Goal: Information Seeking & Learning: Learn about a topic

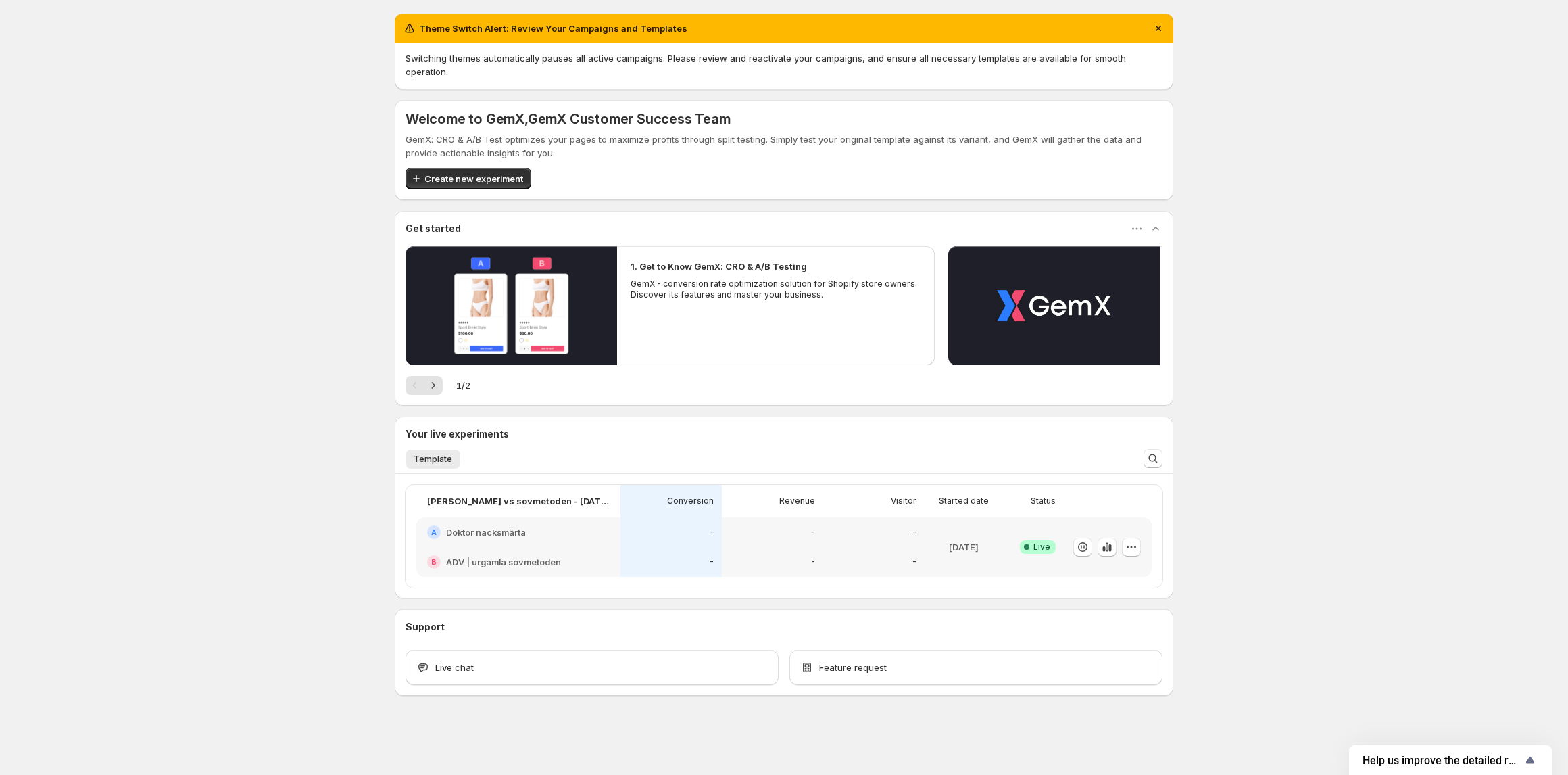
click at [527, 474] on div "dr nacke vs sovmetoden - Oct 10, 13:33:08 Conversion Revenue Visitor Started da…" at bounding box center [783, 536] width 778 height 125
click at [530, 555] on h2 "ADV | urgamla sovmetoden" at bounding box center [503, 561] width 115 height 13
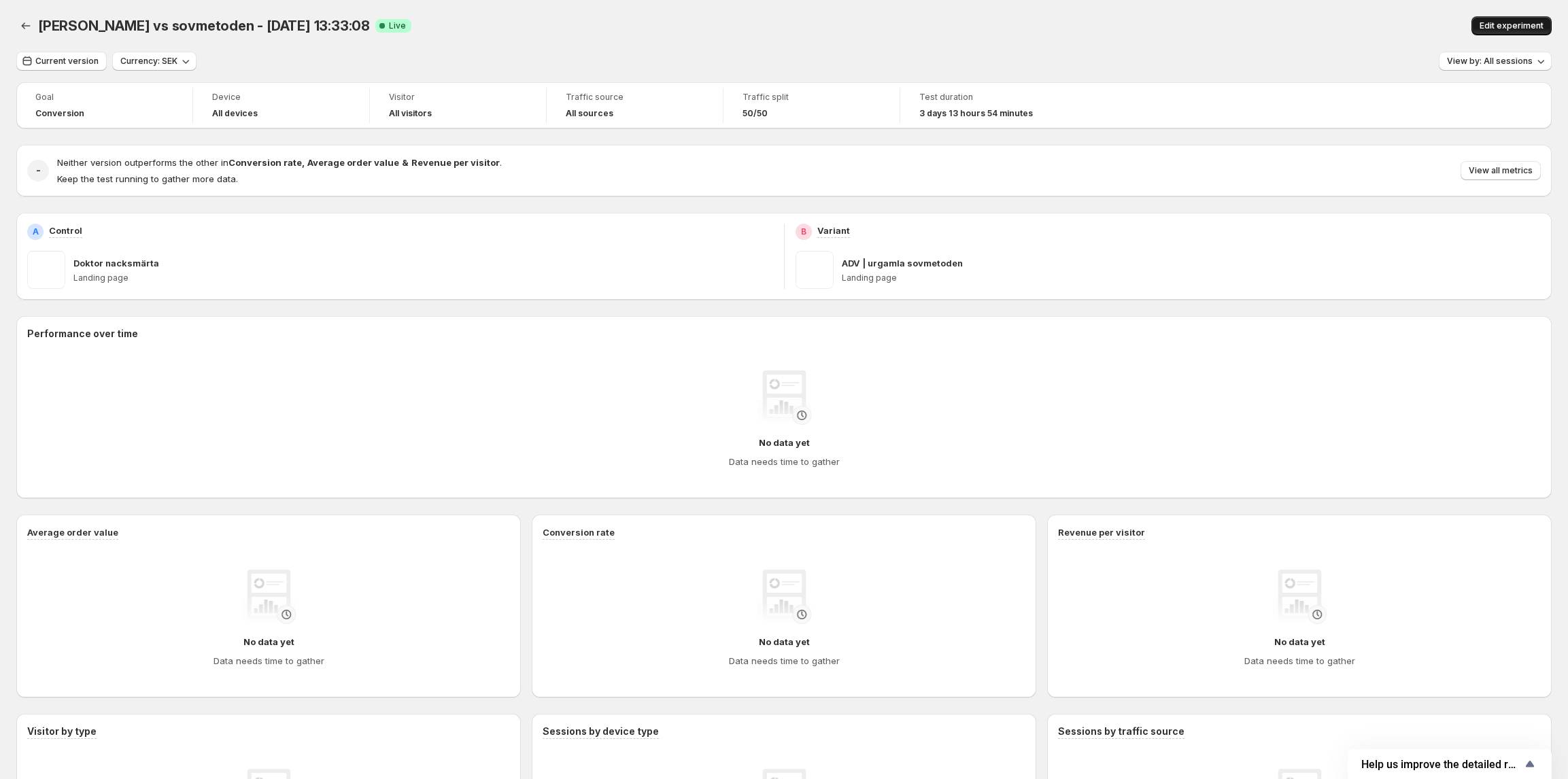
click at [1513, 27] on span "Edit experiment" at bounding box center [1511, 26] width 64 height 11
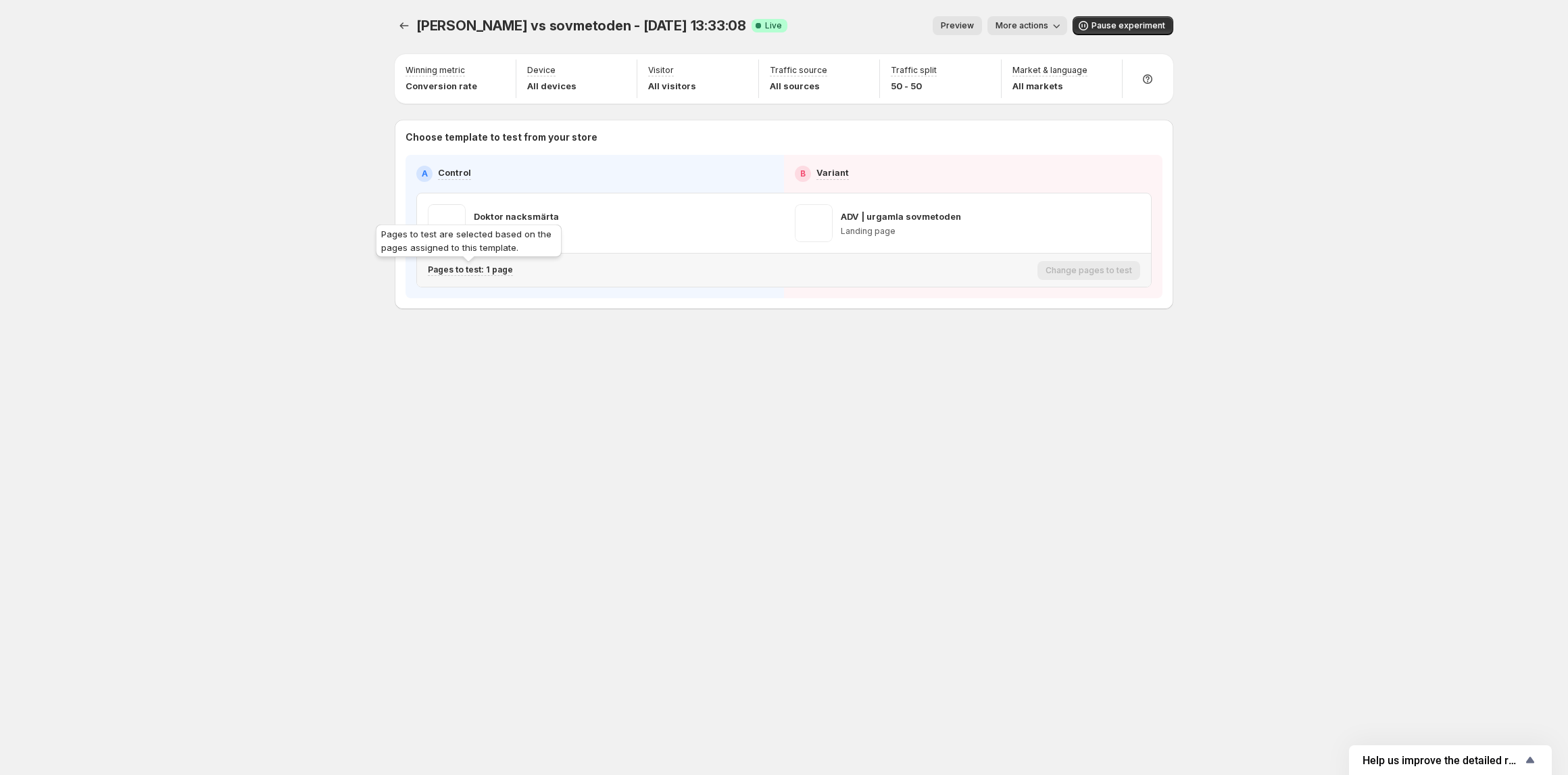
click at [484, 268] on p "Pages to test: 1 page" at bounding box center [470, 270] width 85 height 11
click at [683, 347] on icon "button" at bounding box center [680, 341] width 13 height 13
click at [1017, 19] on button "More actions" at bounding box center [1027, 25] width 80 height 19
click at [1025, 60] on span "View analytic" at bounding box center [1088, 54] width 141 height 13
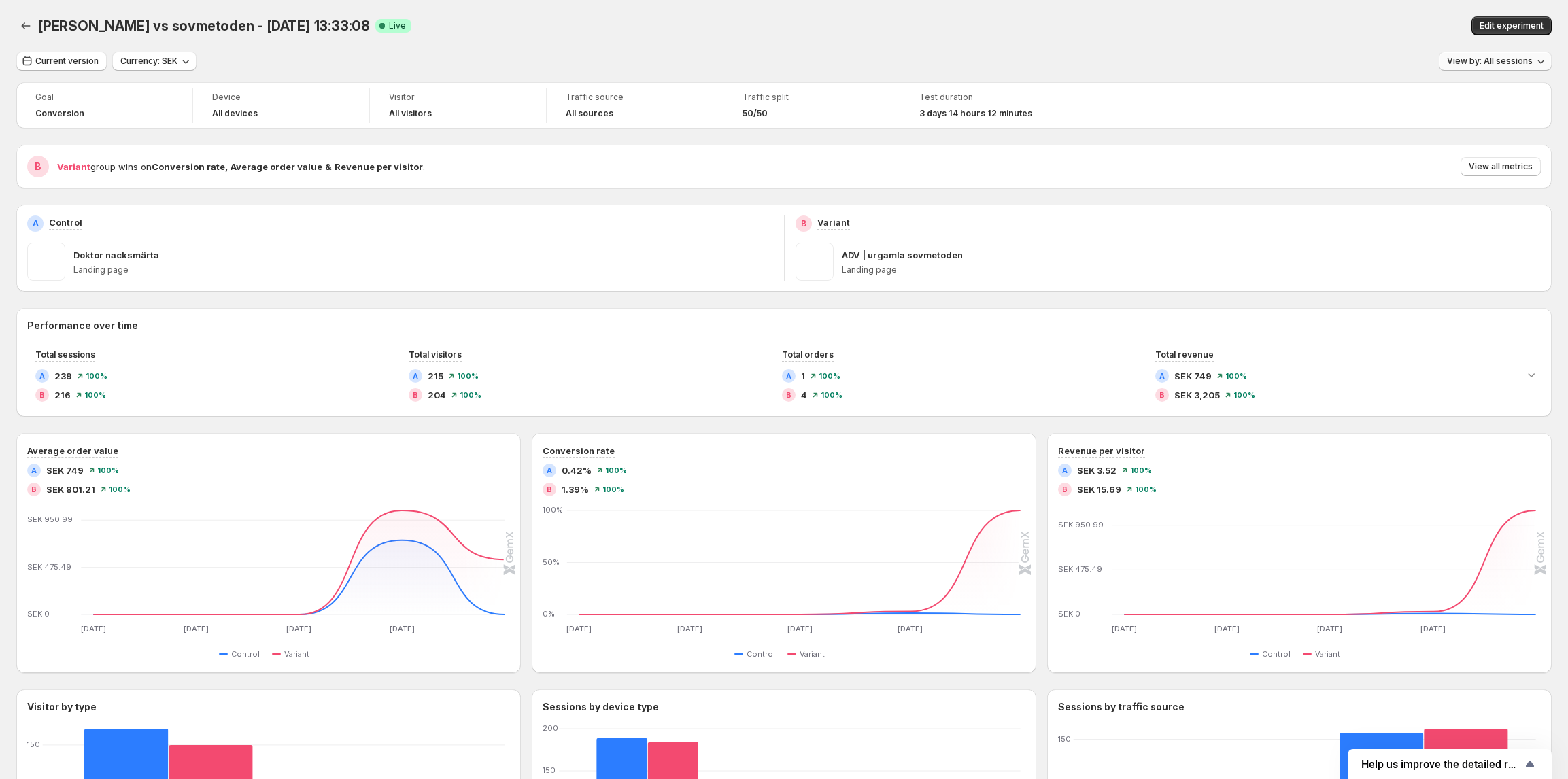
click at [1485, 62] on span "View by: All sessions" at bounding box center [1489, 61] width 86 height 11
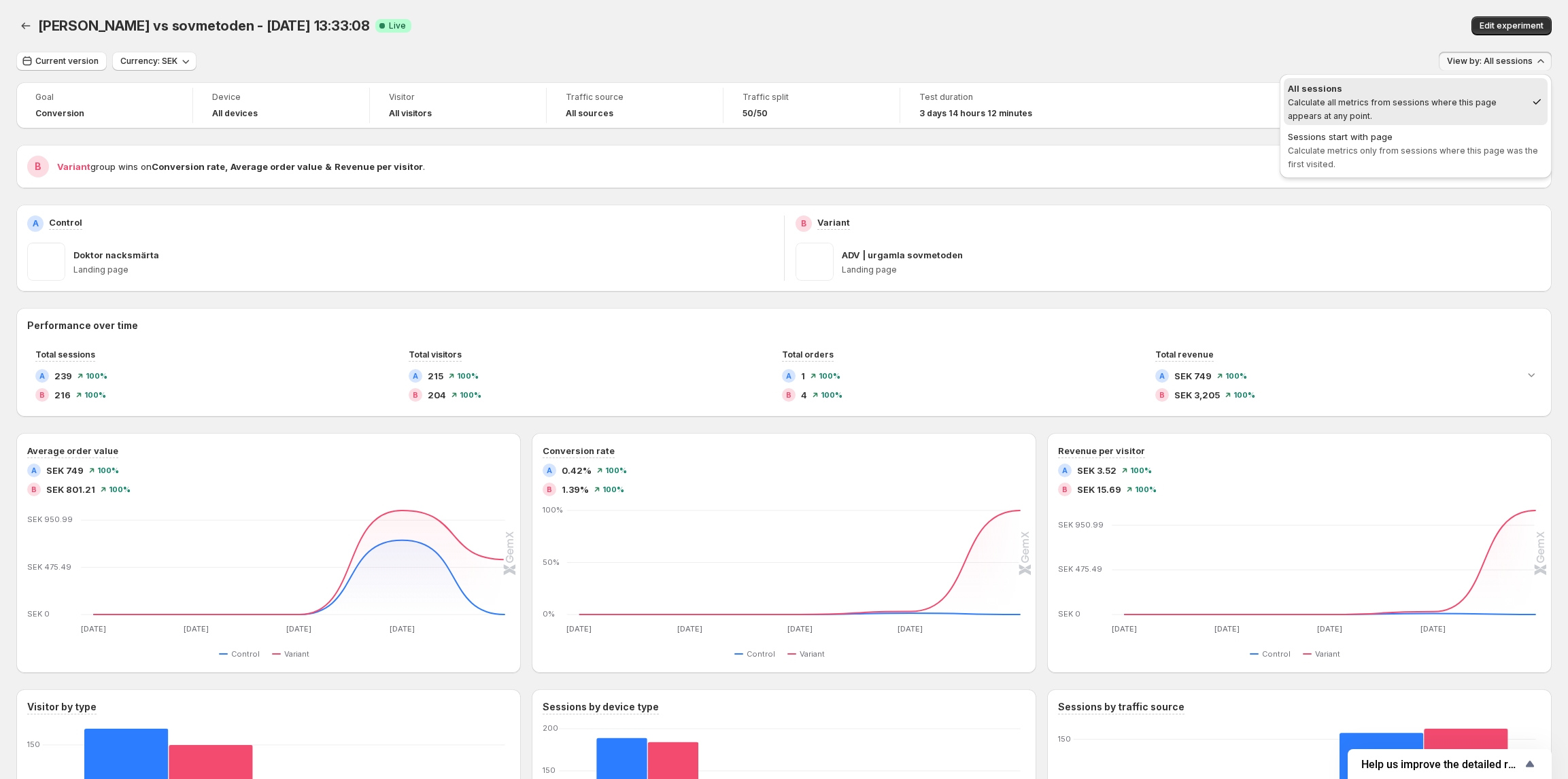
click at [1474, 92] on div "All sessions" at bounding box center [1406, 89] width 238 height 13
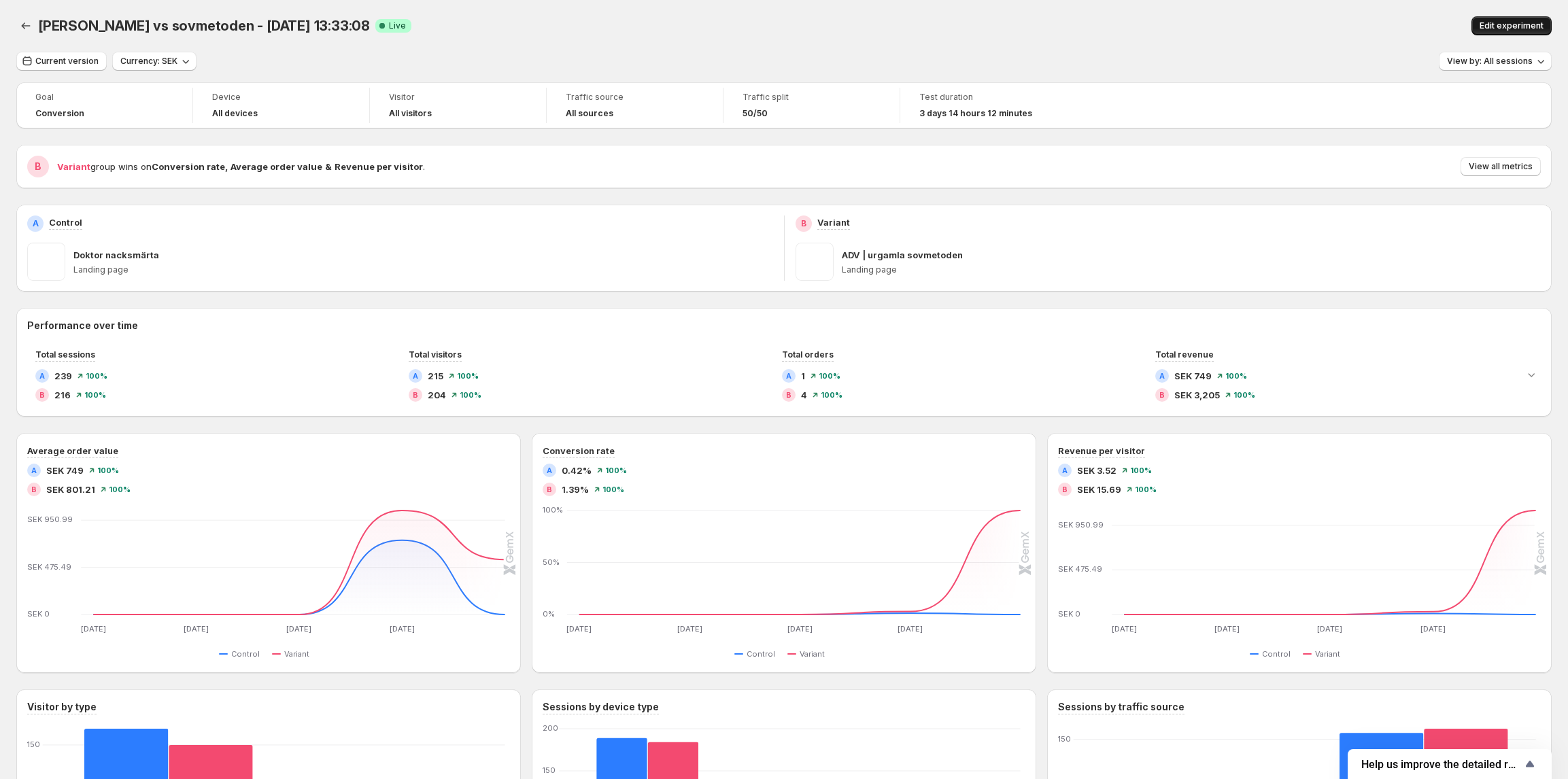
click at [1499, 25] on span "Edit experiment" at bounding box center [1511, 26] width 64 height 11
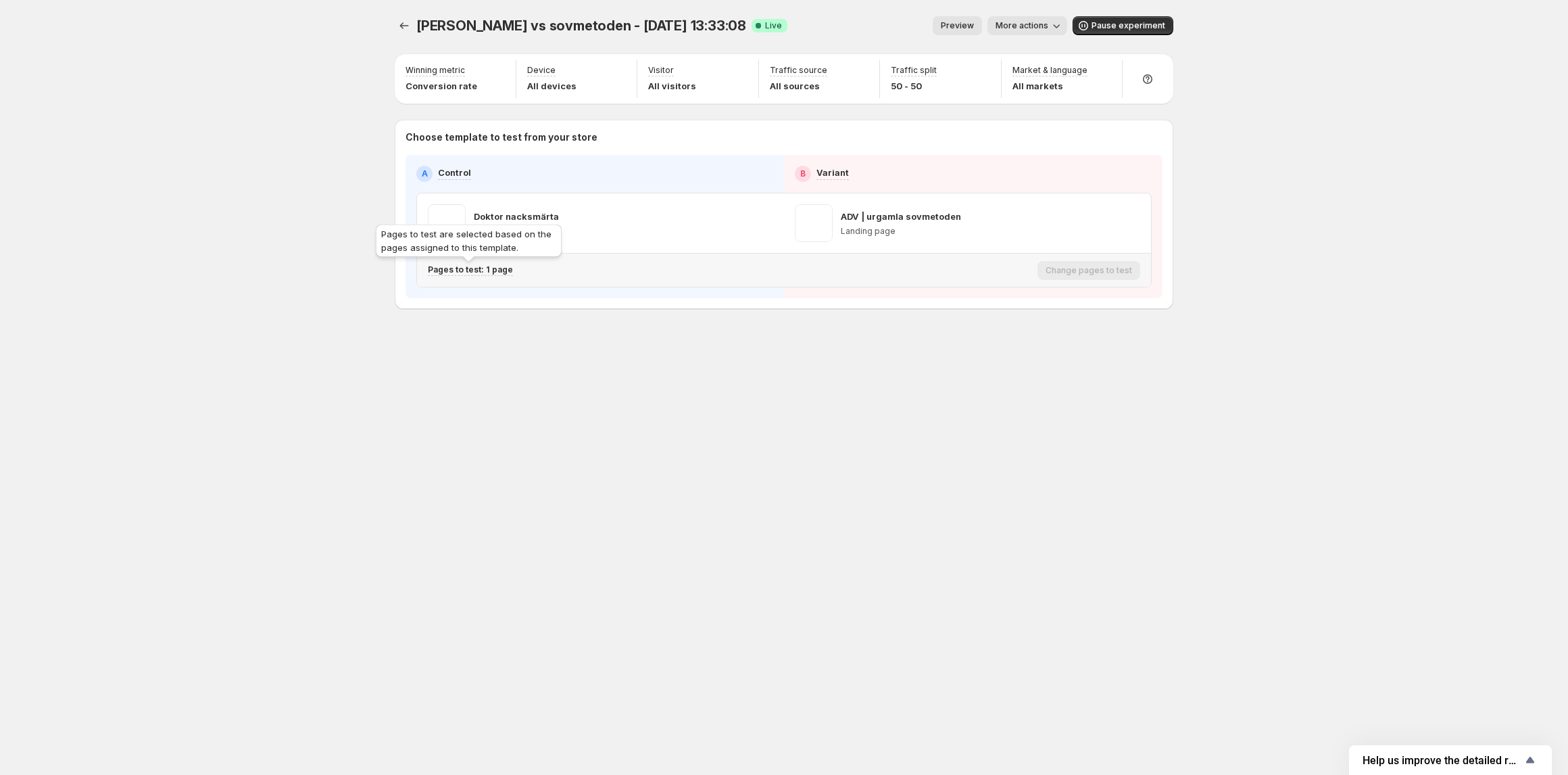
click at [473, 269] on p "Pages to test: 1 page" at bounding box center [470, 270] width 85 height 11
click at [677, 342] on icon "button" at bounding box center [680, 341] width 13 height 13
click at [684, 343] on icon "button" at bounding box center [680, 341] width 13 height 13
click at [668, 347] on icon "button" at bounding box center [661, 341] width 13 height 13
drag, startPoint x: 914, startPoint y: 479, endPoint x: 939, endPoint y: 372, distance: 109.9
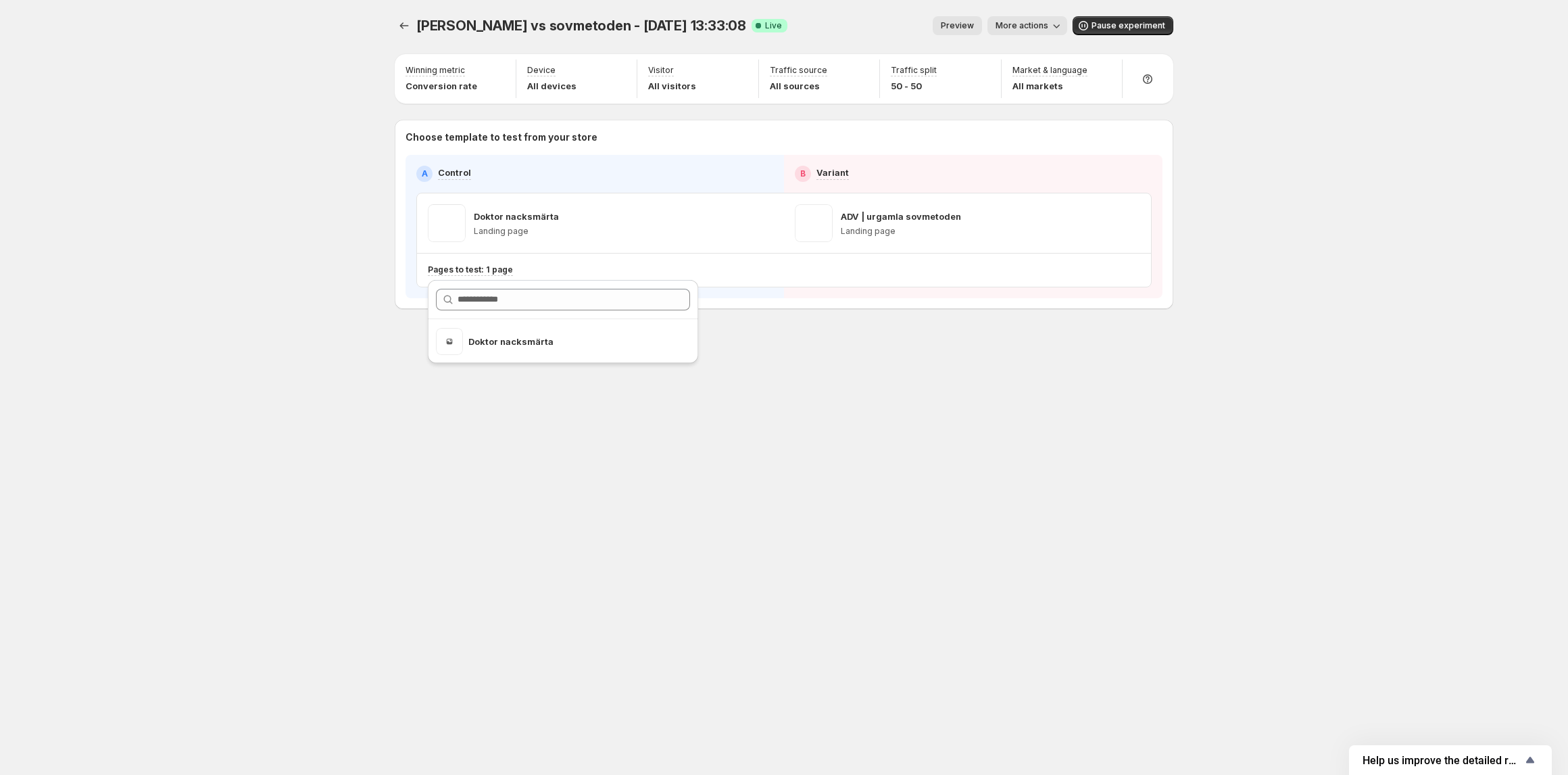
click at [920, 446] on div "dr nacke vs sovmetoden - Oct 10, 13:33:08. This page is ready dr nacke vs sovme…" at bounding box center [784, 387] width 811 height 775
click at [1014, 18] on button "More actions" at bounding box center [1027, 25] width 80 height 19
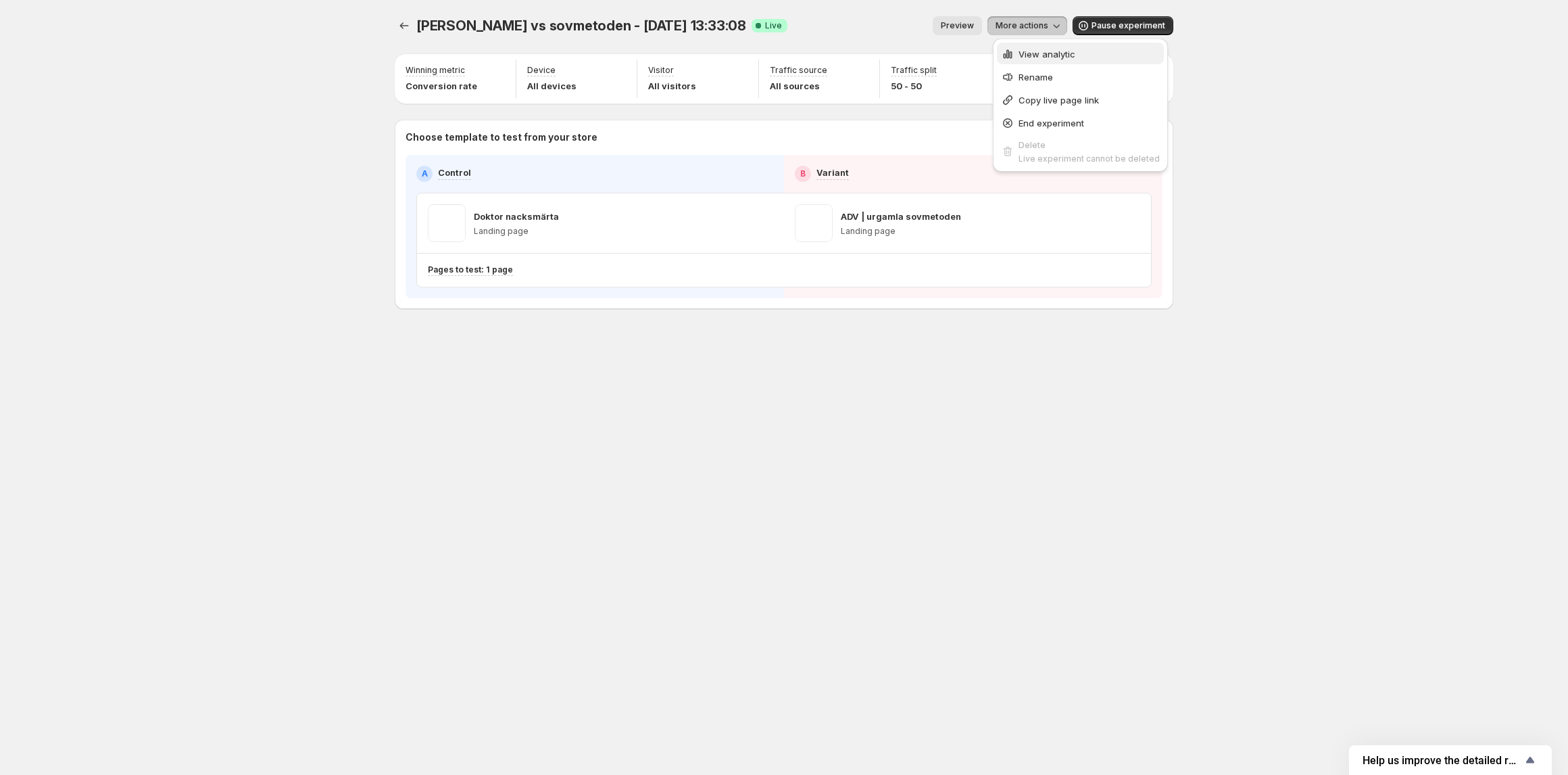
click at [1011, 61] on button "View analytic" at bounding box center [1080, 52] width 167 height 22
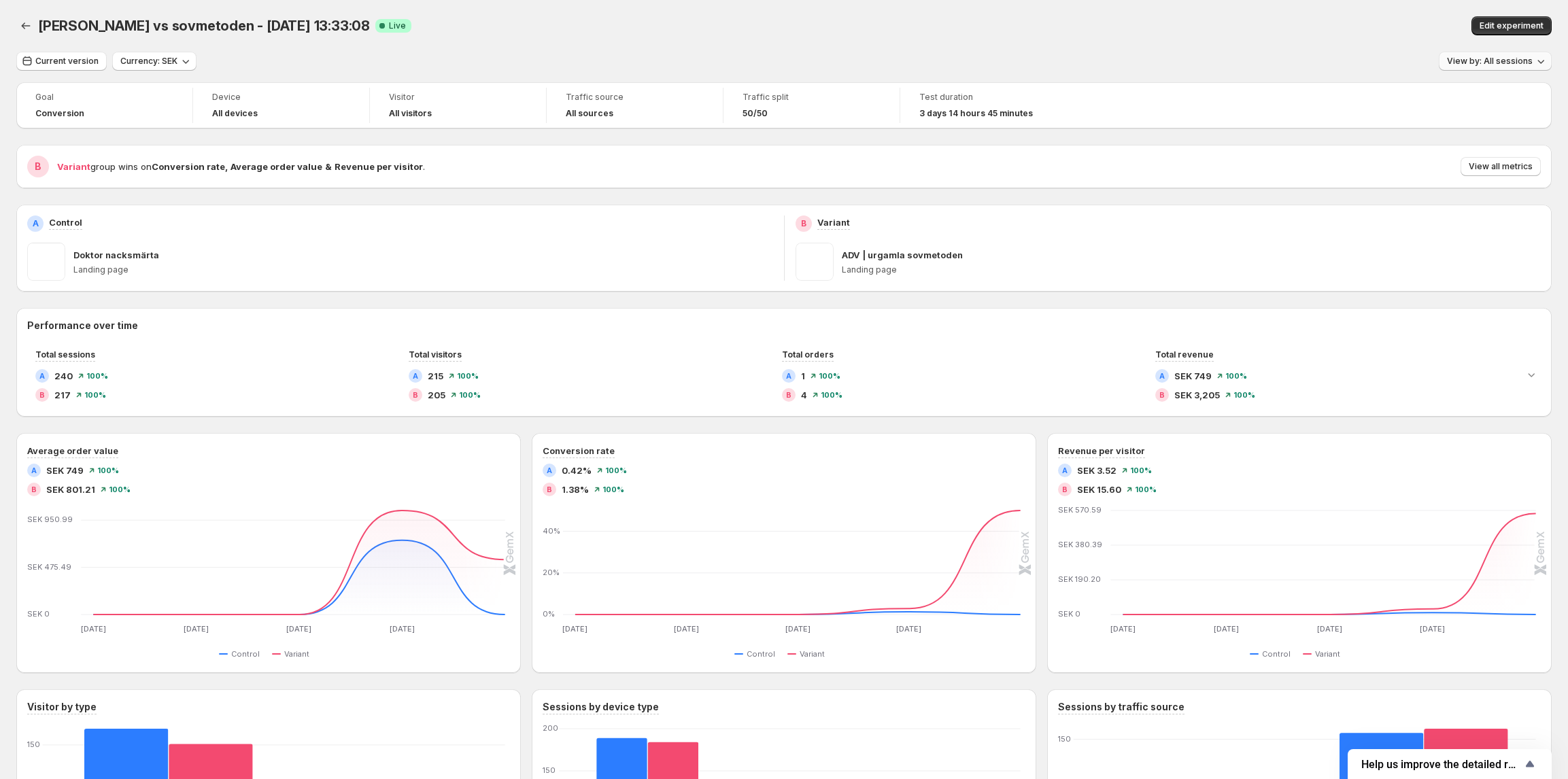
click at [1477, 61] on span "View by: All sessions" at bounding box center [1489, 61] width 86 height 11
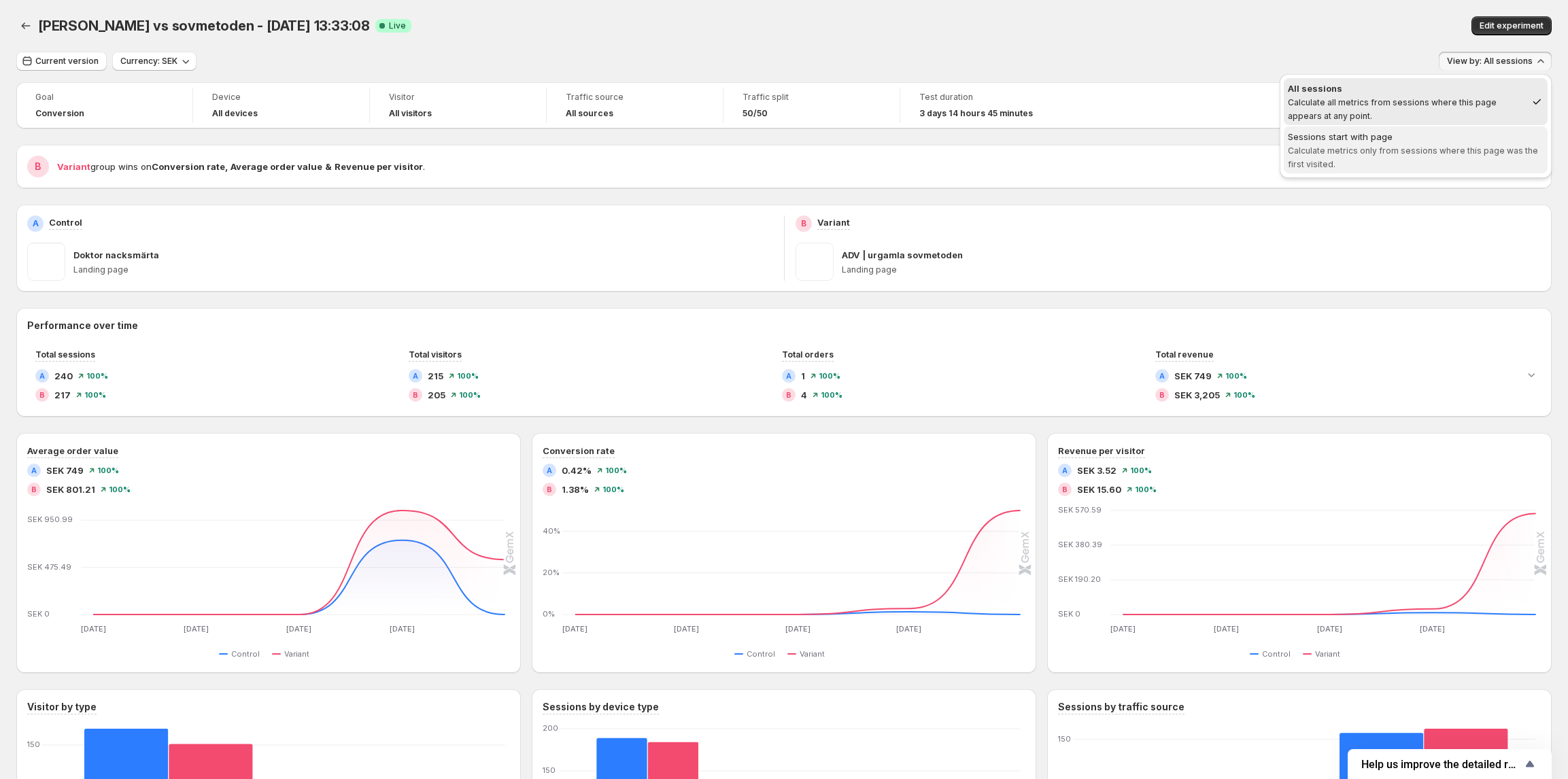
click at [1428, 147] on span "Calculate metrics only from sessions where this page was the first visited." at bounding box center [1412, 156] width 250 height 24
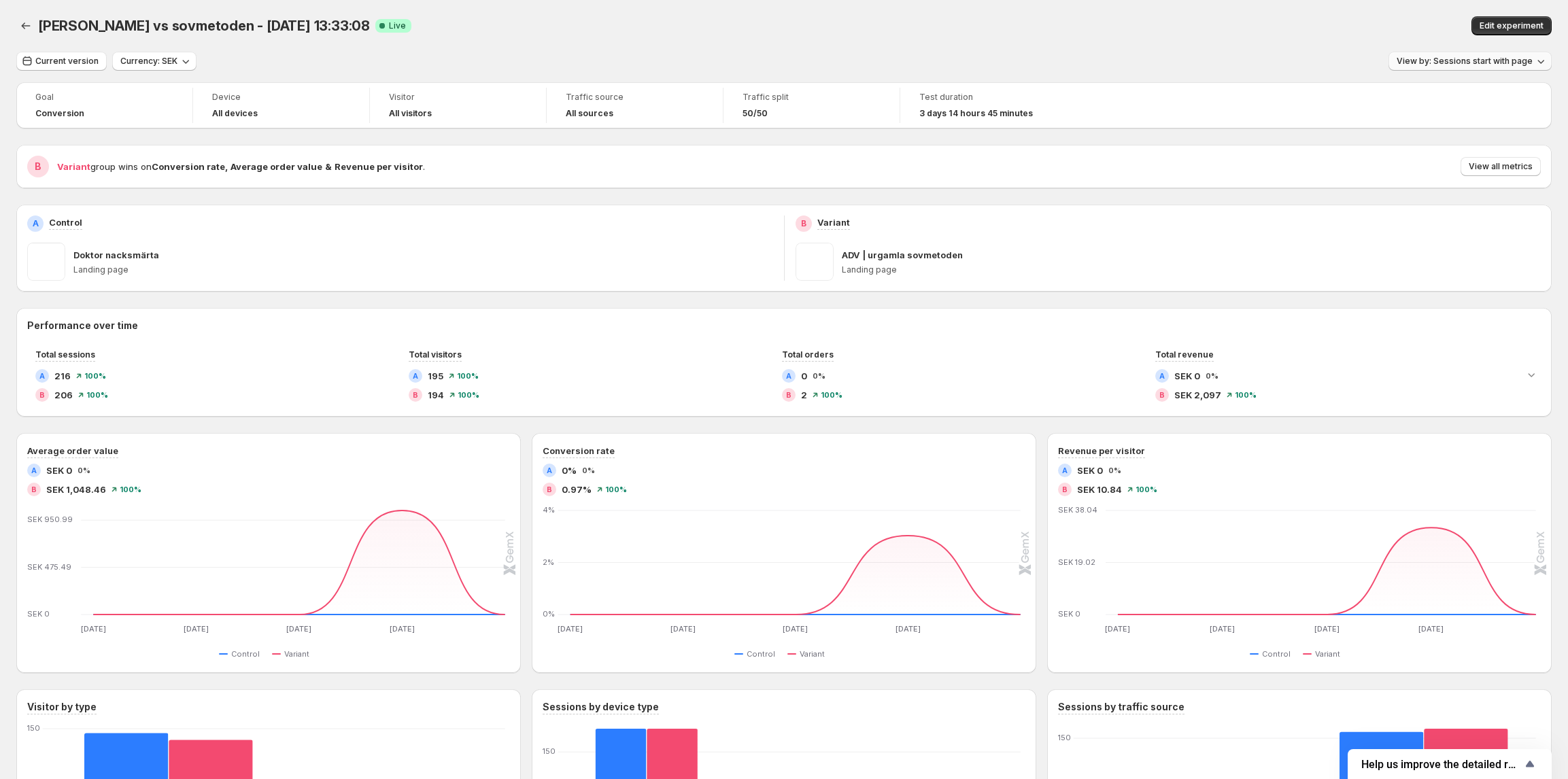
click at [1462, 64] on span "View by: Sessions start with page" at bounding box center [1464, 61] width 136 height 11
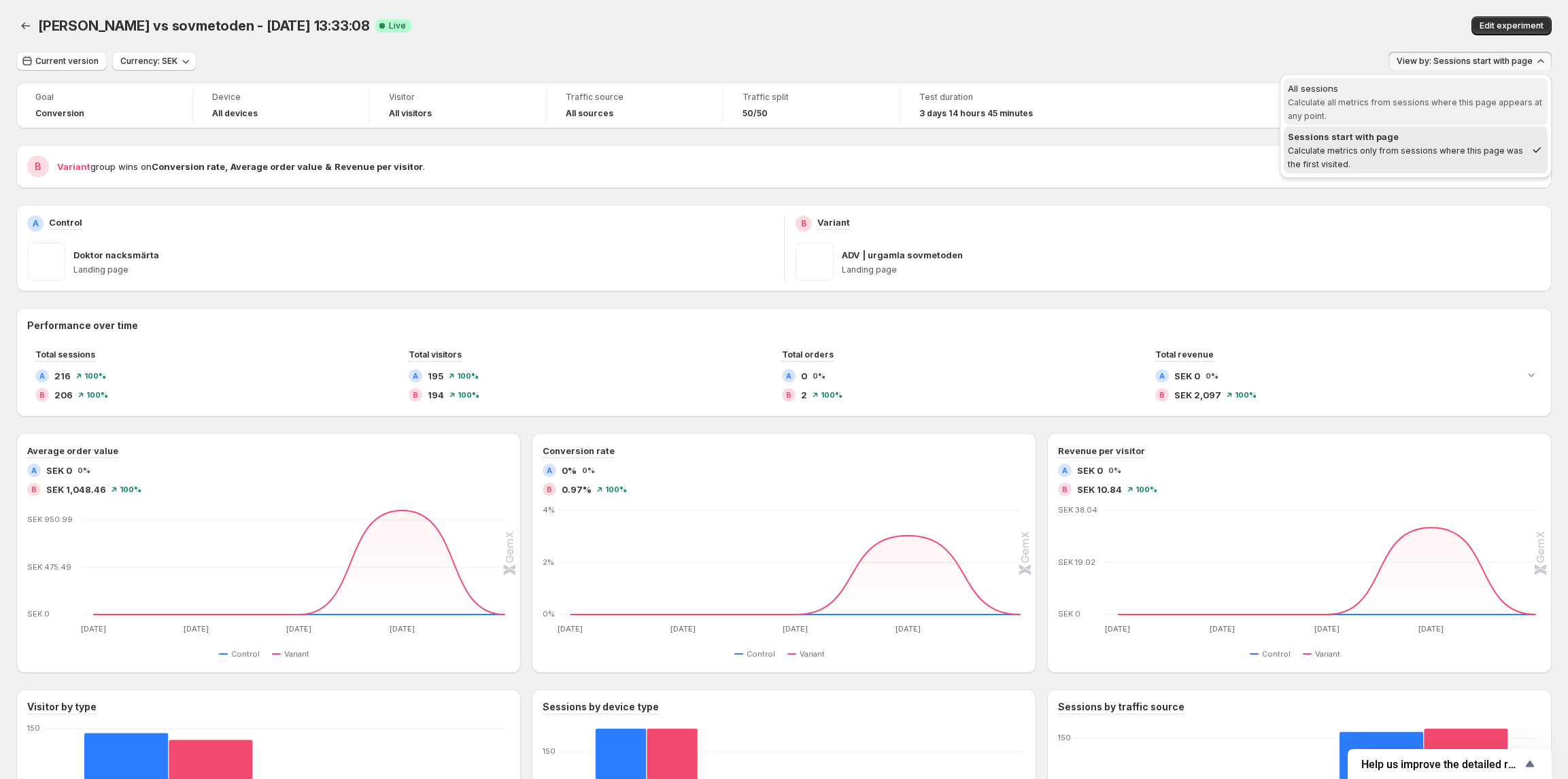
click at [1463, 99] on span "Calculate all metrics from sessions where this page appears at any point." at bounding box center [1414, 108] width 254 height 24
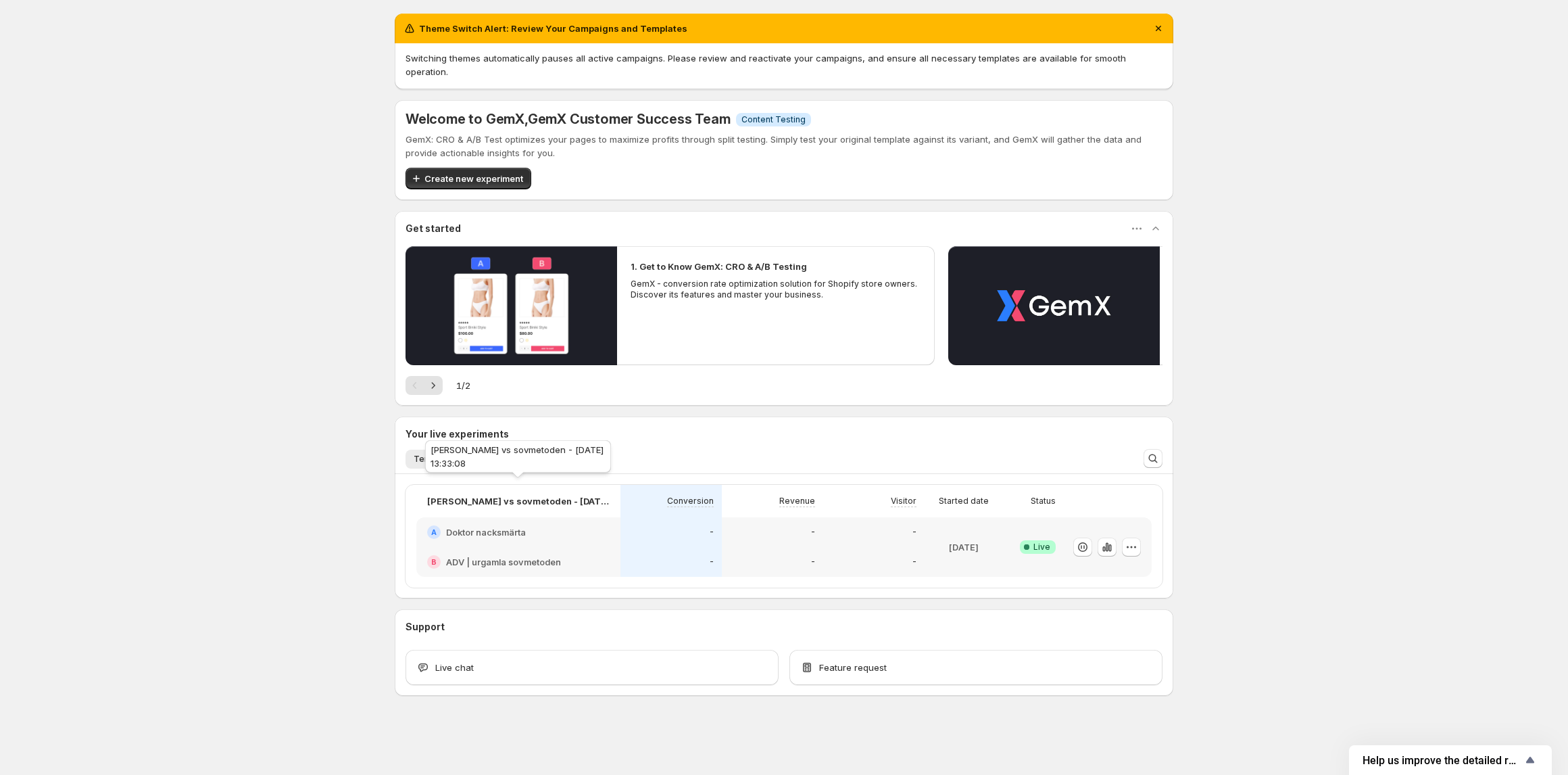
click at [525, 494] on p "[PERSON_NAME] vs sovmetoden - [DATE] 13:33:08" at bounding box center [518, 500] width 183 height 13
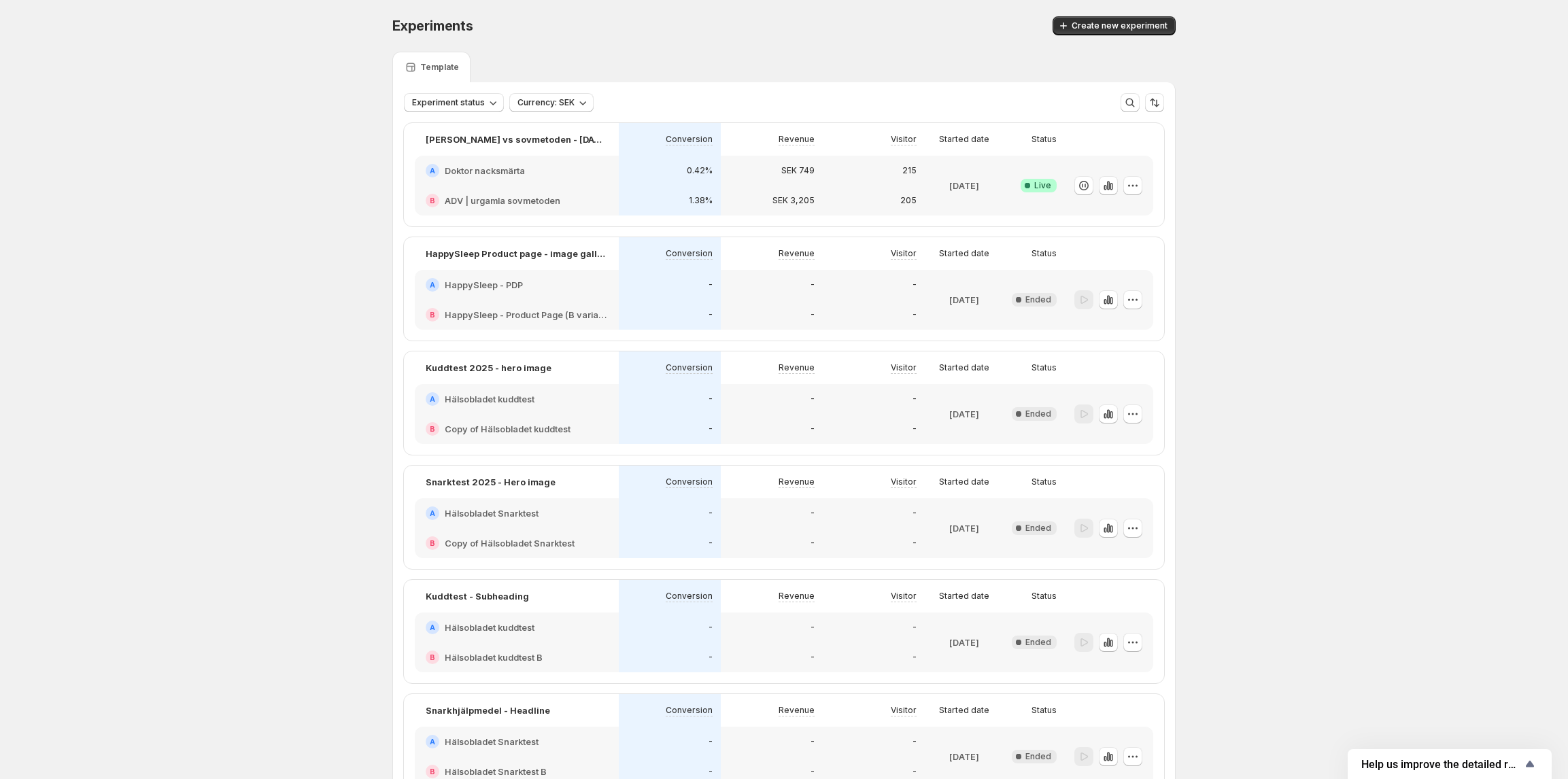
click at [845, 172] on div "215" at bounding box center [874, 170] width 86 height 13
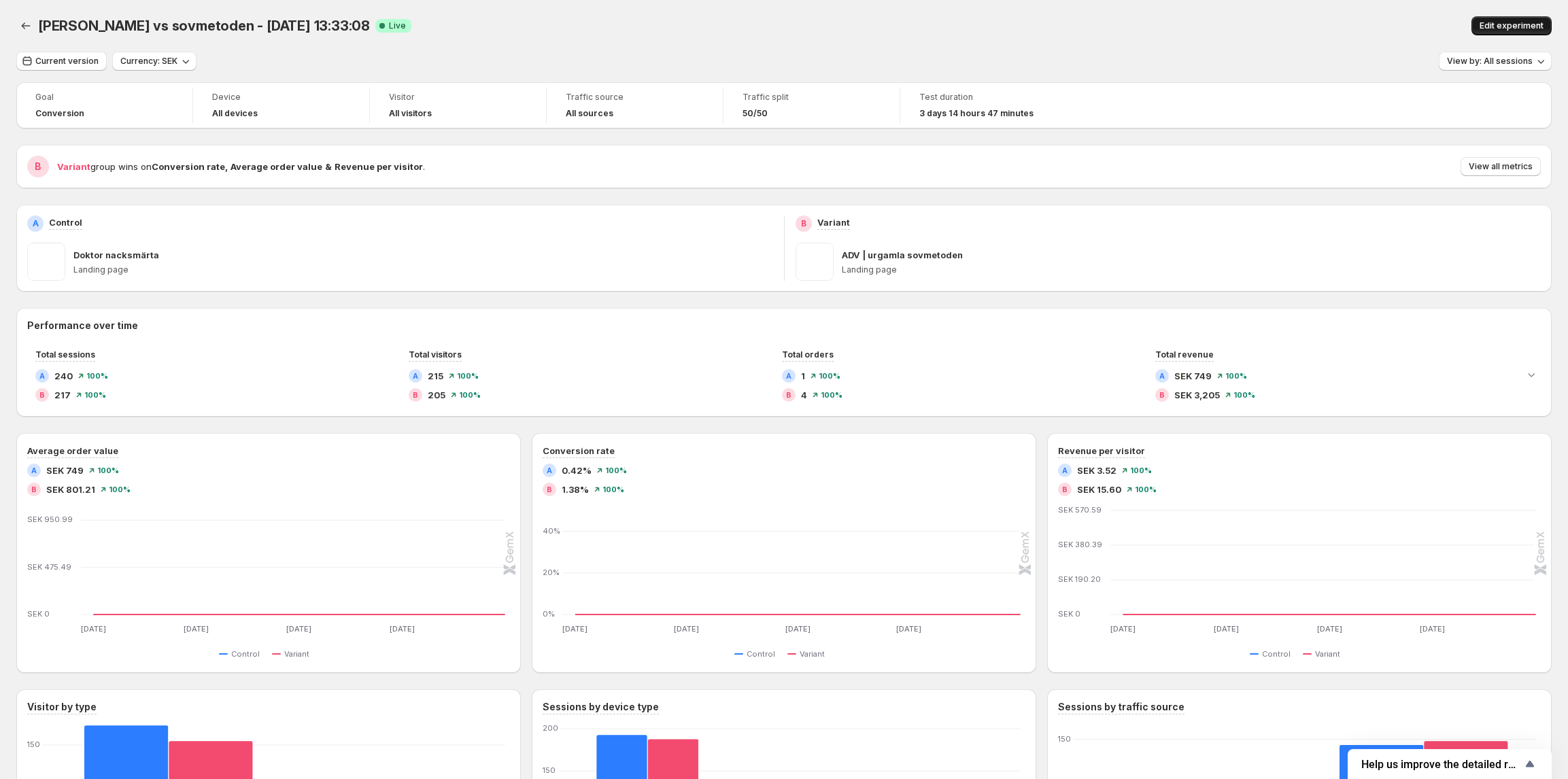
click at [1511, 30] on span "Edit experiment" at bounding box center [1511, 26] width 64 height 11
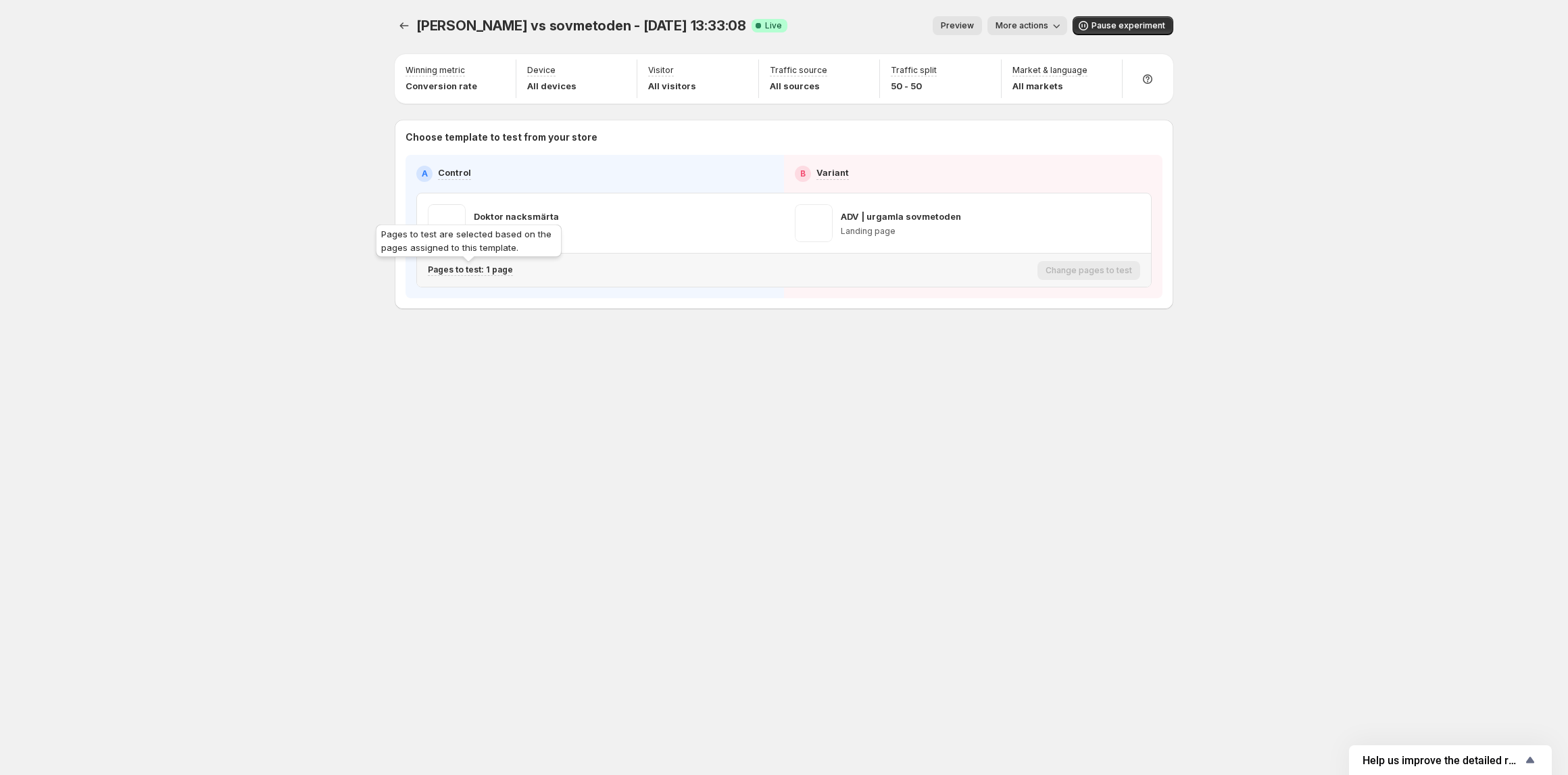
click at [496, 271] on p "Pages to test: 1 page" at bounding box center [470, 270] width 85 height 11
click at [678, 341] on icon "button" at bounding box center [680, 341] width 13 height 13
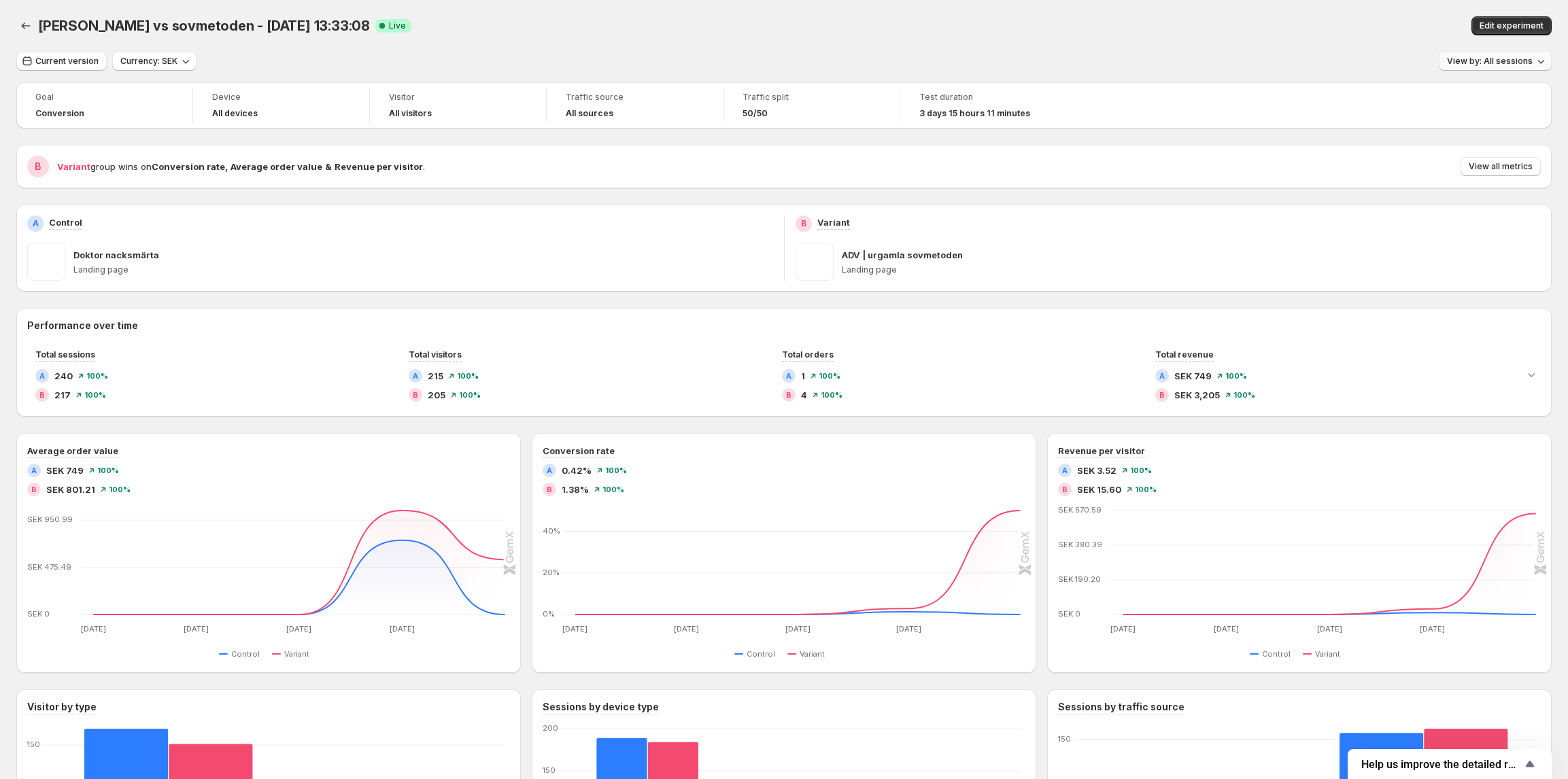
click at [1485, 52] on button "View by: All sessions" at bounding box center [1495, 61] width 113 height 19
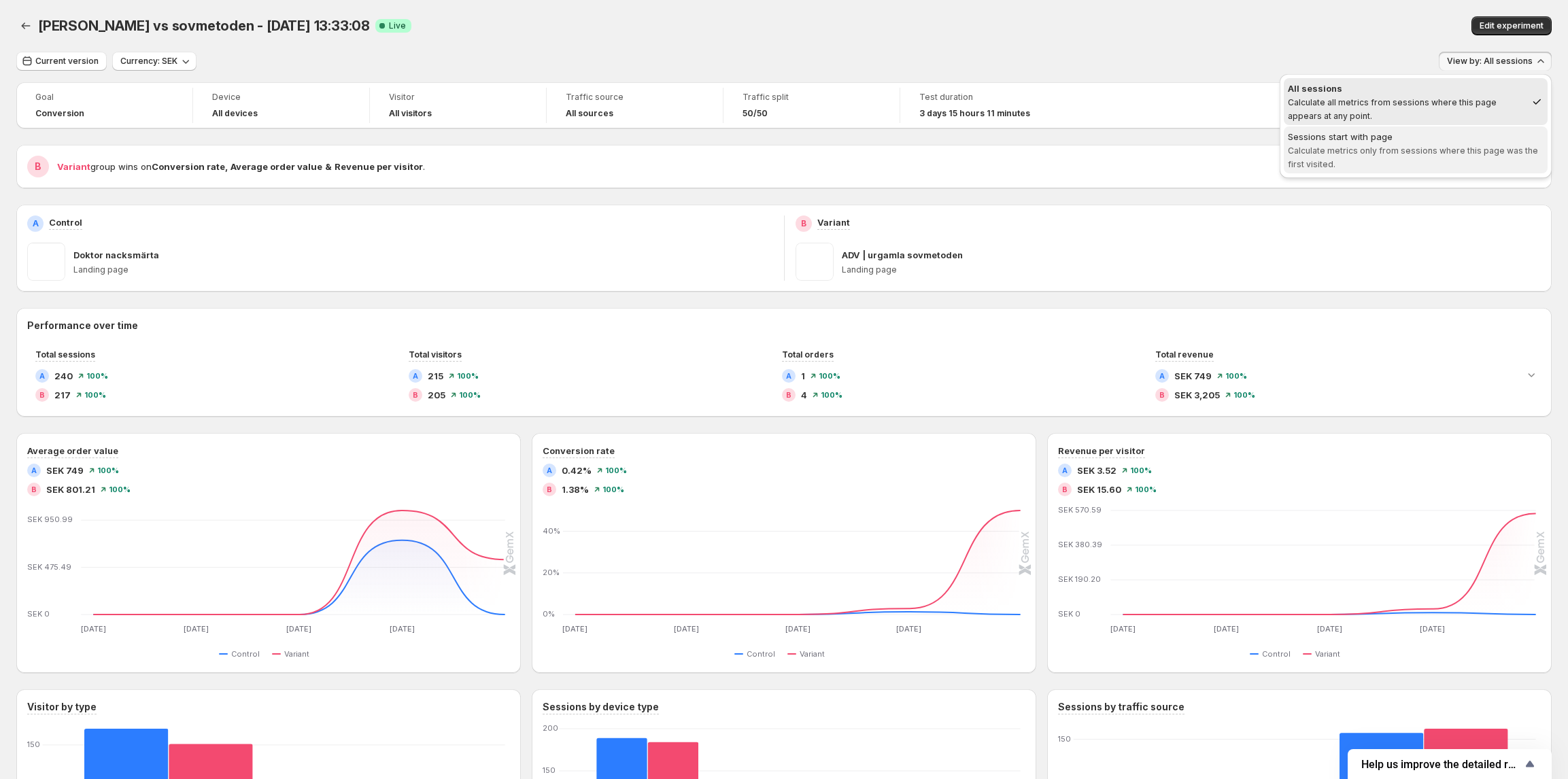
click at [1462, 138] on div "Sessions start with page" at bounding box center [1414, 137] width 255 height 13
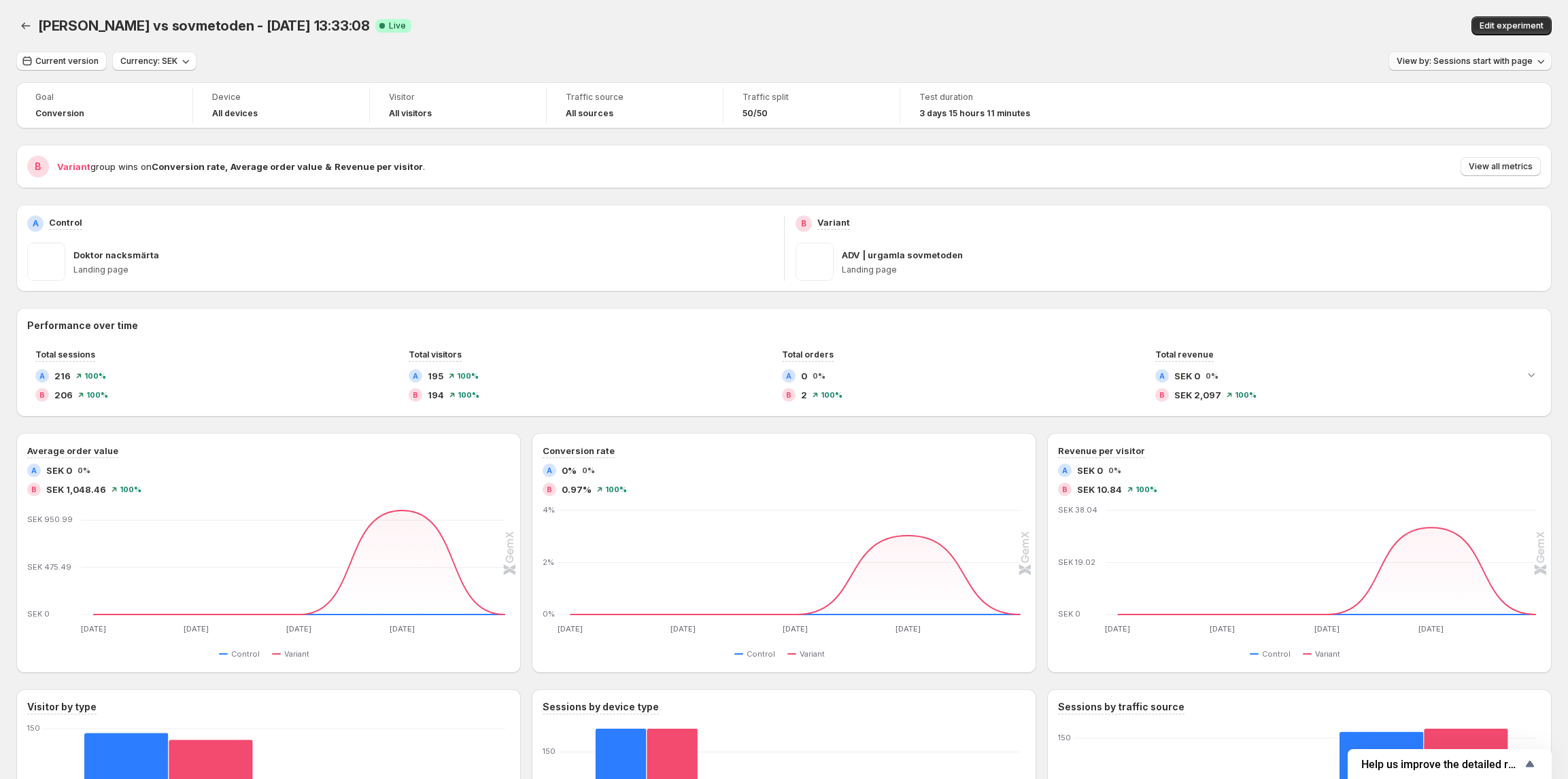
click at [1494, 68] on button "View by: Sessions start with page" at bounding box center [1469, 61] width 163 height 19
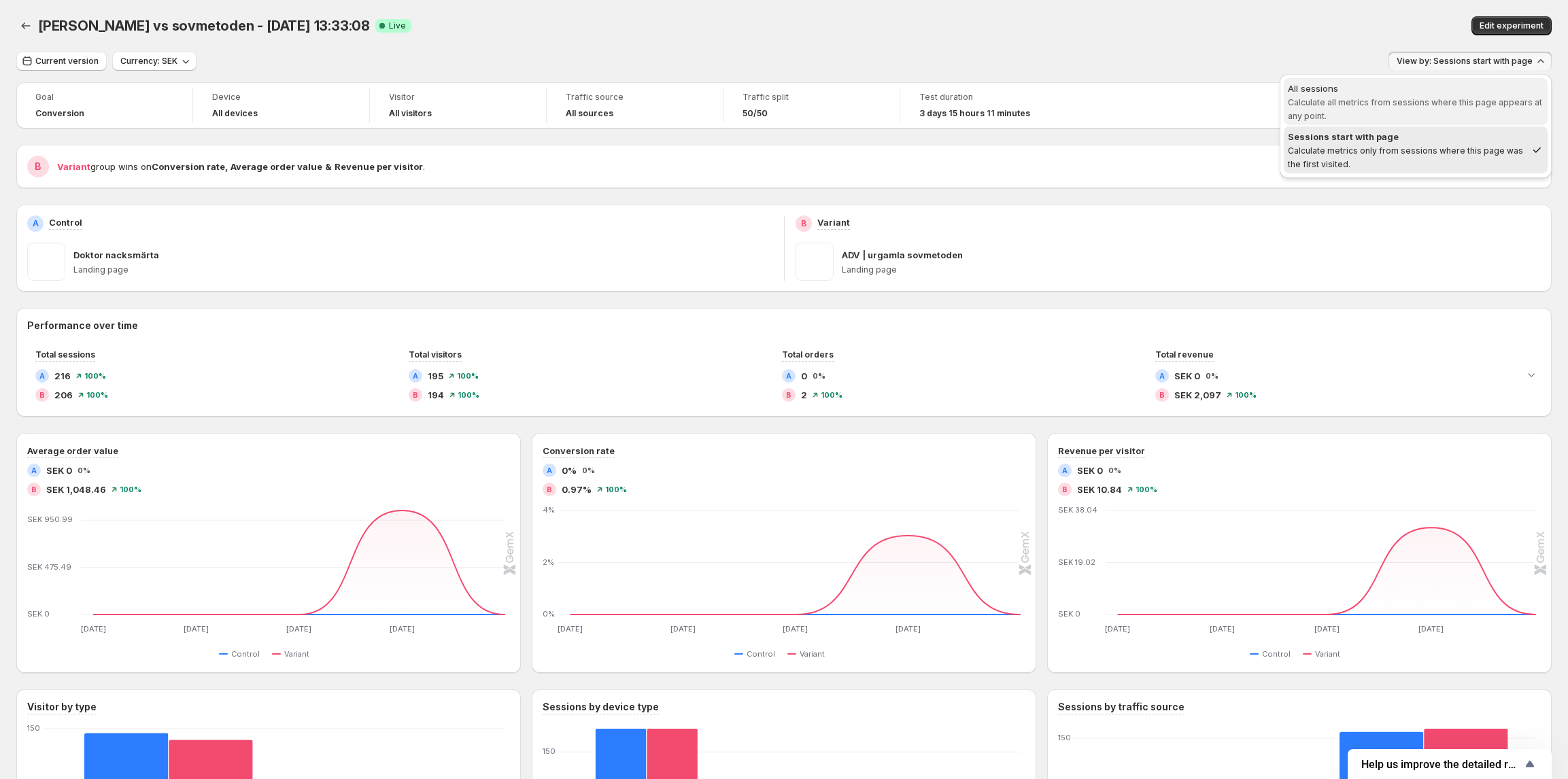
click at [1485, 106] on span "Calculate all metrics from sessions where this page appears at any point." at bounding box center [1414, 108] width 254 height 24
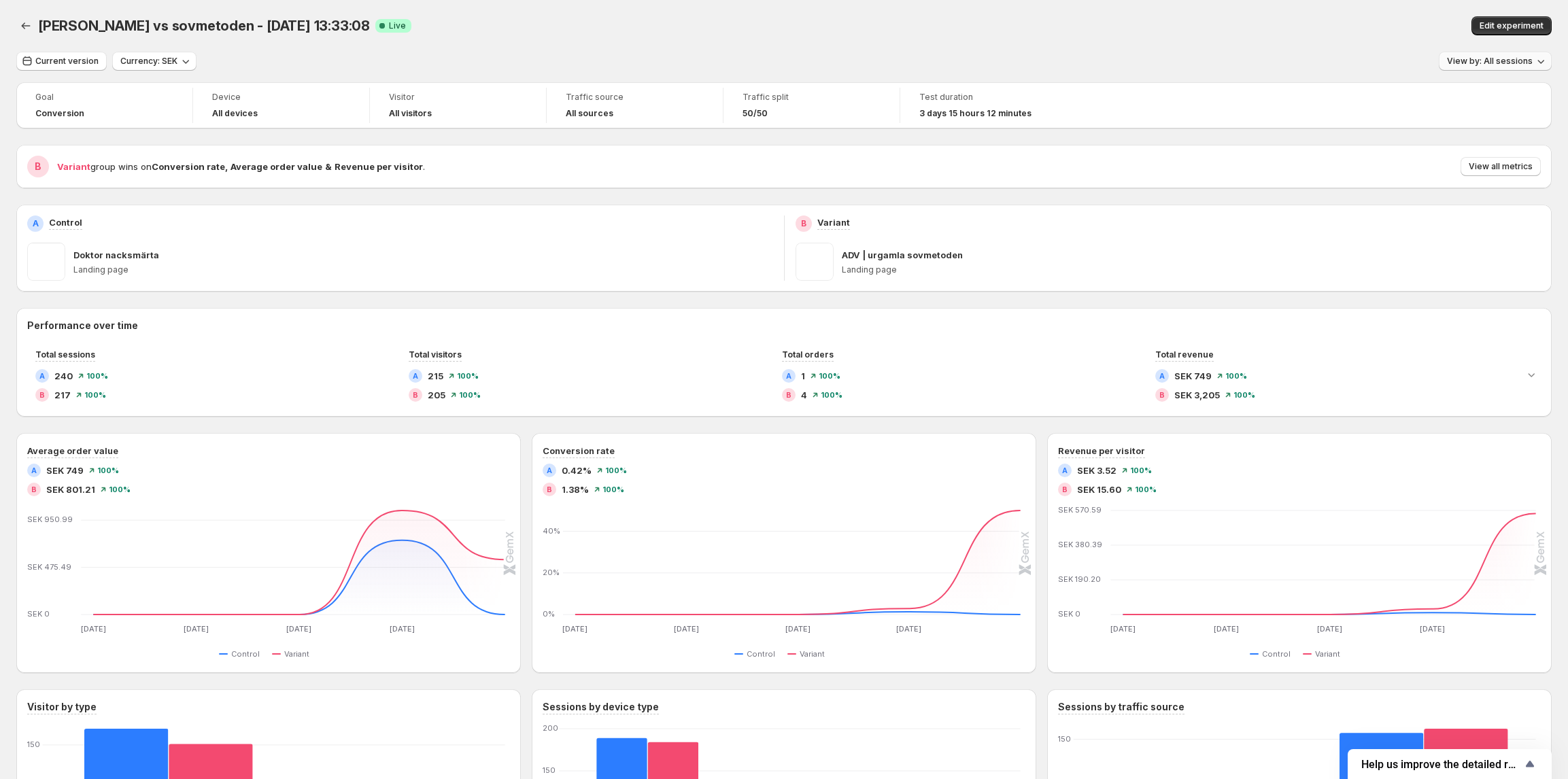
click at [1502, 67] on button "View by: All sessions" at bounding box center [1495, 61] width 113 height 19
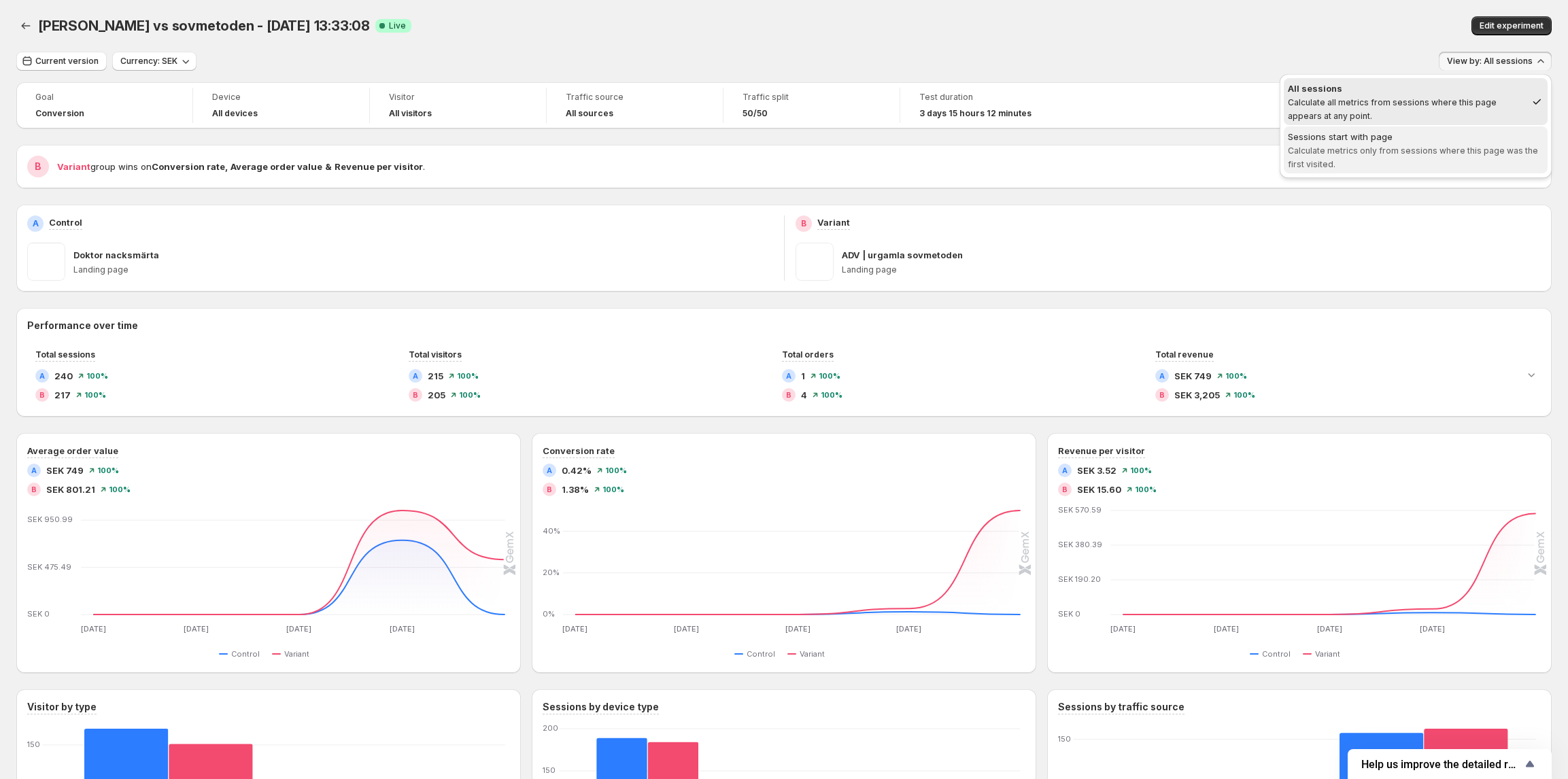
click at [1483, 153] on span "Calculate metrics only from sessions where this page was the first visited." at bounding box center [1412, 156] width 250 height 24
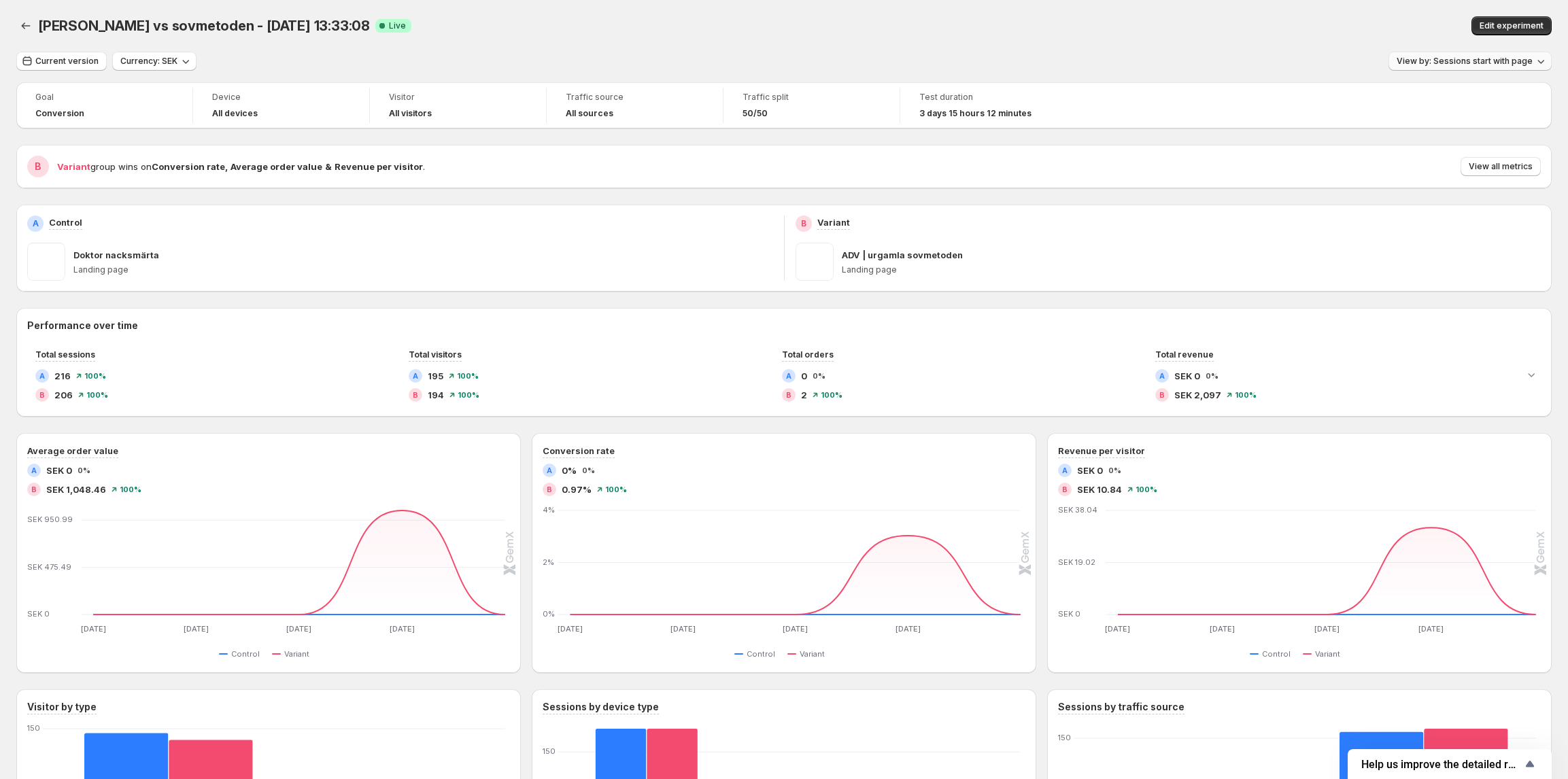
click at [1508, 68] on button "View by: Sessions start with page" at bounding box center [1469, 61] width 163 height 19
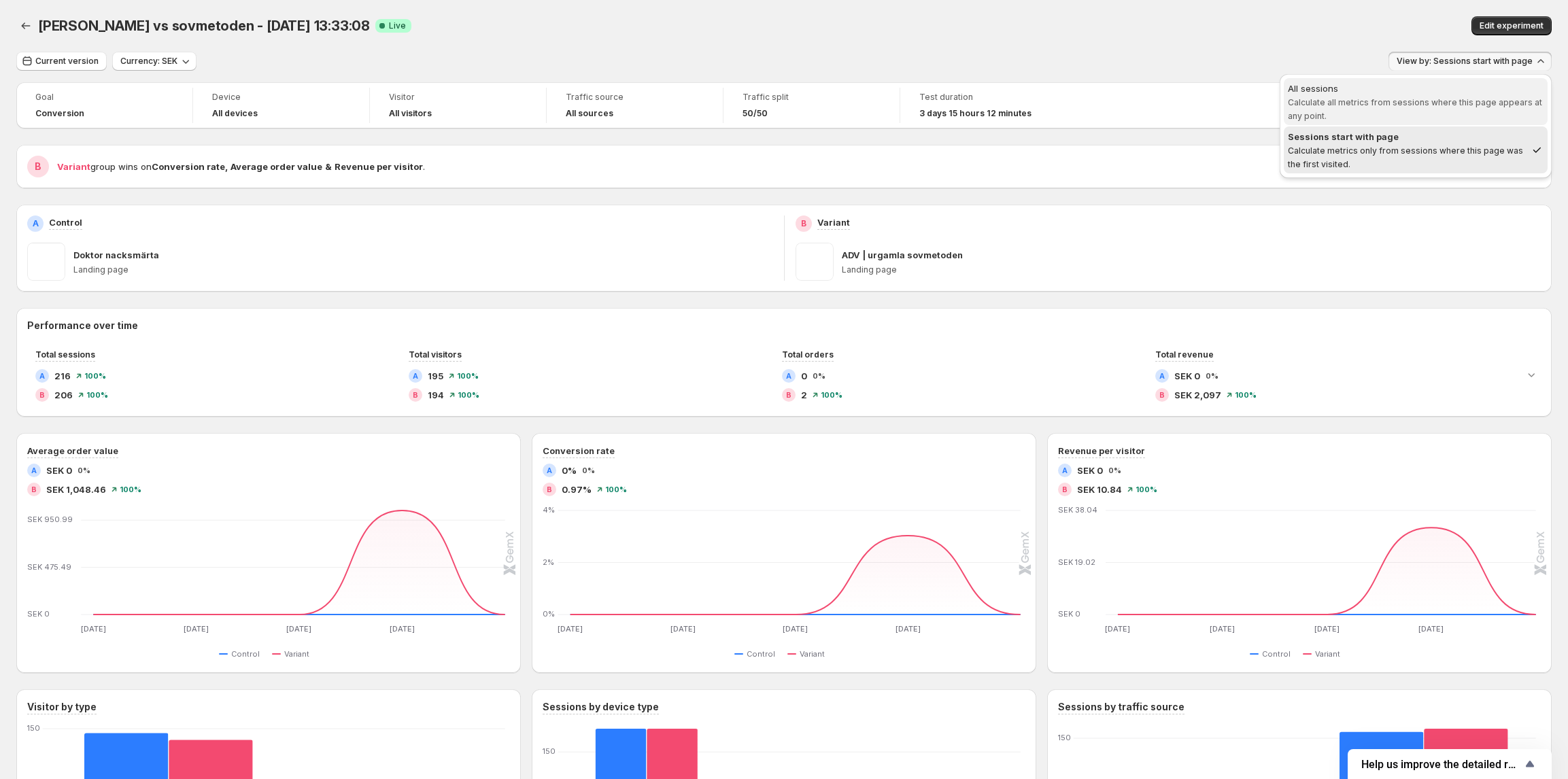
click at [1477, 114] on span "All sessions Calculate all metrics from sessions where this page appears at any…" at bounding box center [1414, 102] width 255 height 41
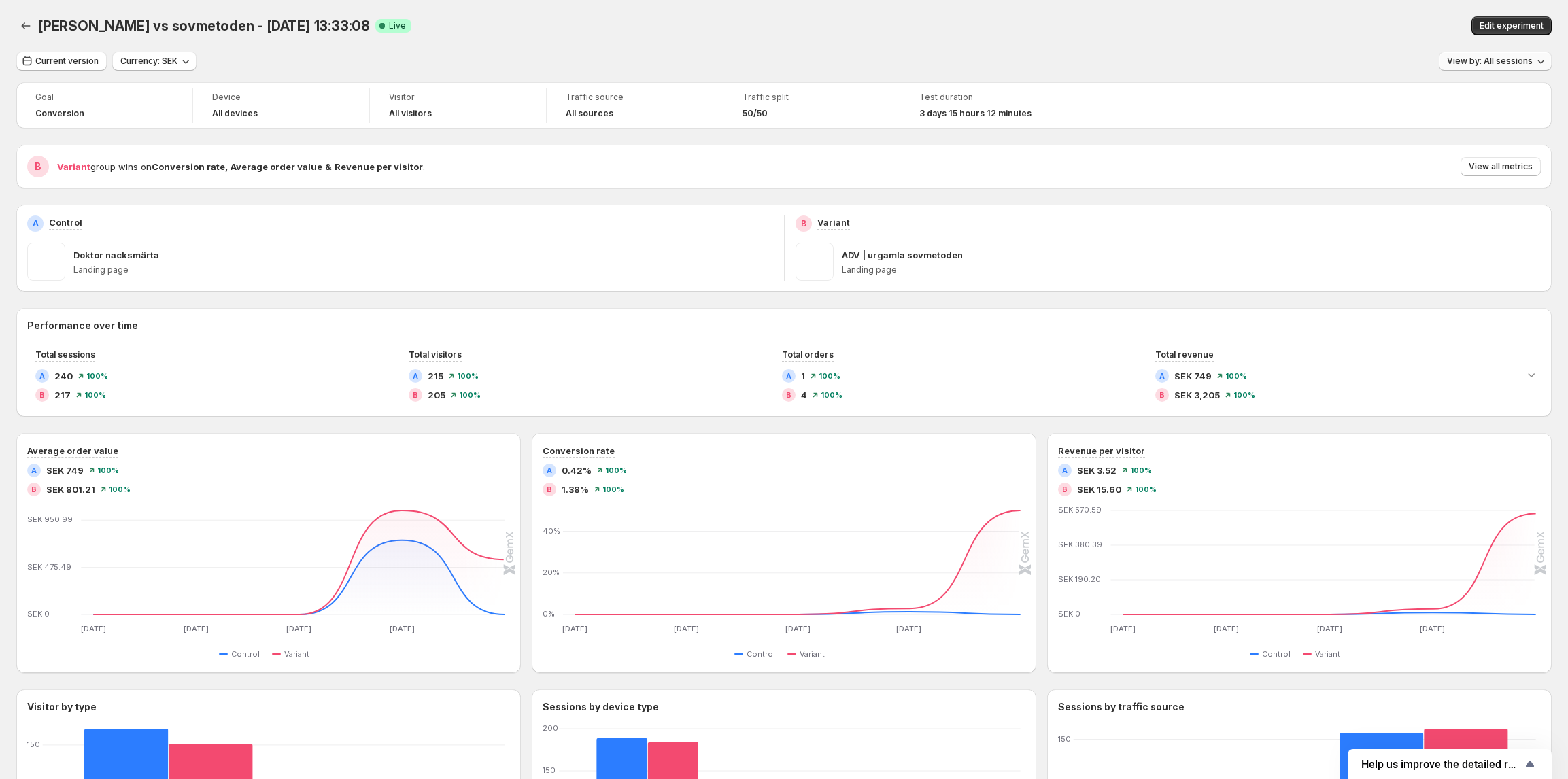
click at [1504, 61] on span "View by: All sessions" at bounding box center [1489, 61] width 86 height 11
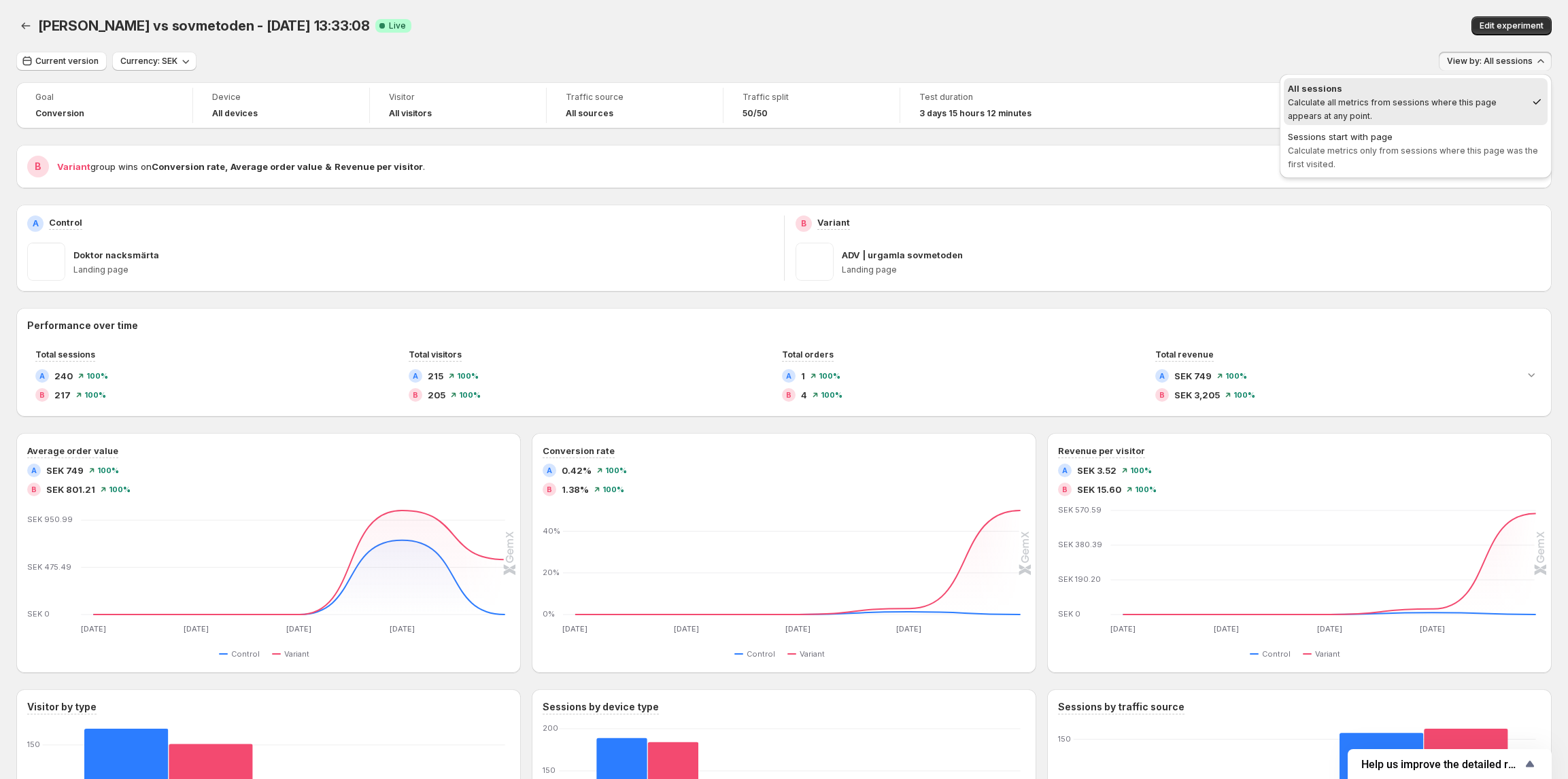
click at [1161, 56] on div "Current version Currency: SEK View by: All sessions" at bounding box center [783, 61] width 1535 height 20
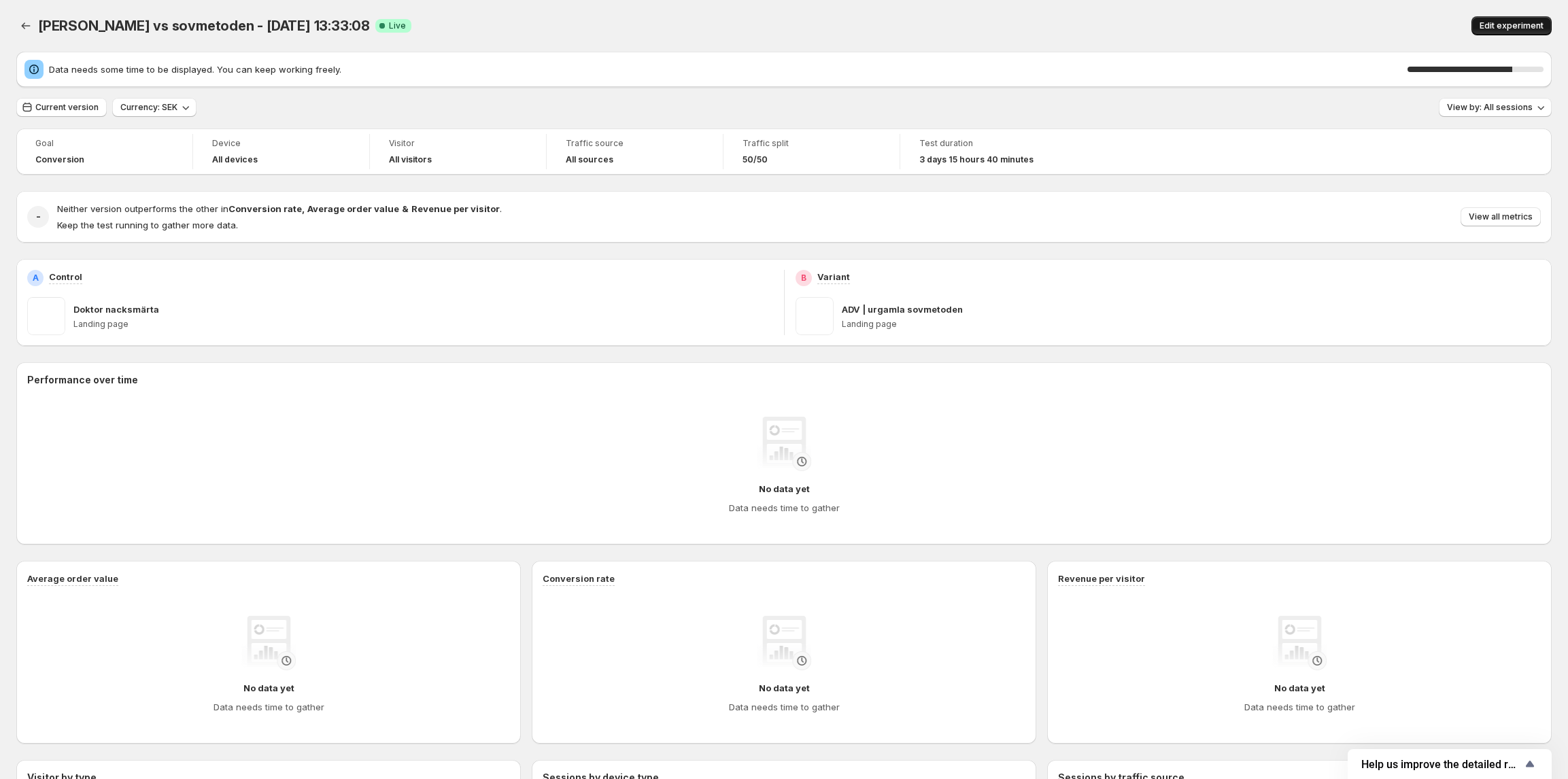
click at [1501, 23] on span "Edit experiment" at bounding box center [1511, 26] width 64 height 11
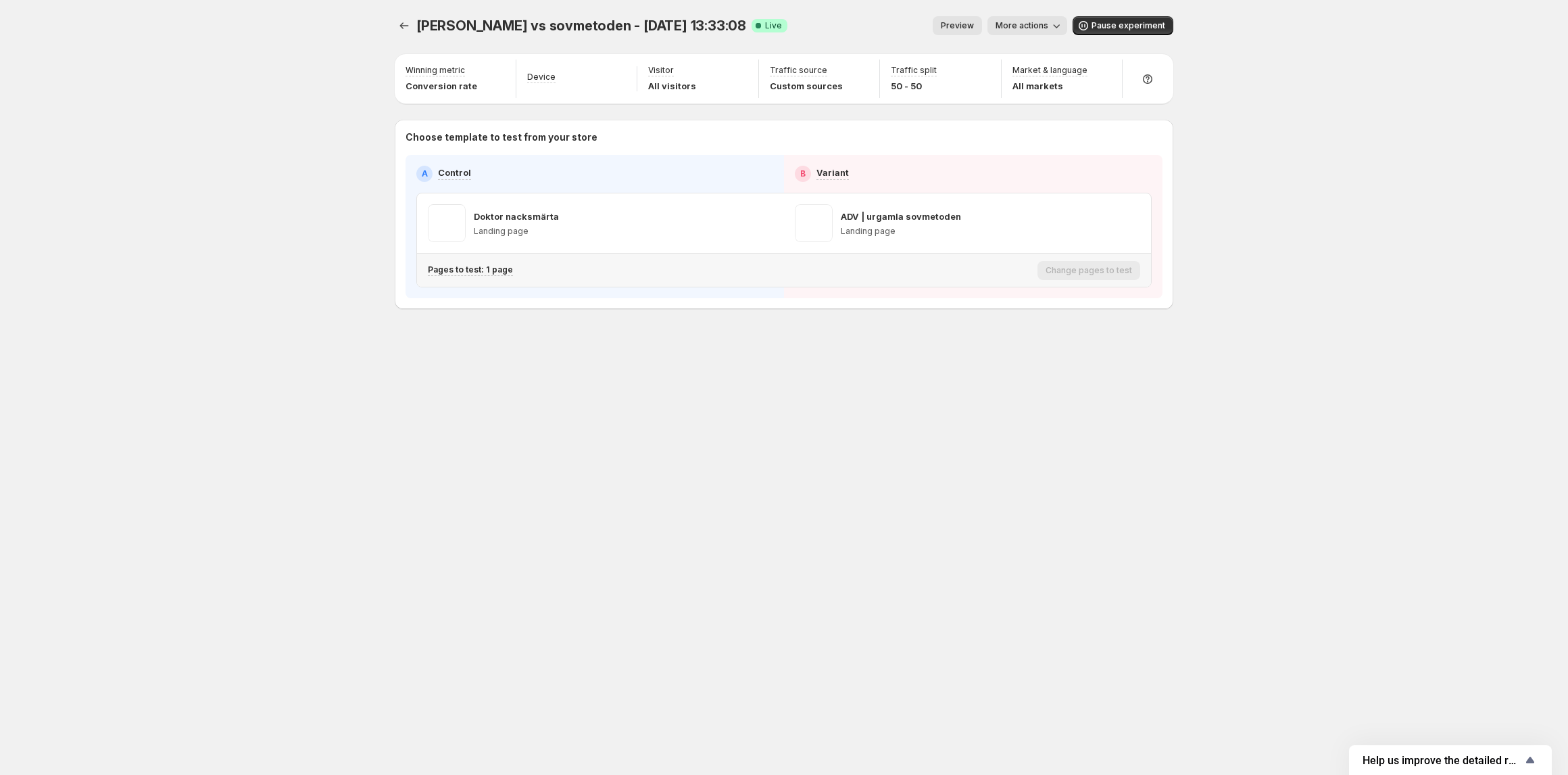
click at [497, 276] on div "Pages to test: 1 page" at bounding box center [730, 270] width 604 height 22
click at [496, 274] on p "Pages to test: 1 page" at bounding box center [470, 270] width 85 height 11
click at [682, 341] on icon "button" at bounding box center [680, 341] width 9 height 9
click at [1044, 15] on div "dr nacke vs sovmetoden - Oct 10, 13:33:08. This page is ready dr nacke vs sovme…" at bounding box center [783, 25] width 778 height 52
click at [1043, 18] on button "More actions" at bounding box center [1027, 25] width 80 height 19
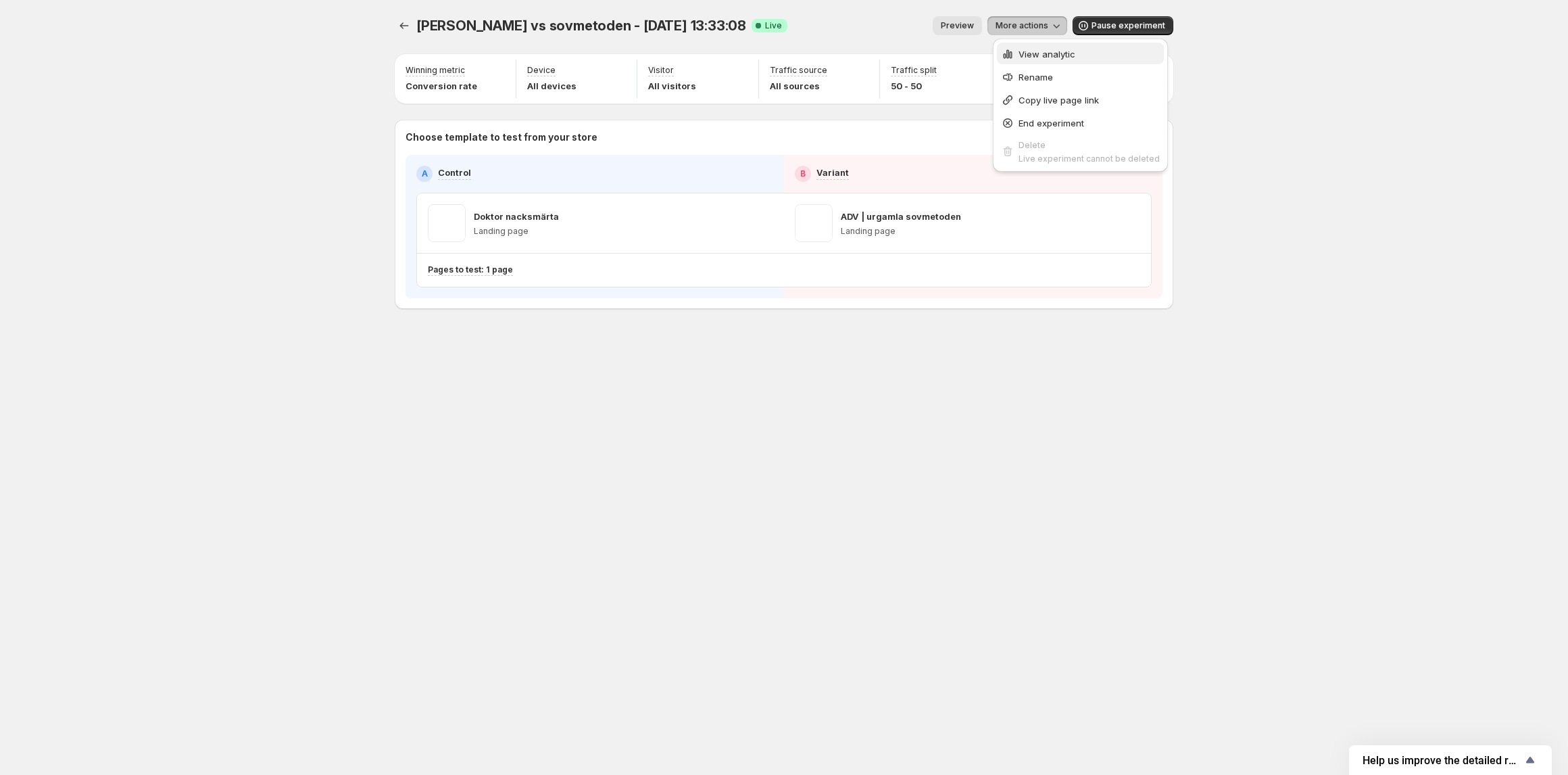
click at [1028, 50] on span "View analytic" at bounding box center [1046, 54] width 57 height 11
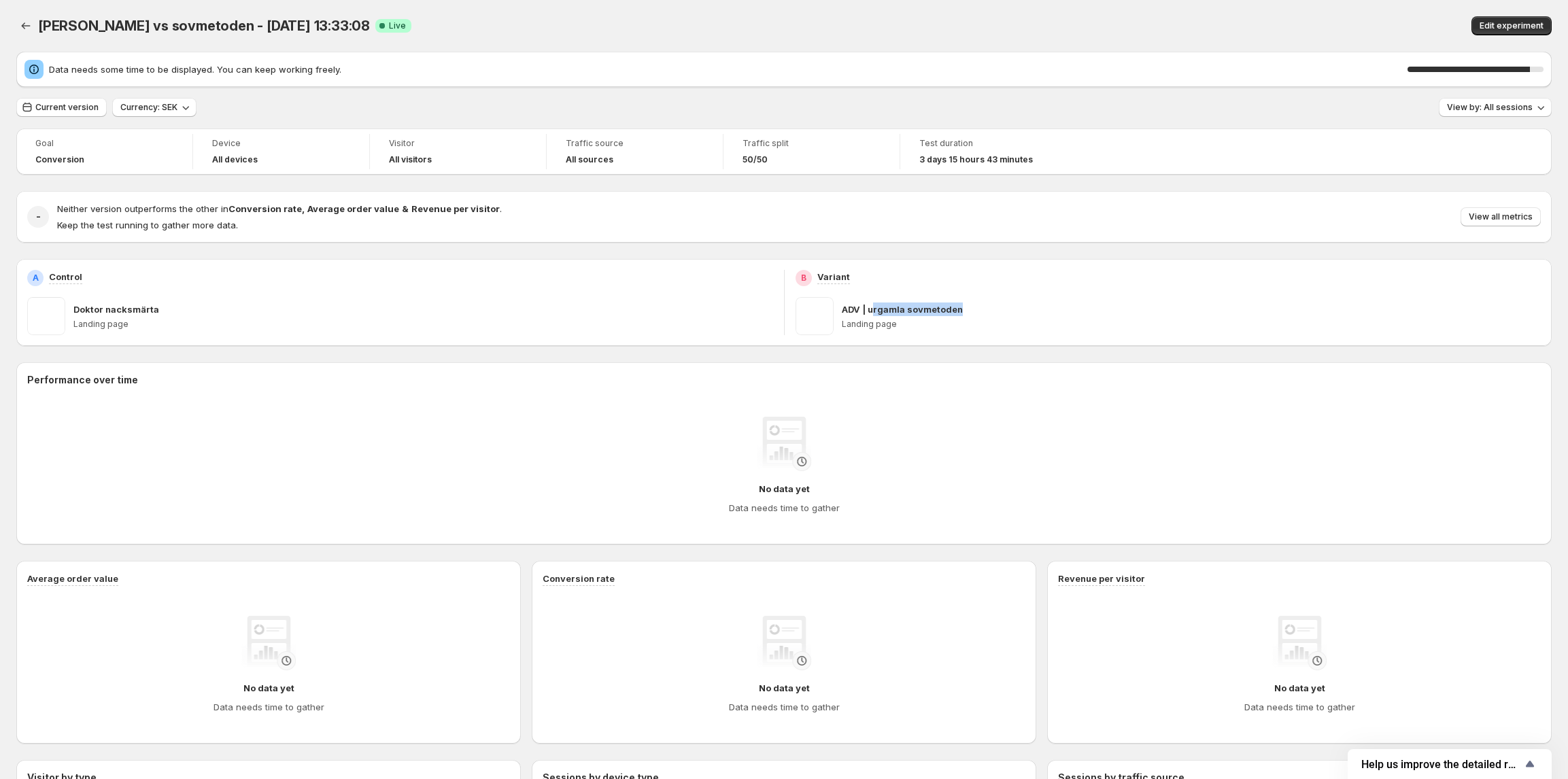
drag, startPoint x: 878, startPoint y: 311, endPoint x: 963, endPoint y: 308, distance: 85.1
click at [963, 308] on p "ADV | urgamla sovmetoden" at bounding box center [902, 309] width 121 height 13
click at [972, 308] on div "ADV | urgamla sovmetoden" at bounding box center [1191, 309] width 699 height 13
drag, startPoint x: 982, startPoint y: 308, endPoint x: 873, endPoint y: 314, distance: 109.2
click at [873, 314] on div "ADV | urgamla sovmetoden" at bounding box center [1191, 309] width 699 height 13
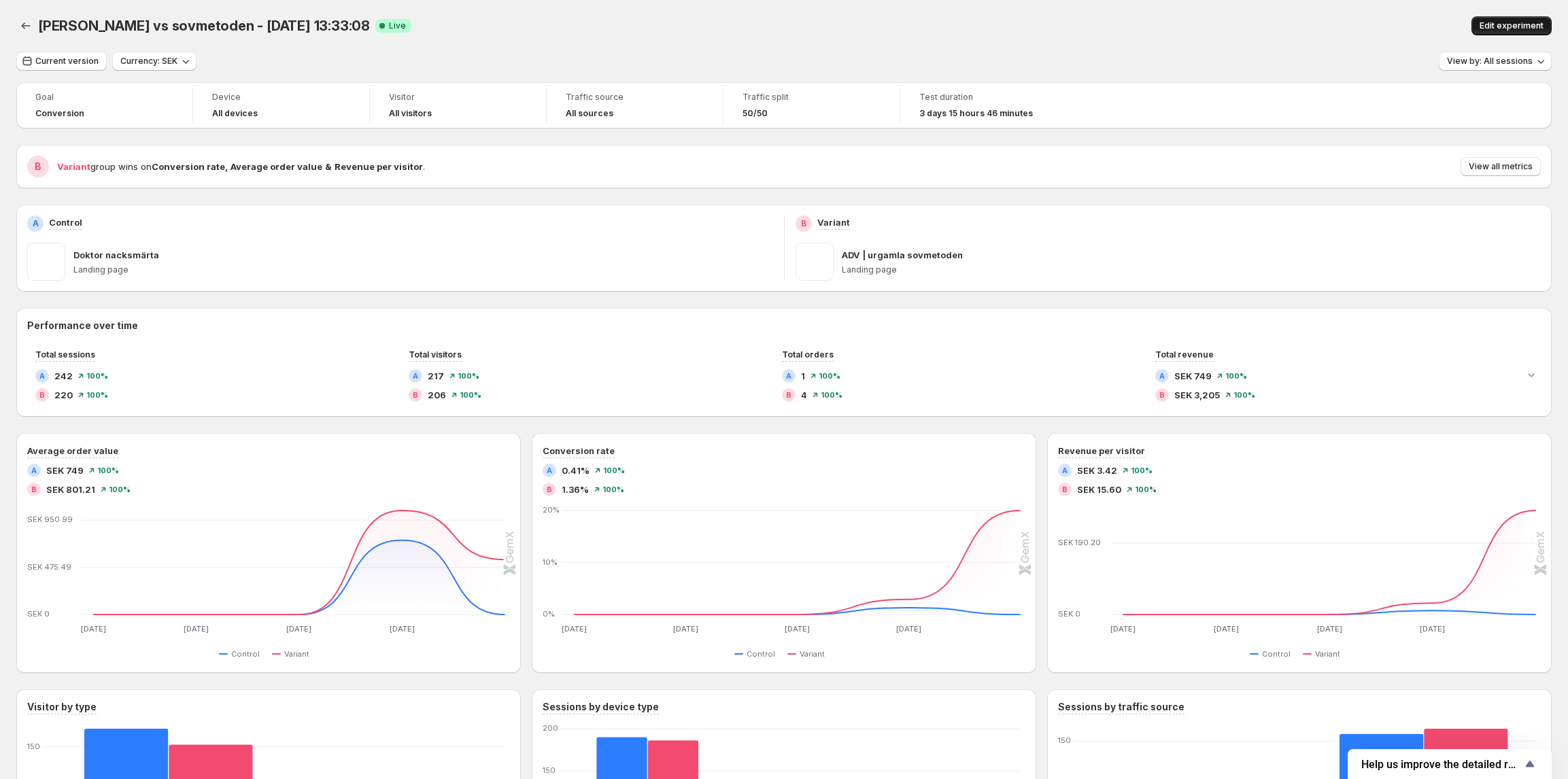
click at [1511, 27] on span "Edit experiment" at bounding box center [1511, 26] width 64 height 11
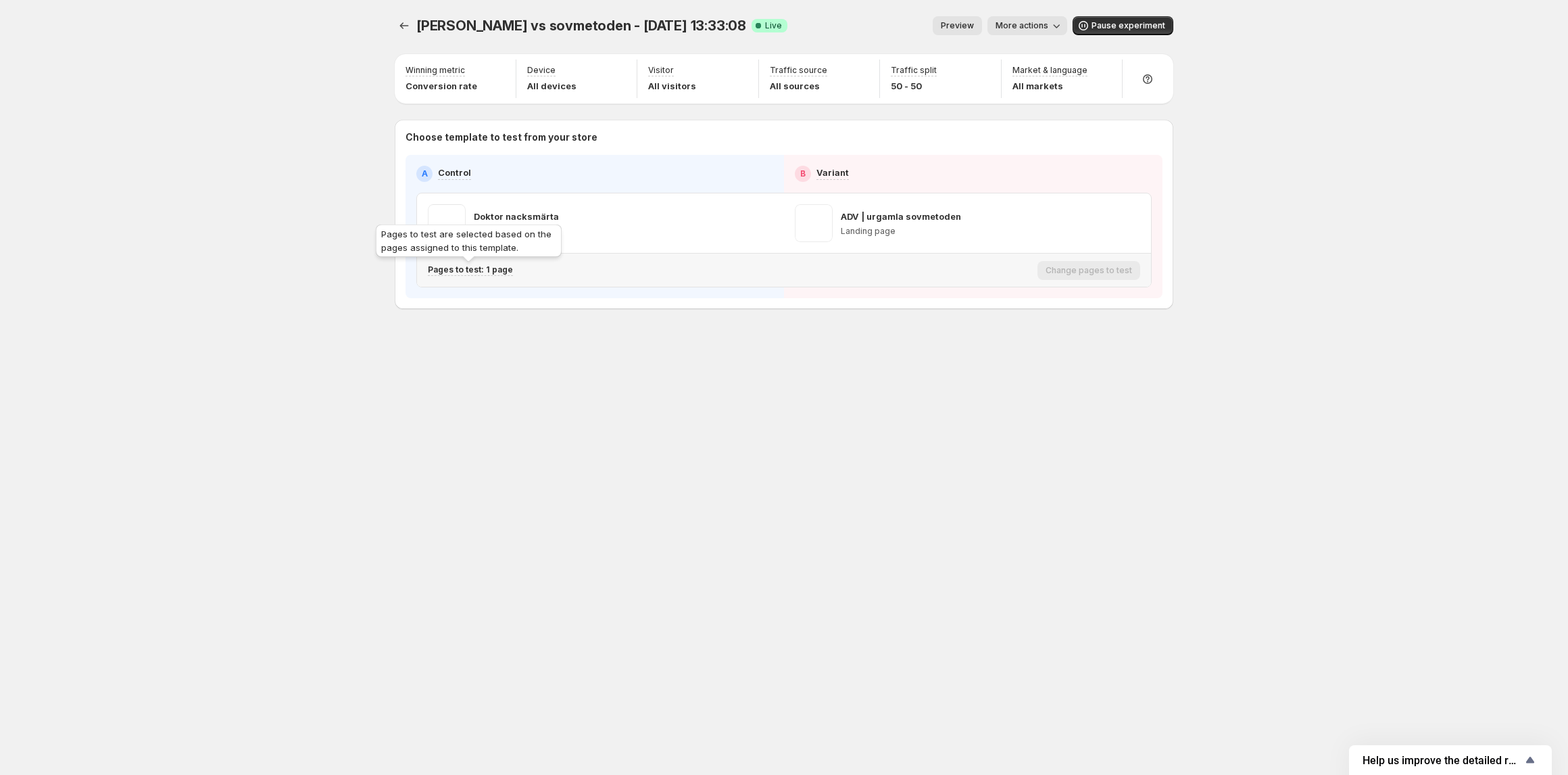
click at [491, 271] on p "Pages to test: 1 page" at bounding box center [470, 270] width 85 height 11
click at [663, 336] on icon "button" at bounding box center [661, 341] width 13 height 13
click at [1019, 22] on span "More actions" at bounding box center [1022, 26] width 52 height 11
click at [1013, 49] on icon "button" at bounding box center [1007, 54] width 13 height 13
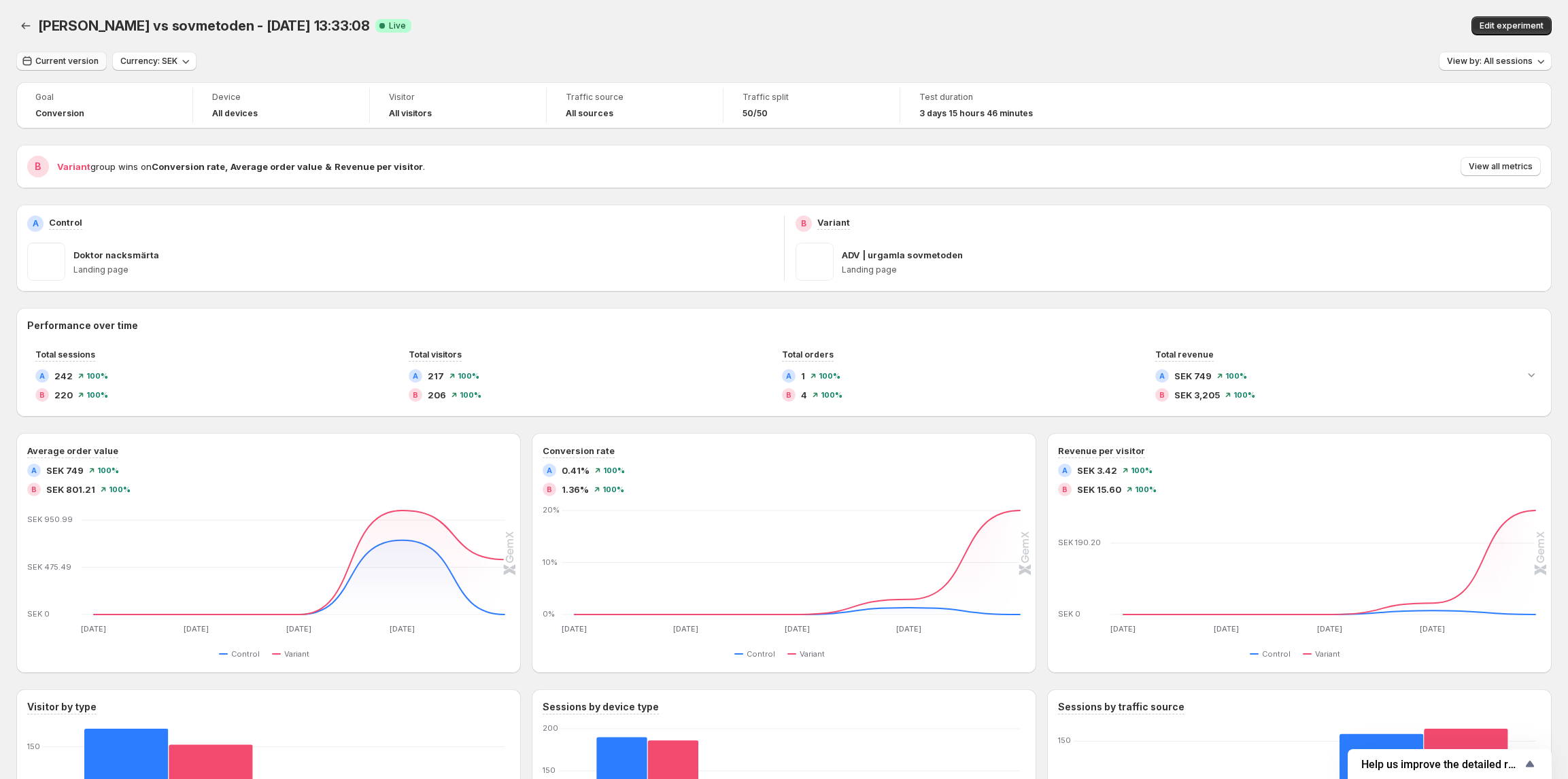
click at [79, 65] on span "Current version" at bounding box center [67, 61] width 63 height 11
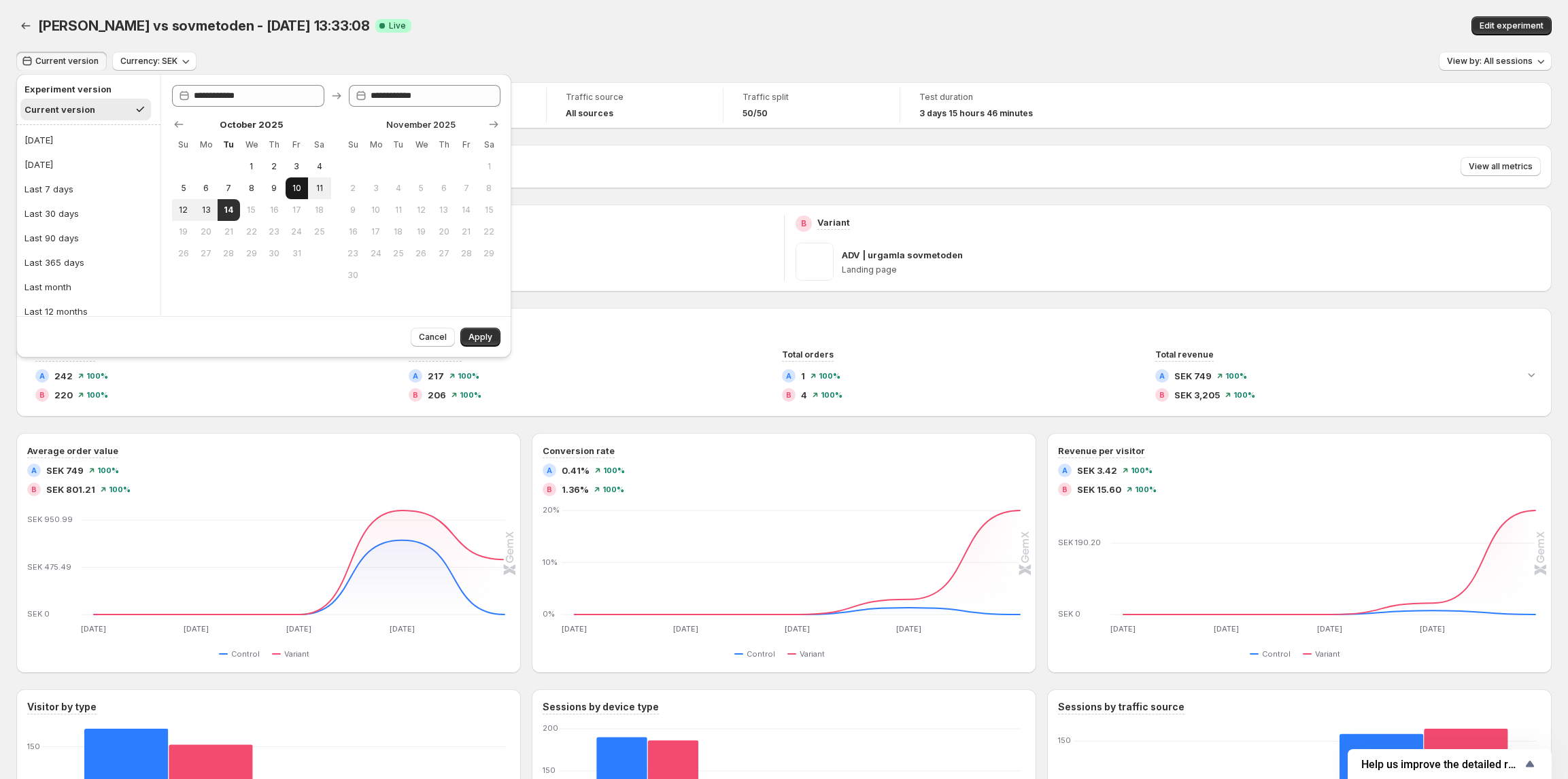
click at [291, 191] on span "10" at bounding box center [297, 188] width 11 height 11
click at [213, 213] on button "13" at bounding box center [205, 209] width 23 height 22
type input "**********"
click at [479, 333] on span "Apply" at bounding box center [480, 337] width 24 height 11
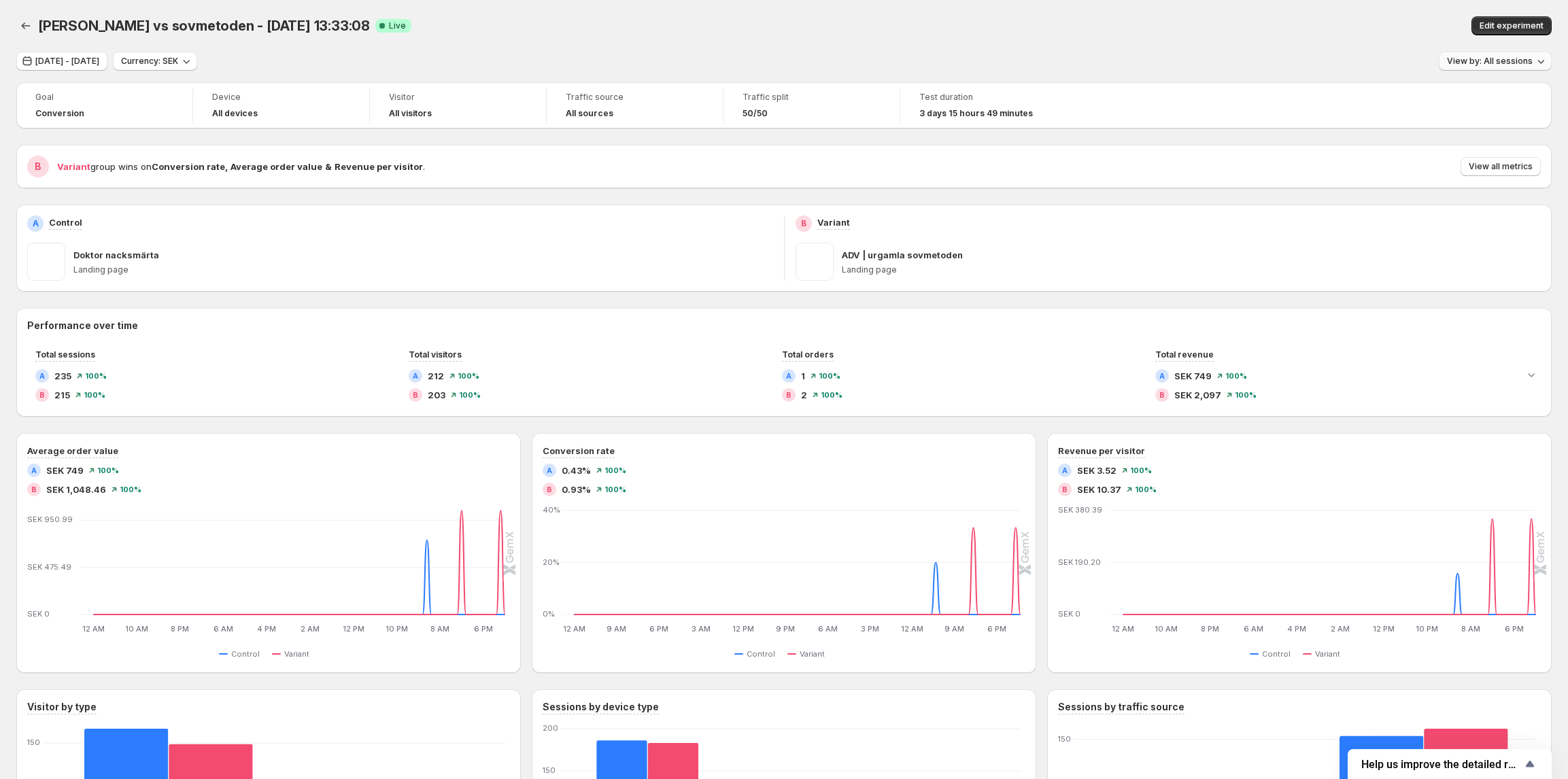
click at [1501, 61] on span "View by: All sessions" at bounding box center [1489, 61] width 86 height 11
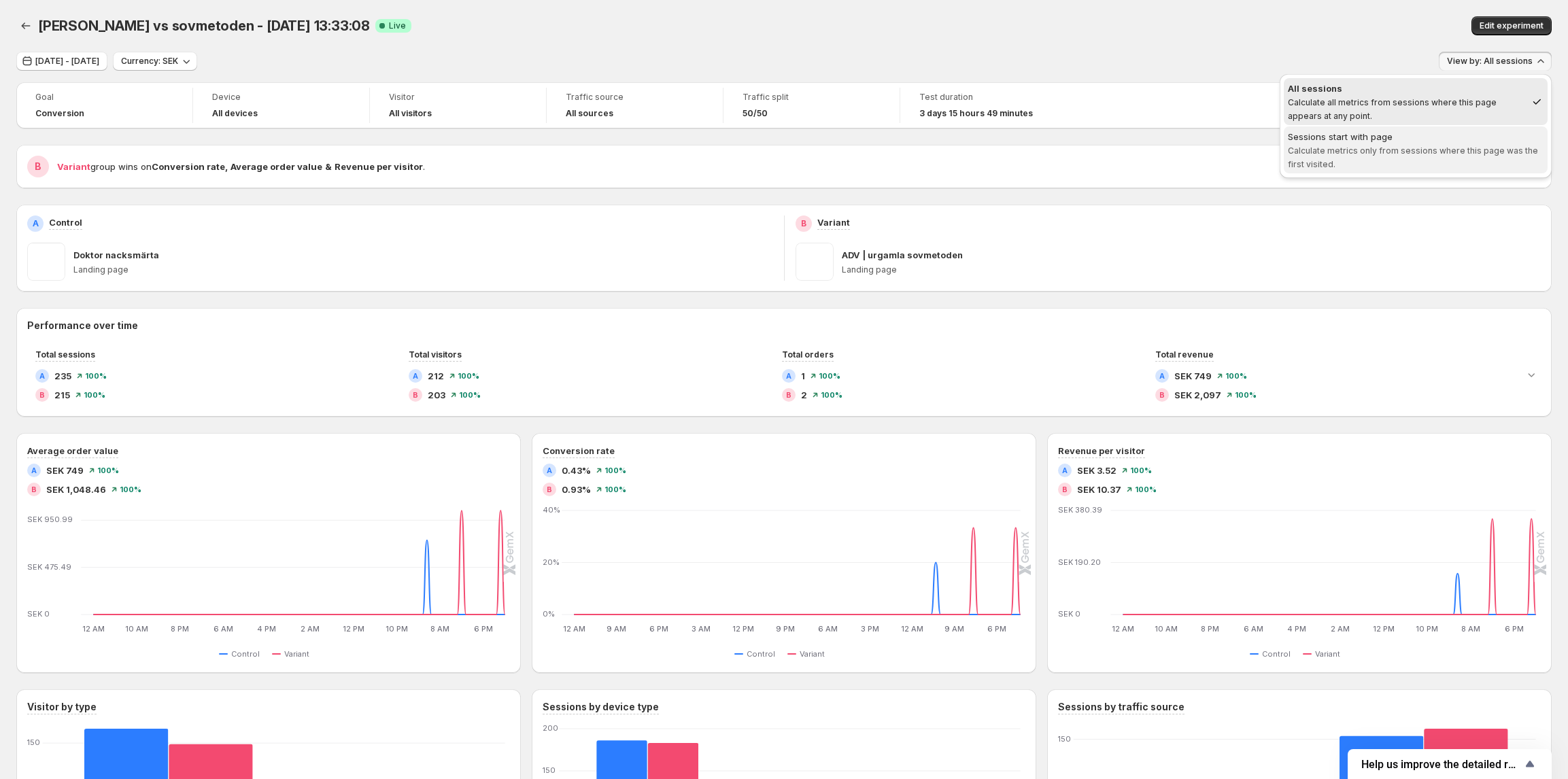
click at [1451, 145] on span "Calculate metrics only from sessions where this page was the first visited." at bounding box center [1412, 156] width 250 height 24
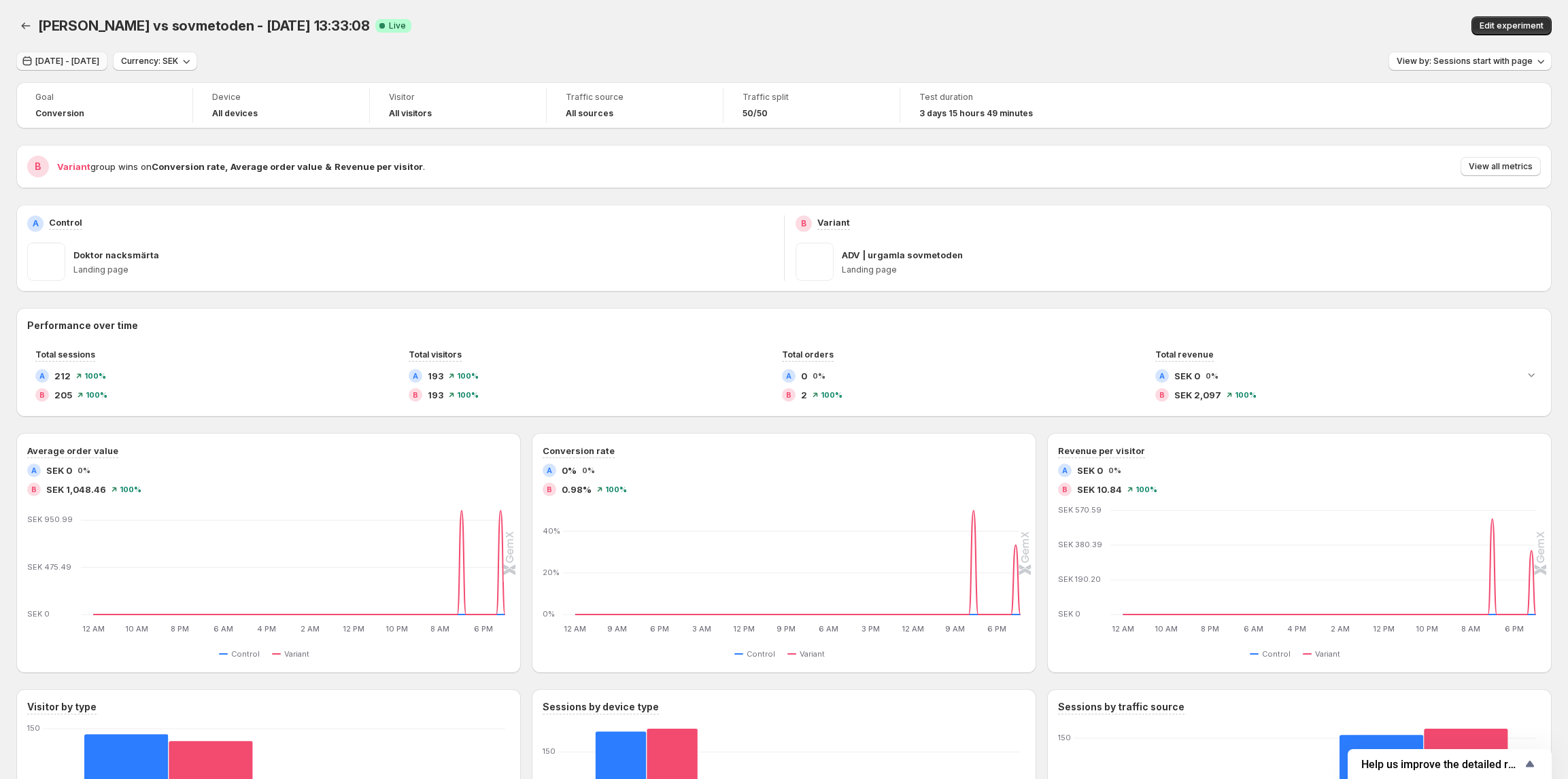
click at [74, 63] on span "Oct 10, 2025 - Oct 13, 2025" at bounding box center [68, 61] width 64 height 11
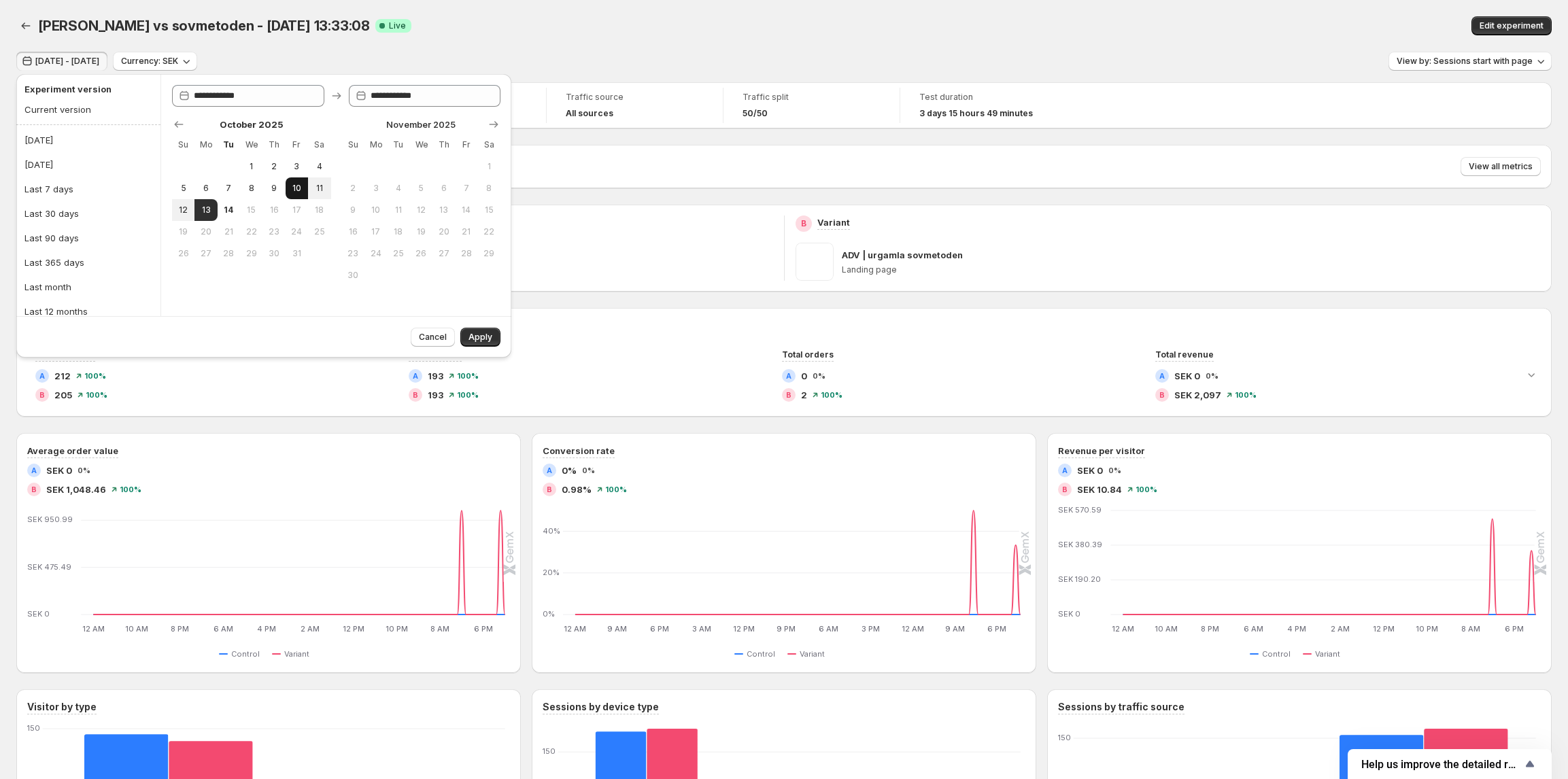
click at [297, 187] on span "10" at bounding box center [297, 188] width 11 height 11
type input "**********"
click at [477, 335] on span "Apply" at bounding box center [480, 337] width 24 height 11
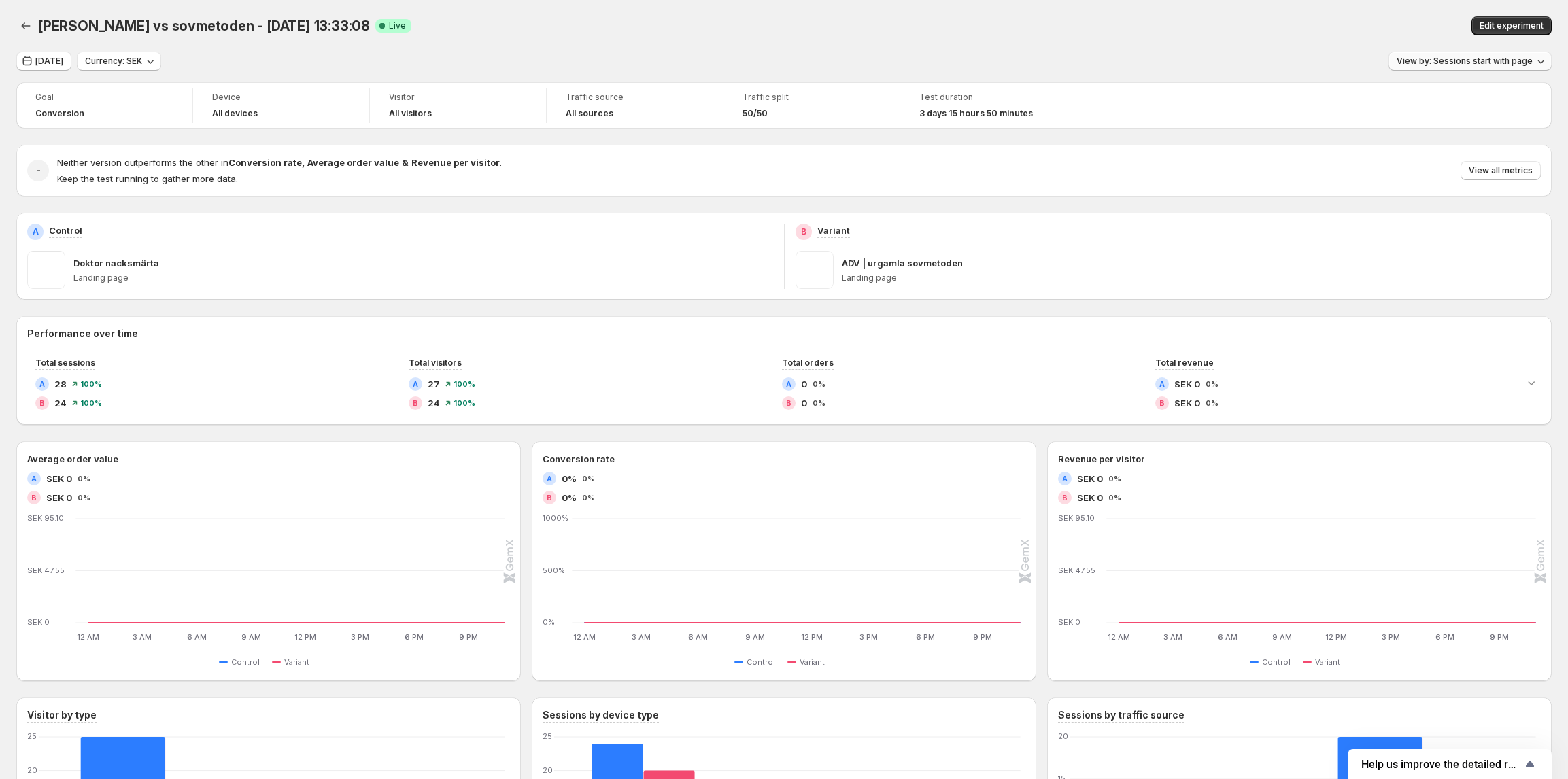
click at [1452, 55] on button "View by: Sessions start with page" at bounding box center [1469, 61] width 163 height 19
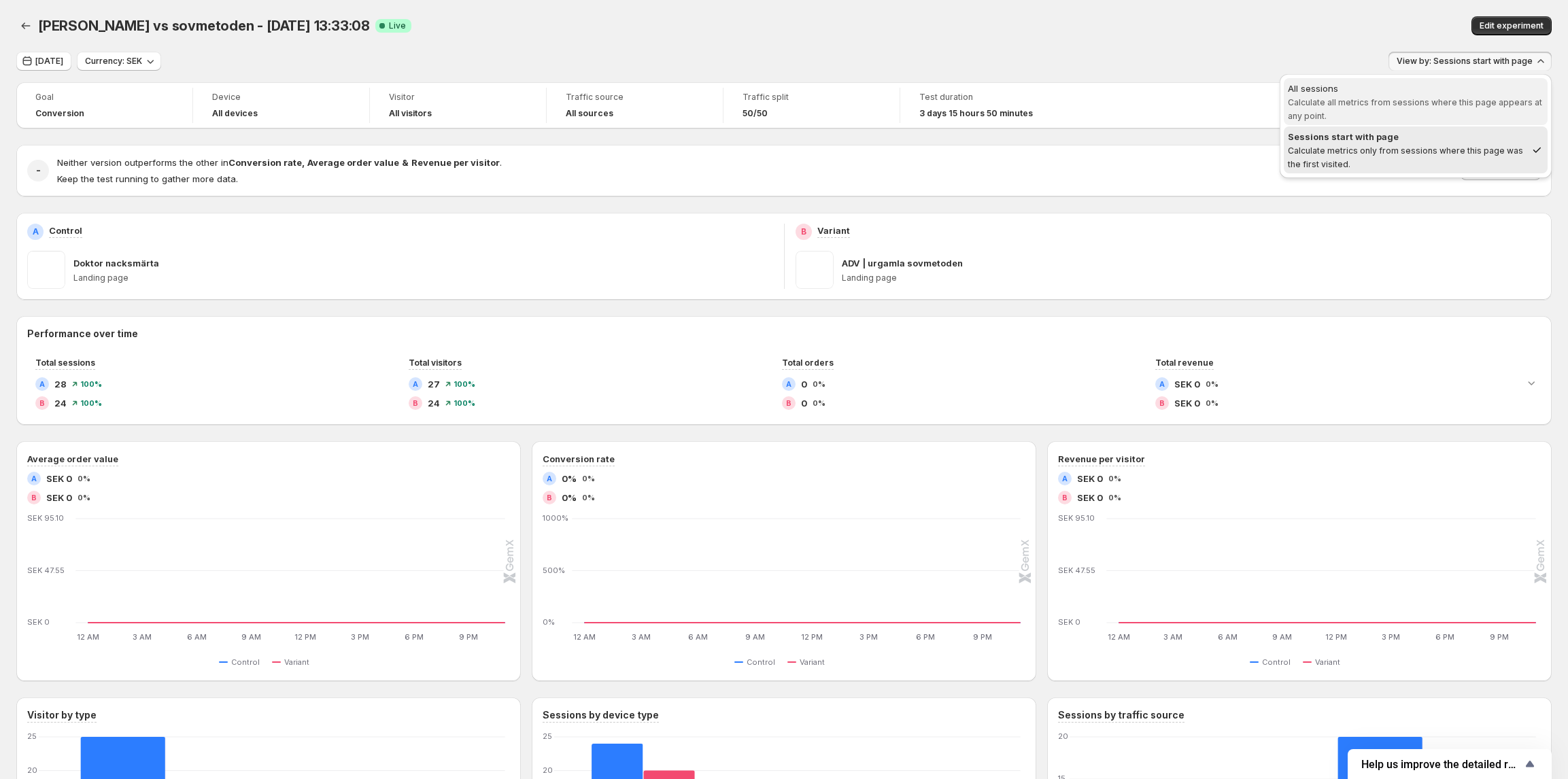
click at [1426, 91] on div "All sessions" at bounding box center [1414, 89] width 255 height 13
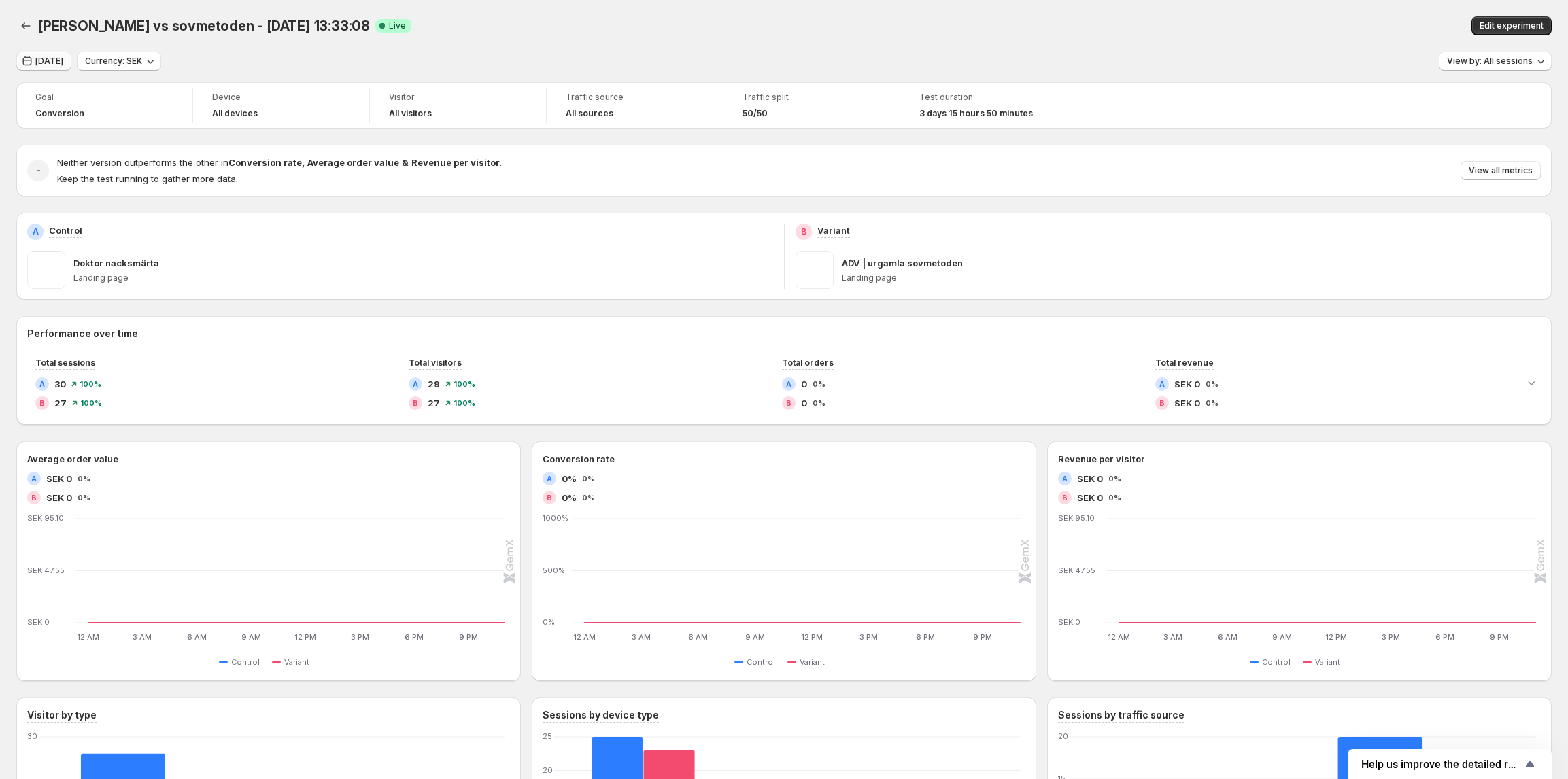
click at [48, 55] on button "Oct 10, 2025" at bounding box center [43, 61] width 55 height 19
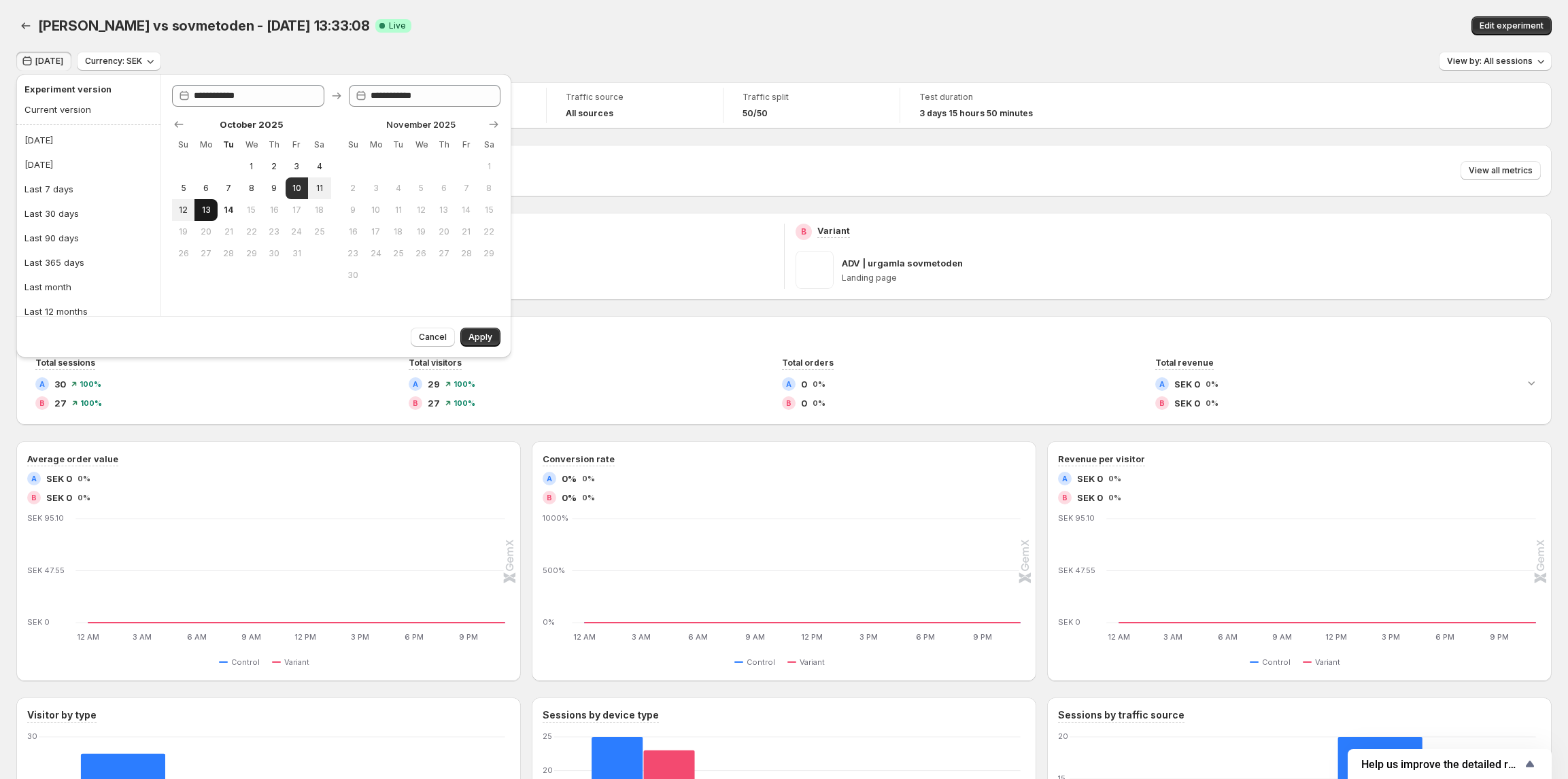
click at [202, 211] on span "13" at bounding box center [205, 210] width 11 height 11
click at [294, 190] on span "10" at bounding box center [297, 188] width 11 height 11
click at [212, 207] on button "13" at bounding box center [205, 209] width 23 height 22
type input "**********"
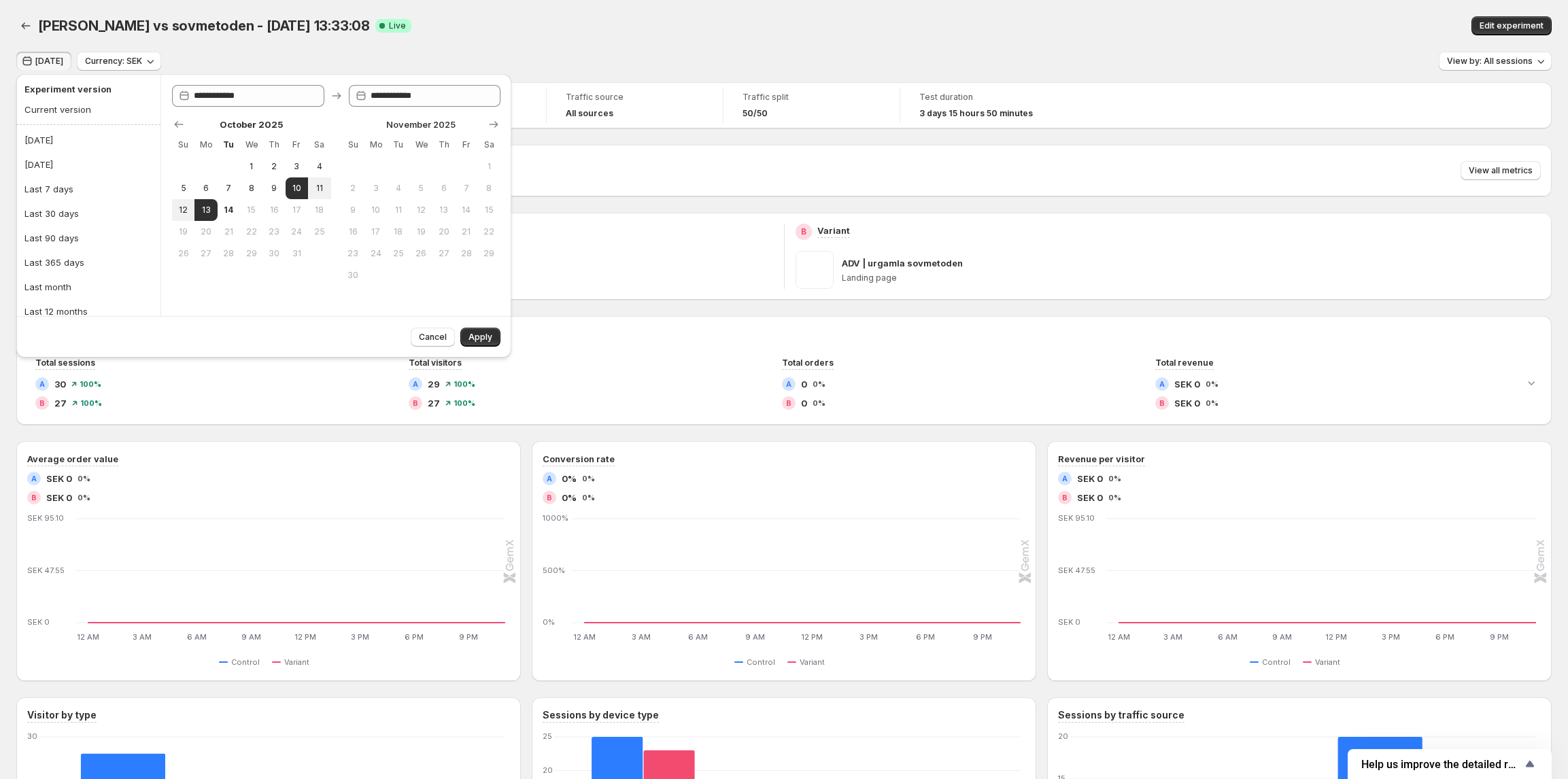
click at [497, 340] on button "Apply" at bounding box center [480, 337] width 41 height 19
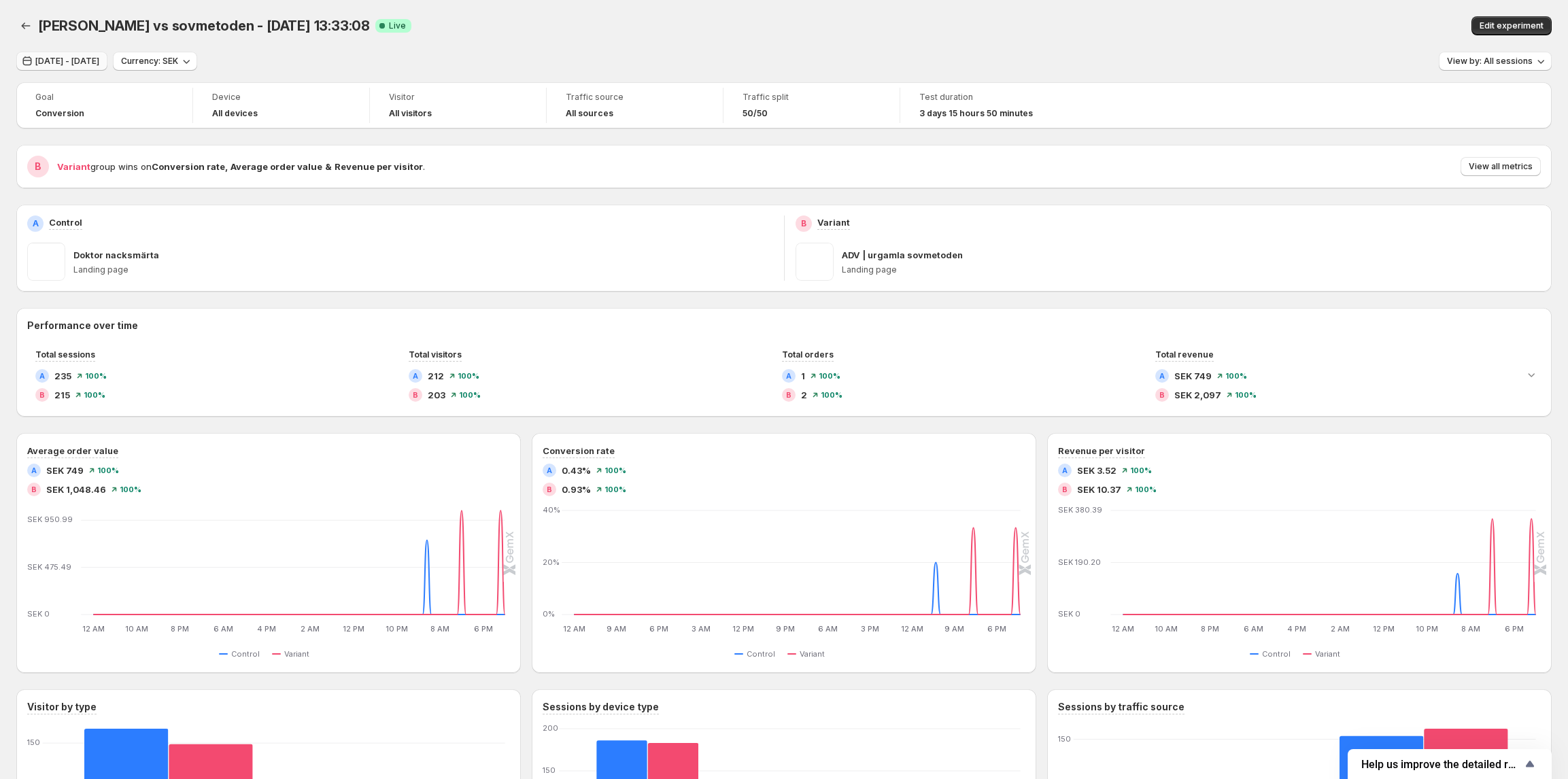
click at [90, 61] on span "[DATE] - [DATE]" at bounding box center [68, 61] width 64 height 11
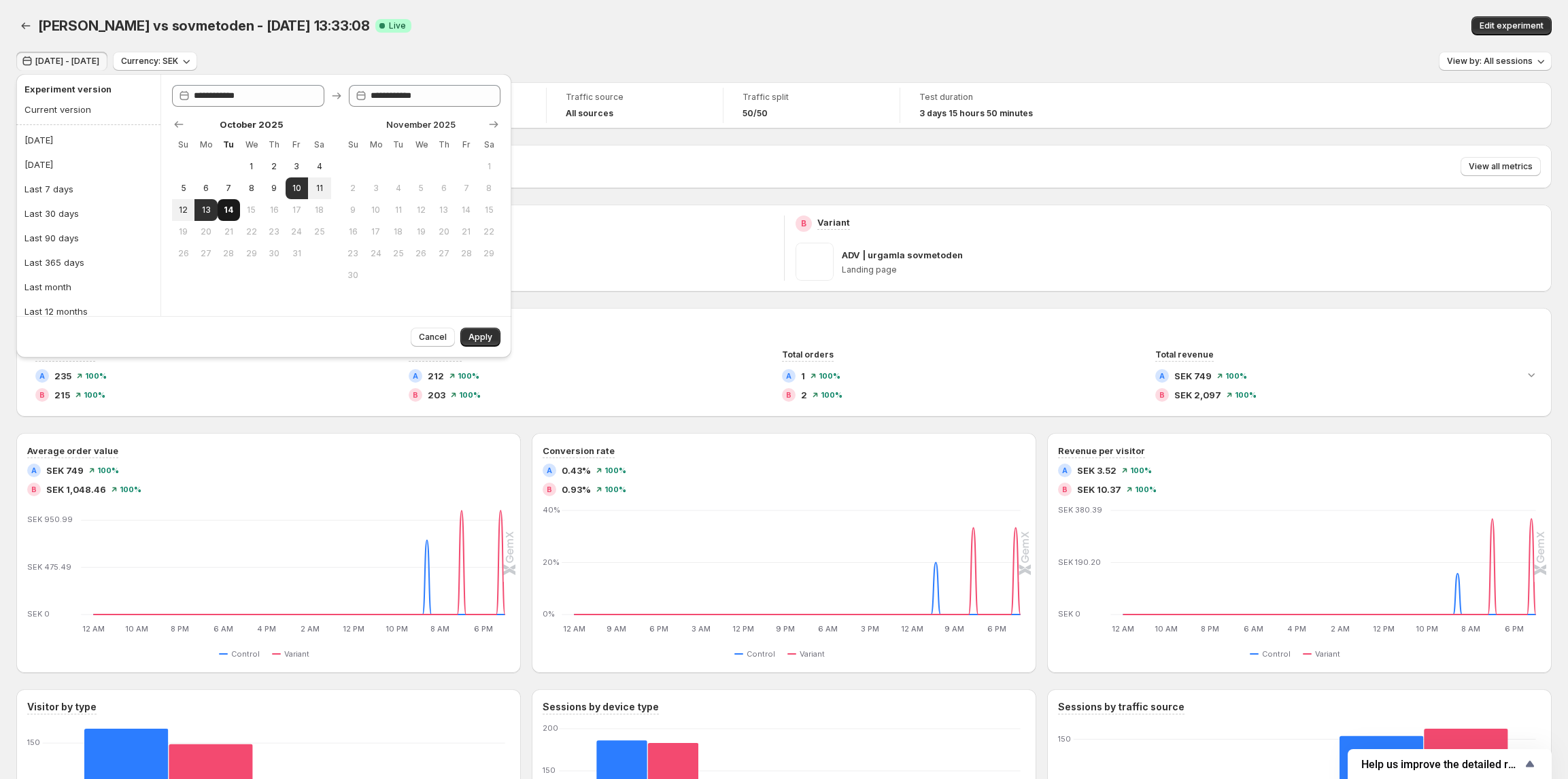
click at [238, 209] on button "14" at bounding box center [229, 209] width 23 height 22
type input "**********"
click at [482, 337] on span "Apply" at bounding box center [480, 337] width 24 height 11
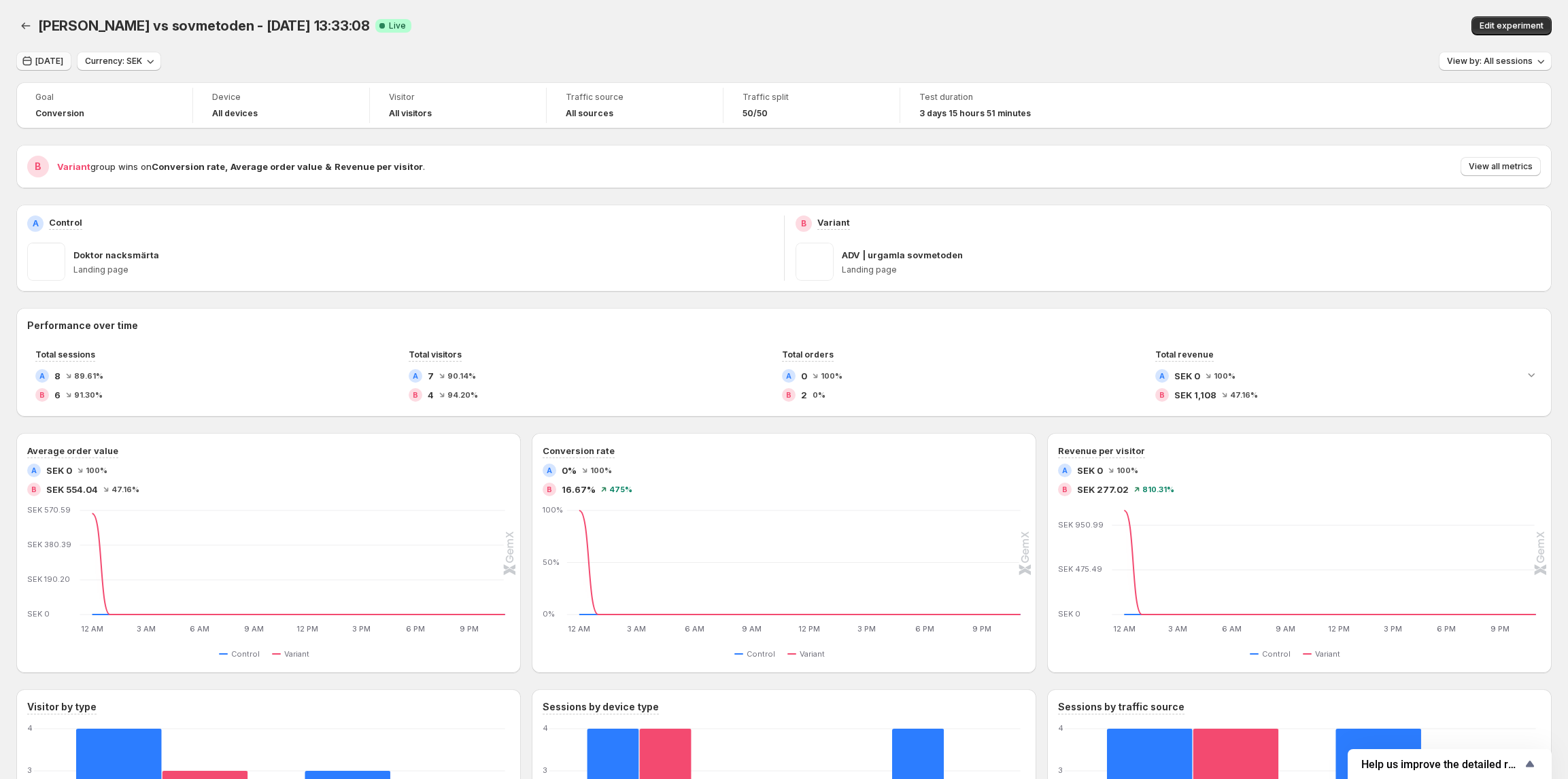
click at [57, 58] on span "[DATE]" at bounding box center [50, 61] width 28 height 11
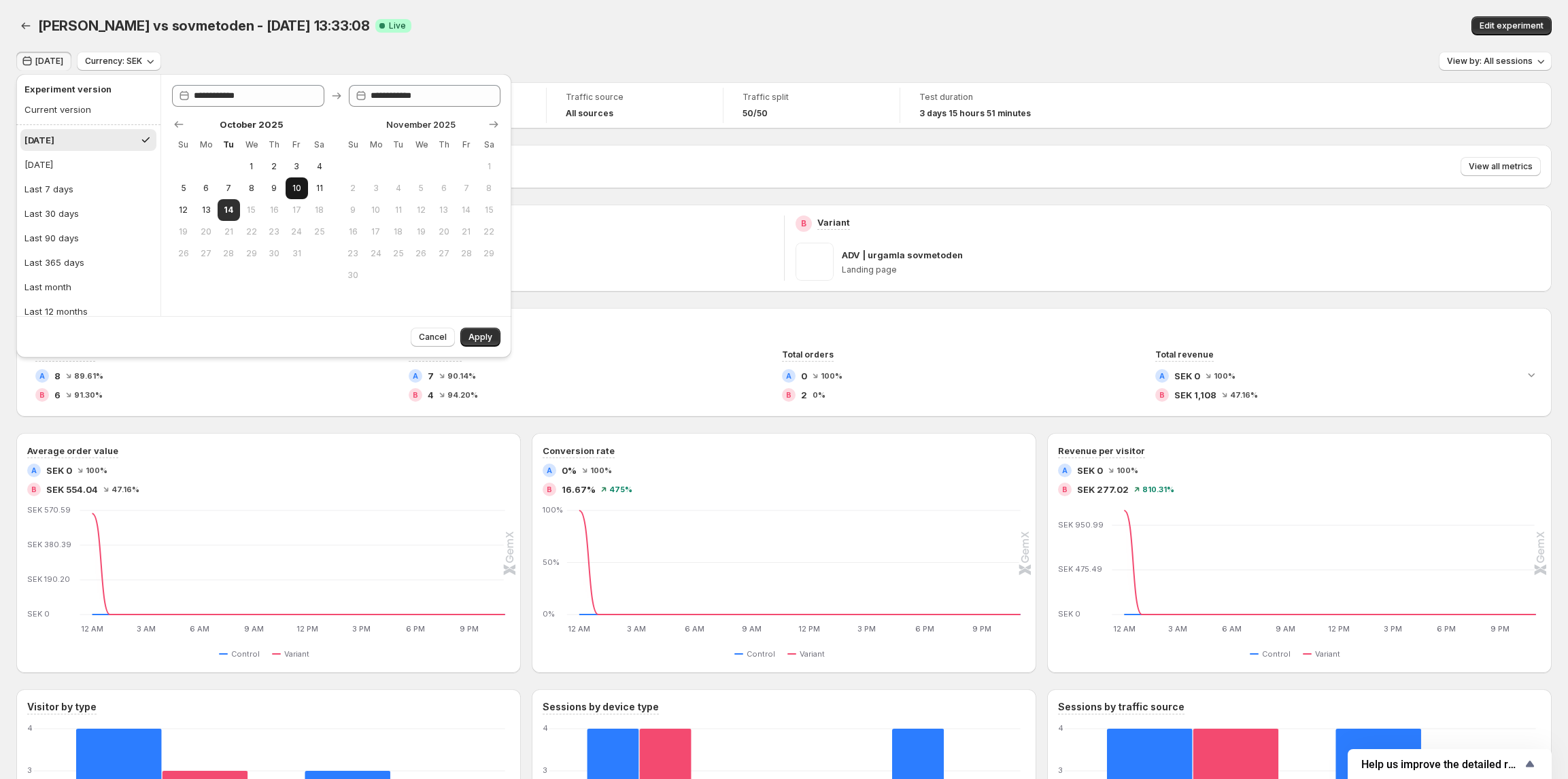
click at [291, 191] on span "10" at bounding box center [297, 188] width 11 height 11
type input "**********"
click at [196, 218] on button "13" at bounding box center [205, 209] width 23 height 22
type input "**********"
click at [467, 338] on button "Apply" at bounding box center [480, 337] width 41 height 19
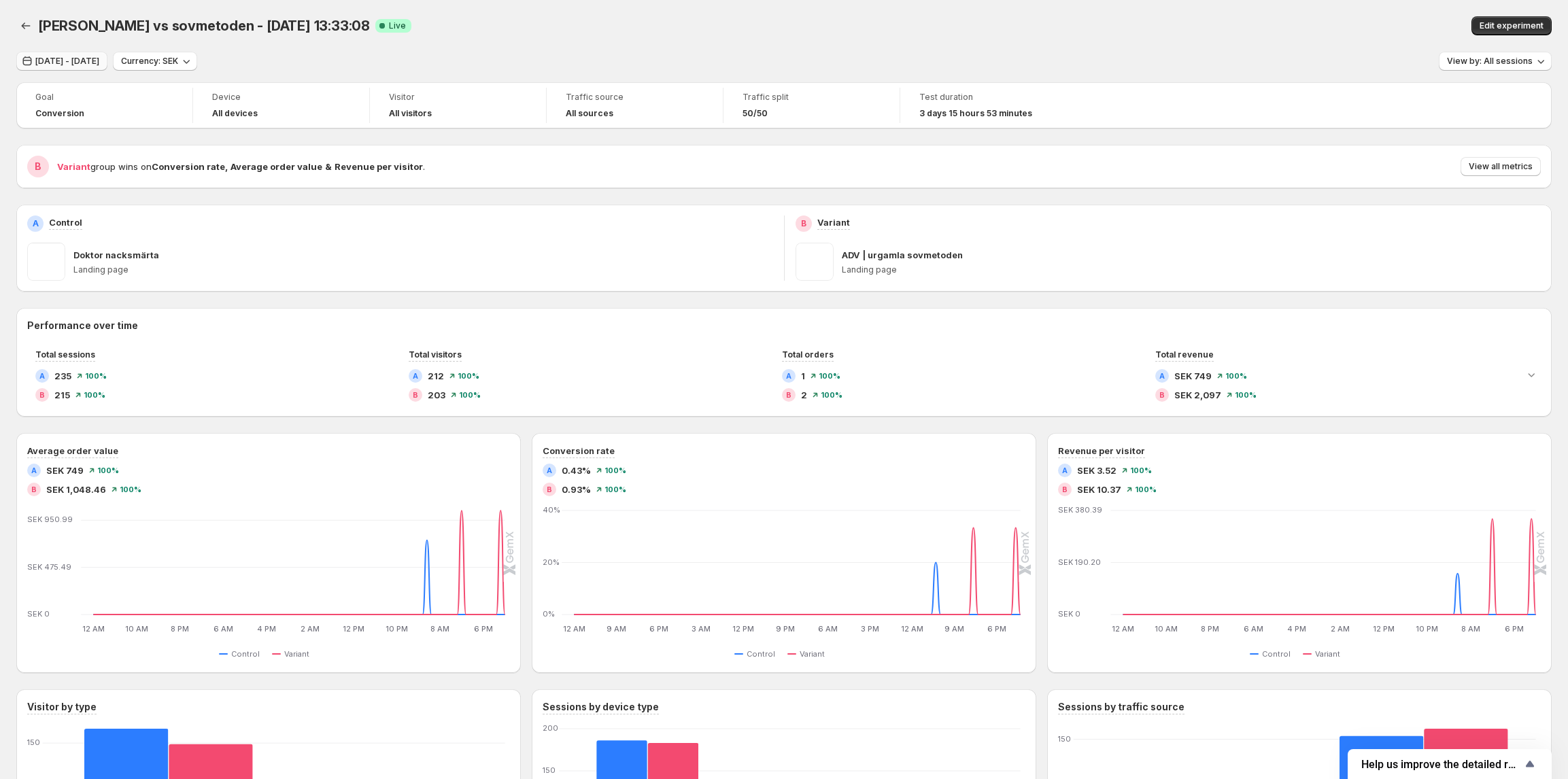
click at [107, 55] on button "[DATE] - [DATE]" at bounding box center [61, 61] width 91 height 19
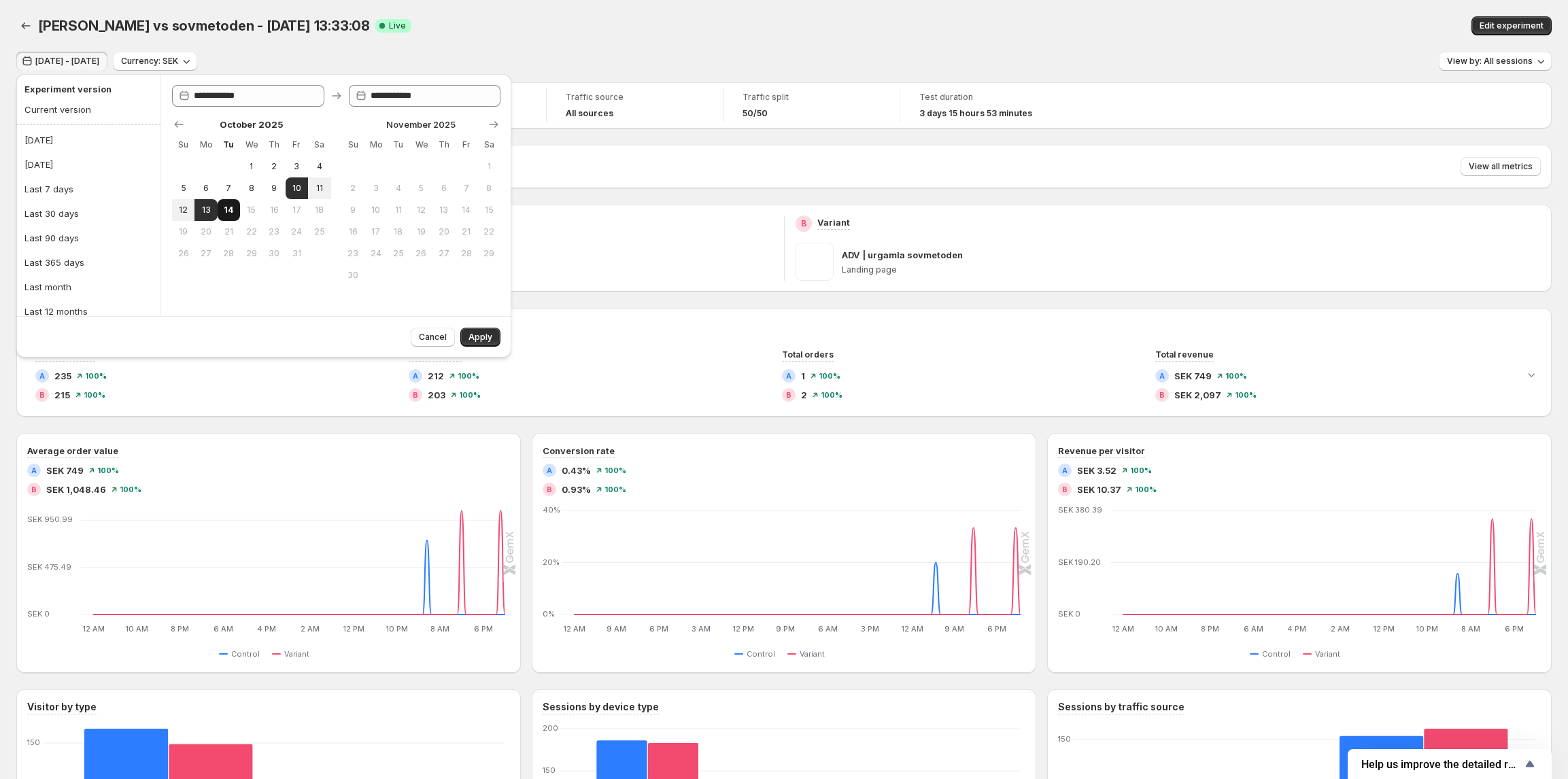
click at [221, 206] on button "14" at bounding box center [229, 209] width 23 height 22
type input "**********"
click at [475, 338] on span "Apply" at bounding box center [480, 337] width 24 height 11
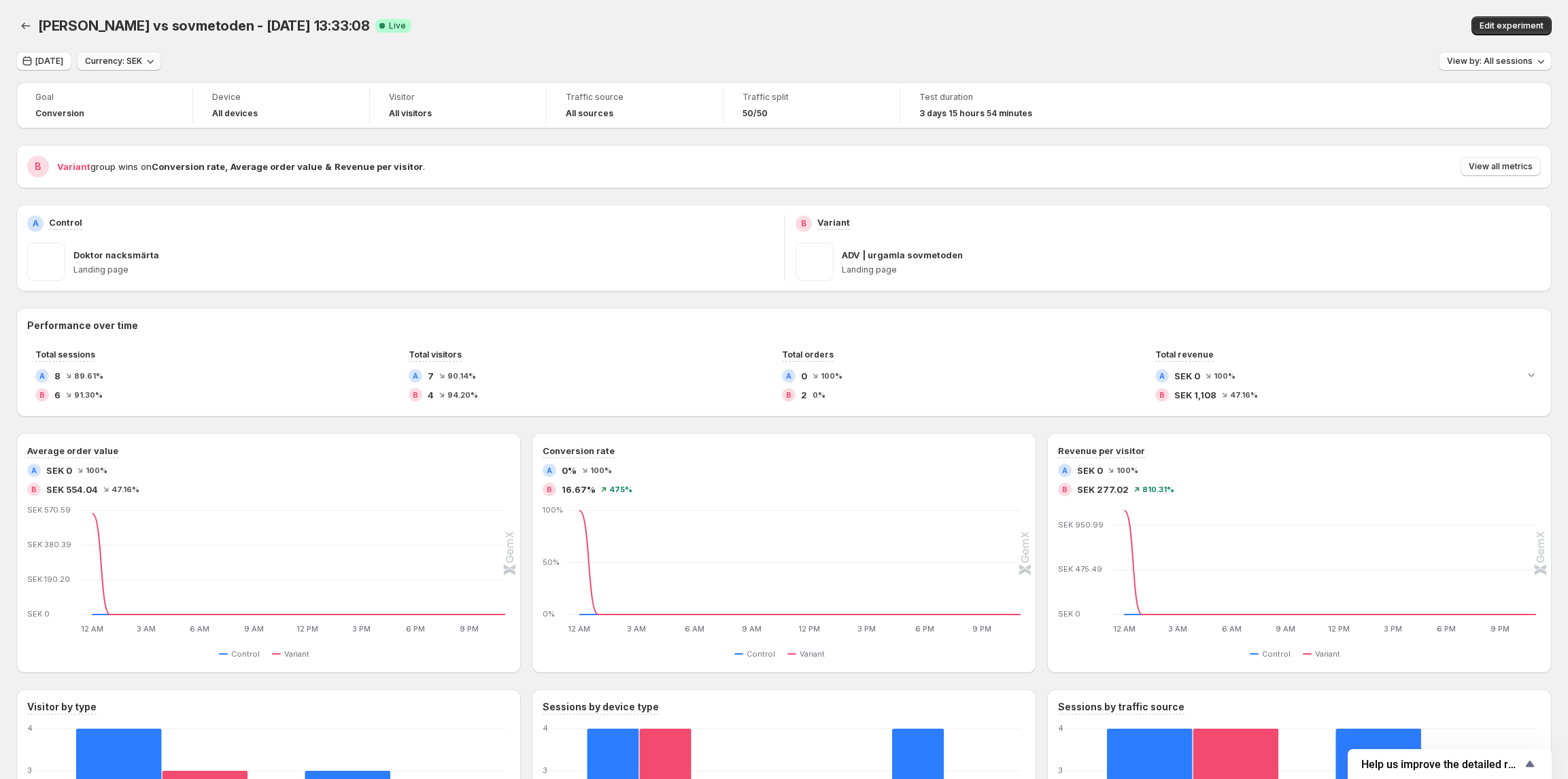
click at [90, 68] on button "Currency: SEK" at bounding box center [119, 61] width 84 height 19
click at [283, 53] on div "Today Currency: SEK View by: All sessions" at bounding box center [783, 61] width 1535 height 20
click at [120, 63] on span "Currency: SEK" at bounding box center [113, 61] width 57 height 11
click at [223, 60] on div "Today Currency: SEK View by: All sessions" at bounding box center [783, 61] width 1535 height 20
click at [28, 64] on icon "button" at bounding box center [27, 61] width 13 height 13
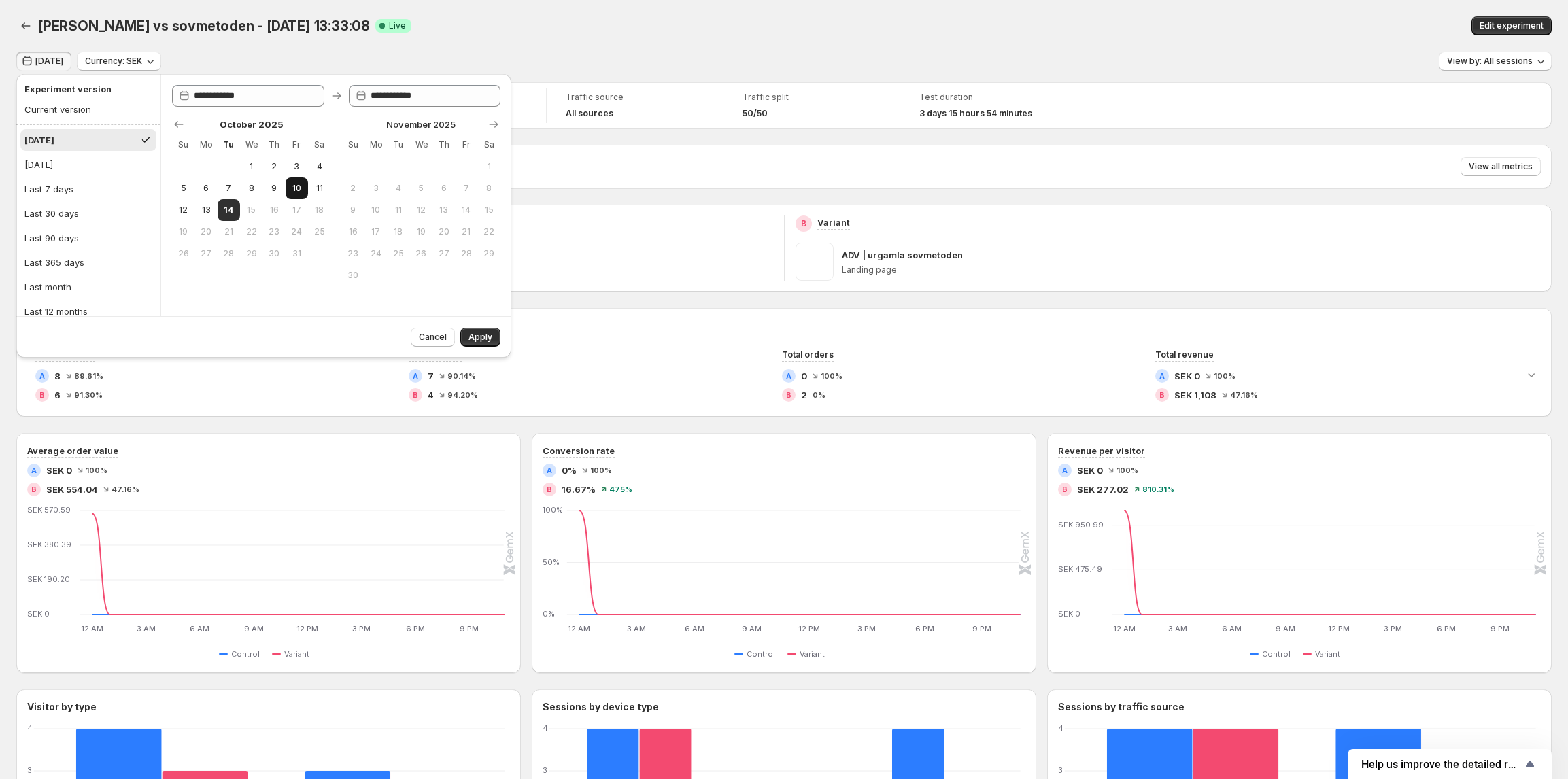
click at [289, 184] on button "10" at bounding box center [297, 187] width 23 height 22
type input "**********"
drag, startPoint x: 194, startPoint y: 209, endPoint x: 240, endPoint y: 234, distance: 52.4
click at [194, 209] on tr "12 13 14 15 16 17 18" at bounding box center [252, 209] width 159 height 22
click at [202, 211] on span "13" at bounding box center [205, 210] width 11 height 11
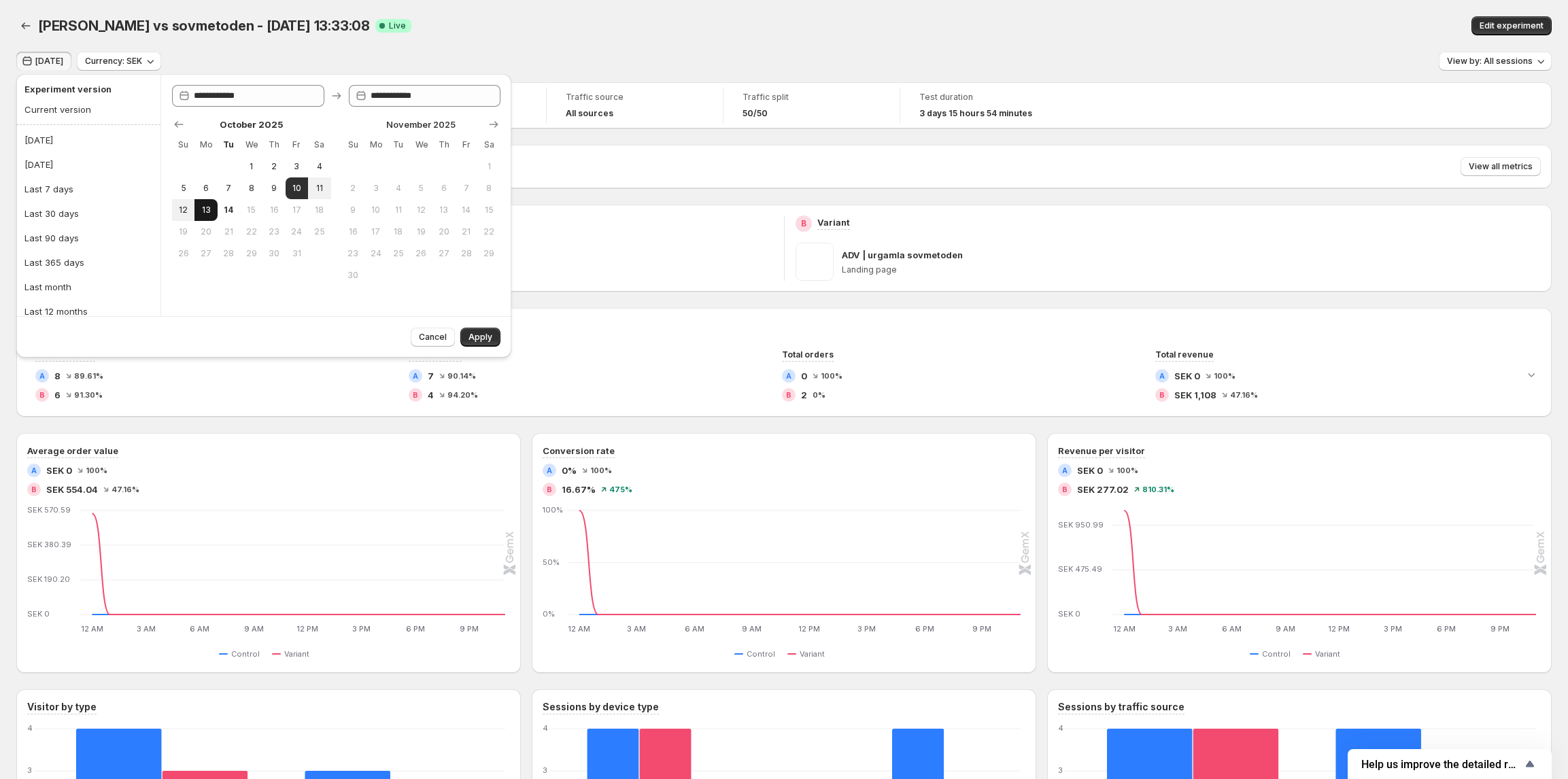
type input "**********"
click at [479, 335] on span "Apply" at bounding box center [480, 337] width 24 height 11
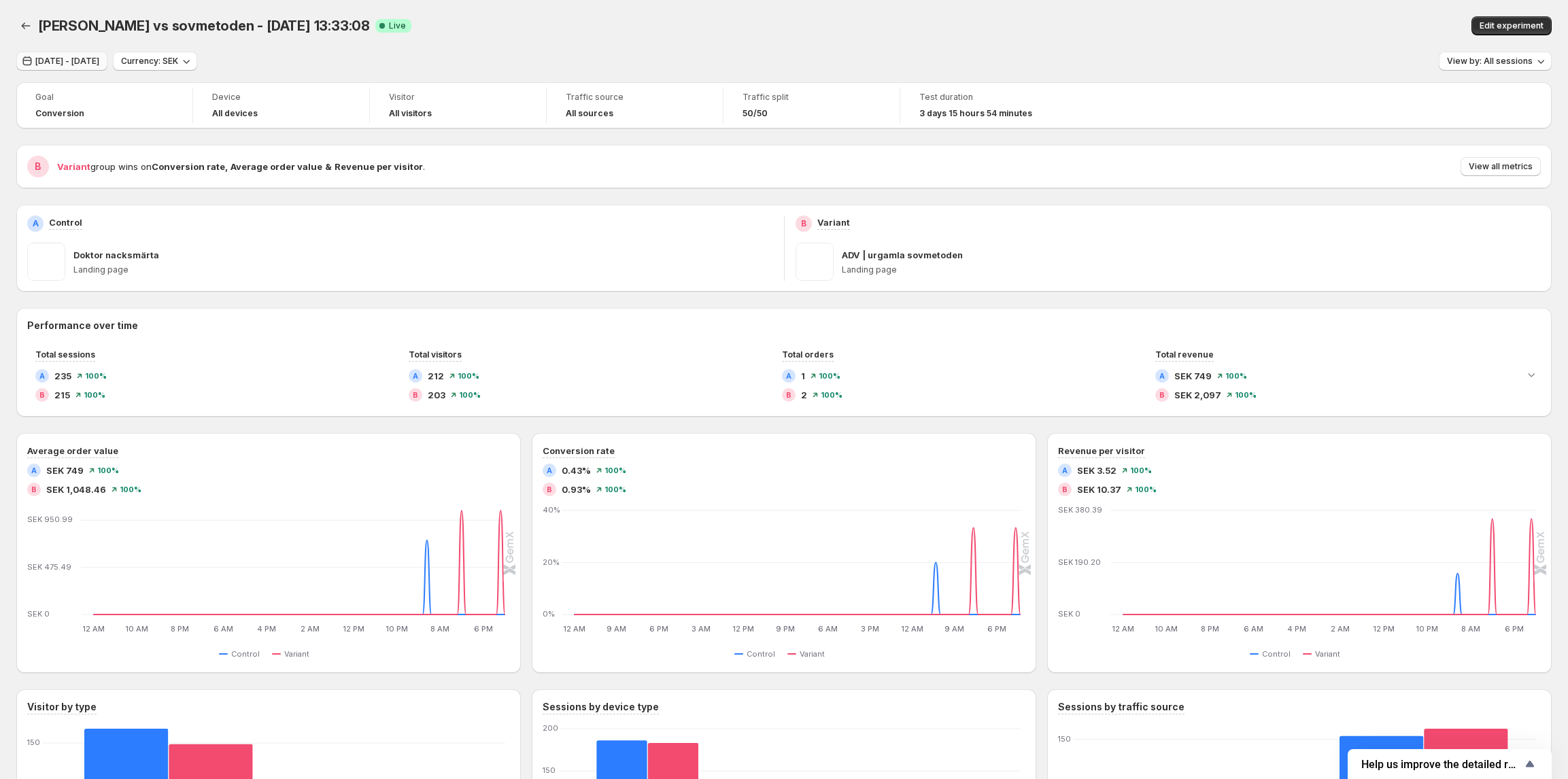
click at [79, 60] on span "[DATE] - [DATE]" at bounding box center [68, 61] width 64 height 11
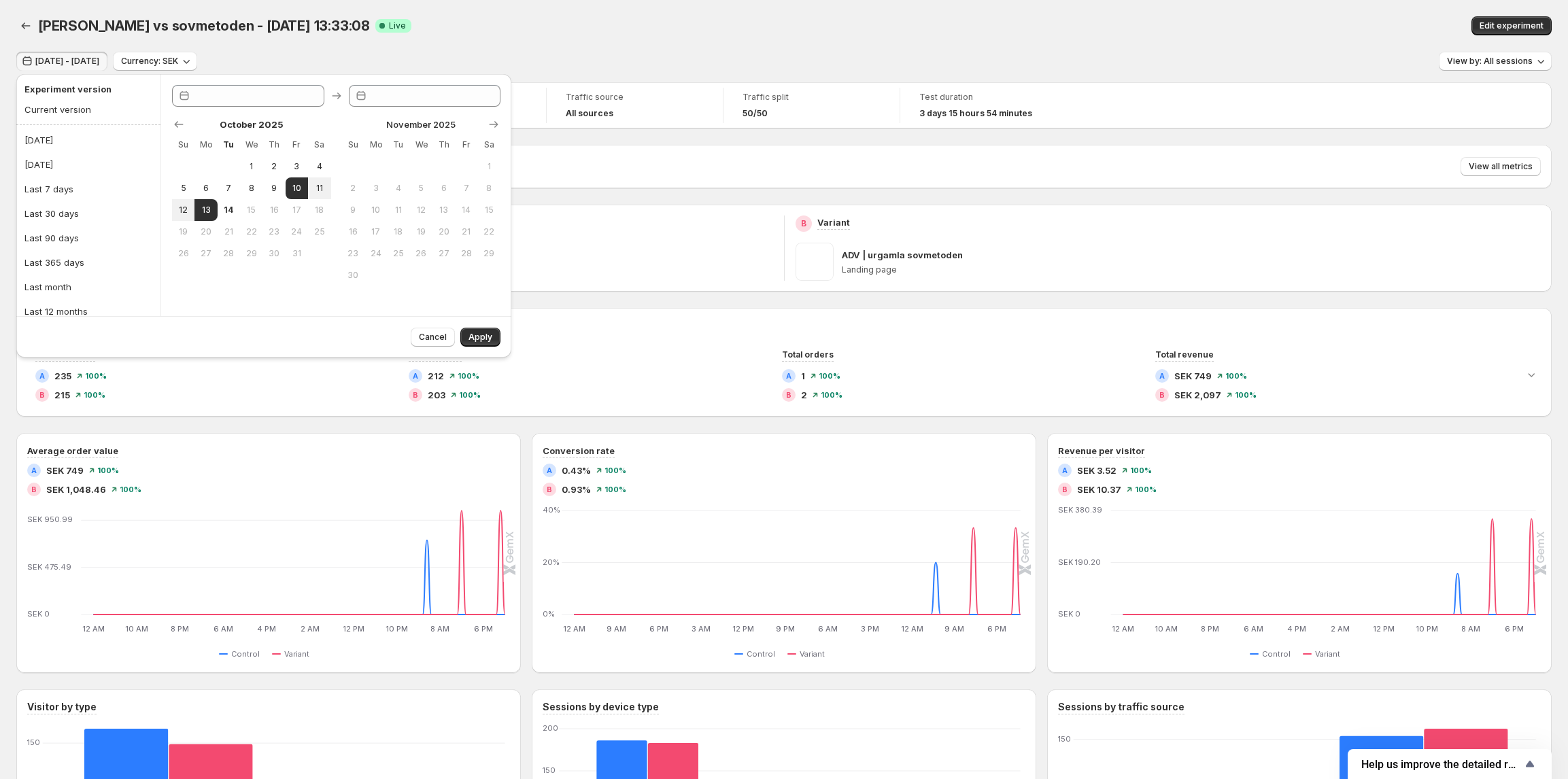
type input "**********"
click at [318, 185] on span "11" at bounding box center [319, 188] width 11 height 11
type input "**********"
click at [216, 212] on button "13" at bounding box center [205, 209] width 23 height 22
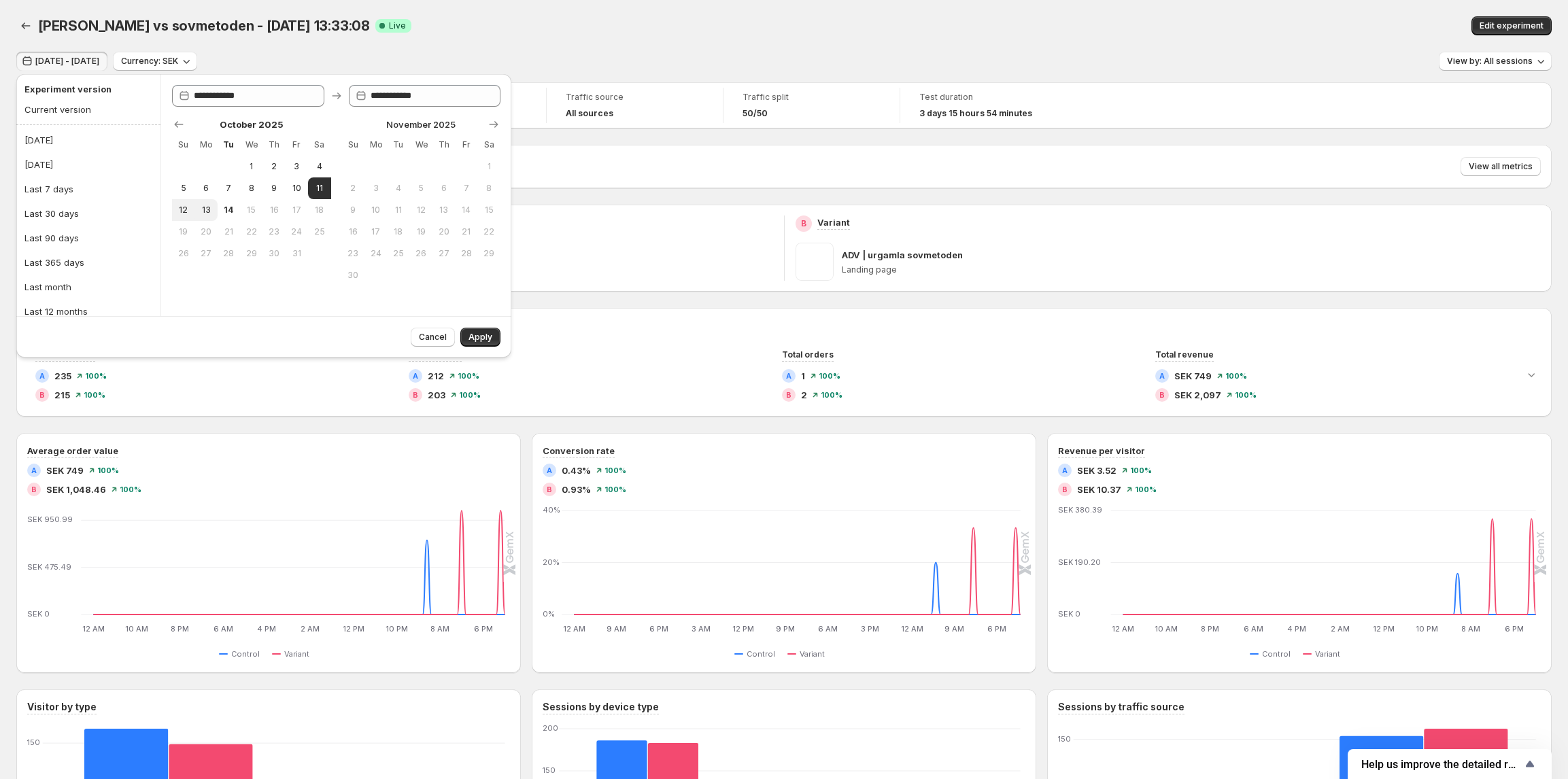
type input "**********"
click at [495, 341] on button "Apply" at bounding box center [480, 337] width 41 height 19
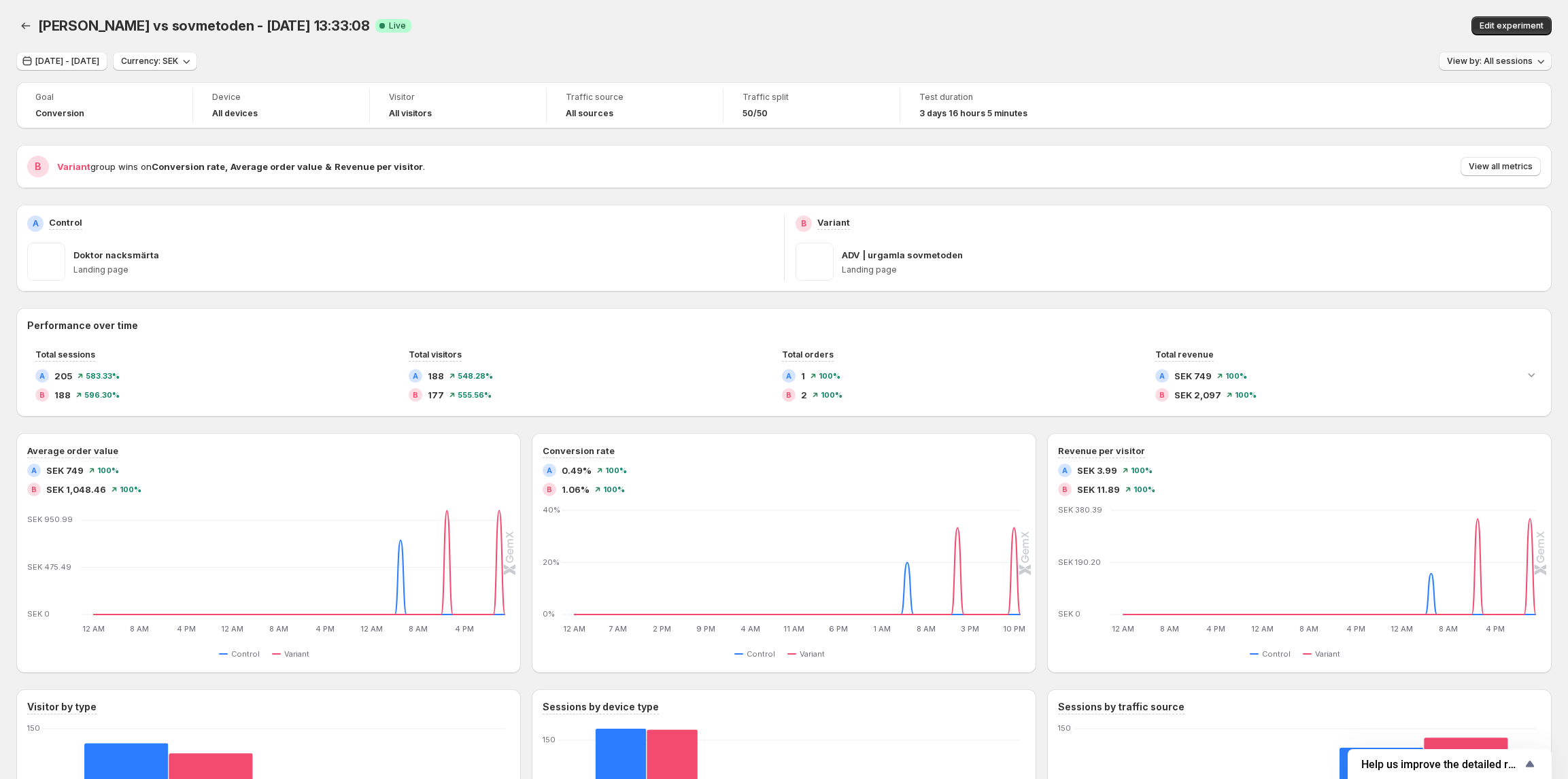
click at [1496, 61] on span "View by: All sessions" at bounding box center [1489, 61] width 86 height 11
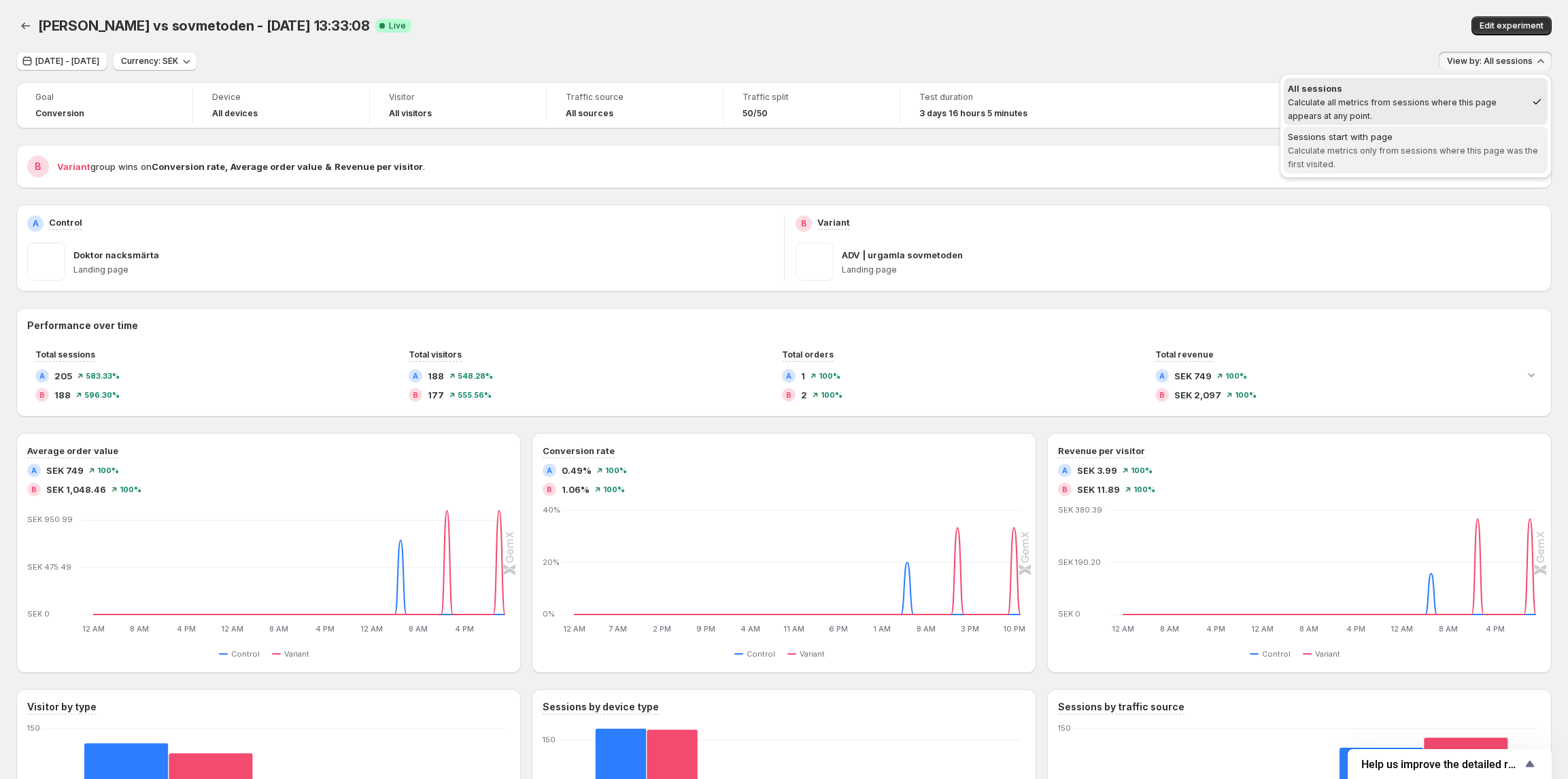
click at [1440, 158] on span "Sessions start with page Calculate metrics only from sessions where this page w…" at bounding box center [1414, 150] width 255 height 41
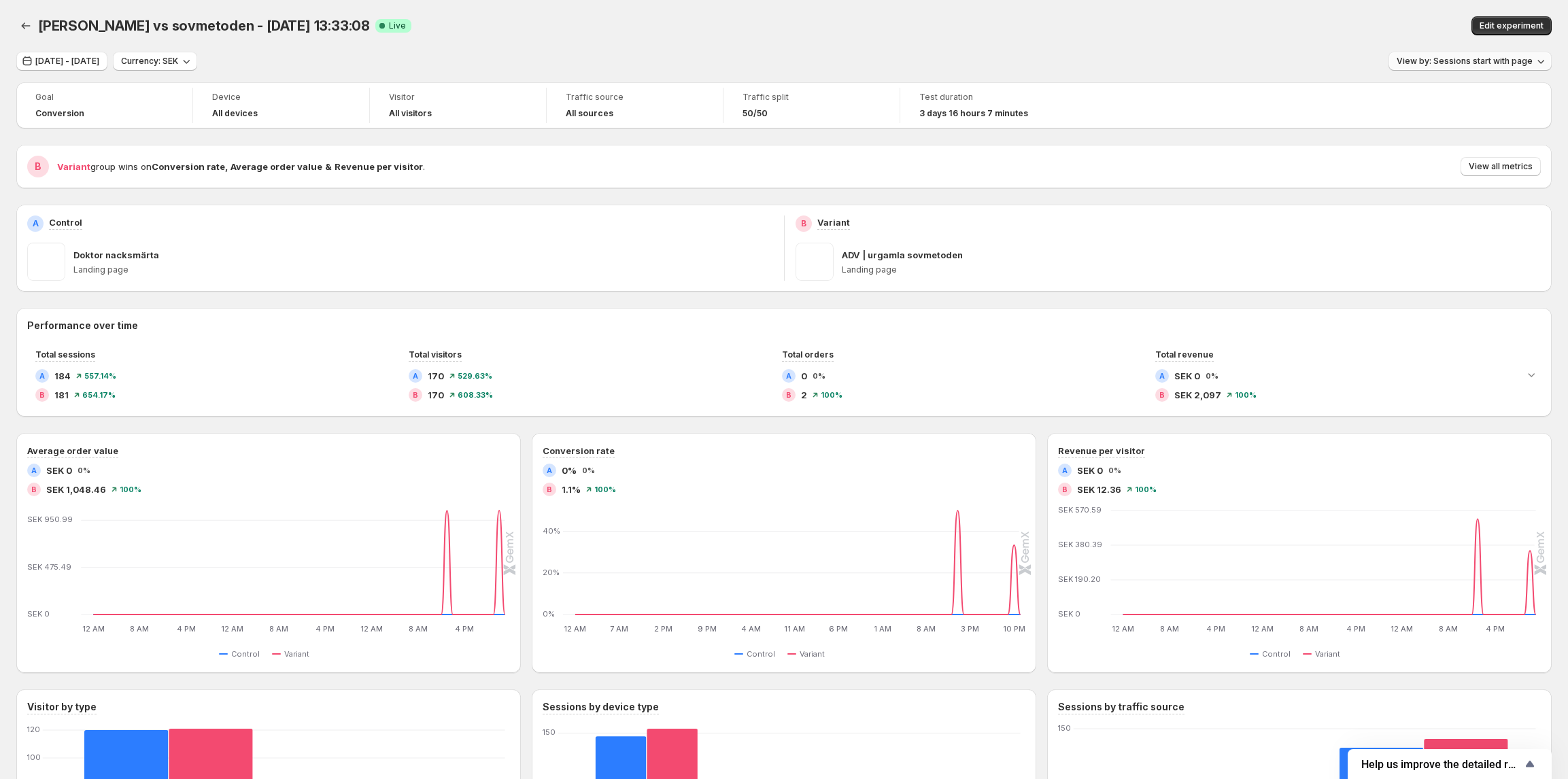
click at [1482, 67] on button "View by: Sessions start with page" at bounding box center [1469, 61] width 163 height 19
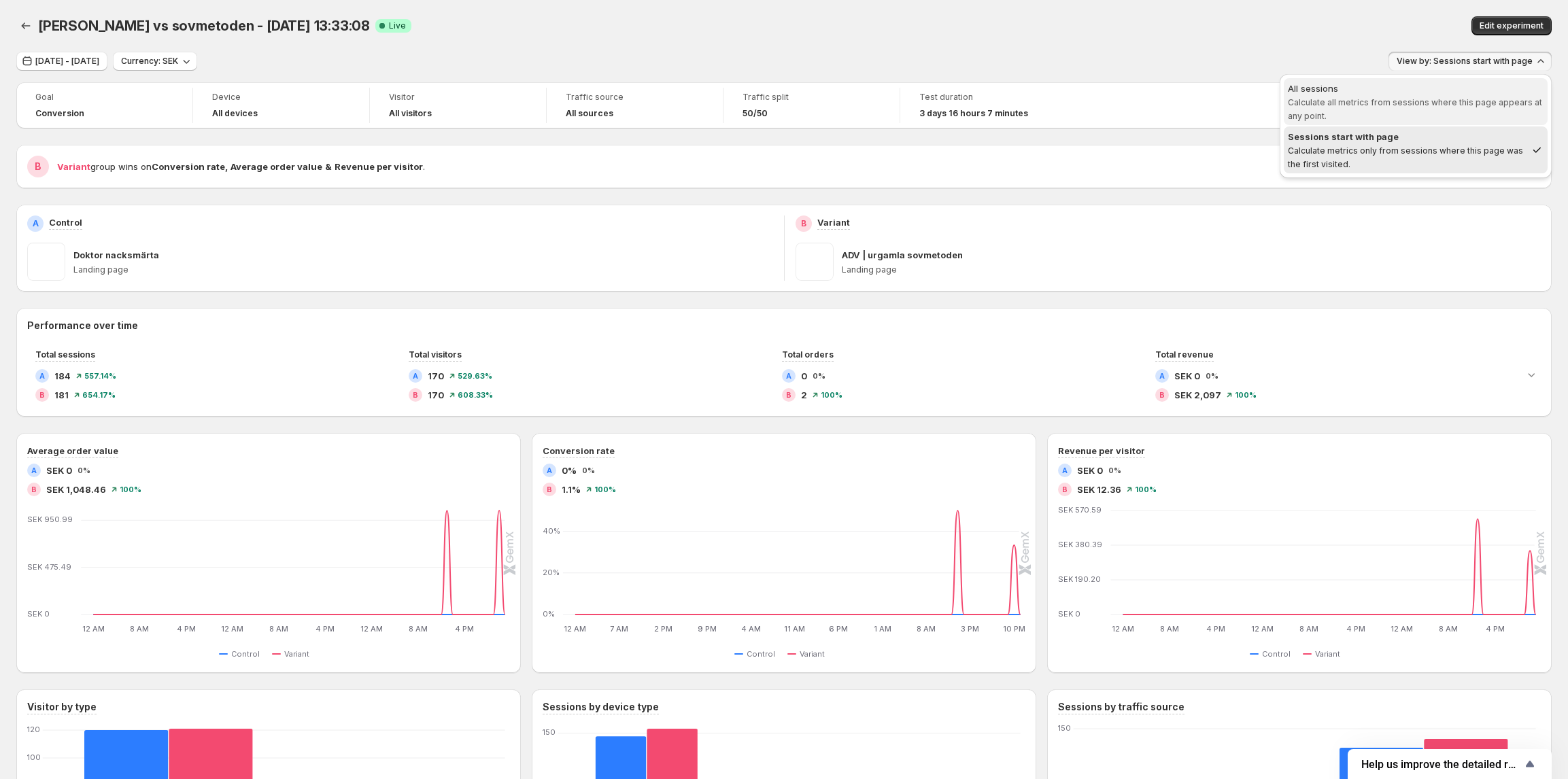
click at [1421, 111] on span "All sessions Calculate all metrics from sessions where this page appears at any…" at bounding box center [1414, 102] width 255 height 41
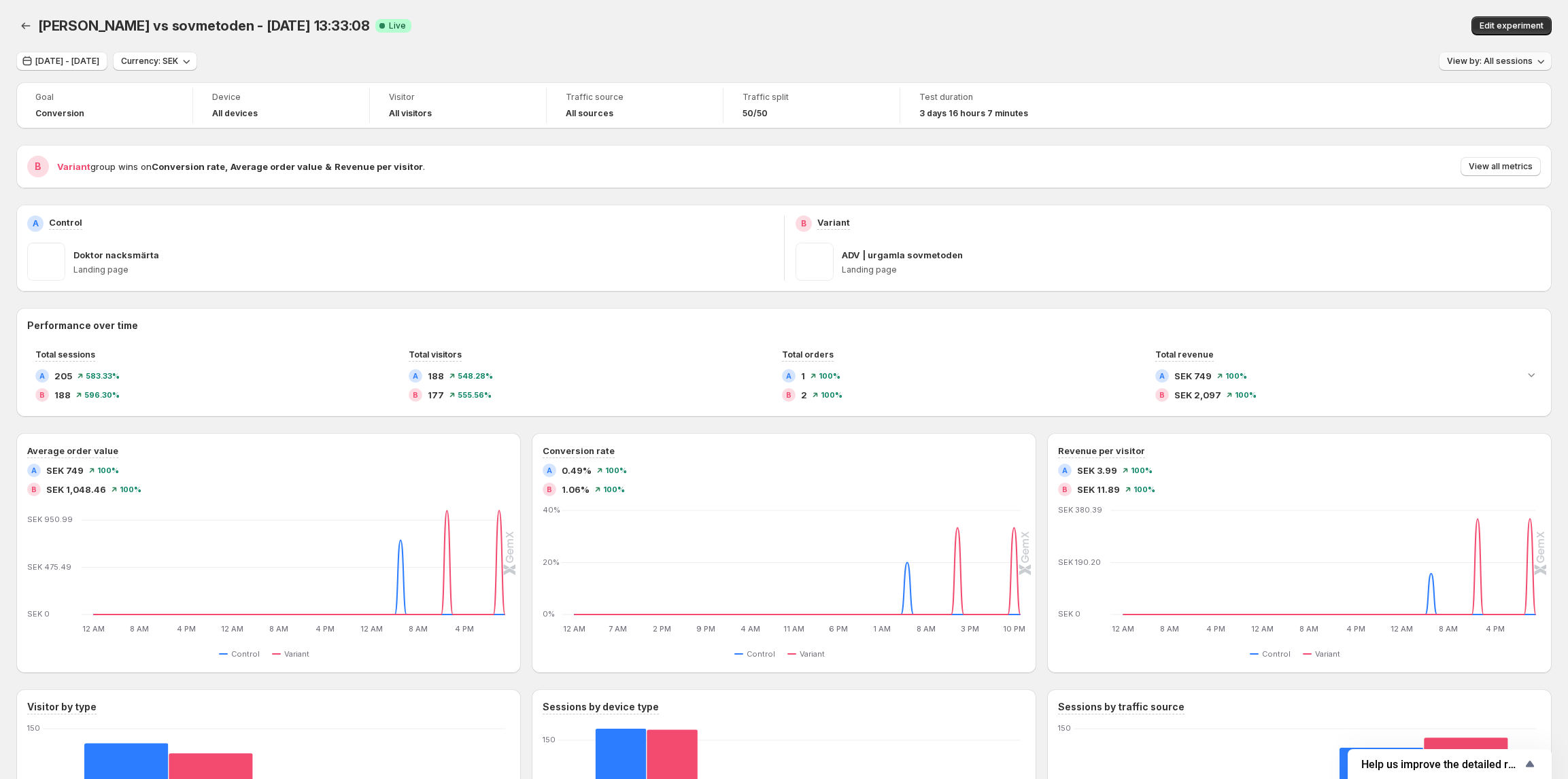
click at [1476, 63] on span "View by: All sessions" at bounding box center [1489, 61] width 86 height 11
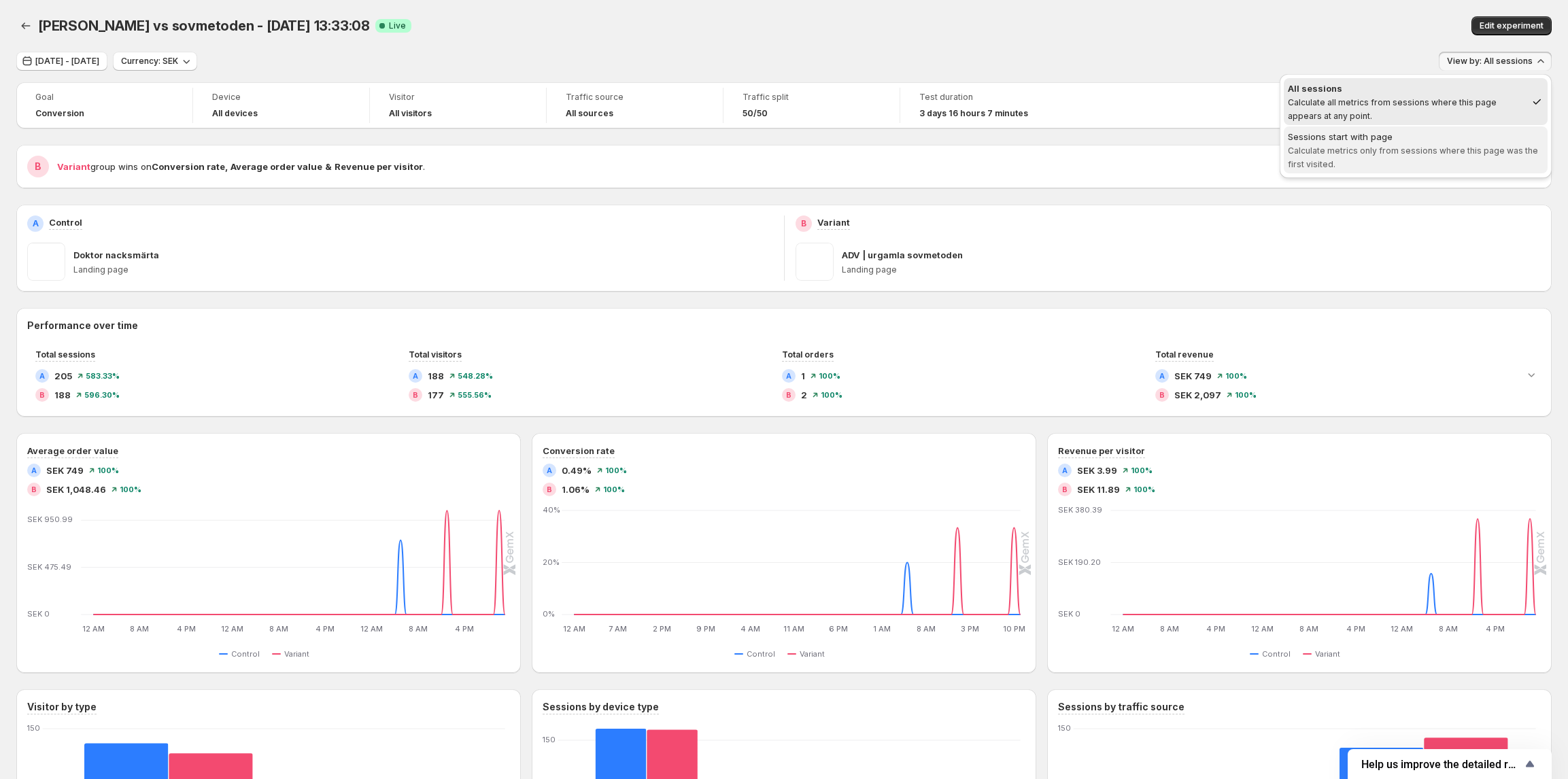
click at [1456, 135] on div "Sessions start with page" at bounding box center [1414, 137] width 255 height 13
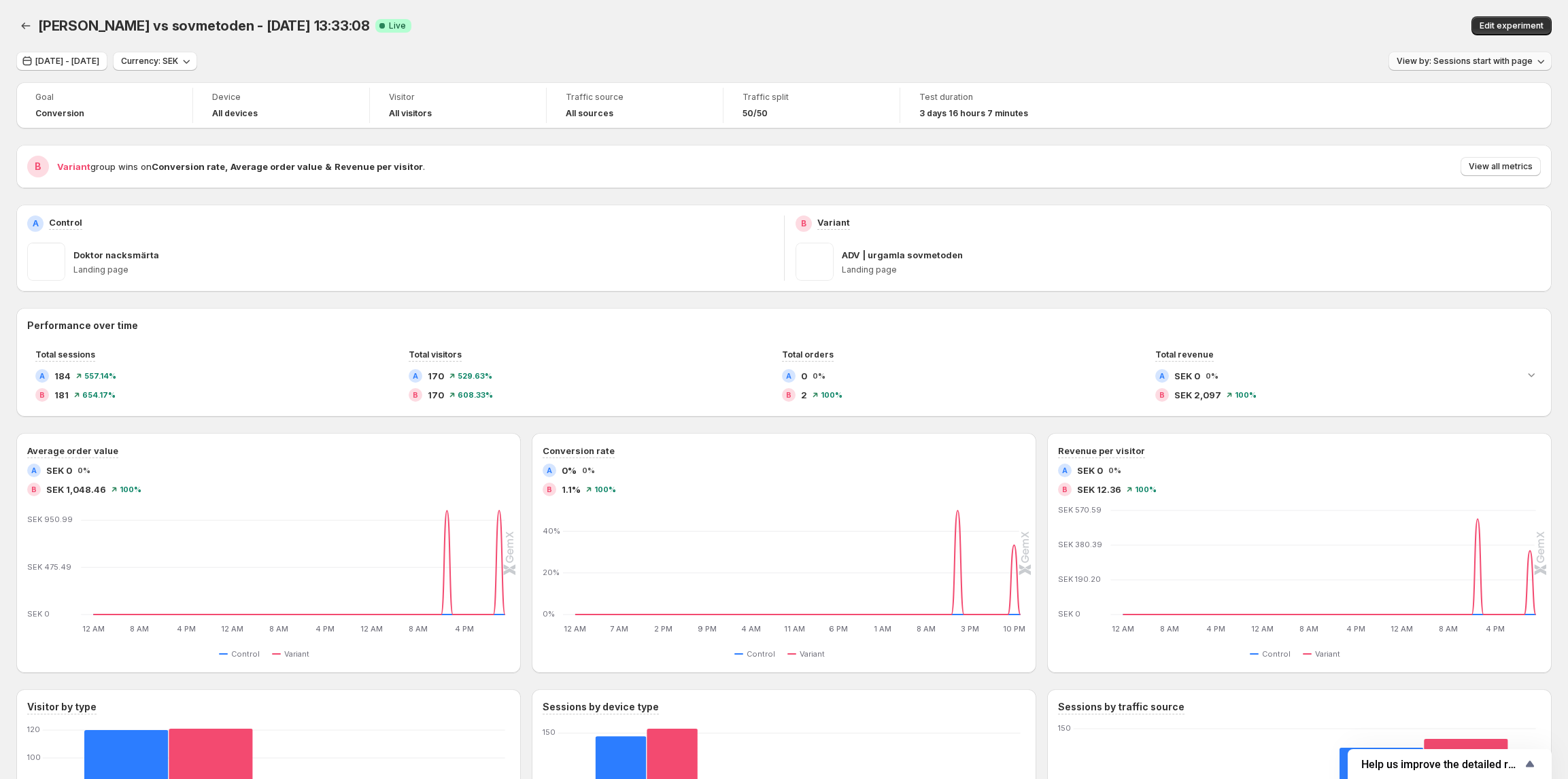
click at [1479, 64] on span "View by: Sessions start with page" at bounding box center [1464, 61] width 136 height 11
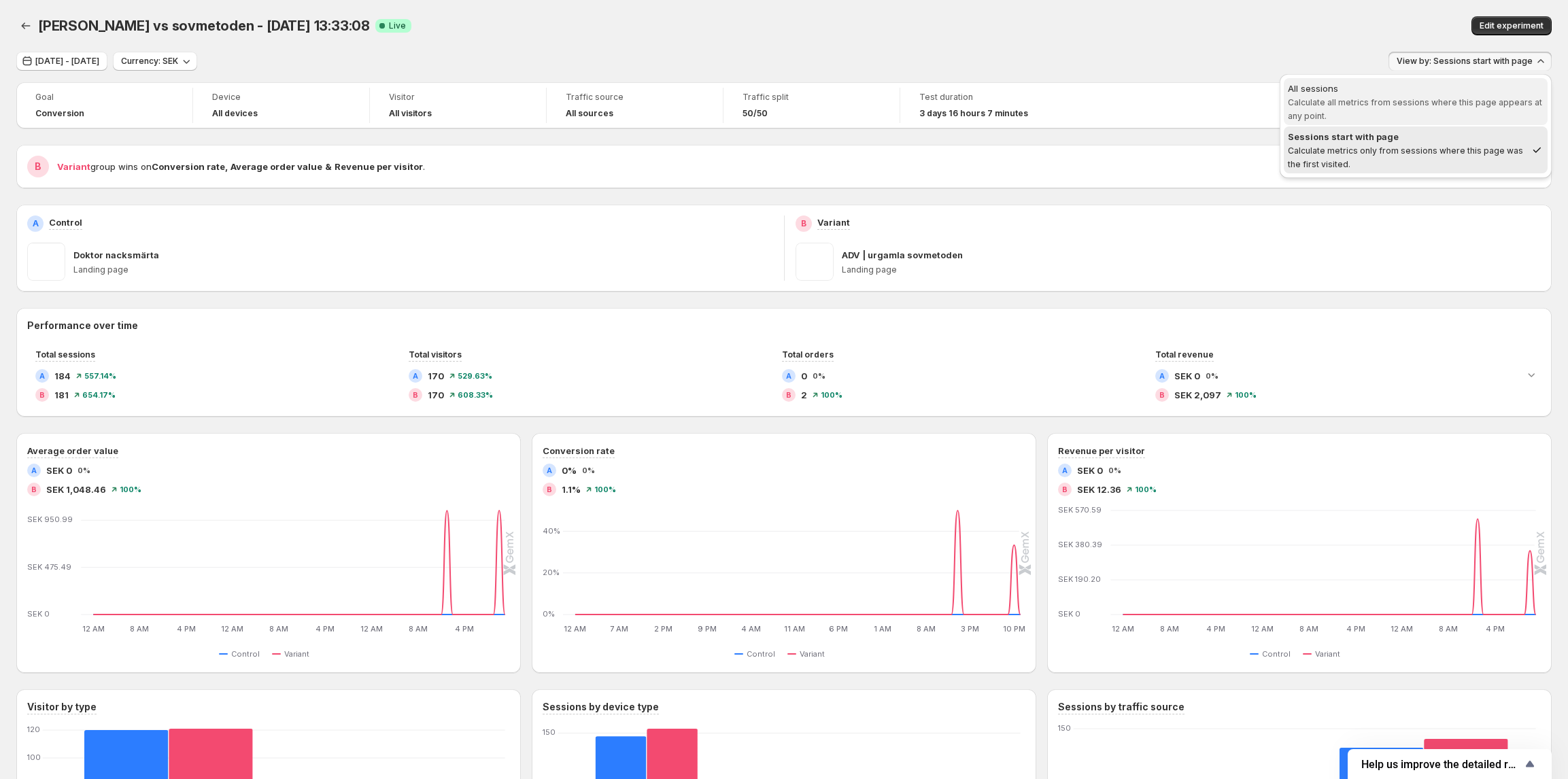
click at [1475, 96] on span "All sessions Calculate all metrics from sessions where this page appears at any…" at bounding box center [1414, 102] width 255 height 41
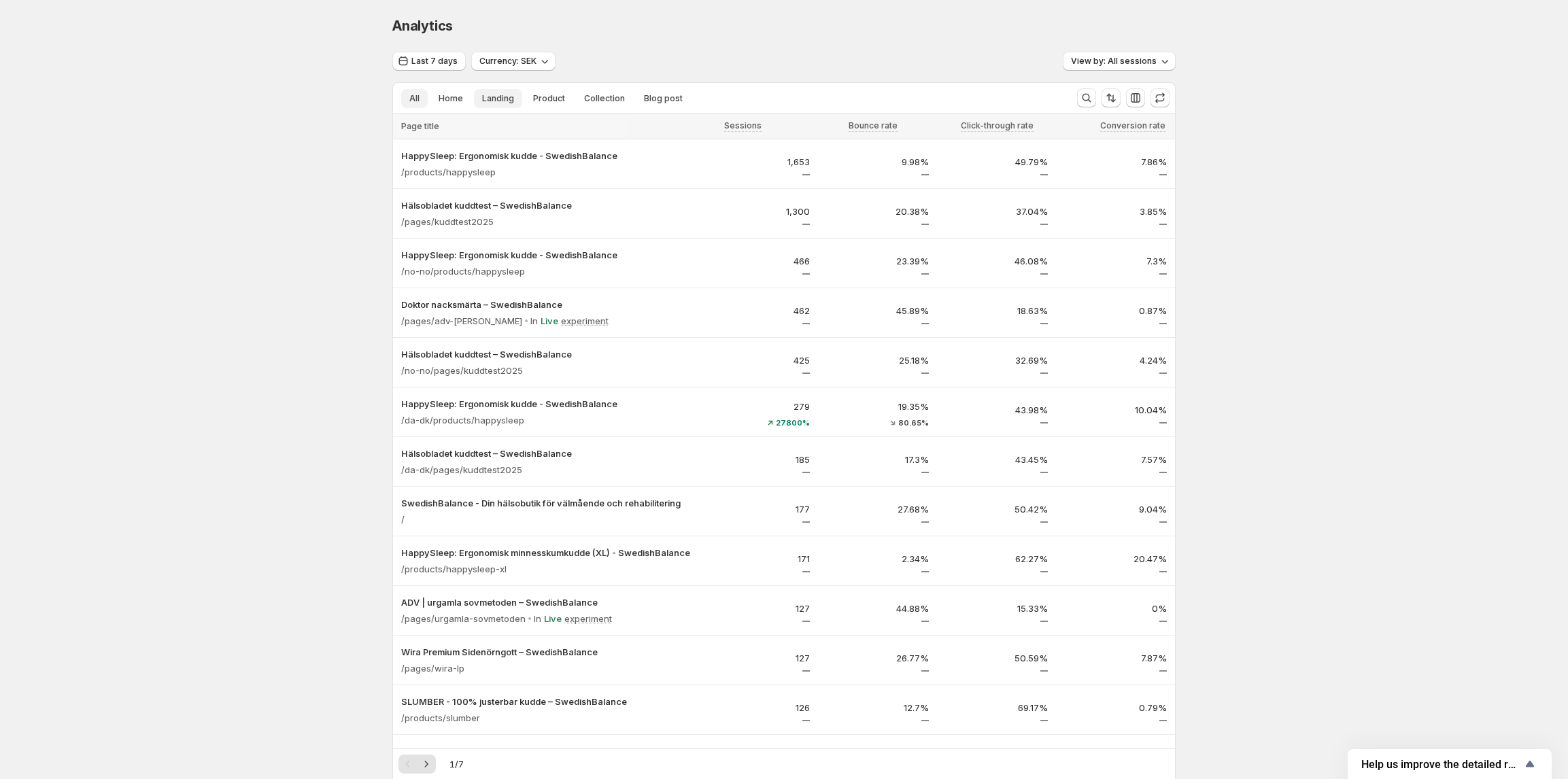
click at [494, 102] on span "Landing" at bounding box center [498, 99] width 32 height 11
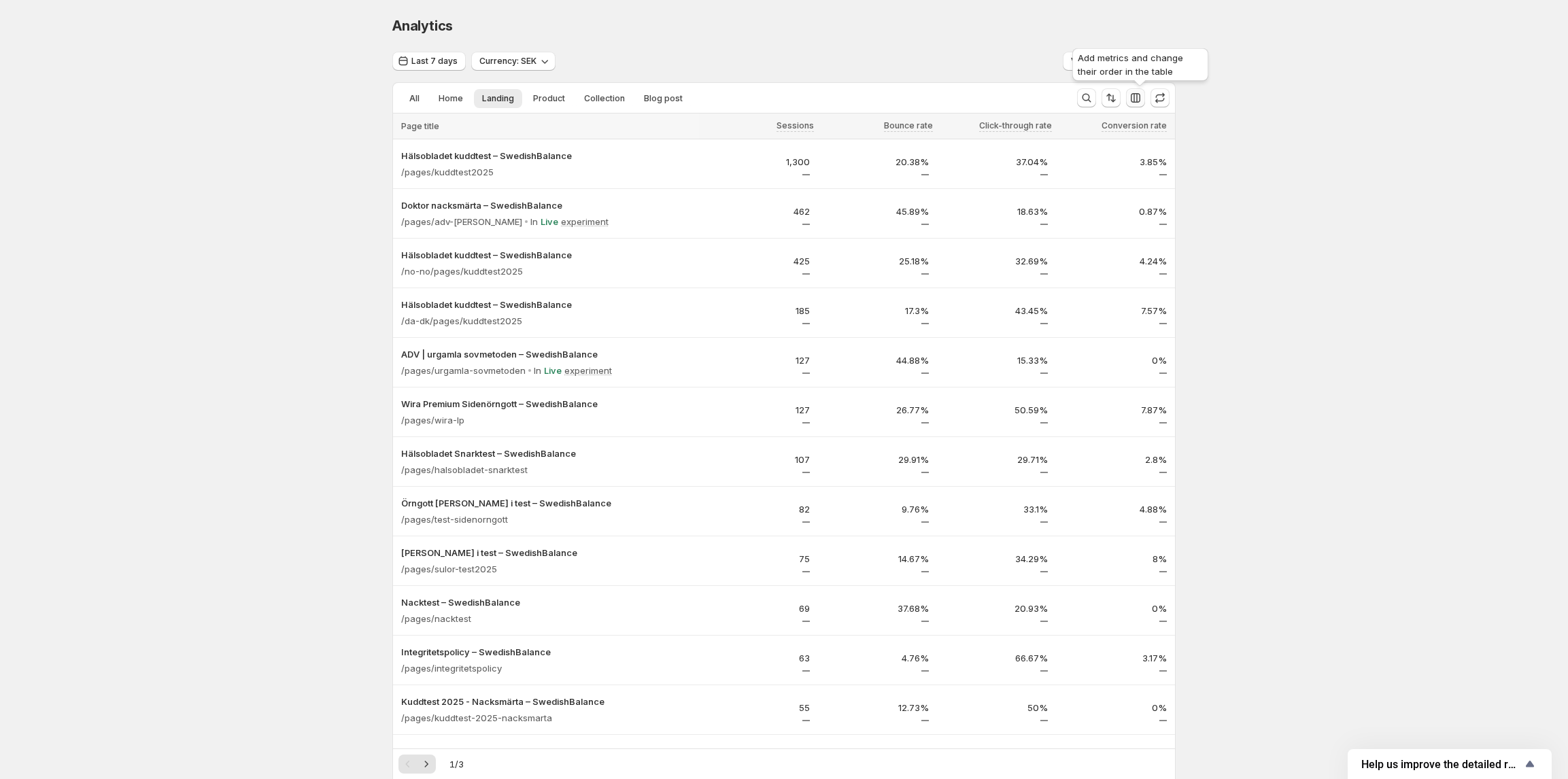
click at [1140, 101] on icon "button" at bounding box center [1135, 98] width 9 height 9
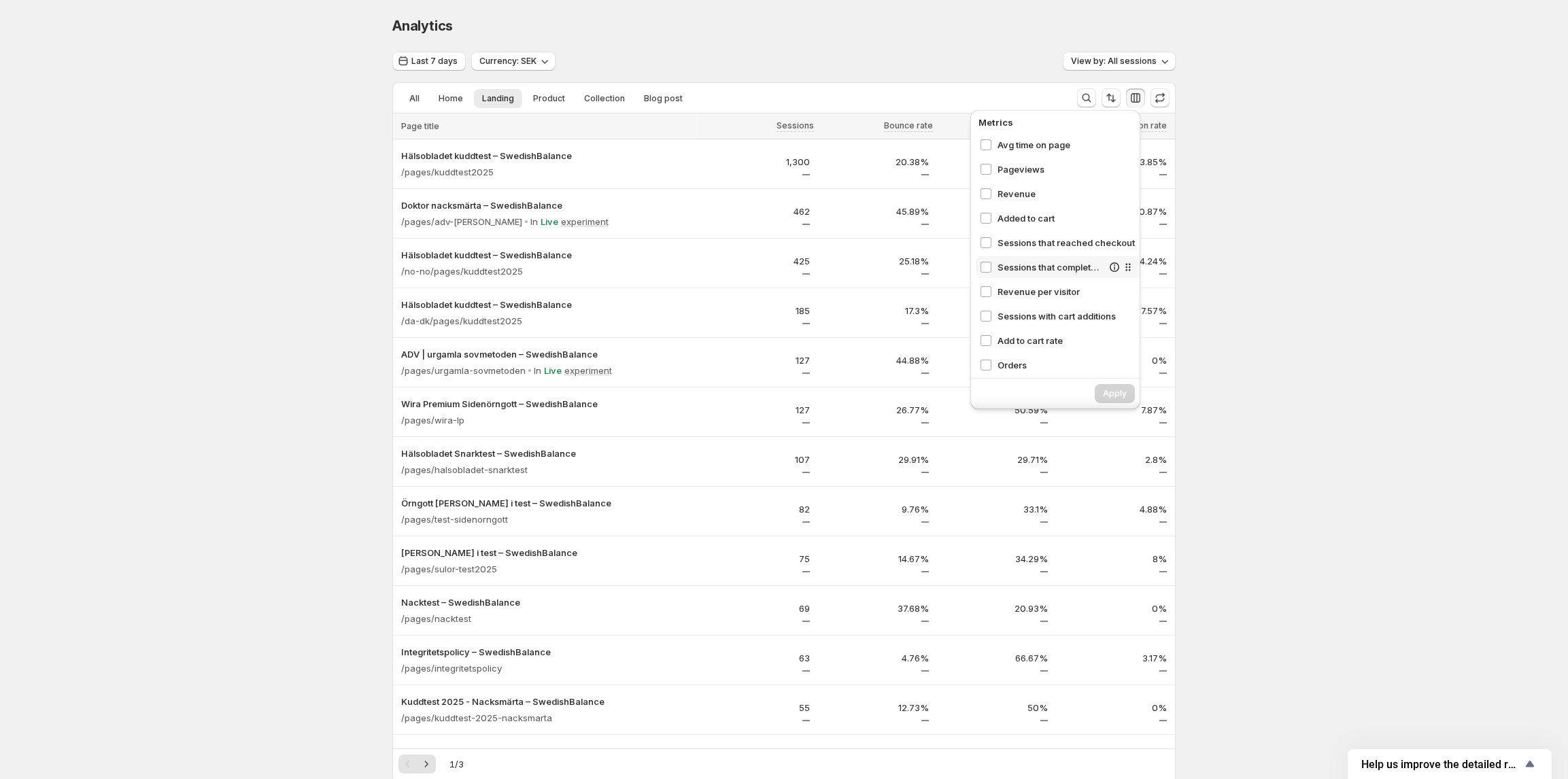
scroll to position [153, 0]
click at [1028, 333] on span "Orders" at bounding box center [1049, 334] width 105 height 13
click at [1108, 394] on span "Apply" at bounding box center [1114, 394] width 24 height 11
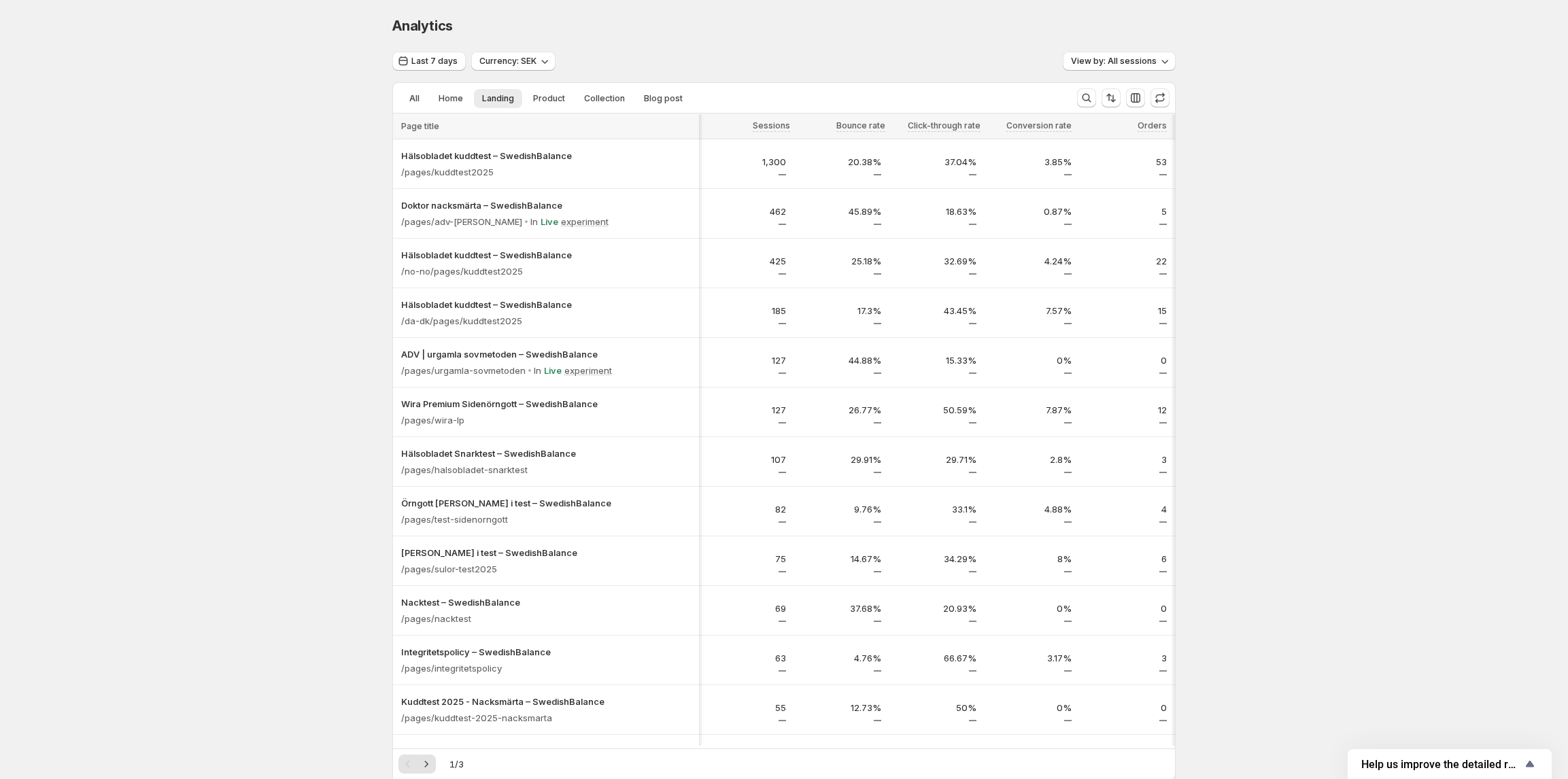
scroll to position [0, 1]
drag, startPoint x: 338, startPoint y: 163, endPoint x: 1205, endPoint y: 170, distance: 867.0
click at [1203, 166] on div "Analytics. This page is ready Analytics Last 7 days Currency: SEK View by: All …" at bounding box center [784, 619] width 1568 height 1239
click at [210, 248] on div "Analytics. This page is ready Analytics Last 7 days Currency: SEK View by: All …" at bounding box center [784, 619] width 1568 height 1239
click at [370, 230] on div "Analytics. This page is ready Analytics Last 7 days Currency: SEK View by: All …" at bounding box center [784, 619] width 1568 height 1239
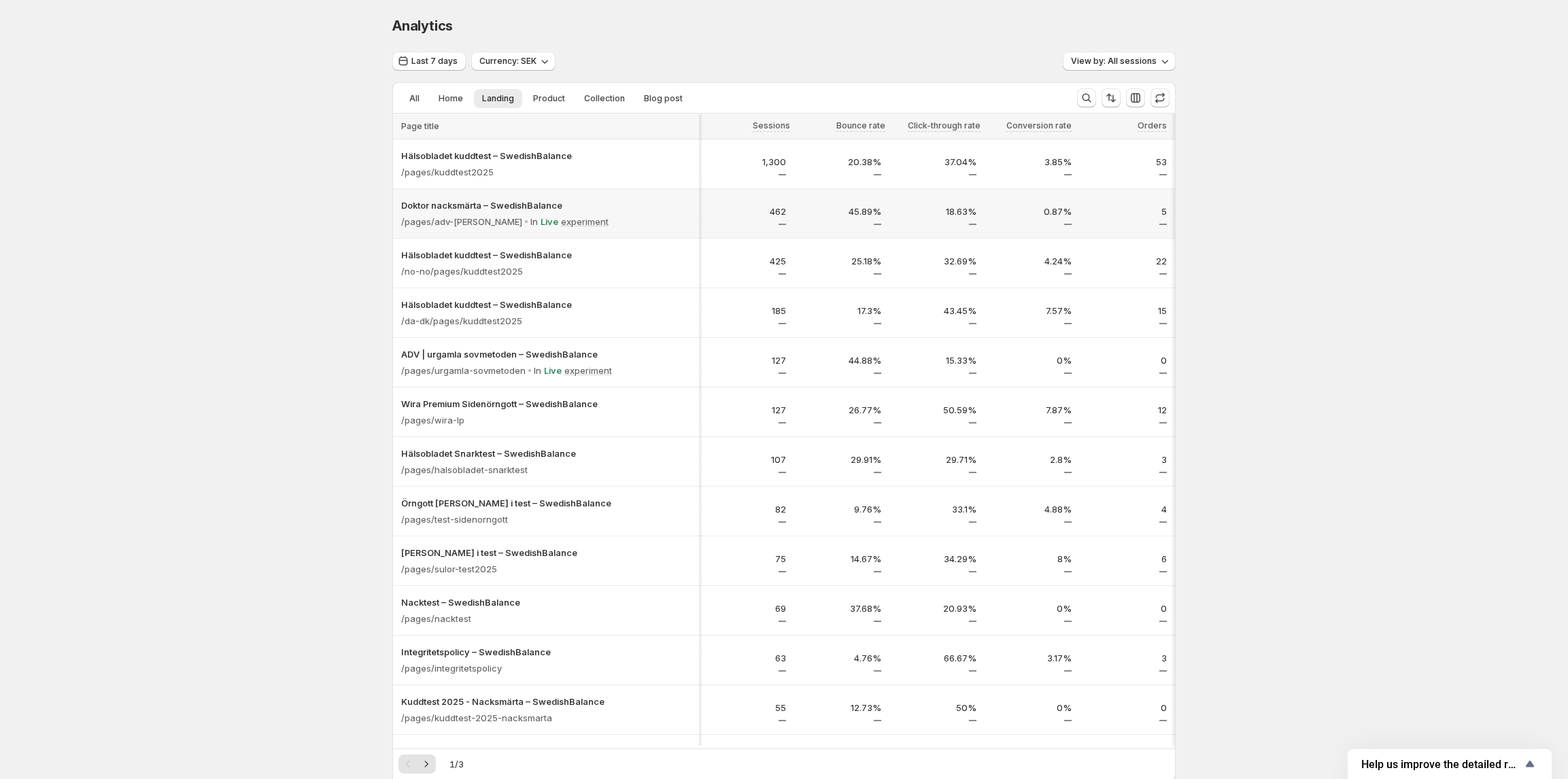
scroll to position [90, 0]
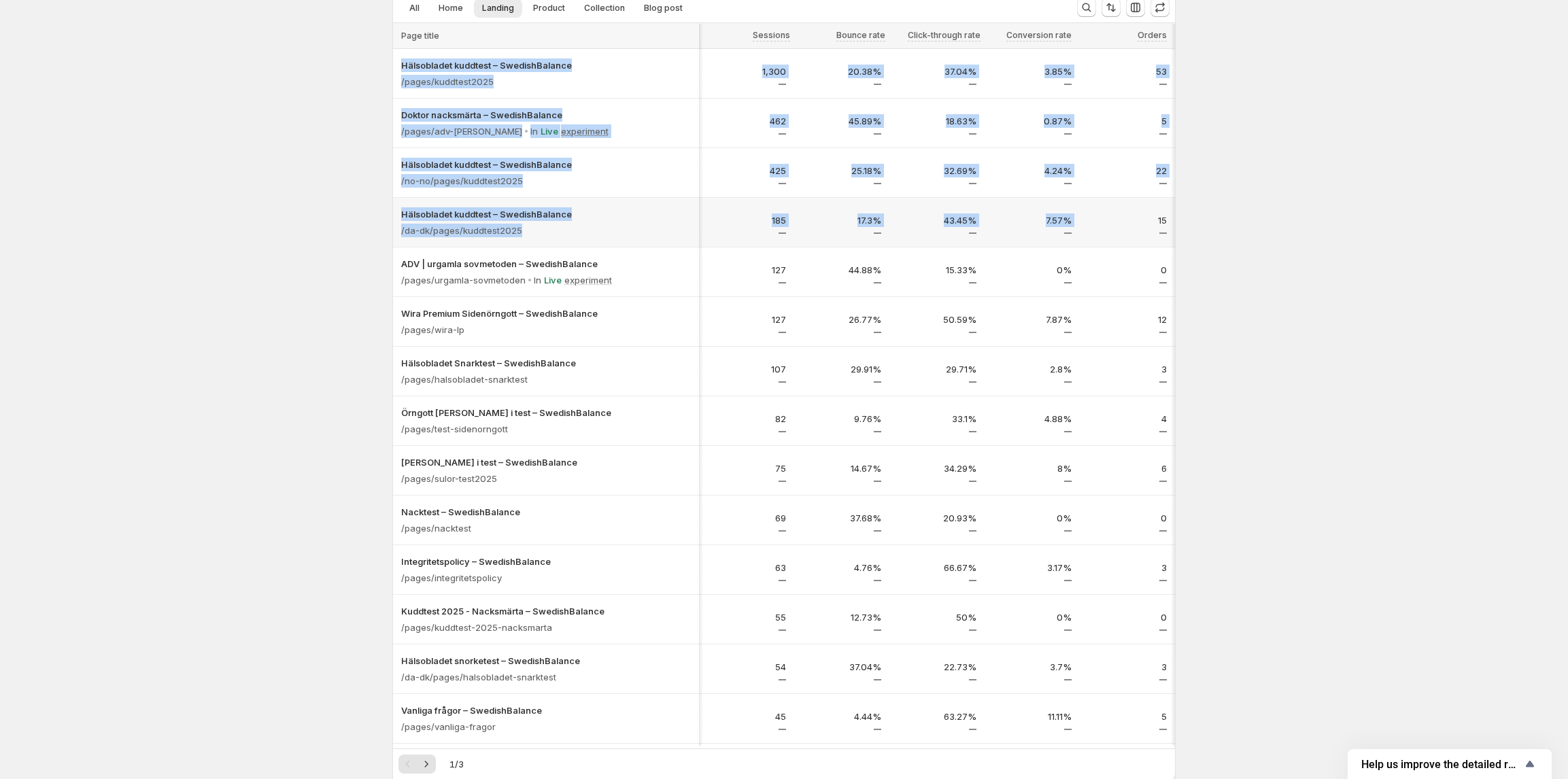
drag, startPoint x: 1214, startPoint y: 203, endPoint x: 1085, endPoint y: 212, distance: 129.3
click at [1085, 212] on div "Analytics. This page is ready Analytics Last 7 days Currency: SEK View by: All …" at bounding box center [784, 528] width 1568 height 1239
click at [1319, 179] on div "Analytics. This page is ready Analytics Last 7 days Currency: SEK View by: All …" at bounding box center [784, 528] width 1568 height 1239
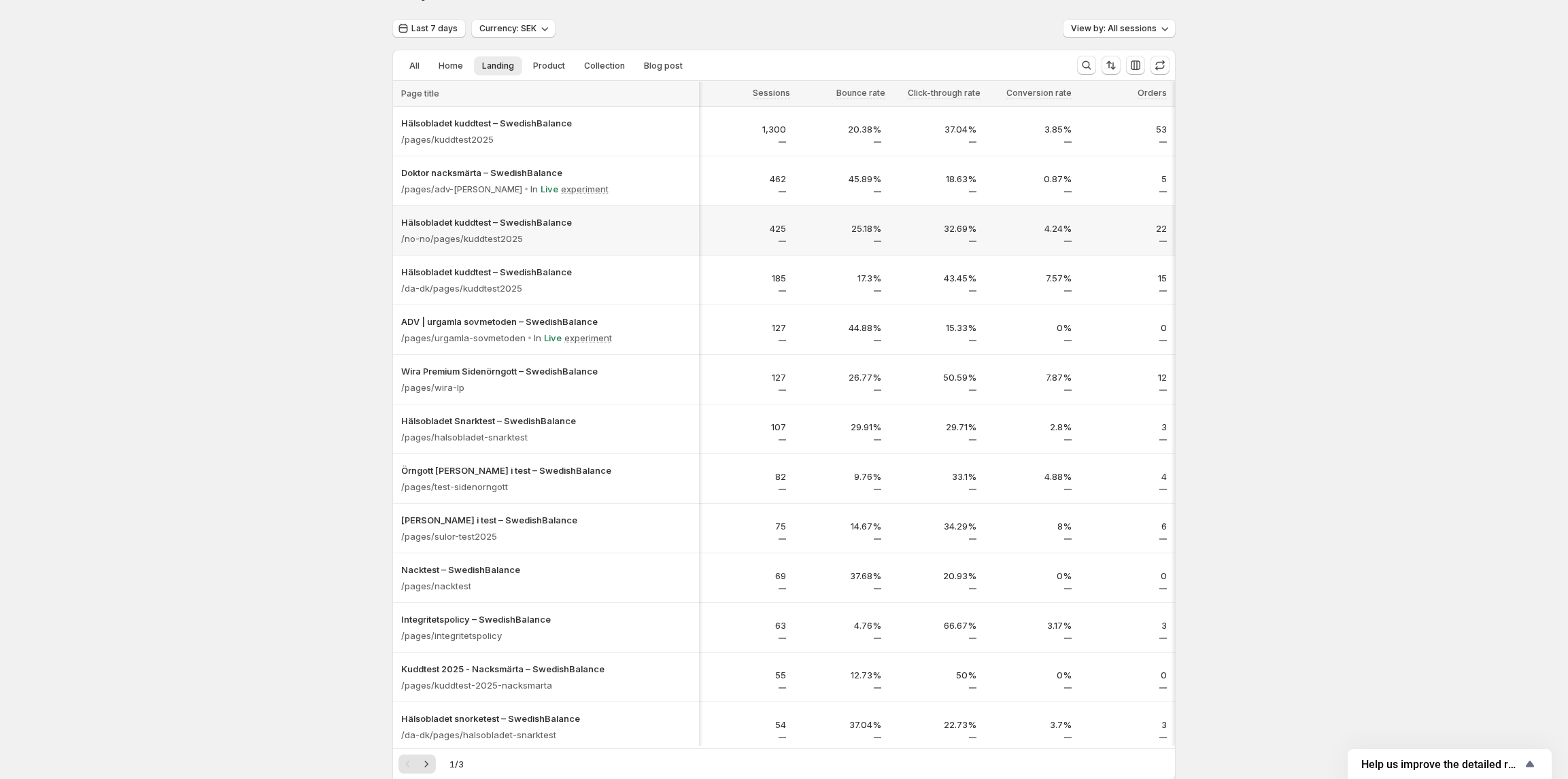
scroll to position [0, 0]
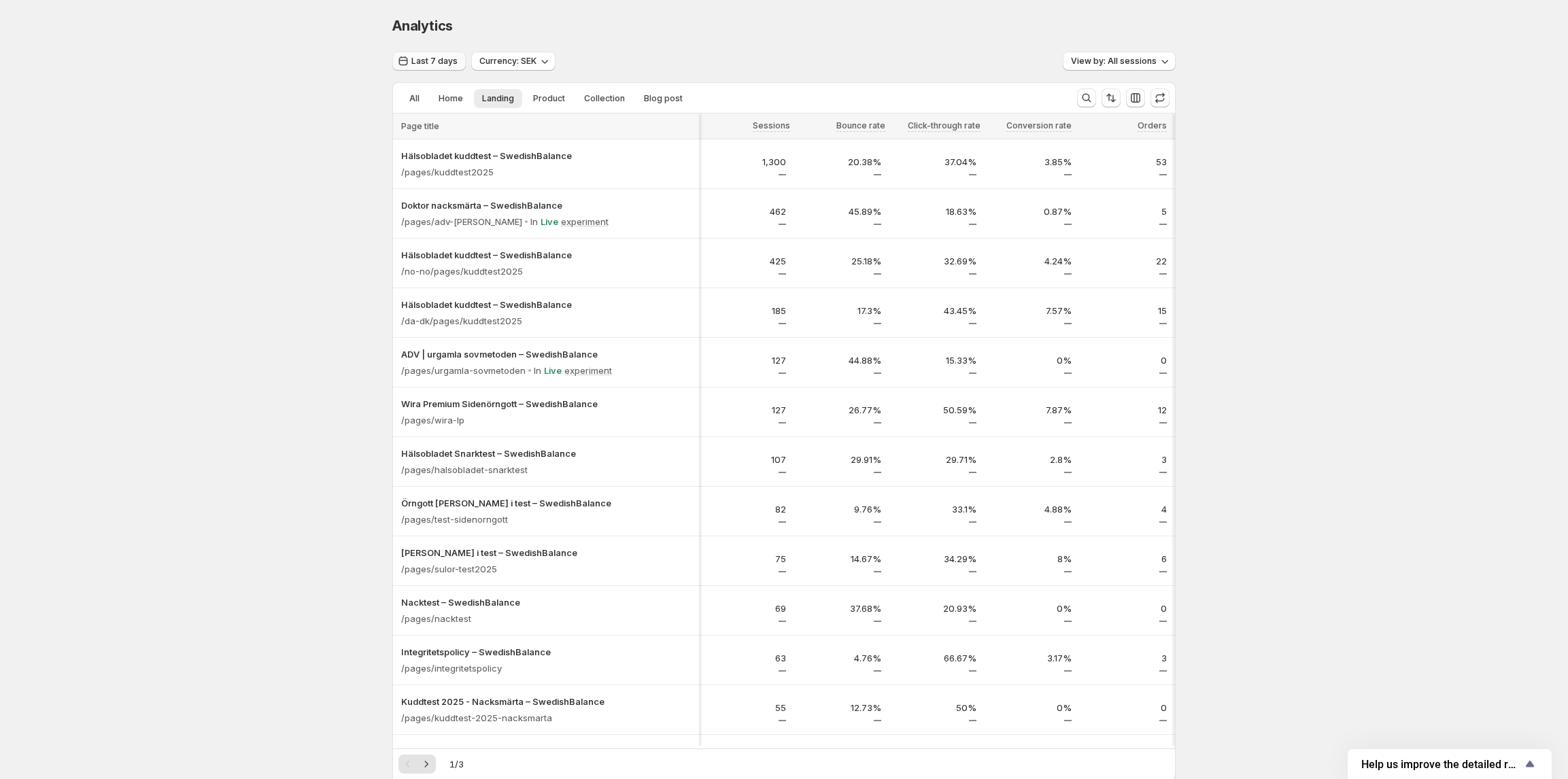
click at [438, 58] on span "Last 7 days" at bounding box center [433, 61] width 46 height 11
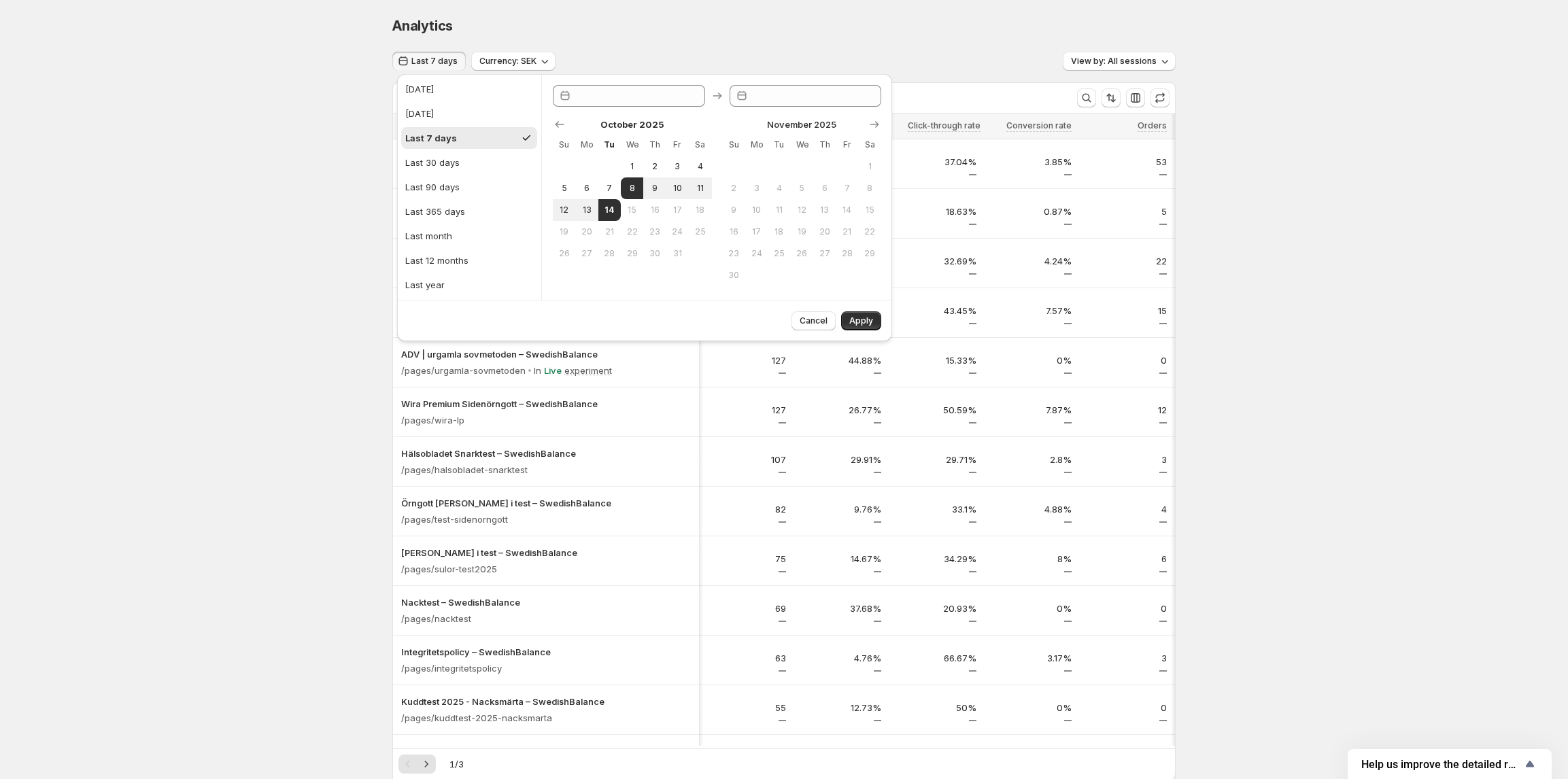
type input "**********"
click at [675, 187] on span "10" at bounding box center [678, 188] width 11 height 11
type input "**********"
click at [584, 206] on span "13" at bounding box center [586, 210] width 11 height 11
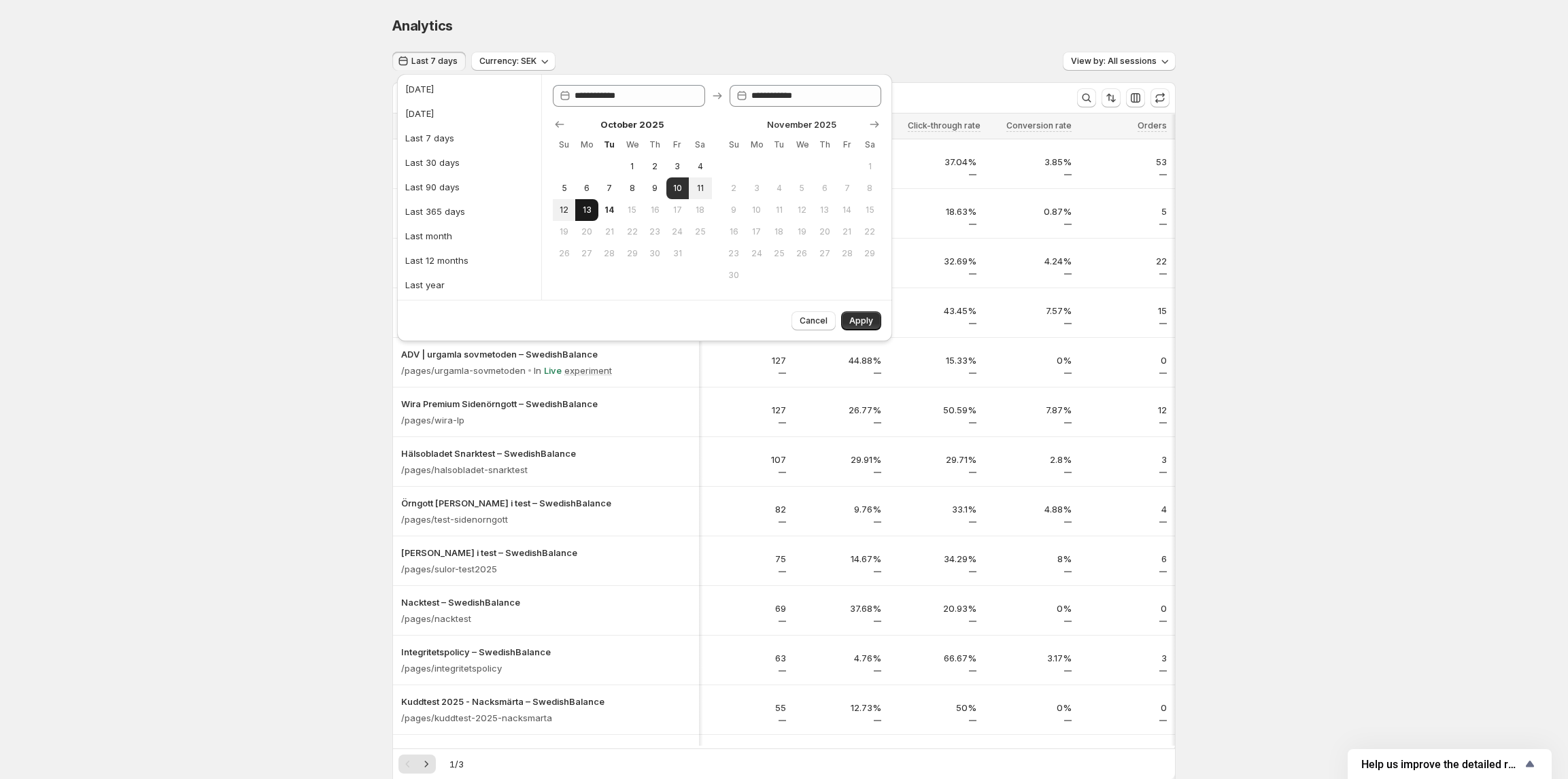
type input "**********"
click at [856, 324] on span "Apply" at bounding box center [860, 321] width 24 height 11
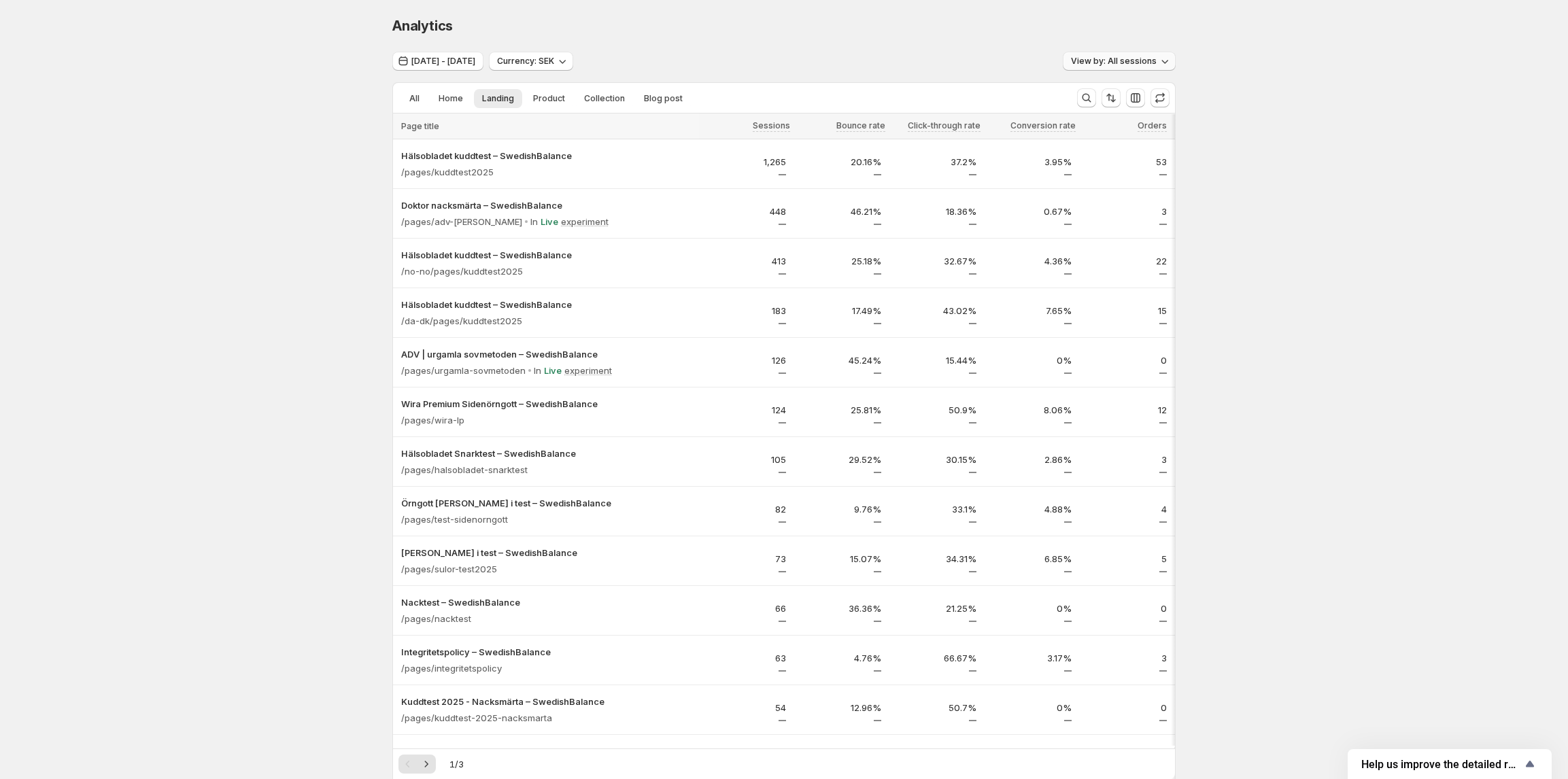
click at [1117, 55] on button "View by: All sessions" at bounding box center [1119, 61] width 113 height 19
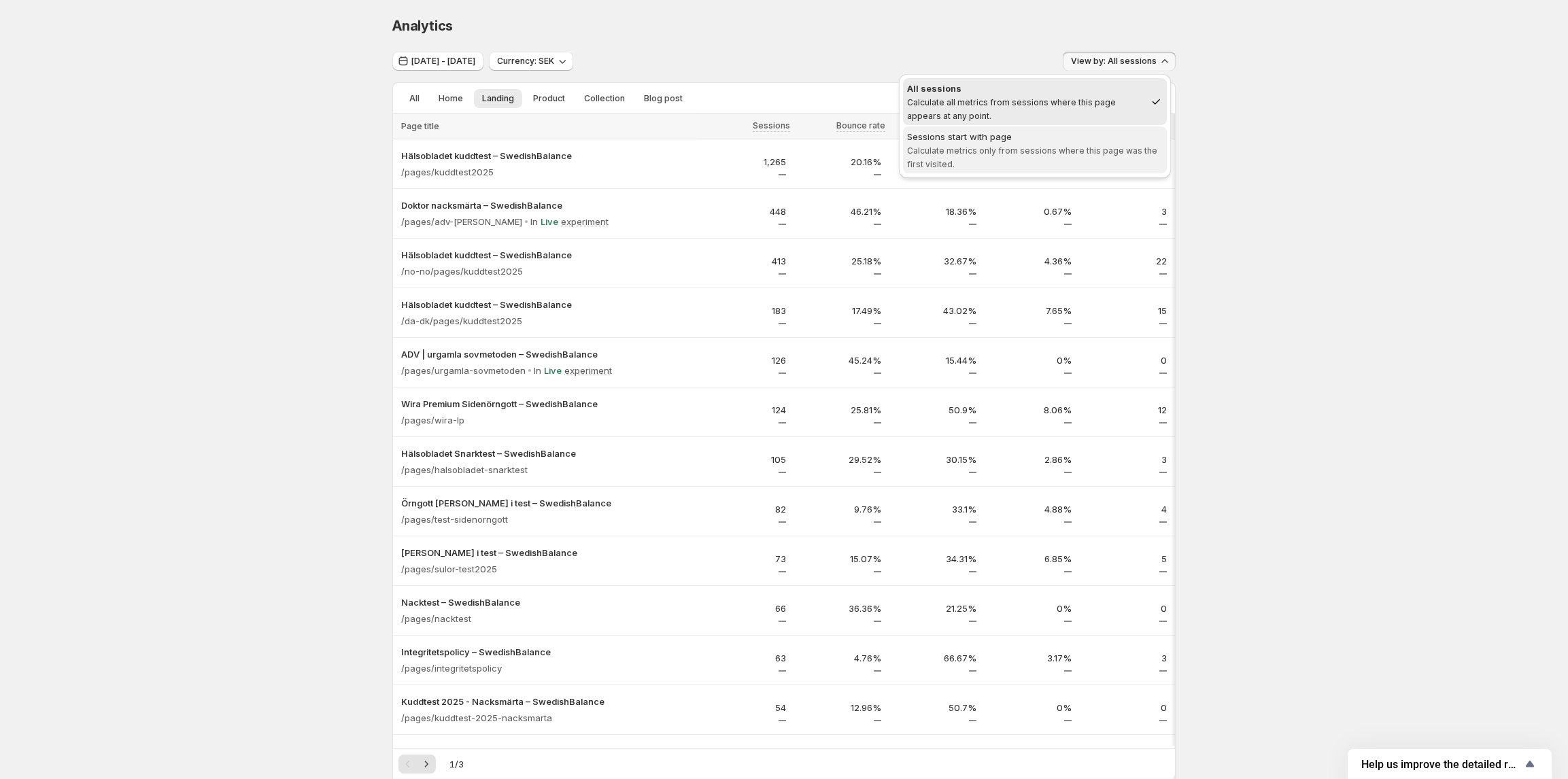
click at [1120, 140] on div "Sessions start with page" at bounding box center [1034, 137] width 255 height 13
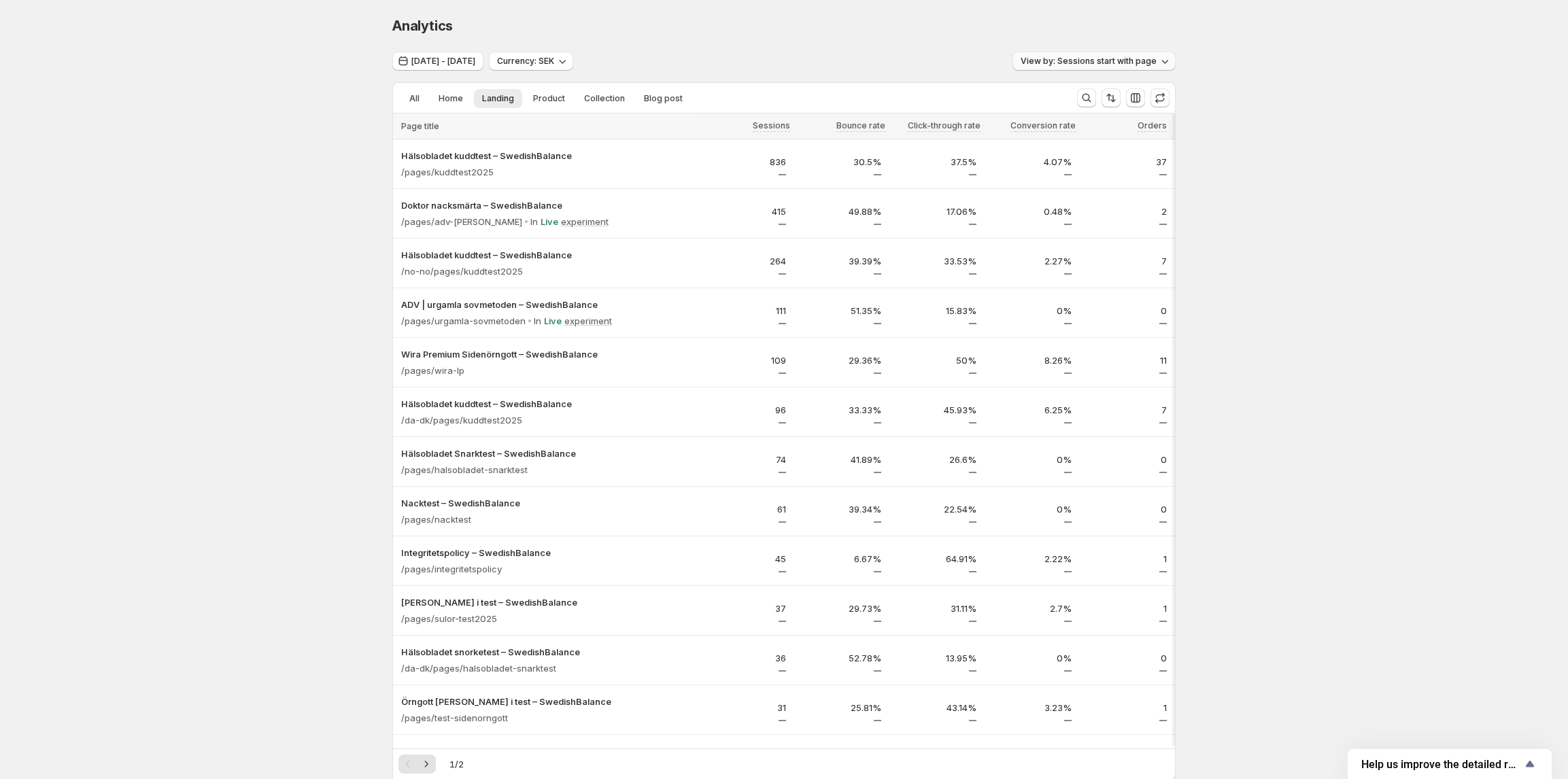
click at [1139, 68] on button "View by: Sessions start with page" at bounding box center [1093, 61] width 163 height 19
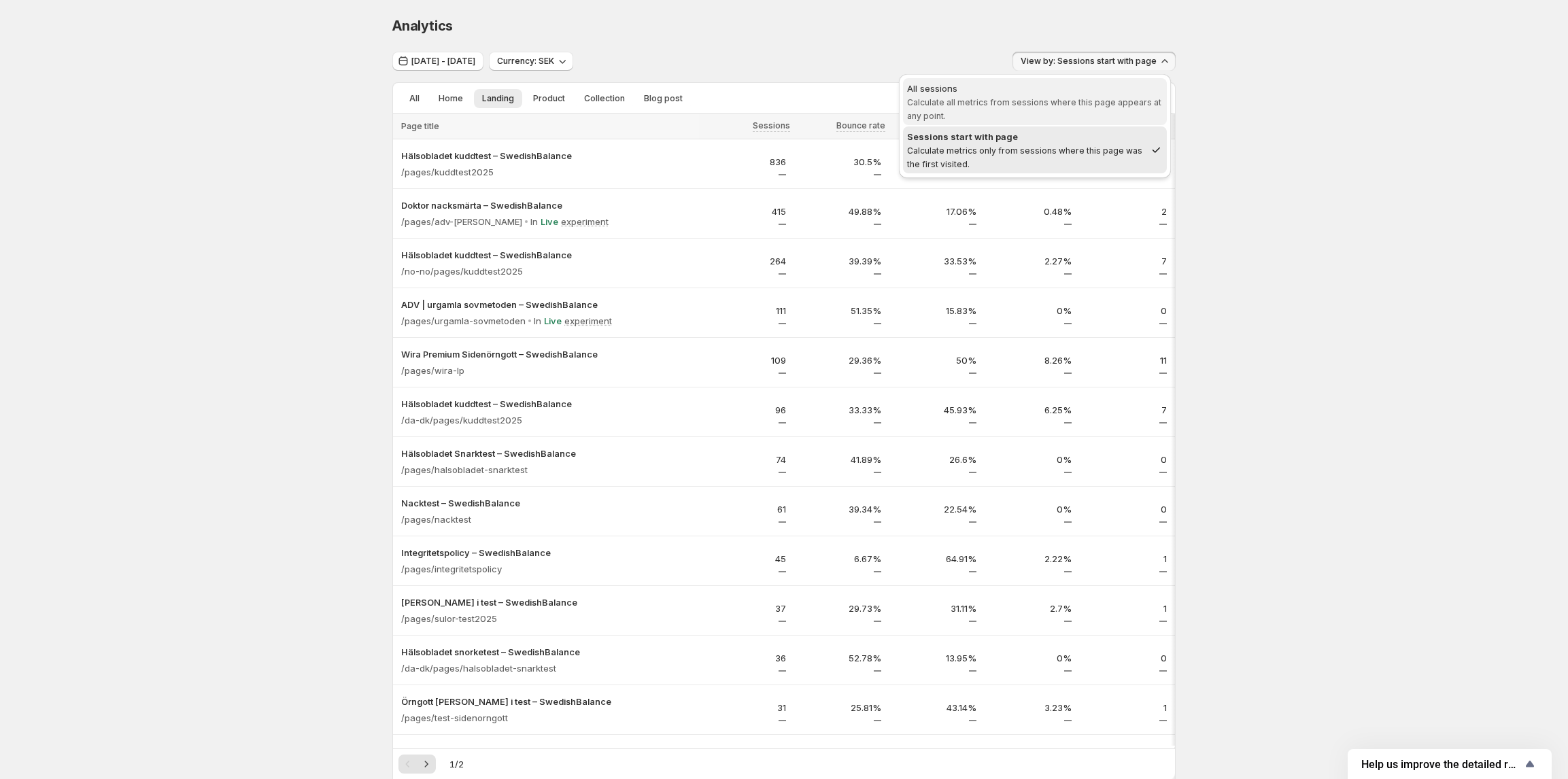
click at [1112, 113] on span "All sessions Calculate all metrics from sessions where this page appears at any…" at bounding box center [1034, 102] width 255 height 41
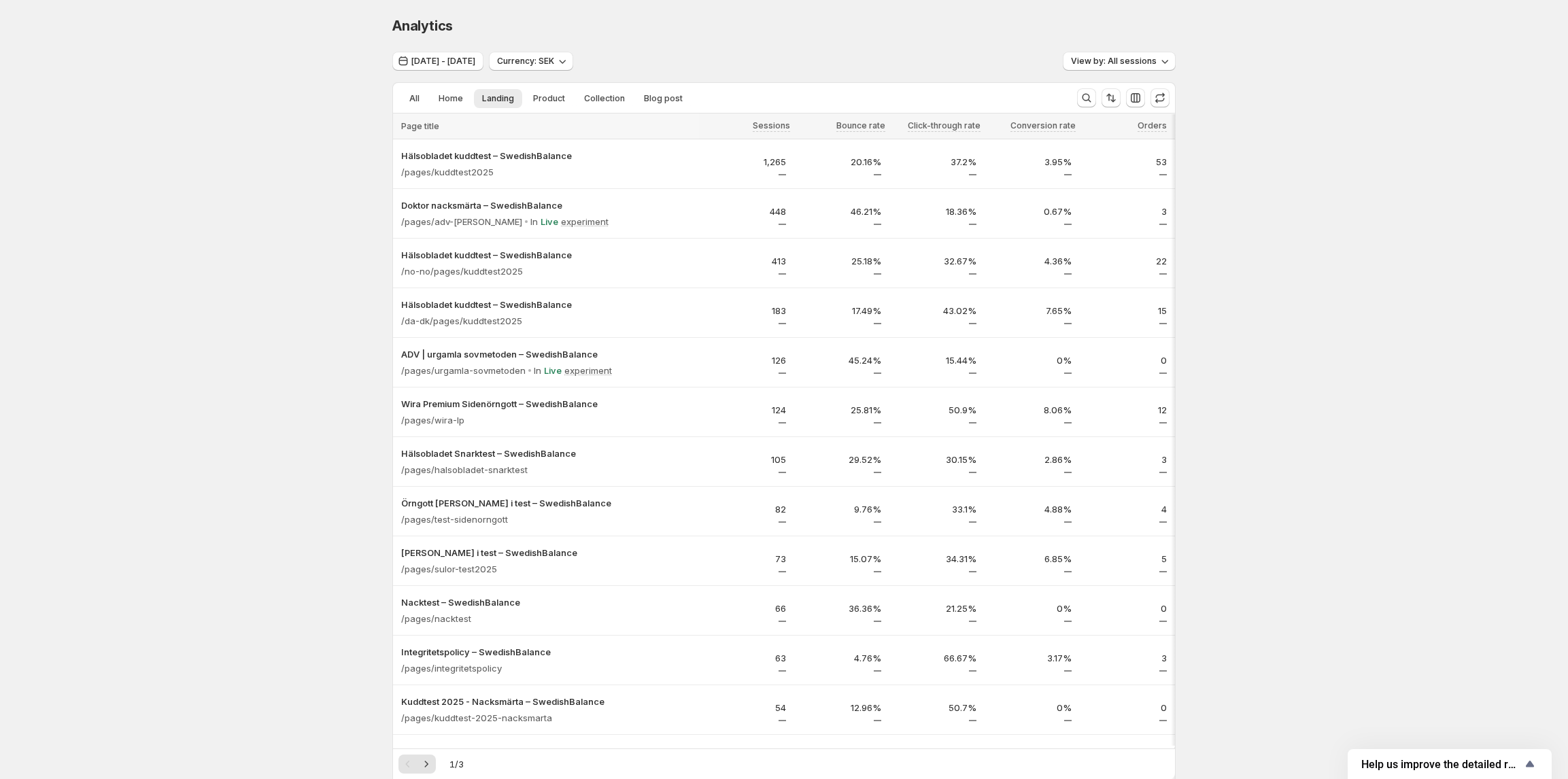
drag, startPoint x: 1207, startPoint y: 211, endPoint x: 349, endPoint y: 194, distance: 858.2
click at [350, 194] on div "Analytics. This page is ready Analytics Oct 10, 2025 - Oct 13, 2025 Currency: S…" at bounding box center [784, 619] width 1568 height 1239
drag, startPoint x: 341, startPoint y: 202, endPoint x: 352, endPoint y: 202, distance: 11.0
click at [340, 202] on div "Analytics. This page is ready Analytics Oct 10, 2025 - Oct 13, 2025 Currency: S…" at bounding box center [784, 619] width 1568 height 1239
click at [349, 230] on div "Analytics. This page is ready Analytics Oct 10, 2025 - Oct 13, 2025 Currency: S…" at bounding box center [784, 619] width 1568 height 1239
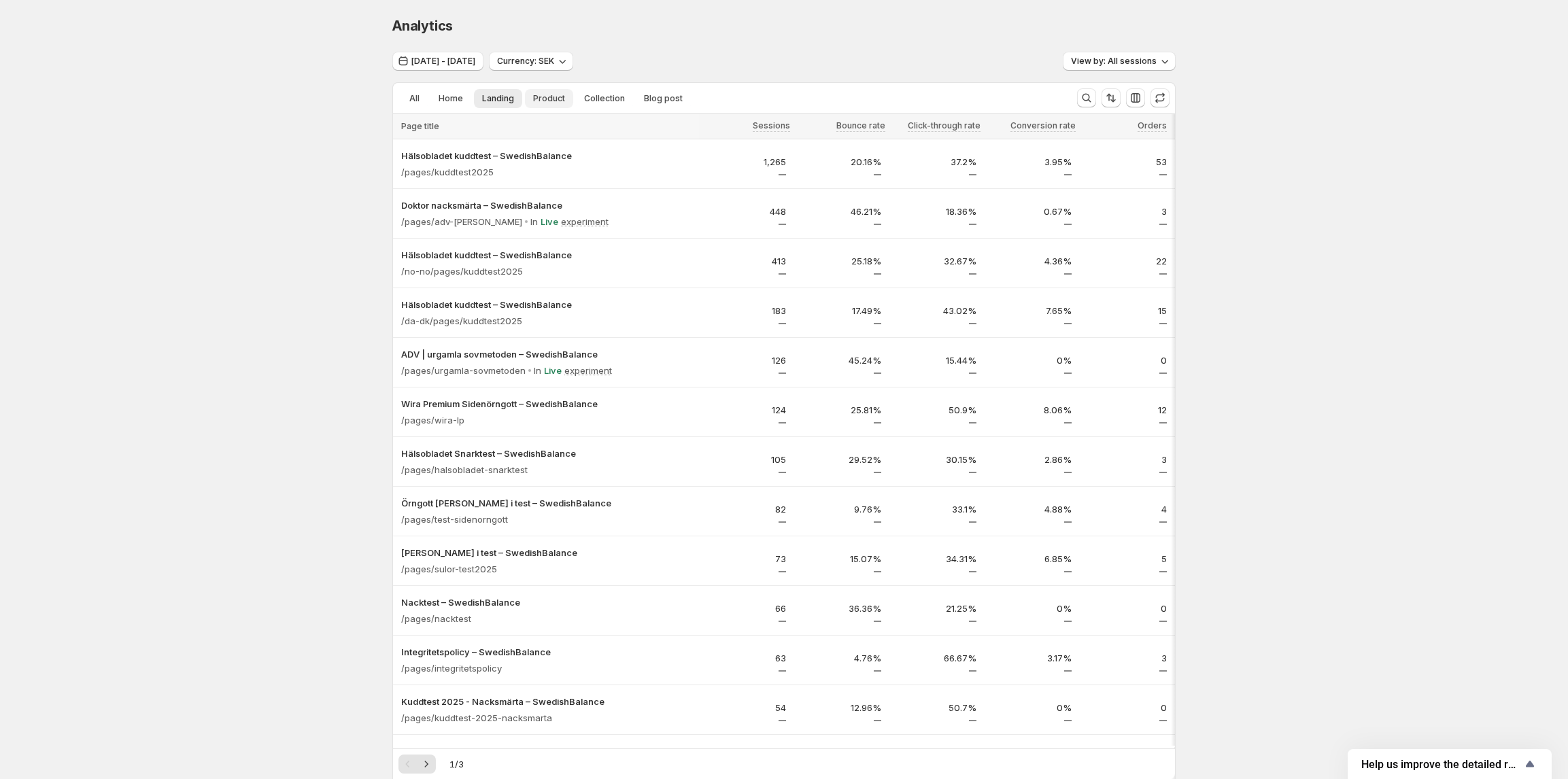
click at [560, 93] on span "Product" at bounding box center [549, 99] width 32 height 11
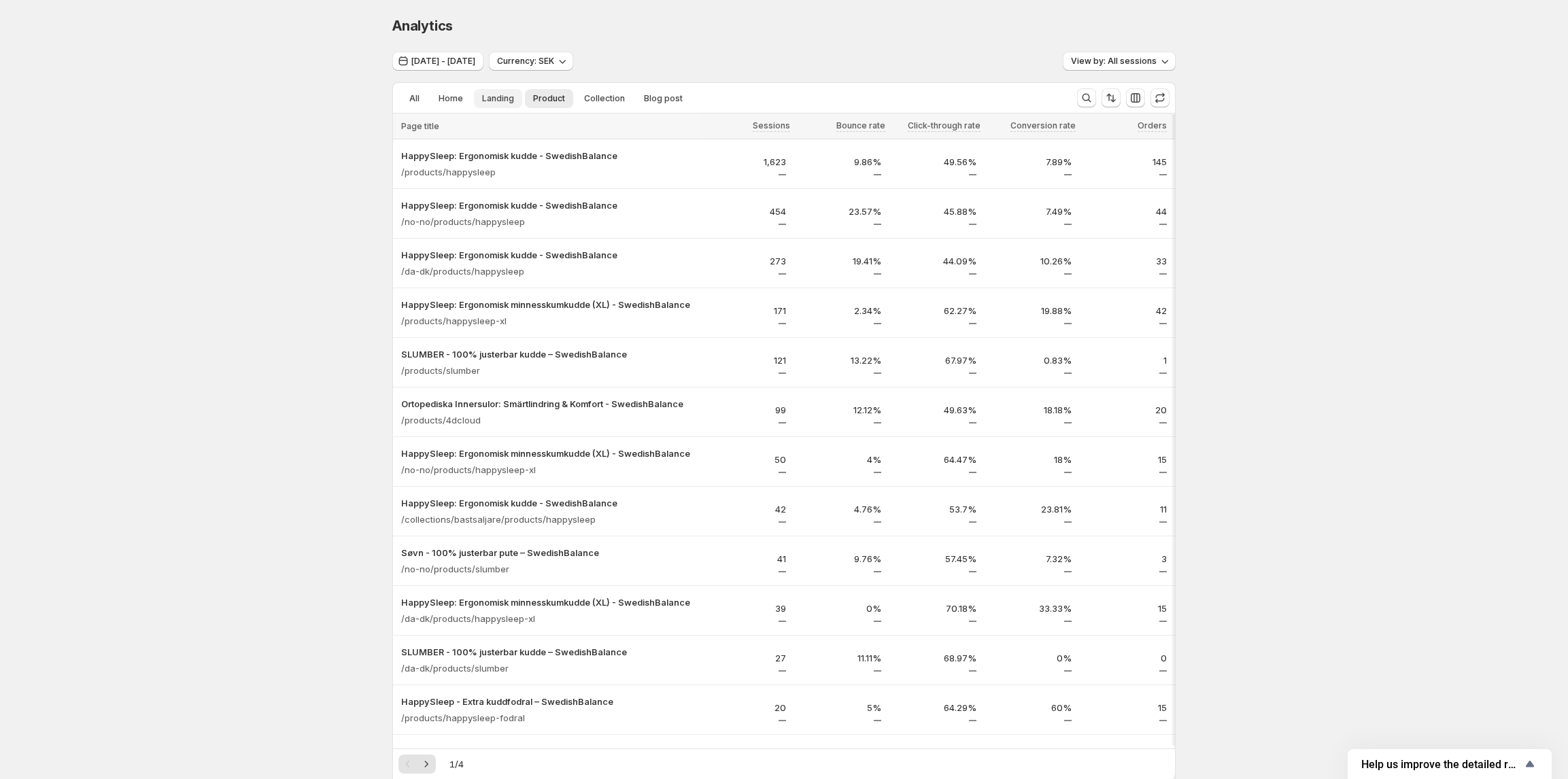
click at [496, 90] on button "Landing" at bounding box center [498, 99] width 48 height 19
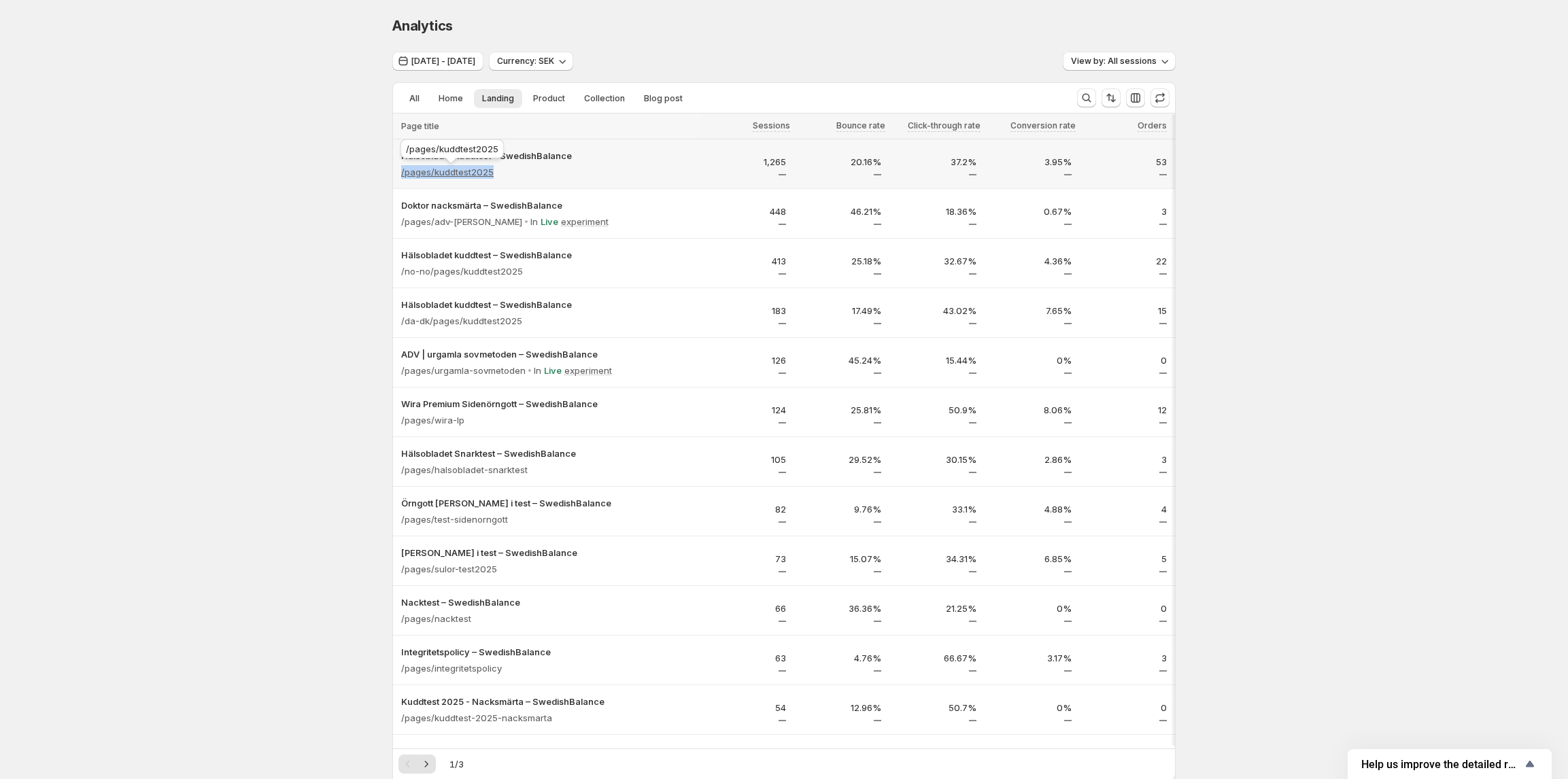
copy p "/pages/kuddtest2025"
drag, startPoint x: 506, startPoint y: 172, endPoint x: 575, endPoint y: 172, distance: 69.0
click at [575, 172] on div "/pages/kuddtest2025" at bounding box center [546, 171] width 289 height 19
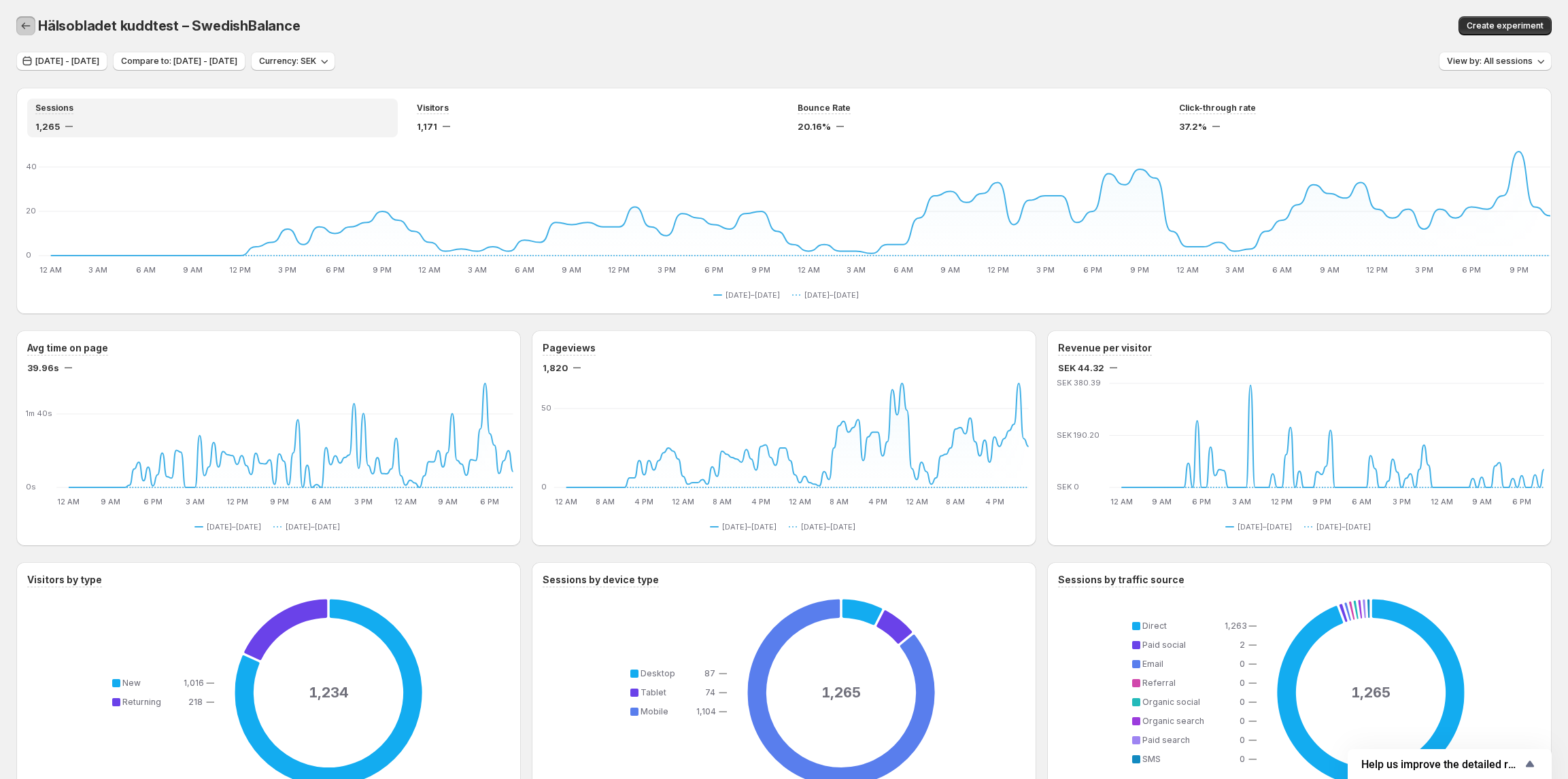
click at [24, 22] on icon "button" at bounding box center [25, 25] width 13 height 13
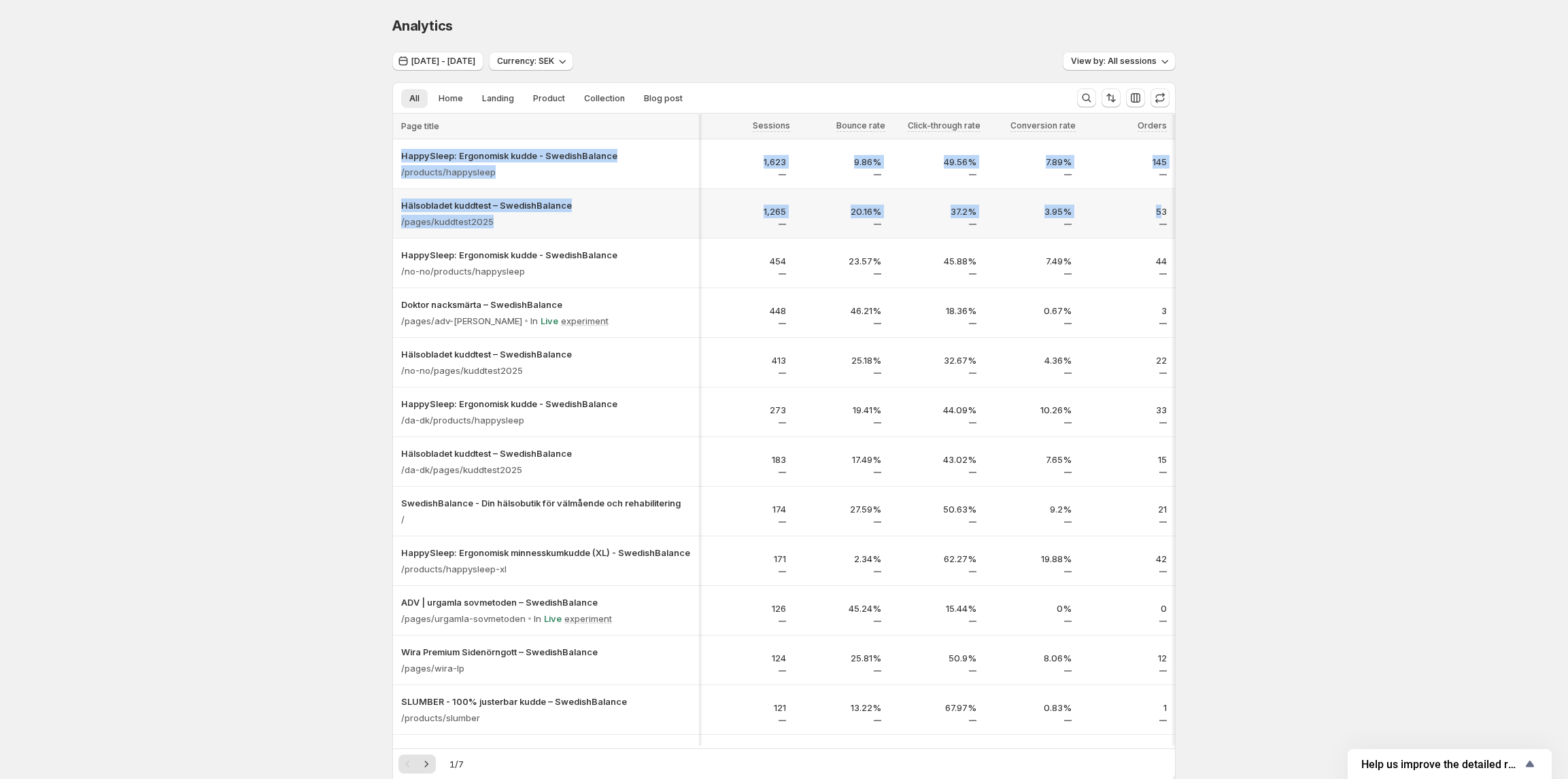
scroll to position [0, 1]
drag, startPoint x: 1205, startPoint y: 216, endPoint x: 1229, endPoint y: 213, distance: 24.2
click at [1148, 215] on div "Analytics. This page is ready Analytics Oct 10, 2025 - Oct 13, 2025 Currency: S…" at bounding box center [784, 619] width 1568 height 1239
click at [1233, 212] on div "Analytics. This page is ready Analytics Oct 10, 2025 - Oct 13, 2025 Currency: S…" at bounding box center [784, 619] width 1568 height 1239
drag, startPoint x: 1202, startPoint y: 167, endPoint x: 1129, endPoint y: 166, distance: 73.0
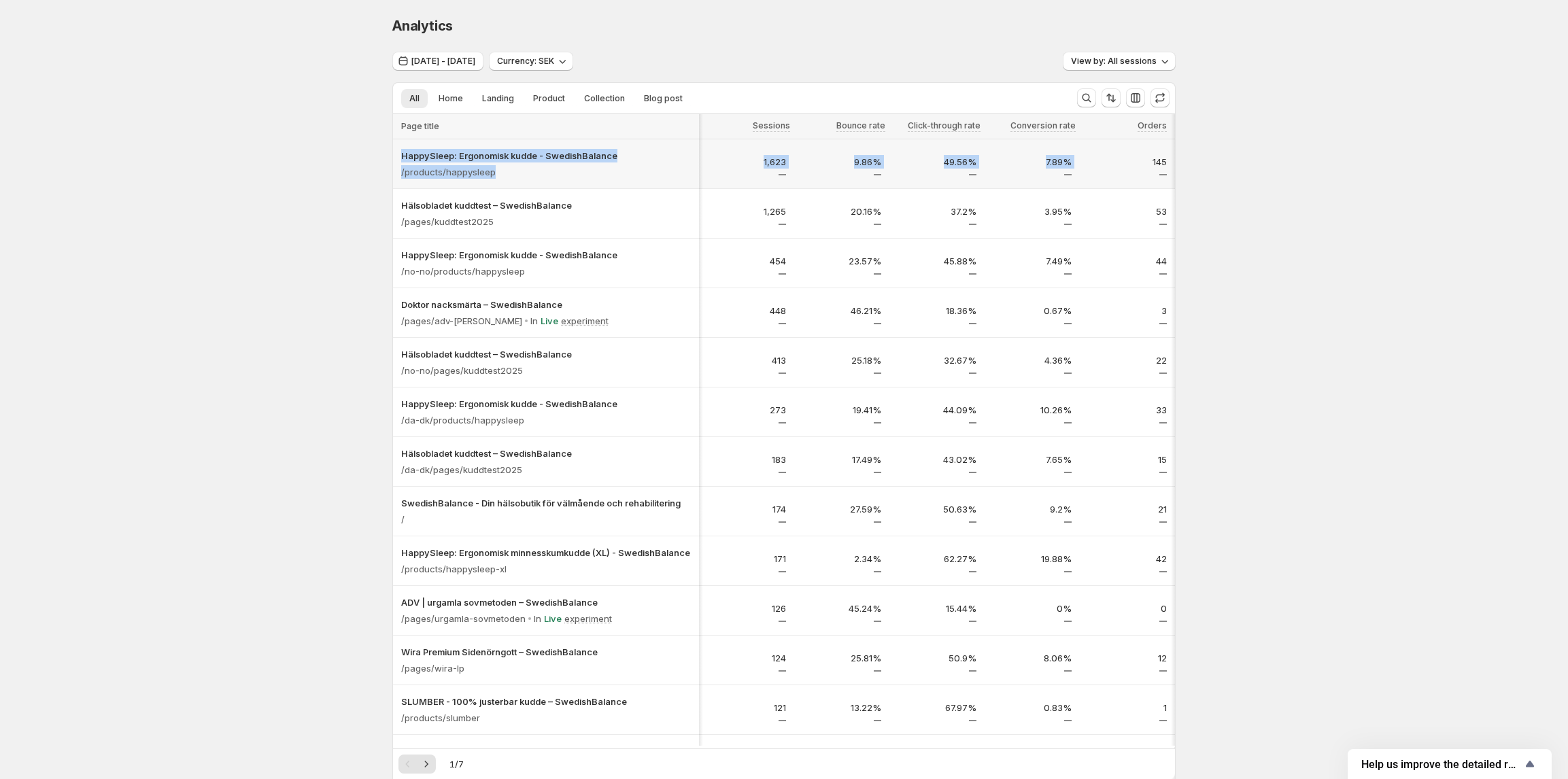
click at [1129, 166] on div "Analytics. This page is ready Analytics Oct 10, 2025 - Oct 13, 2025 Currency: S…" at bounding box center [784, 619] width 1568 height 1239
click at [1236, 165] on div "Analytics. This page is ready Analytics Oct 10, 2025 - Oct 13, 2025 Currency: S…" at bounding box center [784, 619] width 1568 height 1239
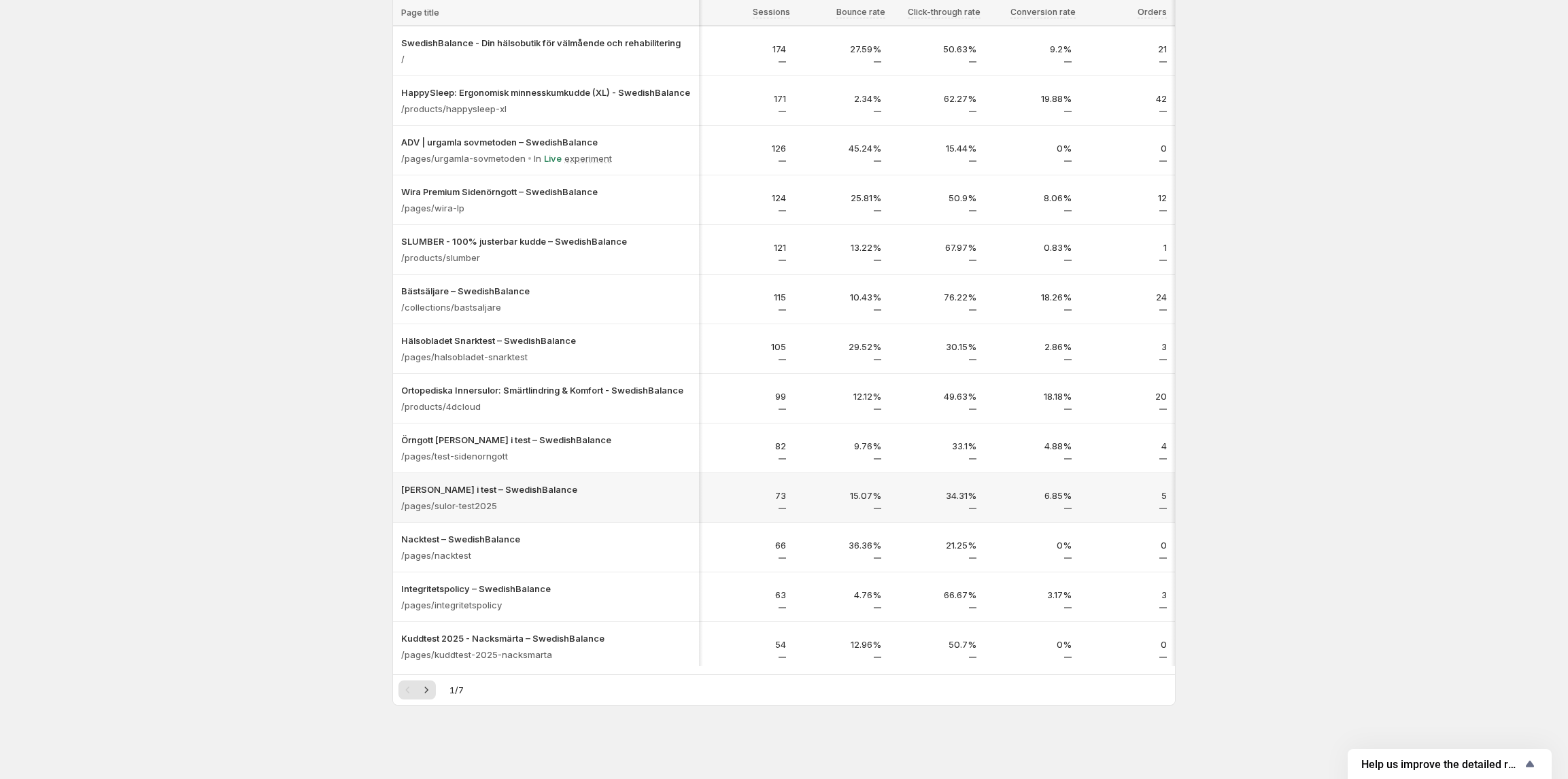
scroll to position [471, 0]
click at [433, 683] on icon "Next" at bounding box center [426, 690] width 13 height 13
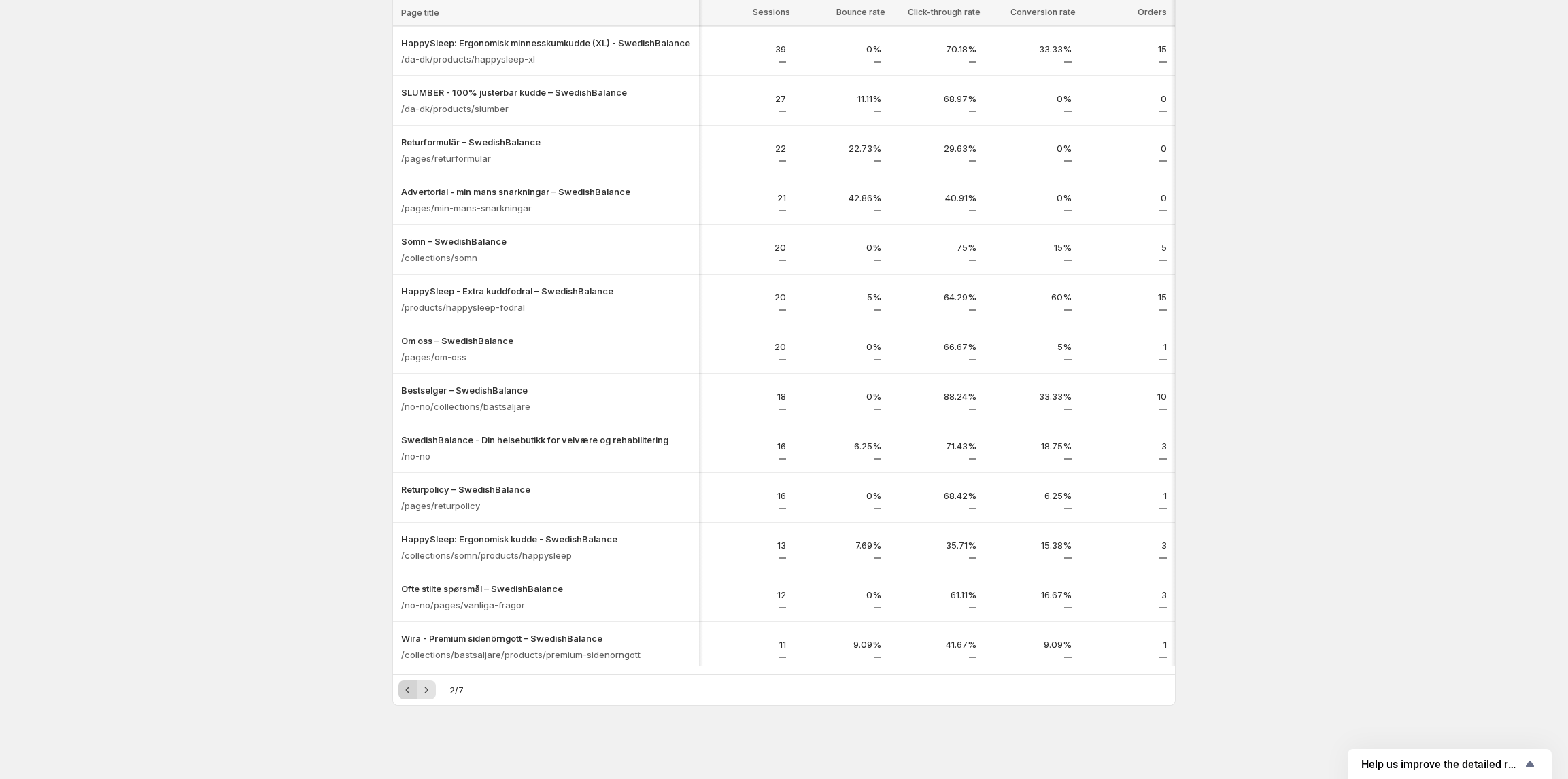
click at [415, 690] on icon "Previous" at bounding box center [408, 690] width 13 height 13
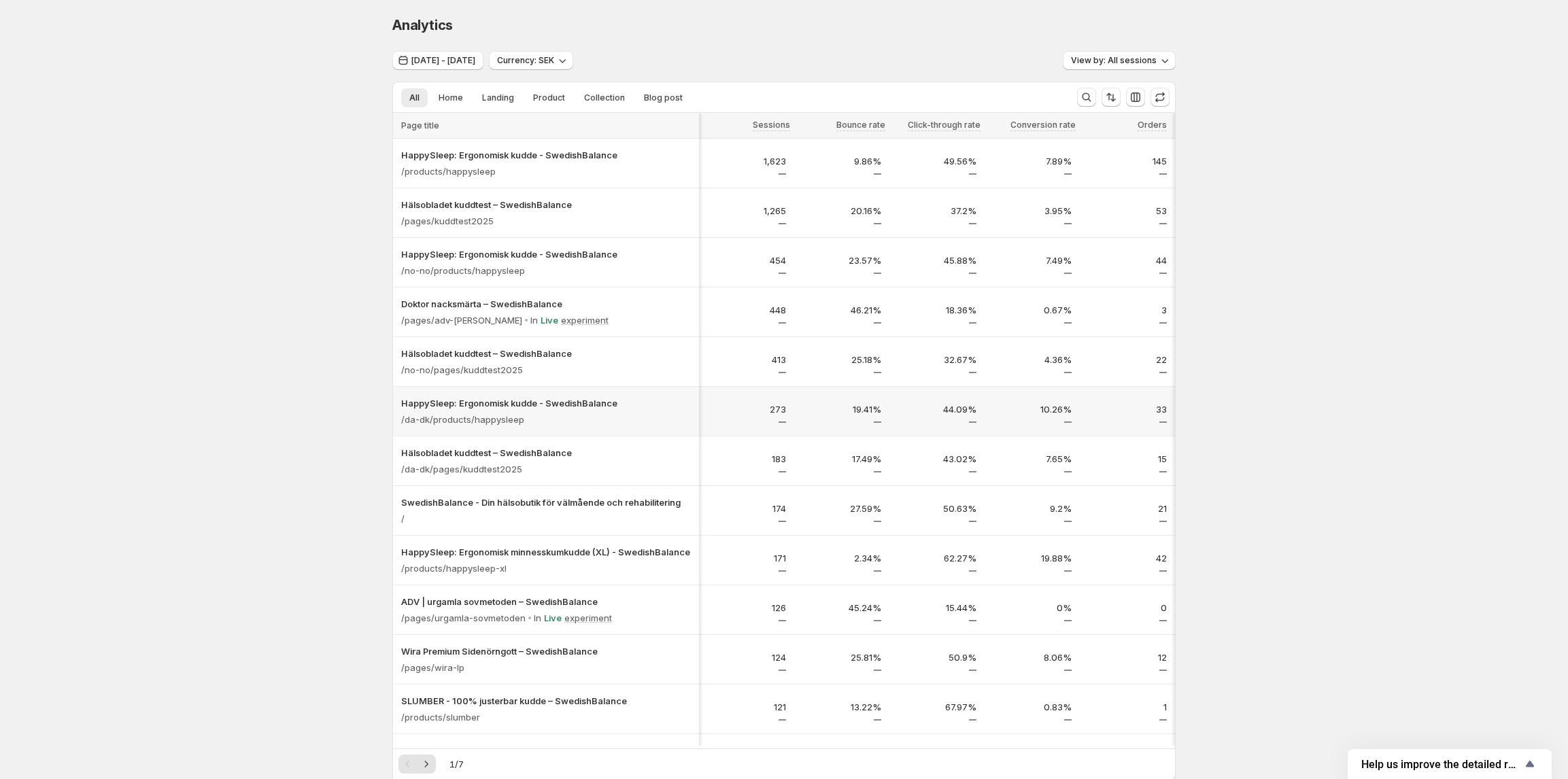
scroll to position [0, 0]
click at [1138, 62] on span "View by: All sessions" at bounding box center [1113, 61] width 86 height 11
click at [1218, 57] on div "Analytics. This page is ready Analytics Oct 10, 2025 - Oct 13, 2025 Currency: S…" at bounding box center [784, 619] width 1568 height 1239
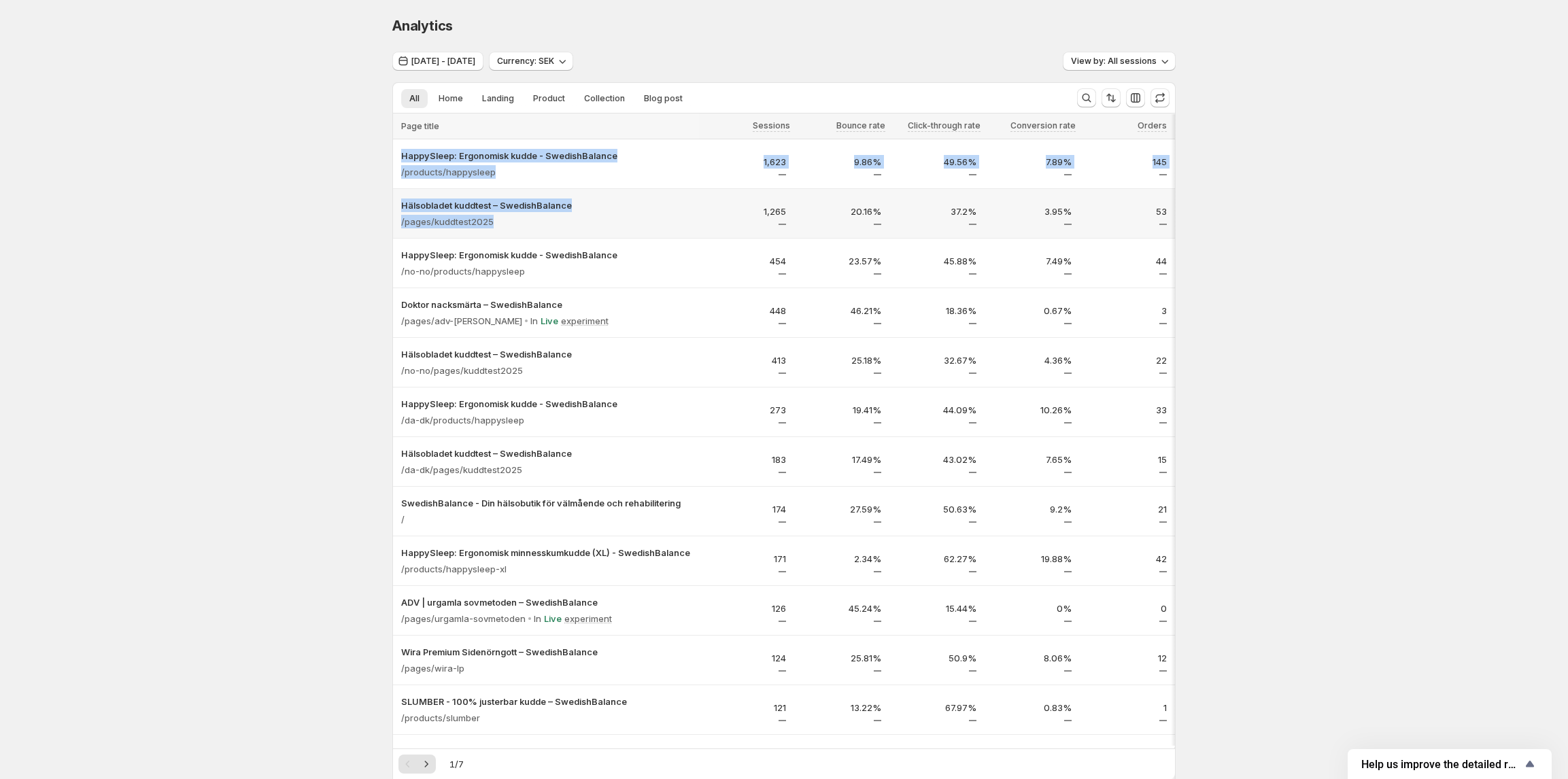
drag, startPoint x: 366, startPoint y: 227, endPoint x: 519, endPoint y: 236, distance: 153.3
click at [514, 234] on div "Analytics. This page is ready Analytics Oct 10, 2025 - Oct 13, 2025 Currency: S…" at bounding box center [784, 619] width 1568 height 1239
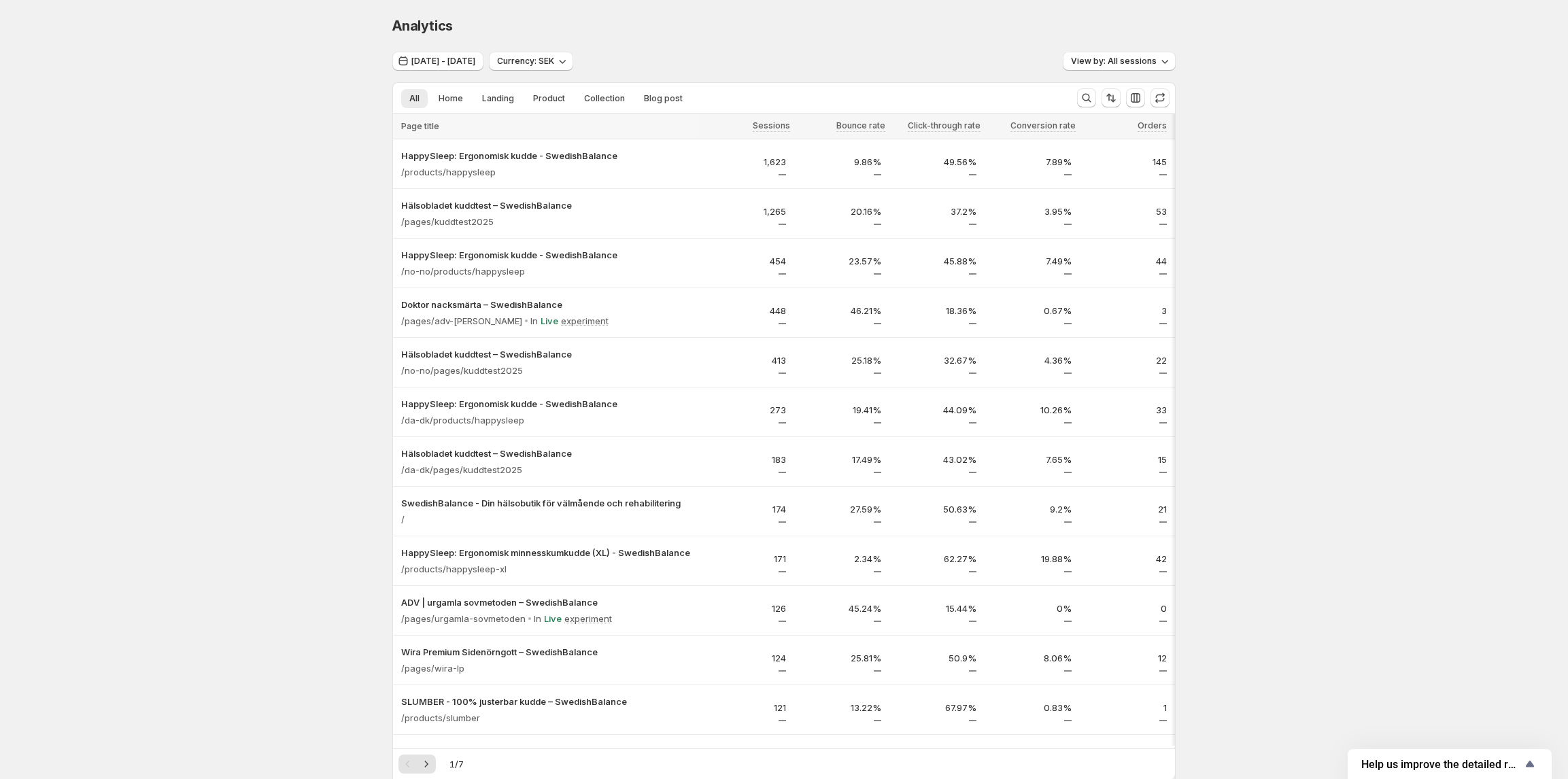
click at [1238, 219] on div "Analytics. This page is ready Analytics Oct 10, 2025 - Oct 13, 2025 Currency: S…" at bounding box center [784, 619] width 1568 height 1239
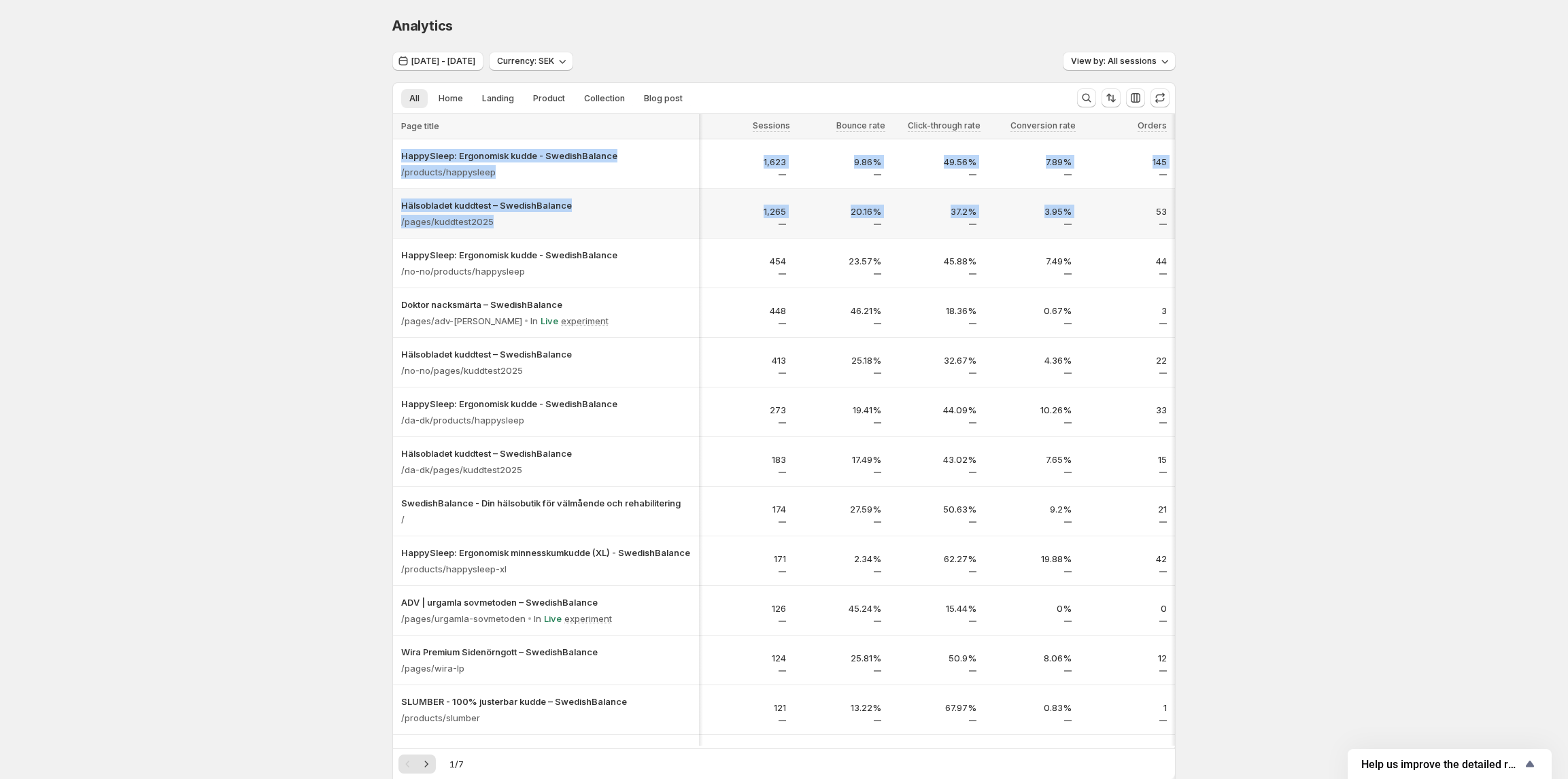
scroll to position [0, 1]
drag, startPoint x: 1243, startPoint y: 221, endPoint x: 1143, endPoint y: 214, distance: 100.2
click at [1143, 214] on div "Analytics. This page is ready Analytics Oct 10, 2025 - Oct 13, 2025 Currency: S…" at bounding box center [784, 619] width 1568 height 1239
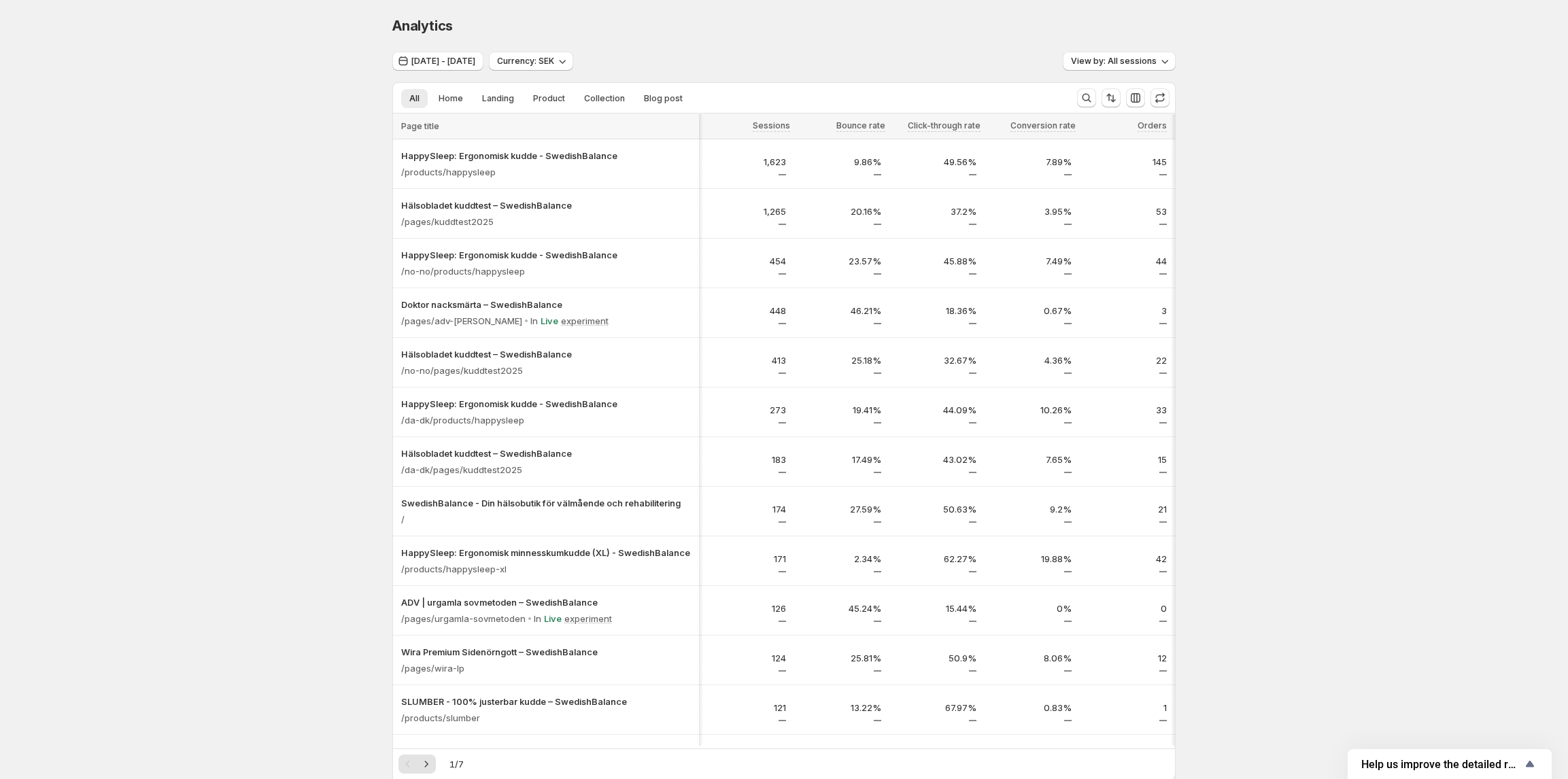
drag, startPoint x: 321, startPoint y: 38, endPoint x: 392, endPoint y: 44, distance: 71.3
click at [319, 38] on div "Analytics. This page is ready Analytics Oct 10, 2025 - Oct 13, 2025 Currency: S…" at bounding box center [784, 619] width 1568 height 1239
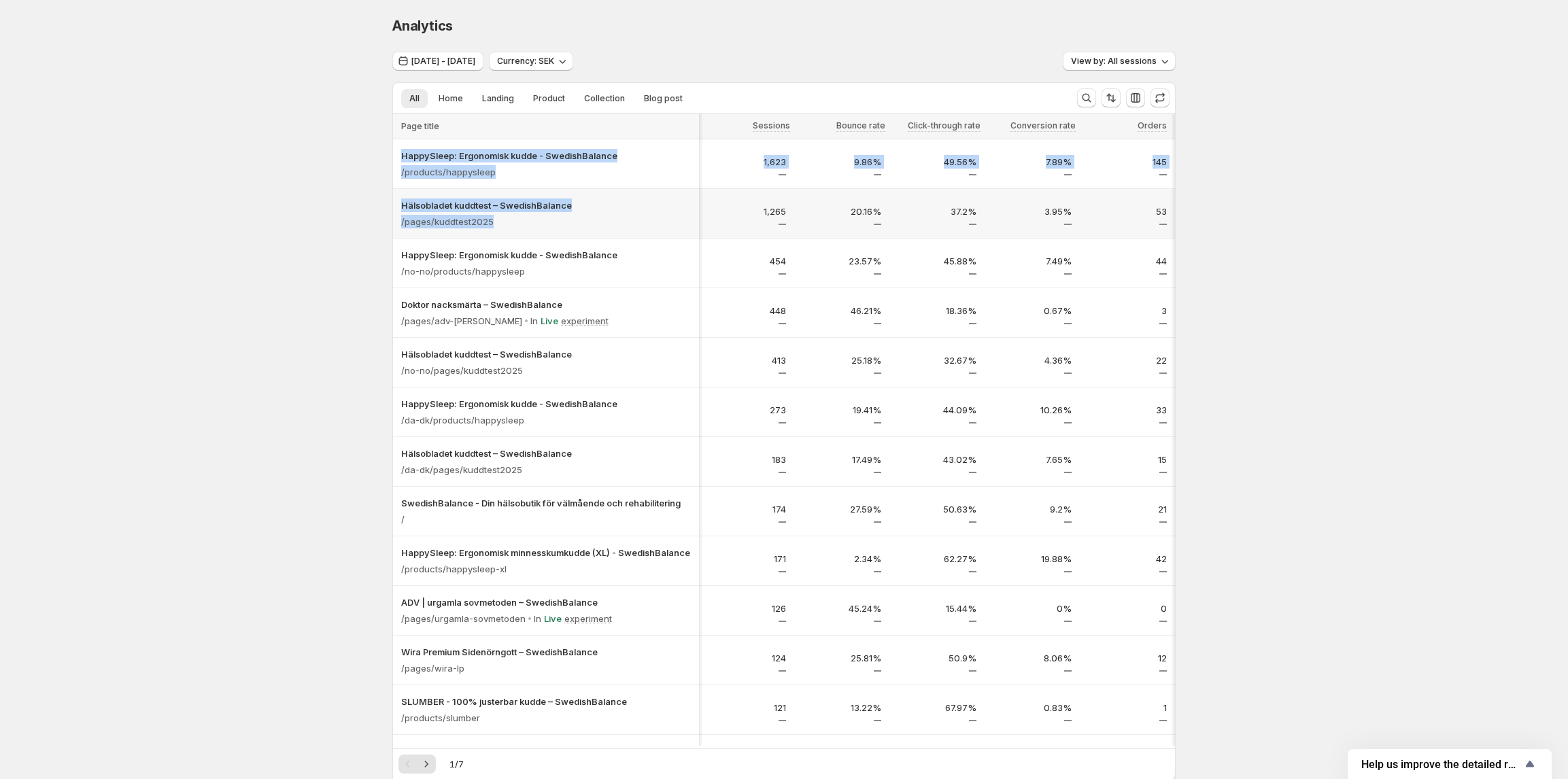
drag, startPoint x: 389, startPoint y: 228, endPoint x: 501, endPoint y: 226, distance: 112.0
click at [501, 226] on div "Analytics. This page is ready Analytics Oct 10, 2025 - Oct 13, 2025 Currency: S…" at bounding box center [784, 619] width 816 height 1239
click at [449, 59] on span "[DATE] - [DATE]" at bounding box center [443, 61] width 64 height 11
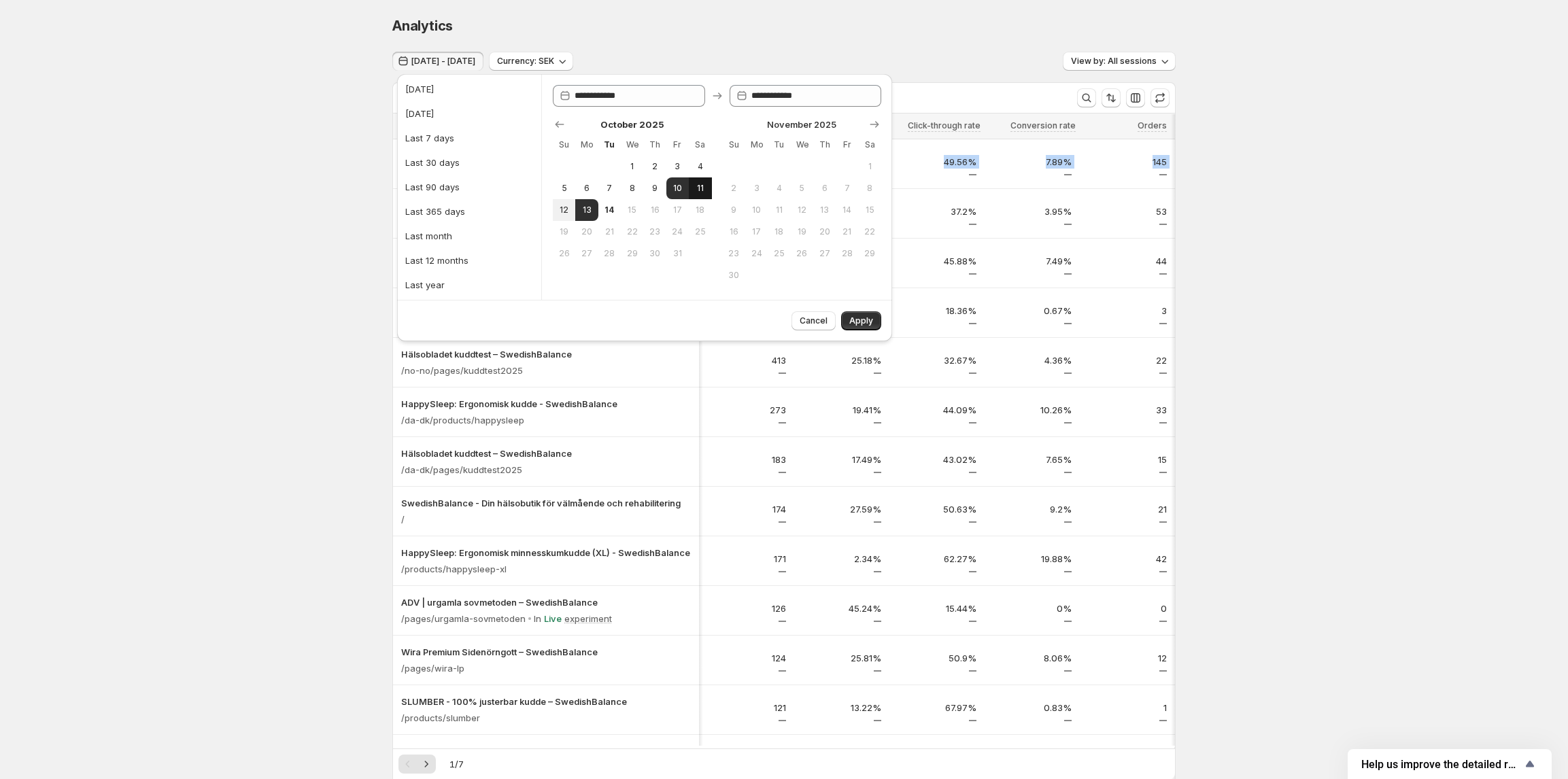
click at [696, 190] on span "11" at bounding box center [700, 188] width 11 height 11
type input "**********"
click at [580, 210] on button "13" at bounding box center [586, 209] width 23 height 22
type input "**********"
click at [851, 319] on span "Apply" at bounding box center [860, 321] width 24 height 11
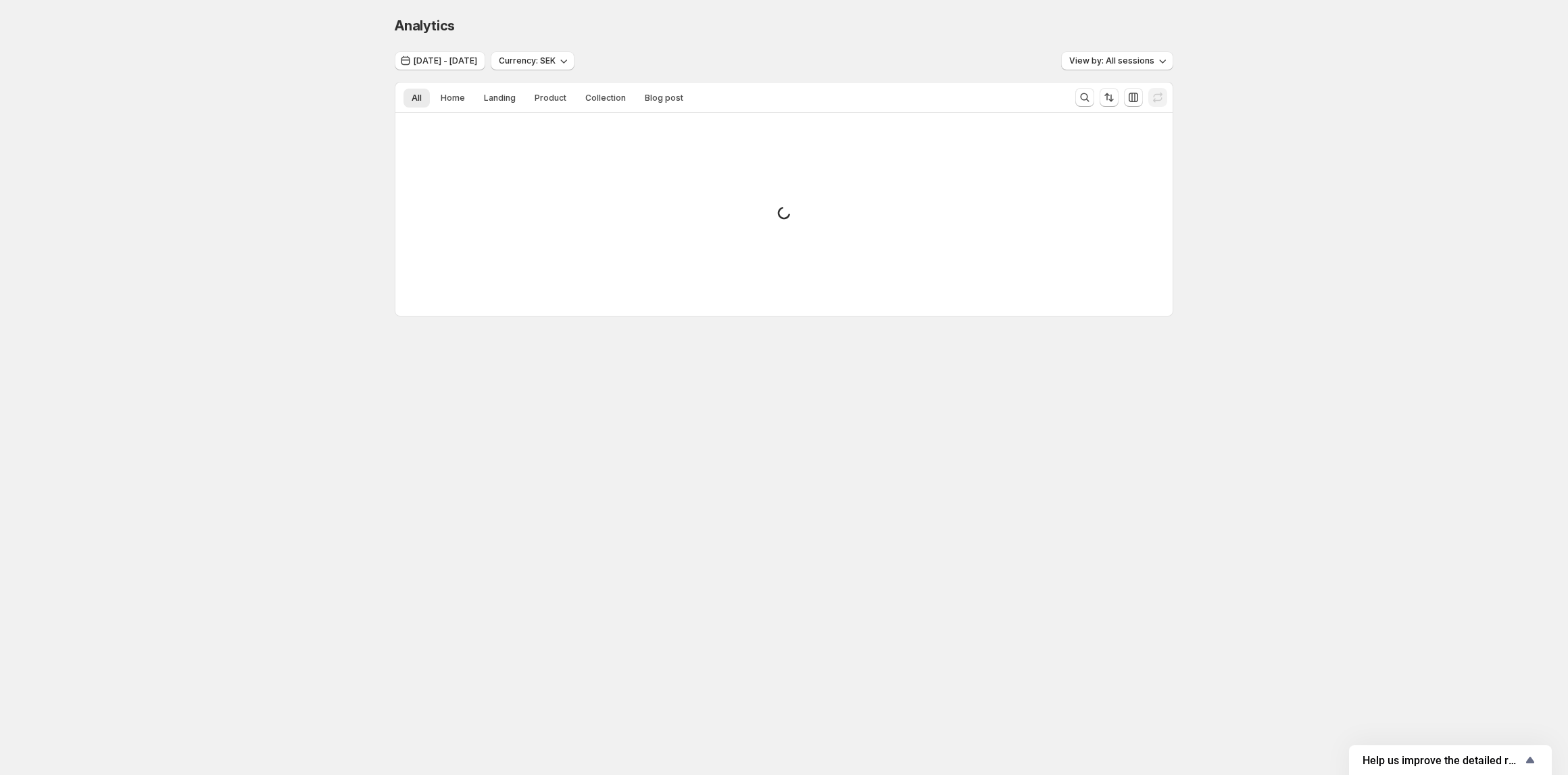
click at [1285, 239] on div "Analytics. This page is ready Analytics Oct 11, 2025 - Oct 13, 2025 Currency: S…" at bounding box center [784, 195] width 1568 height 390
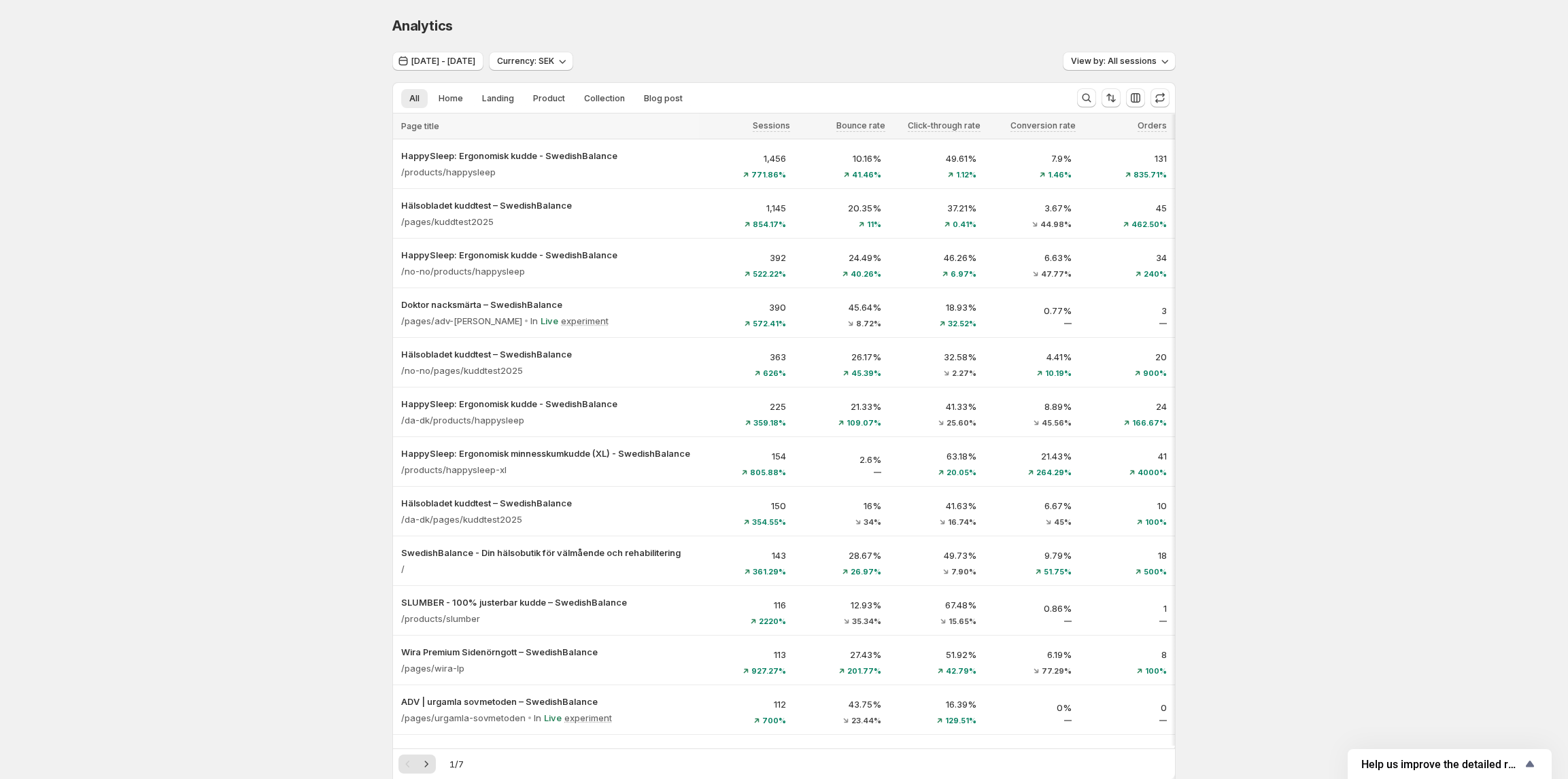
drag, startPoint x: 360, startPoint y: 321, endPoint x: 321, endPoint y: 333, distance: 40.8
click at [321, 333] on div "Analytics. This page is ready Analytics Oct 11, 2025 - Oct 13, 2025 Currency: S…" at bounding box center [784, 619] width 1568 height 1239
copy span "/pages/adv-doktor-[PERSON_NAME]"
drag, startPoint x: 512, startPoint y: 297, endPoint x: 399, endPoint y: 306, distance: 113.4
click at [399, 306] on div "/pages/adv-doktor-[PERSON_NAME]" at bounding box center [466, 301] width 138 height 30
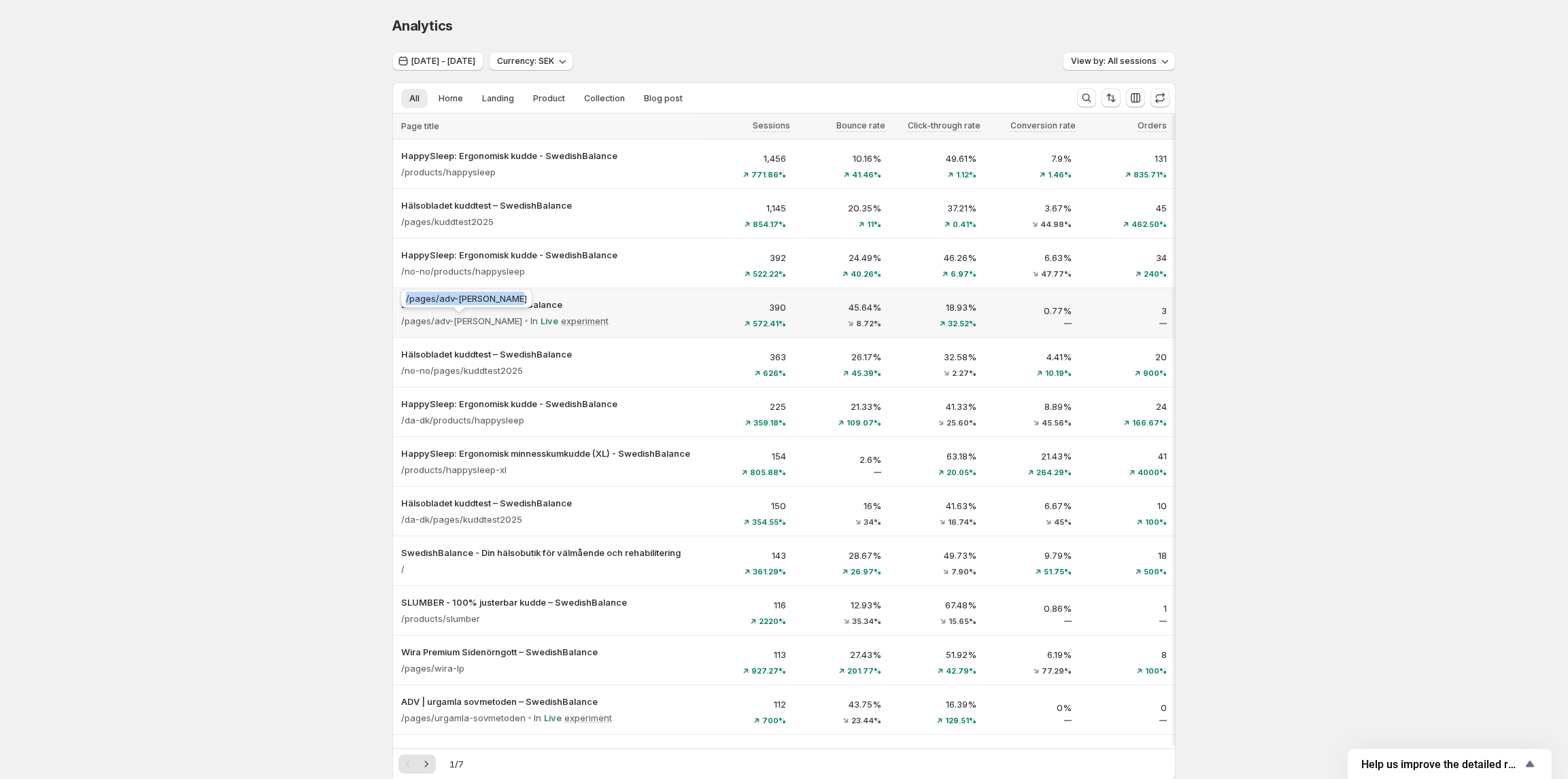
click at [344, 316] on div "Analytics. This page is ready Analytics Oct 11, 2025 - Oct 13, 2025 Currency: S…" at bounding box center [784, 619] width 1568 height 1239
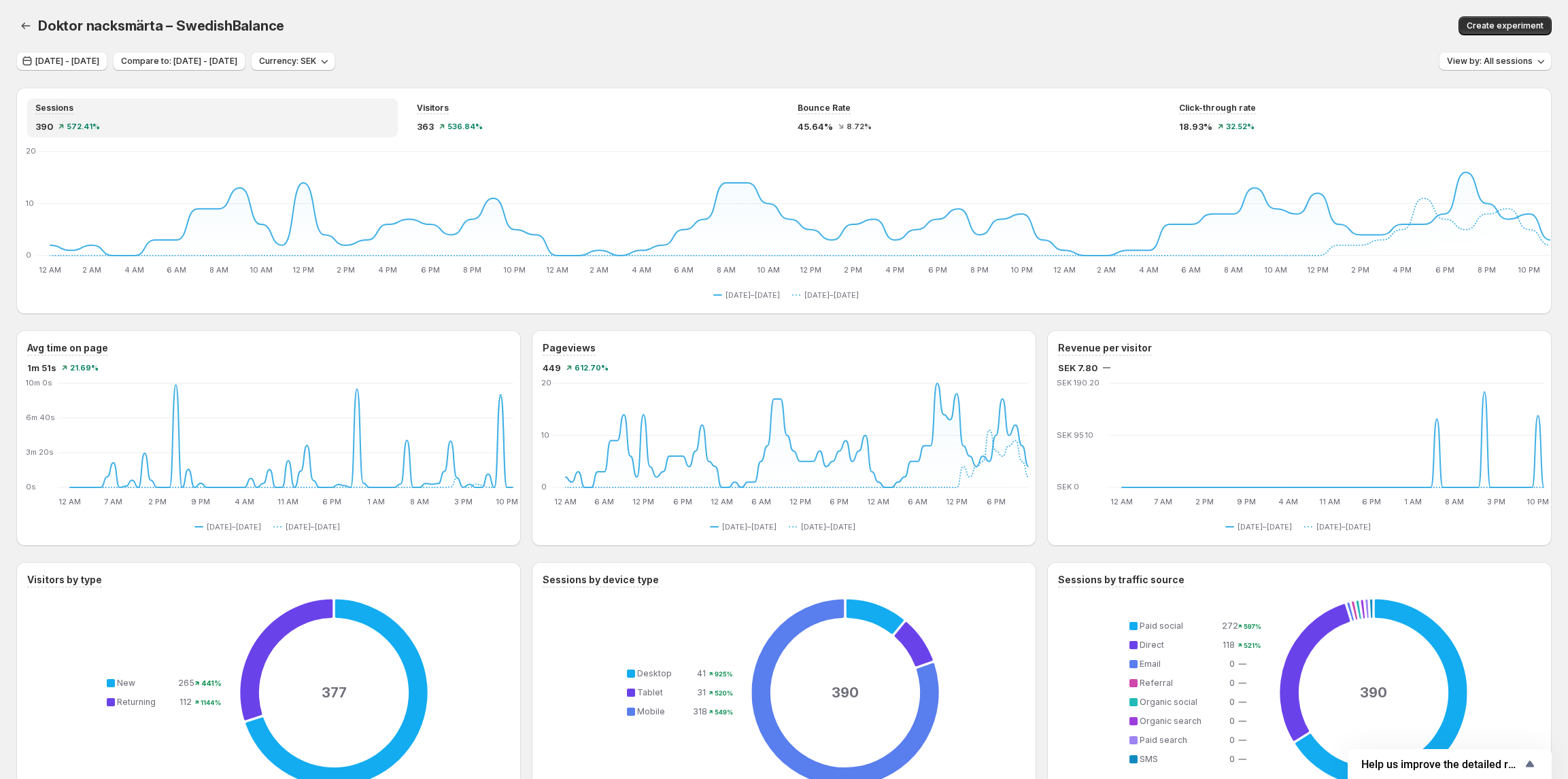
click at [15, 24] on div "Doktor nacksmärta – SwedishBalance. This page is ready Doktor nacksmärta – Swed…" at bounding box center [784, 675] width 1568 height 1351
click at [34, 25] on button "button" at bounding box center [25, 25] width 19 height 19
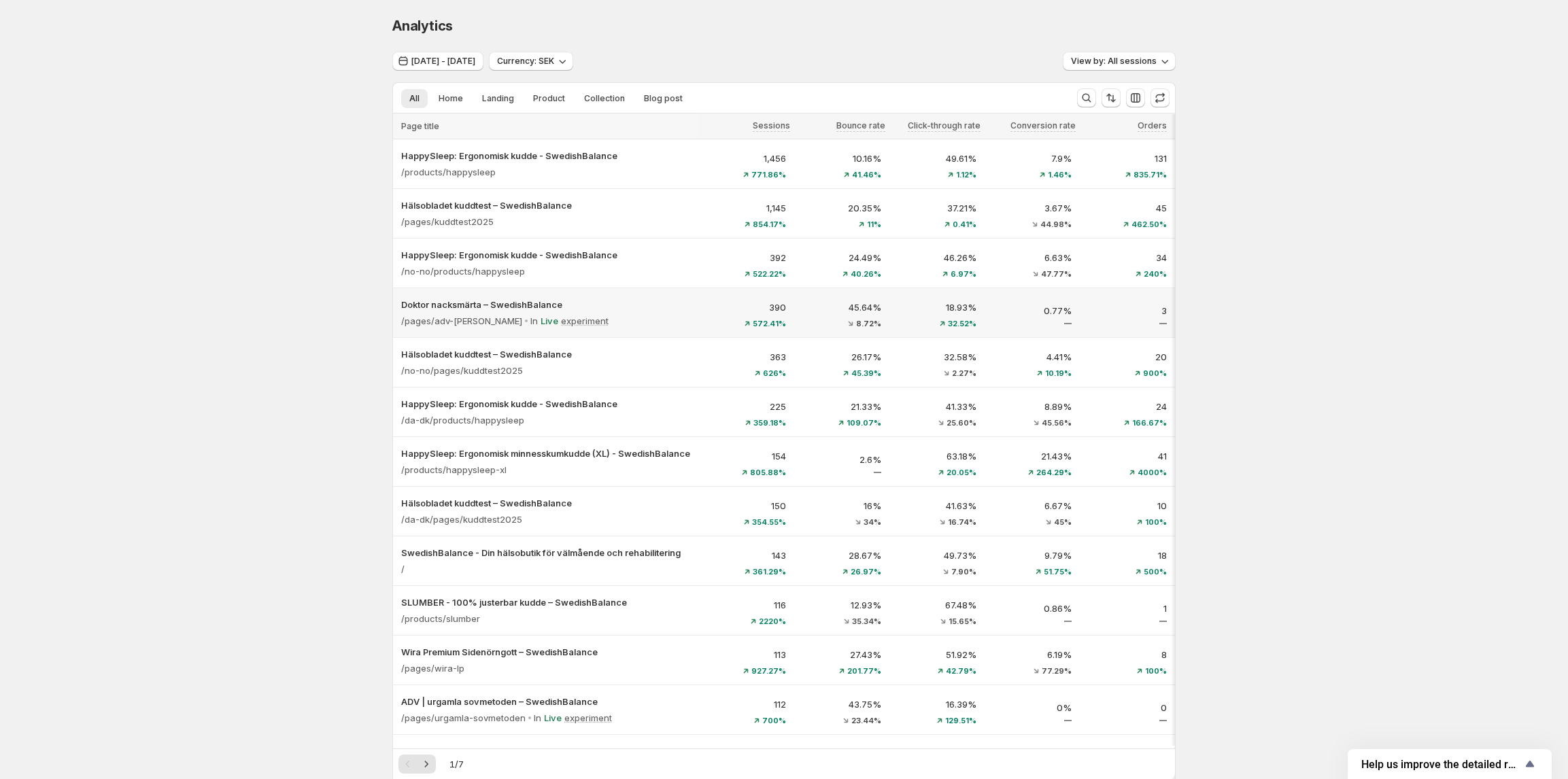
scroll to position [0, 1]
drag, startPoint x: 373, startPoint y: 304, endPoint x: 1250, endPoint y: 316, distance: 877.1
click at [1231, 322] on div "Analytics. This page is ready Analytics Oct 11, 2025 - Oct 13, 2025 Currency: S…" at bounding box center [784, 619] width 1568 height 1239
click at [1250, 316] on div "Analytics. This page is ready Analytics Oct 11, 2025 - Oct 13, 2025 Currency: S…" at bounding box center [784, 619] width 1568 height 1239
click at [1250, 314] on div "Analytics. This page is ready Analytics Oct 11, 2025 - Oct 13, 2025 Currency: S…" at bounding box center [784, 619] width 1568 height 1239
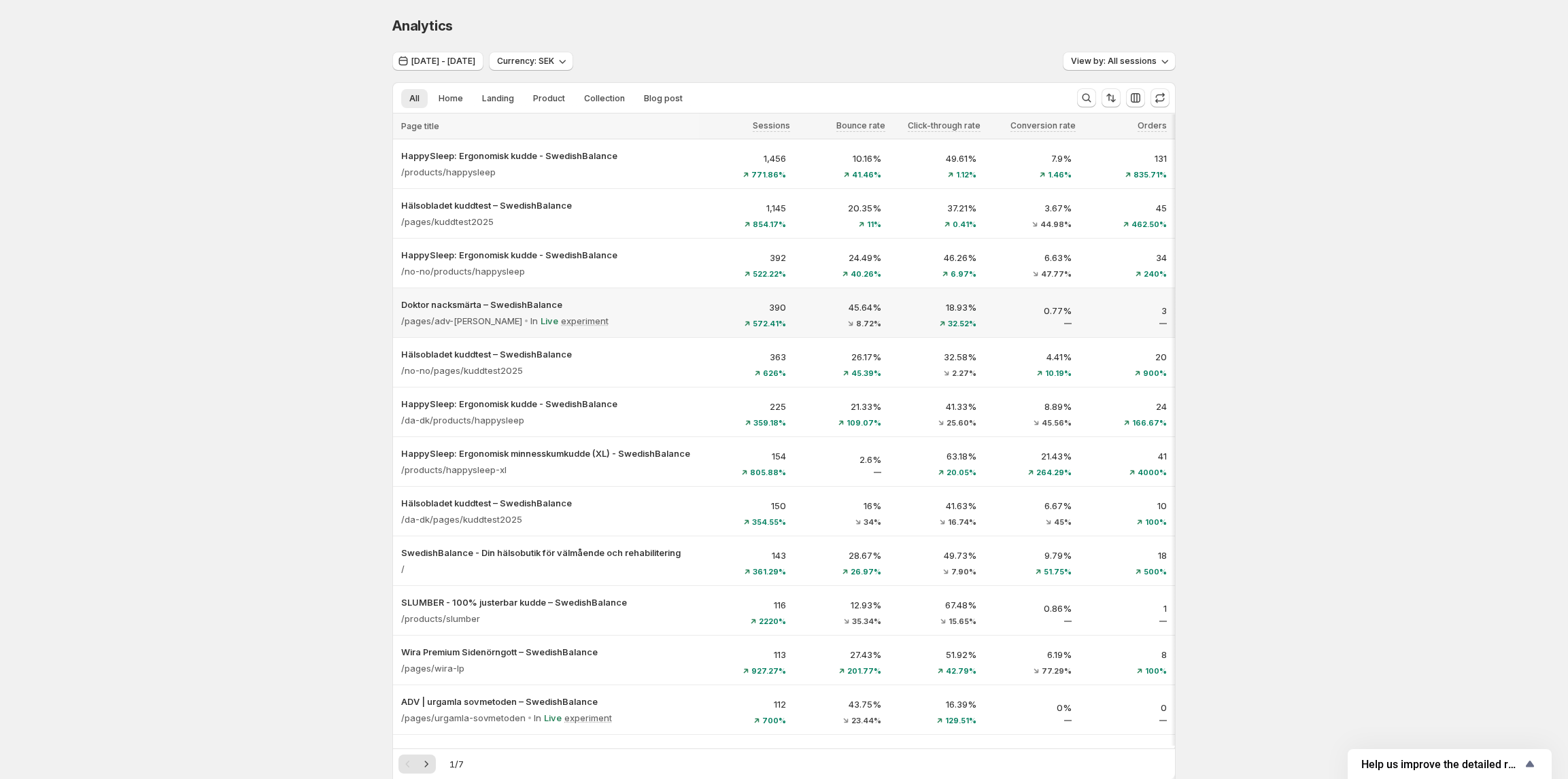
scroll to position [0, 0]
drag, startPoint x: 1194, startPoint y: 314, endPoint x: 355, endPoint y: 298, distance: 839.2
click at [366, 298] on div "Analytics. This page is ready Analytics Oct 11, 2025 - Oct 13, 2025 Currency: S…" at bounding box center [784, 619] width 1568 height 1239
click at [316, 289] on div "Analytics. This page is ready Analytics Oct 11, 2025 - Oct 13, 2025 Currency: S…" at bounding box center [784, 619] width 1568 height 1239
click at [1119, 65] on span "View by: All sessions" at bounding box center [1113, 61] width 86 height 11
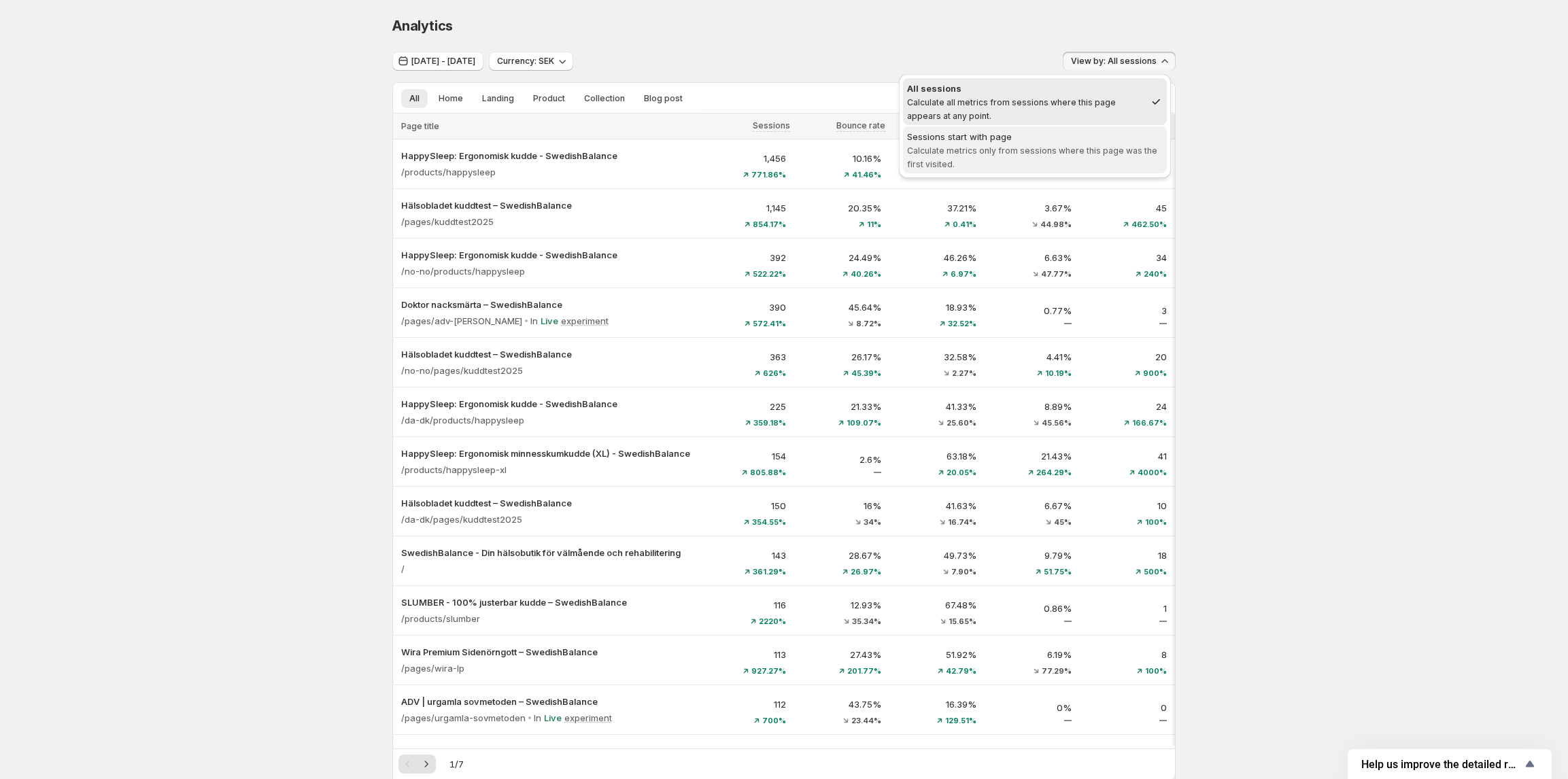
click at [1107, 133] on div "Sessions start with page" at bounding box center [1034, 137] width 255 height 13
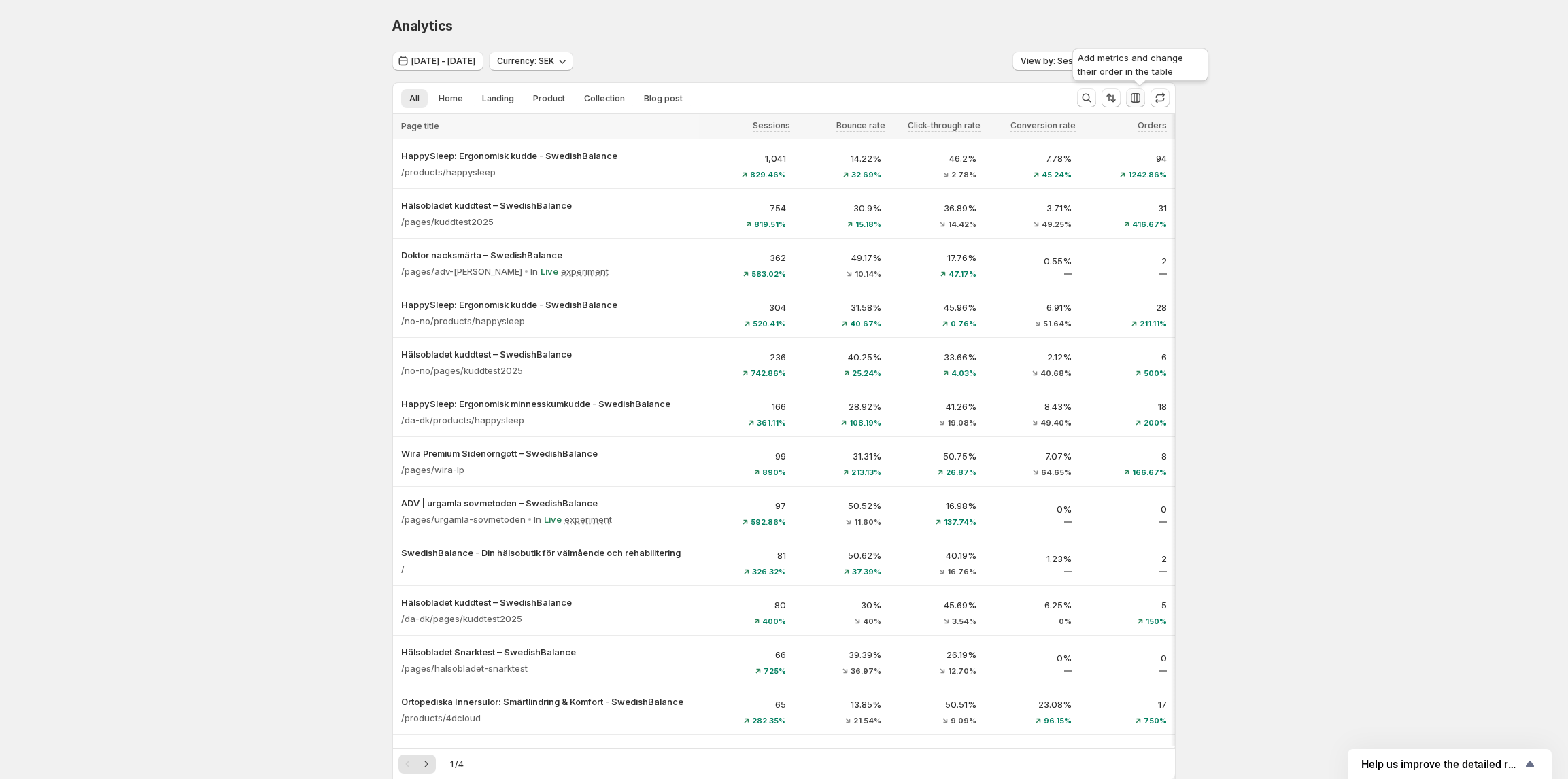
click at [1145, 96] on button "button" at bounding box center [1135, 98] width 19 height 19
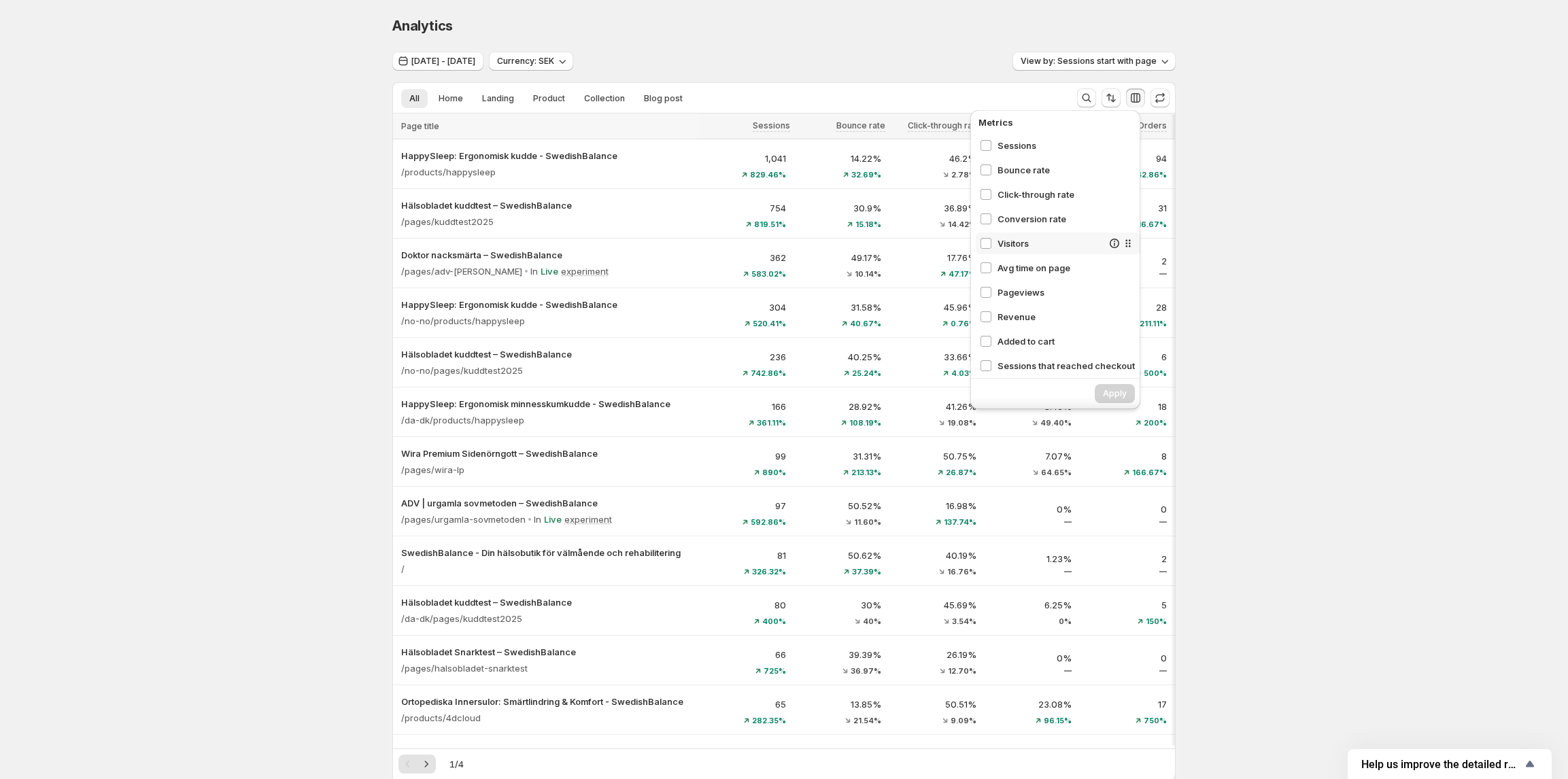
click at [1007, 243] on span "Visitors" at bounding box center [1049, 243] width 105 height 13
click at [1020, 259] on span "Added to cart" at bounding box center [1049, 259] width 105 height 13
click at [1102, 392] on span "Apply" at bounding box center [1114, 394] width 24 height 11
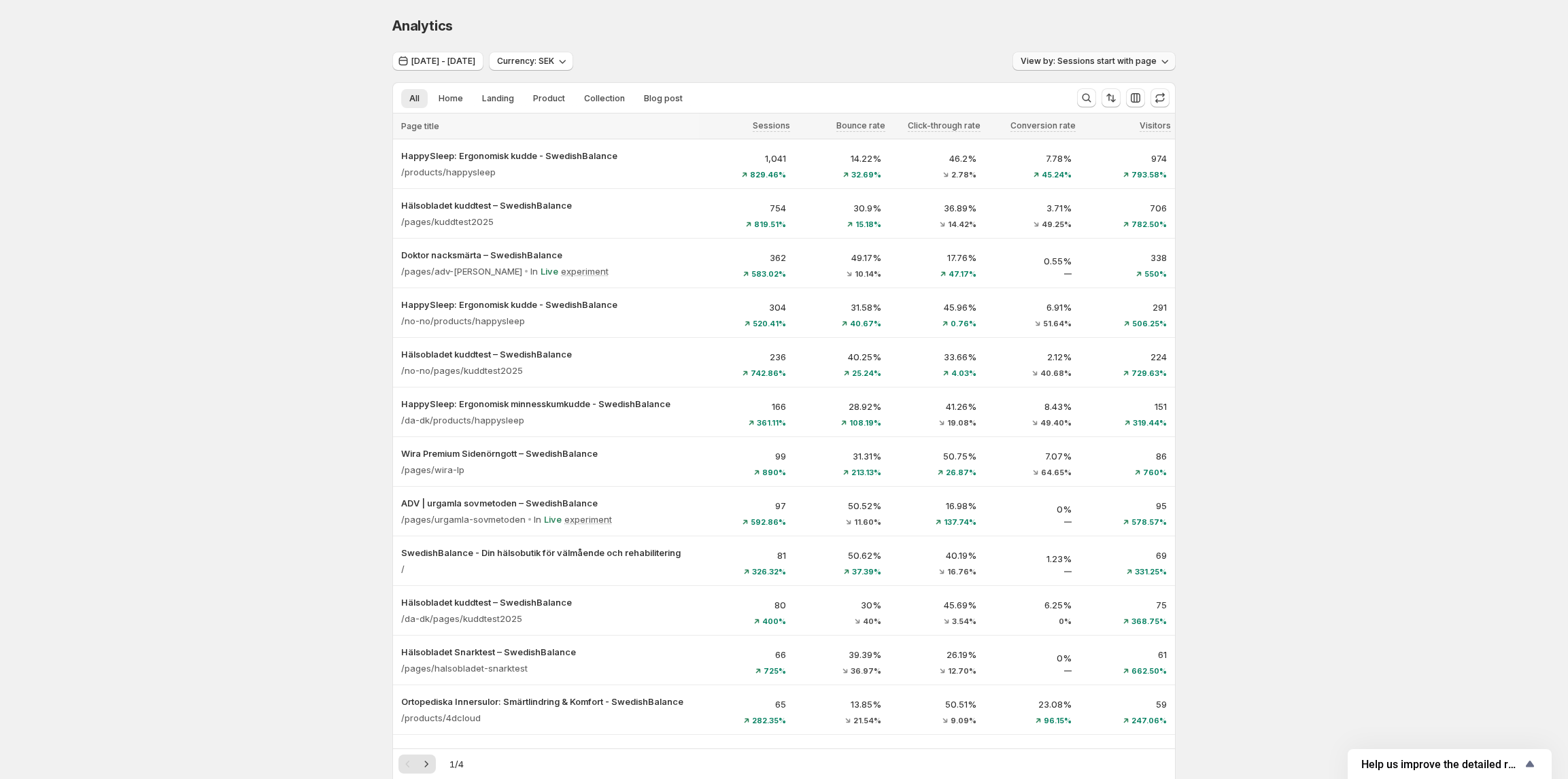
click at [1088, 61] on span "View by: Sessions start with page" at bounding box center [1088, 61] width 136 height 11
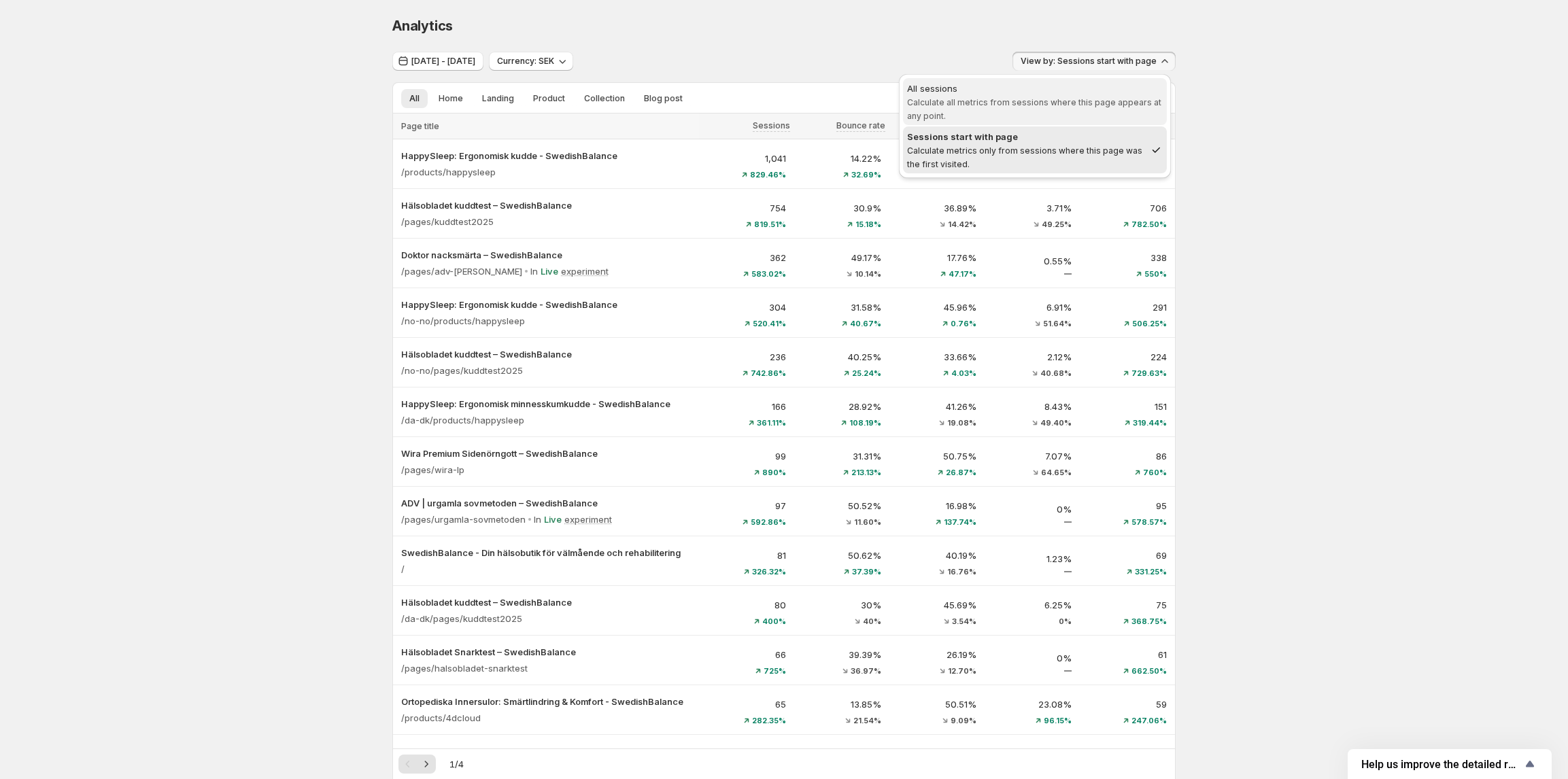
click at [1080, 87] on div "All sessions" at bounding box center [1034, 89] width 255 height 13
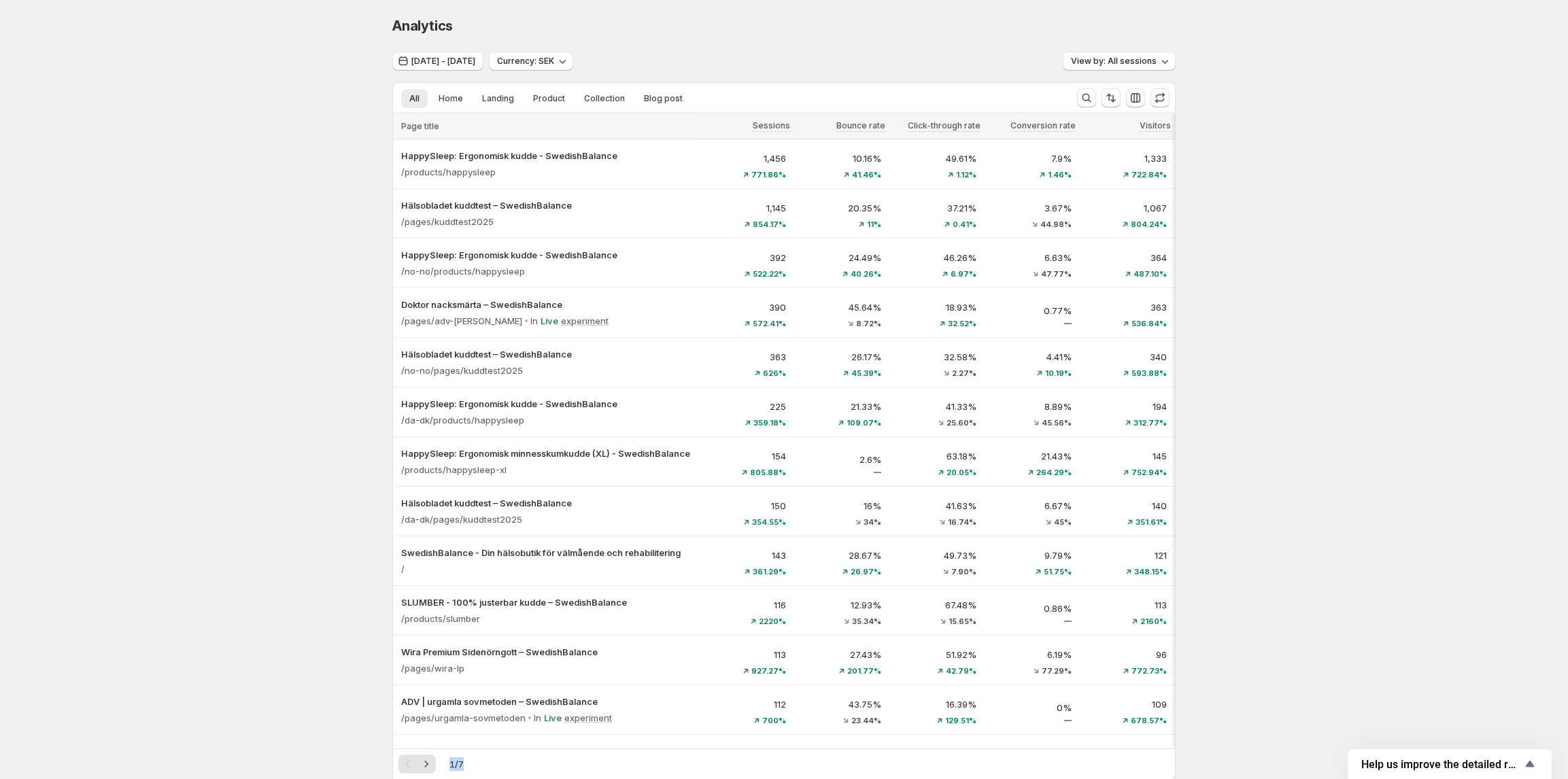
drag, startPoint x: 973, startPoint y: 748, endPoint x: 1006, endPoint y: 746, distance: 33.1
click at [1006, 746] on div "Page title Sessions Bounce rate Click-through rate Conversion rate Visitors Add…" at bounding box center [784, 639] width 782 height 1051
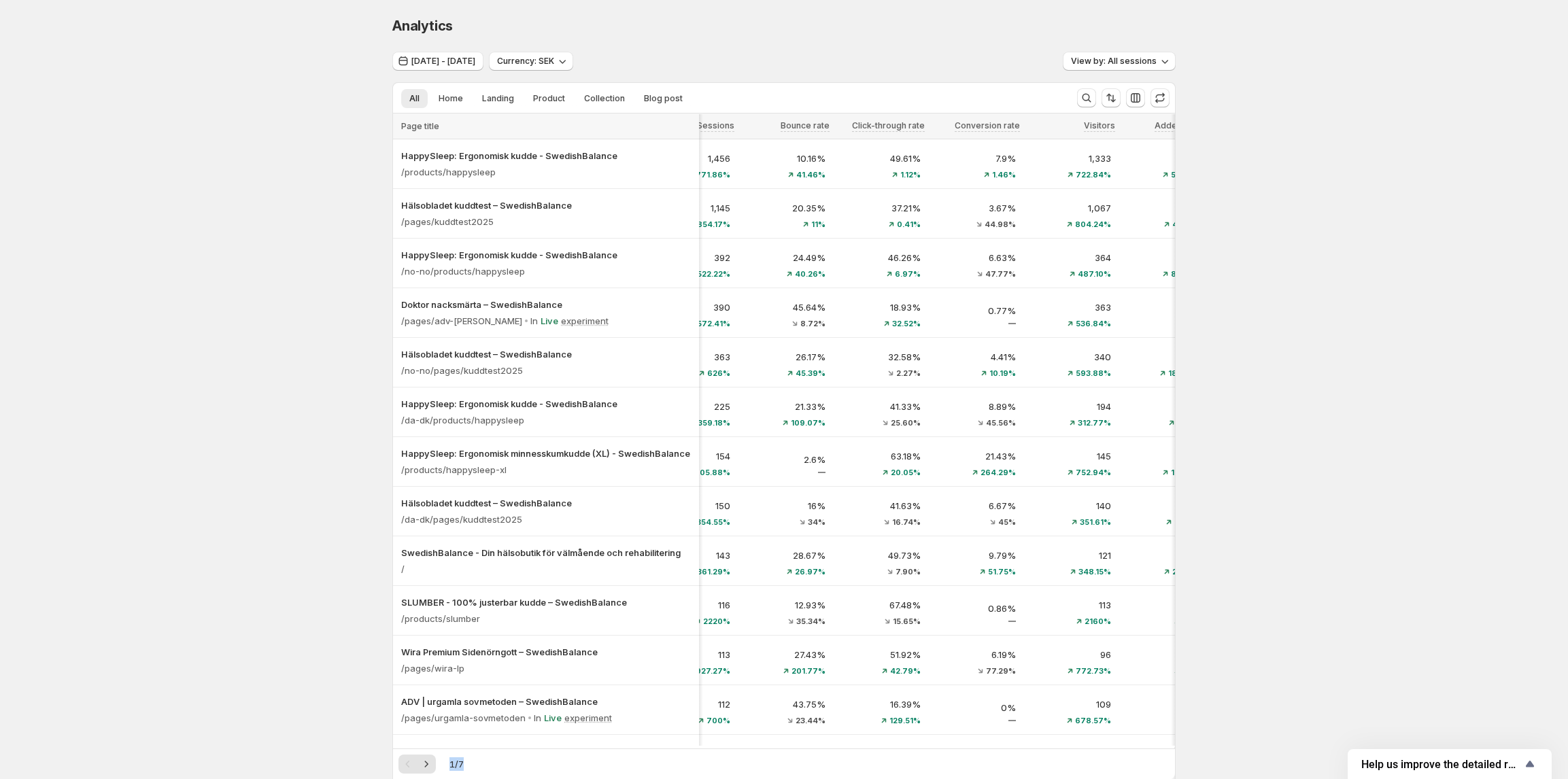
scroll to position [0, 0]
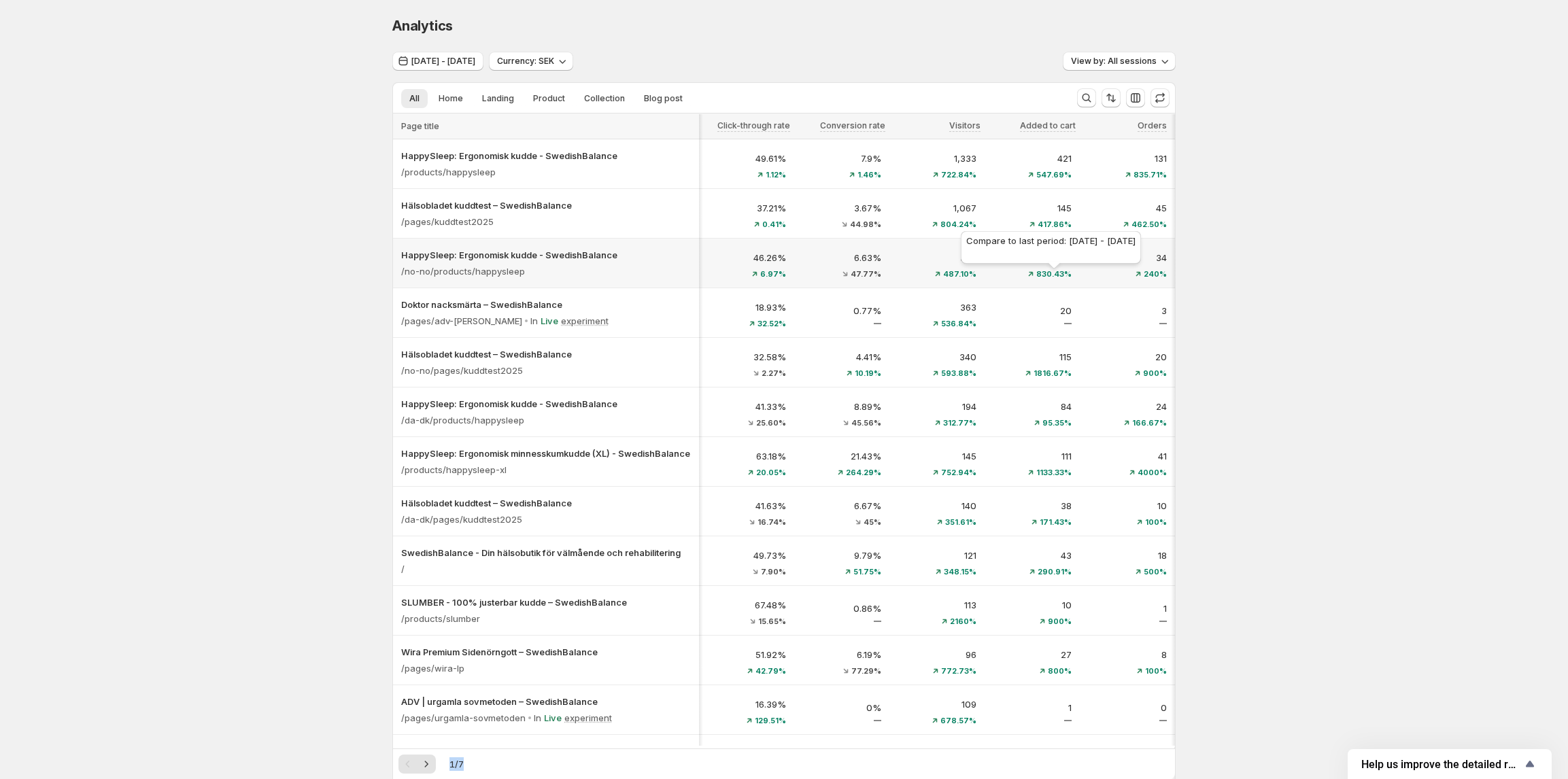
drag, startPoint x: 1187, startPoint y: 268, endPoint x: 1025, endPoint y: 269, distance: 162.0
click at [1025, 269] on div "Analytics. This page is ready Analytics Oct 11, 2025 - Oct 13, 2025 Currency: S…" at bounding box center [784, 619] width 1568 height 1239
click at [1252, 268] on div "Analytics. This page is ready Analytics Oct 11, 2025 - Oct 13, 2025 Currency: S…" at bounding box center [784, 619] width 1568 height 1239
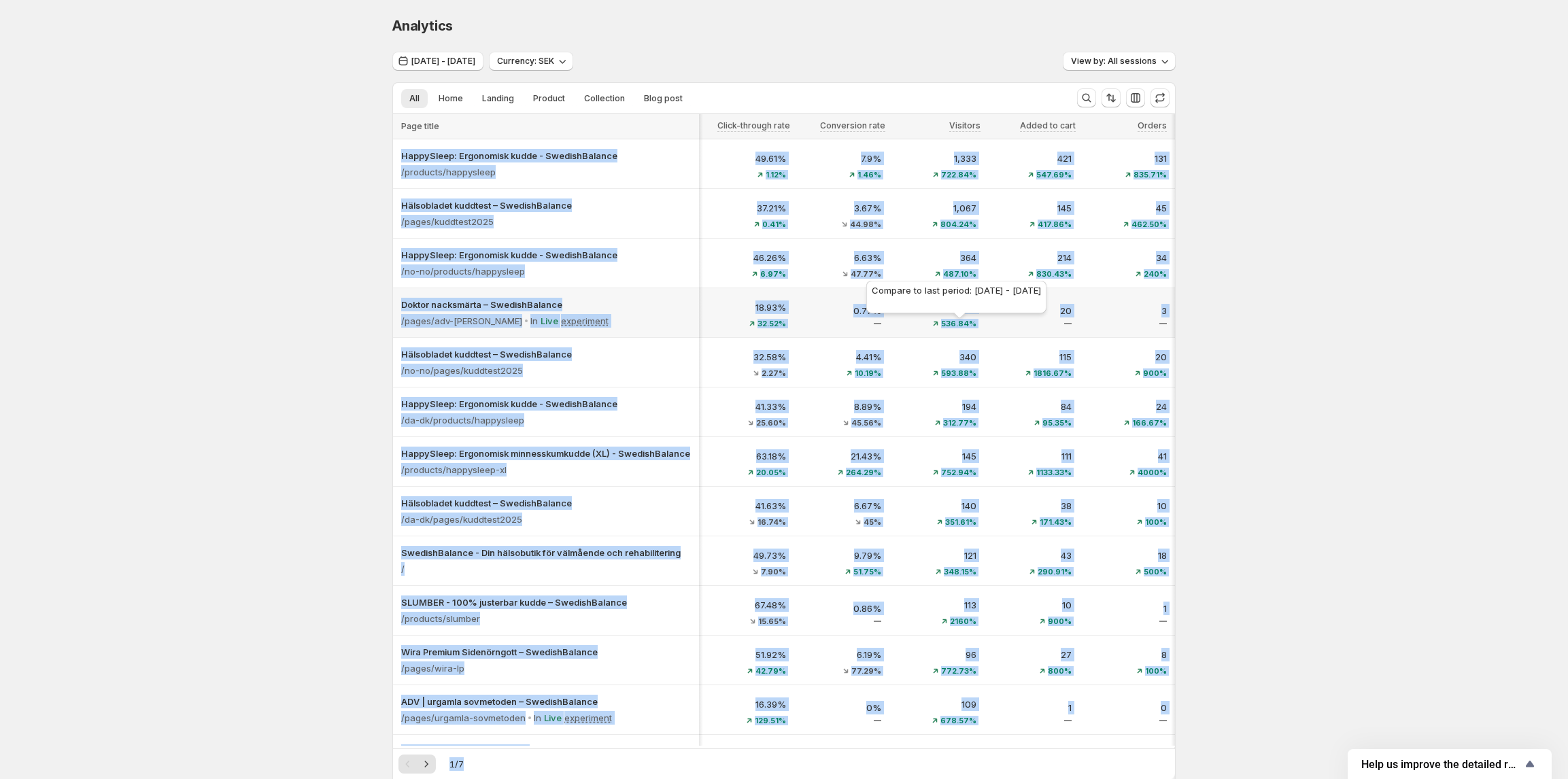
drag, startPoint x: 1208, startPoint y: 311, endPoint x: 930, endPoint y: 316, distance: 278.0
click at [930, 316] on div "Analytics. This page is ready Analytics Oct 11, 2025 - Oct 13, 2025 Currency: S…" at bounding box center [784, 619] width 1568 height 1239
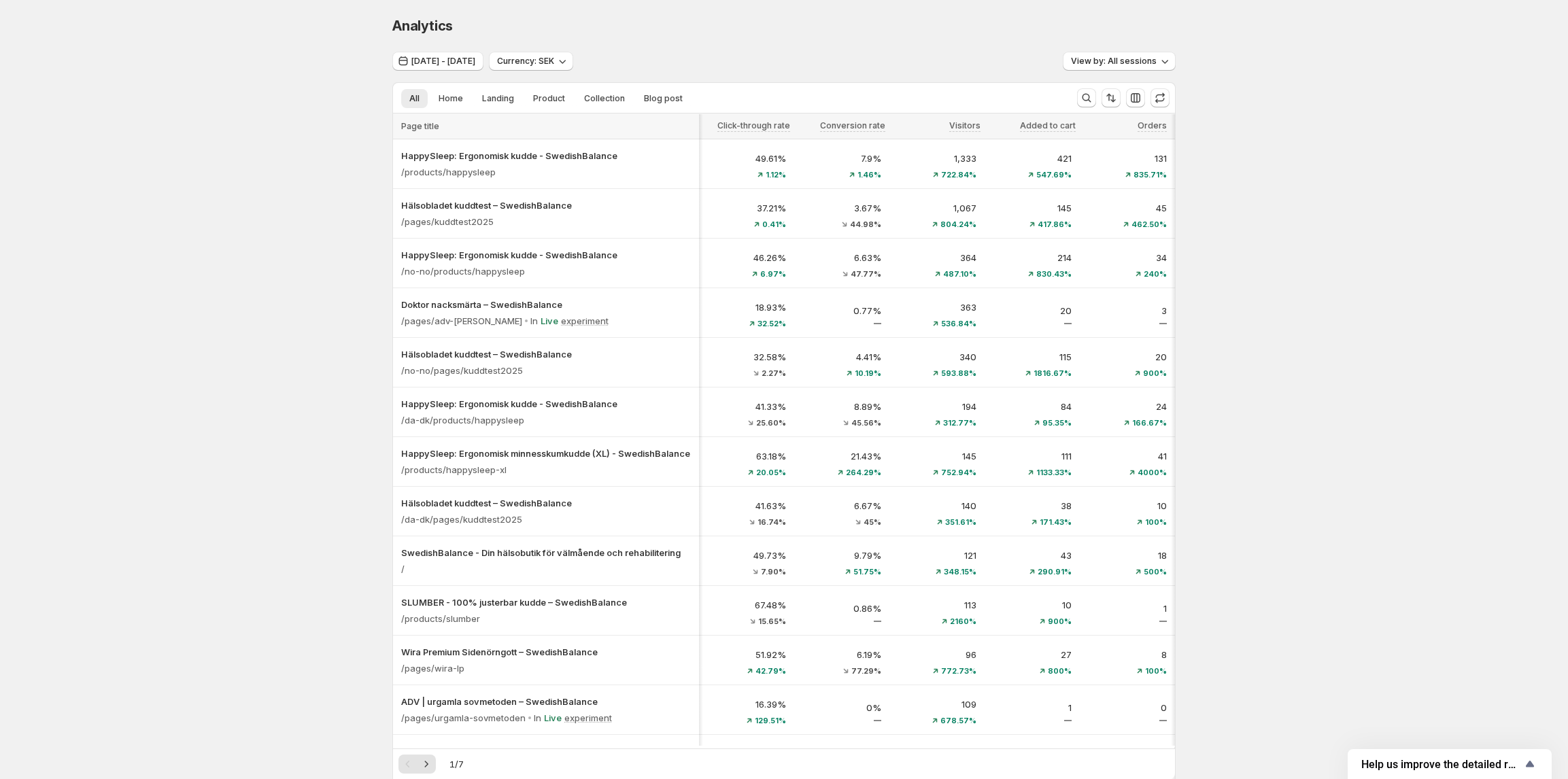
click at [1226, 314] on div "Analytics. This page is ready Analytics Oct 11, 2025 - Oct 13, 2025 Currency: S…" at bounding box center [784, 619] width 1568 height 1239
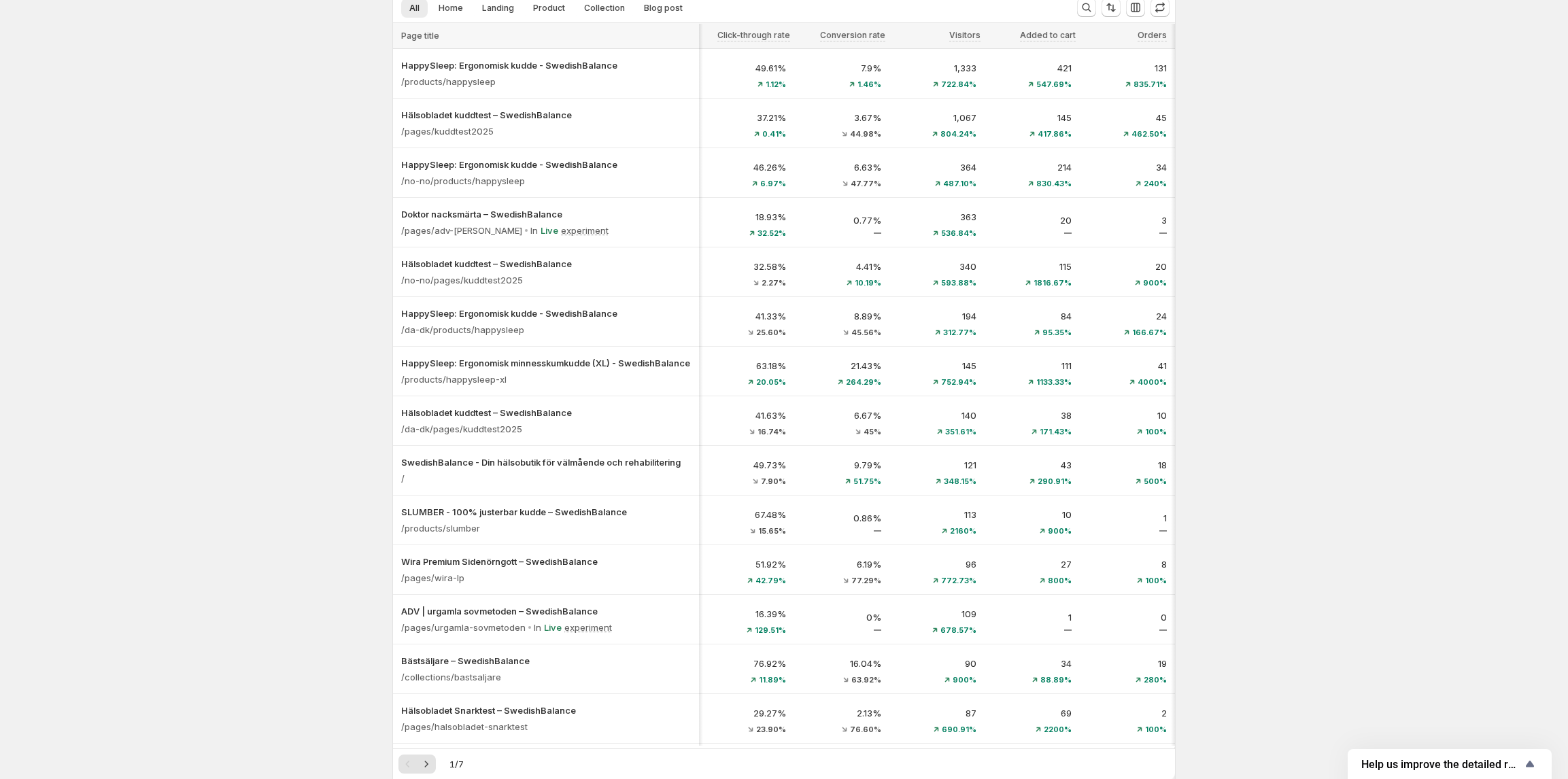
drag, startPoint x: 996, startPoint y: 742, endPoint x: 964, endPoint y: 742, distance: 32.0
click at [964, 747] on div at bounding box center [784, 747] width 771 height 1
drag, startPoint x: 964, startPoint y: 742, endPoint x: 898, endPoint y: 742, distance: 66.0
click at [931, 747] on div at bounding box center [689, 747] width 961 height 1
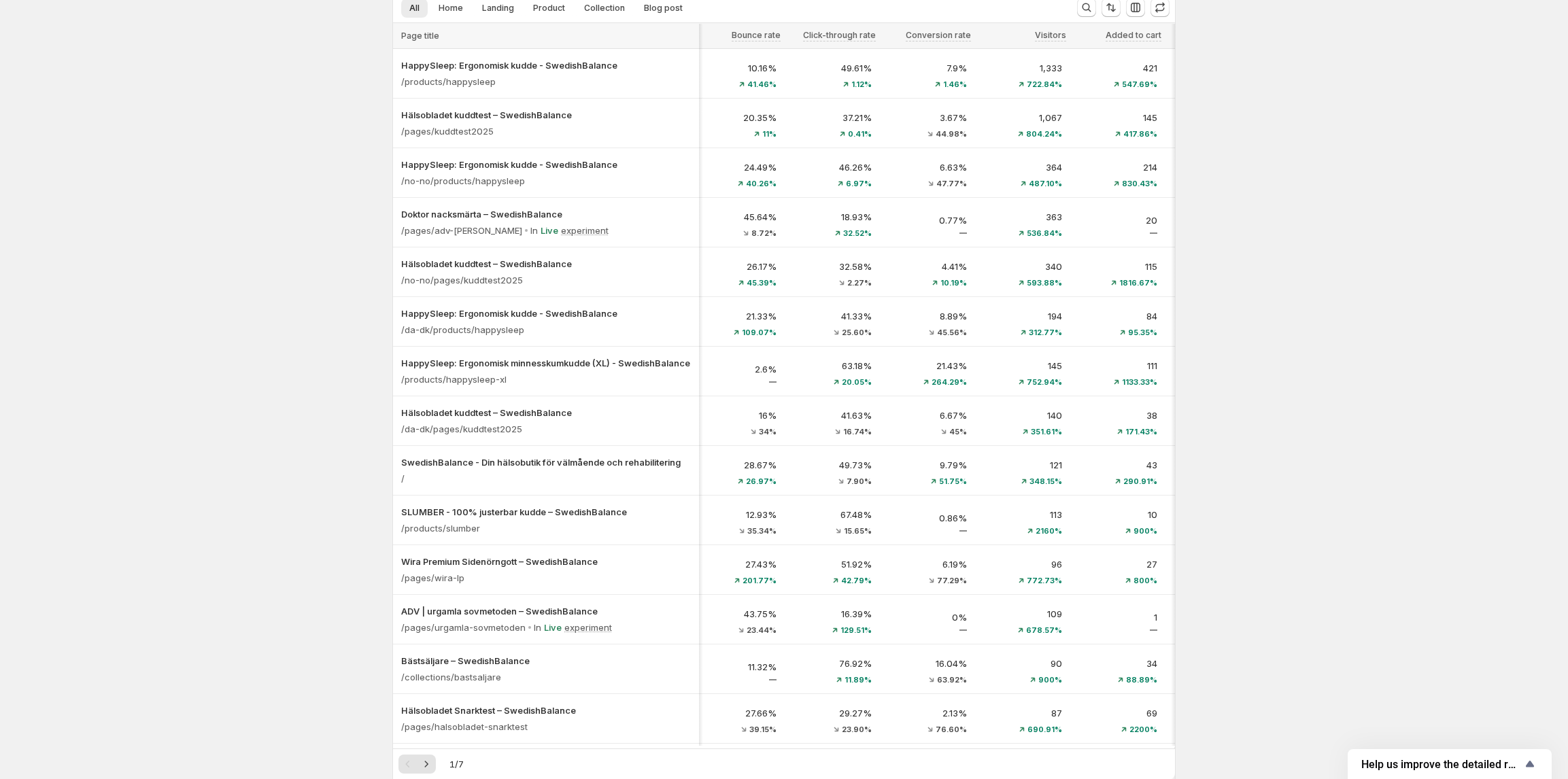
scroll to position [0, 93]
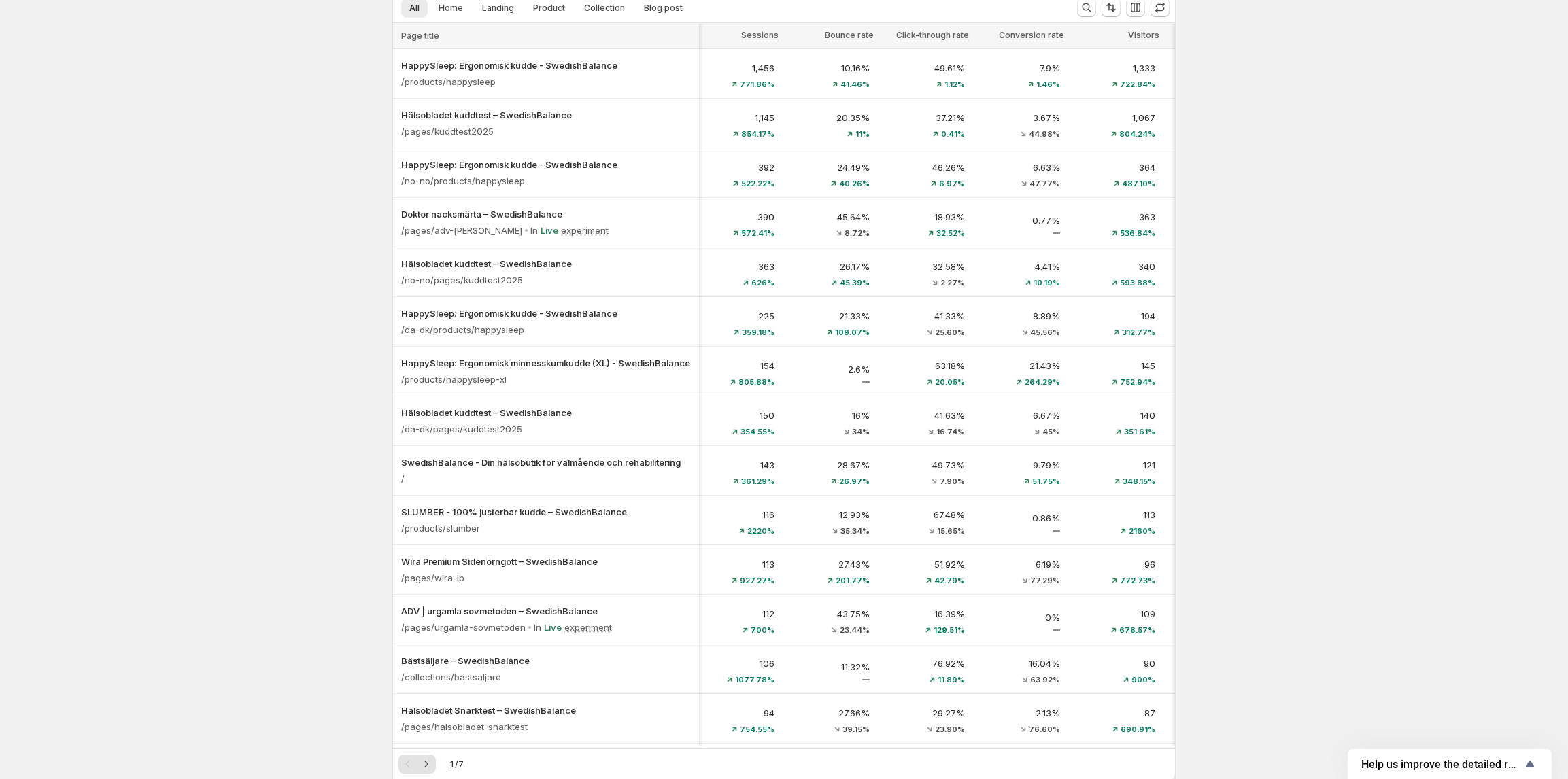
drag, startPoint x: 368, startPoint y: 631, endPoint x: 380, endPoint y: 632, distance: 12.0
click at [380, 632] on div "Analytics. This page is ready Analytics Oct 11, 2025 - Oct 13, 2025 Currency: S…" at bounding box center [784, 528] width 1568 height 1239
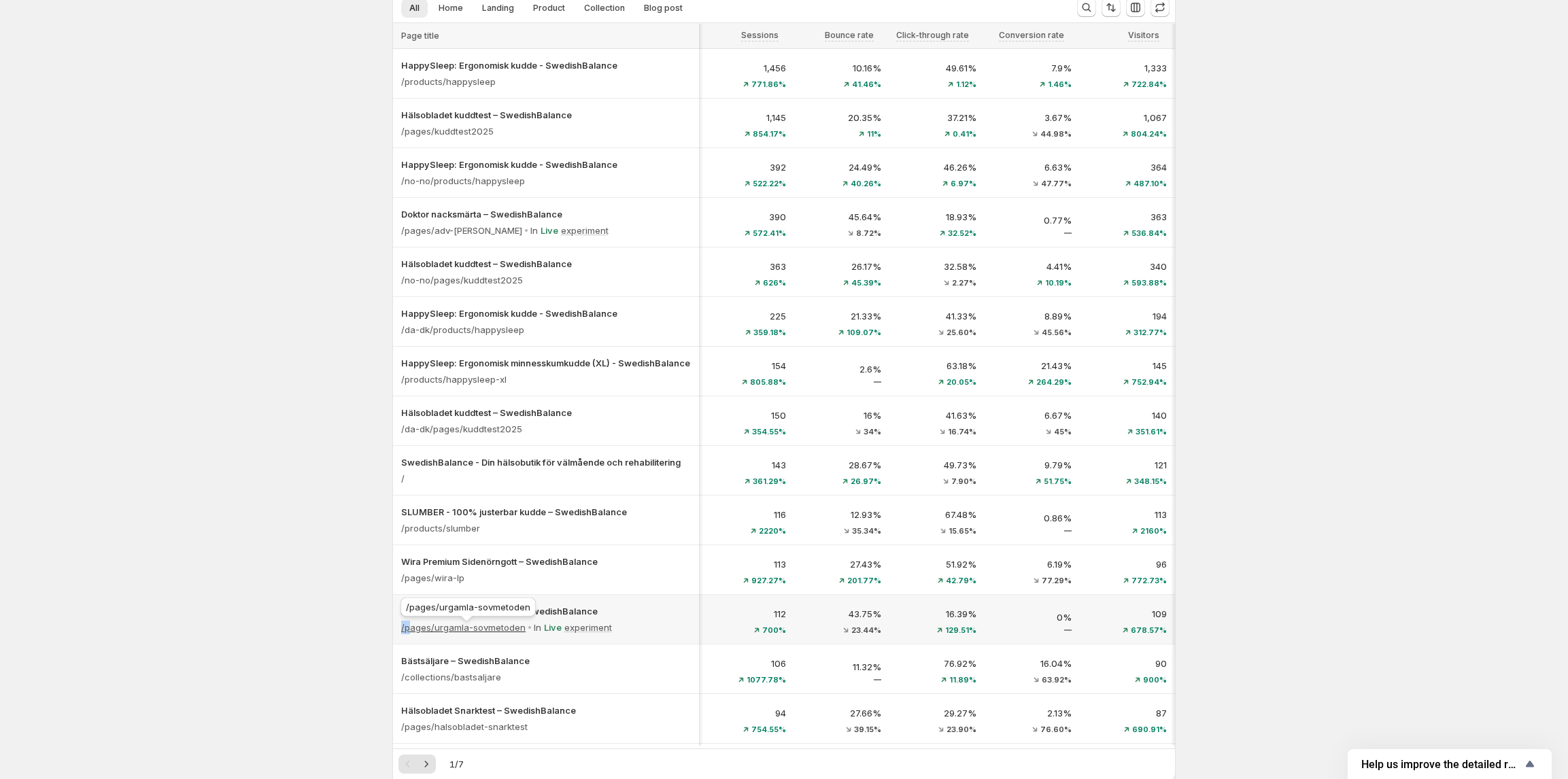
scroll to position [0, 0]
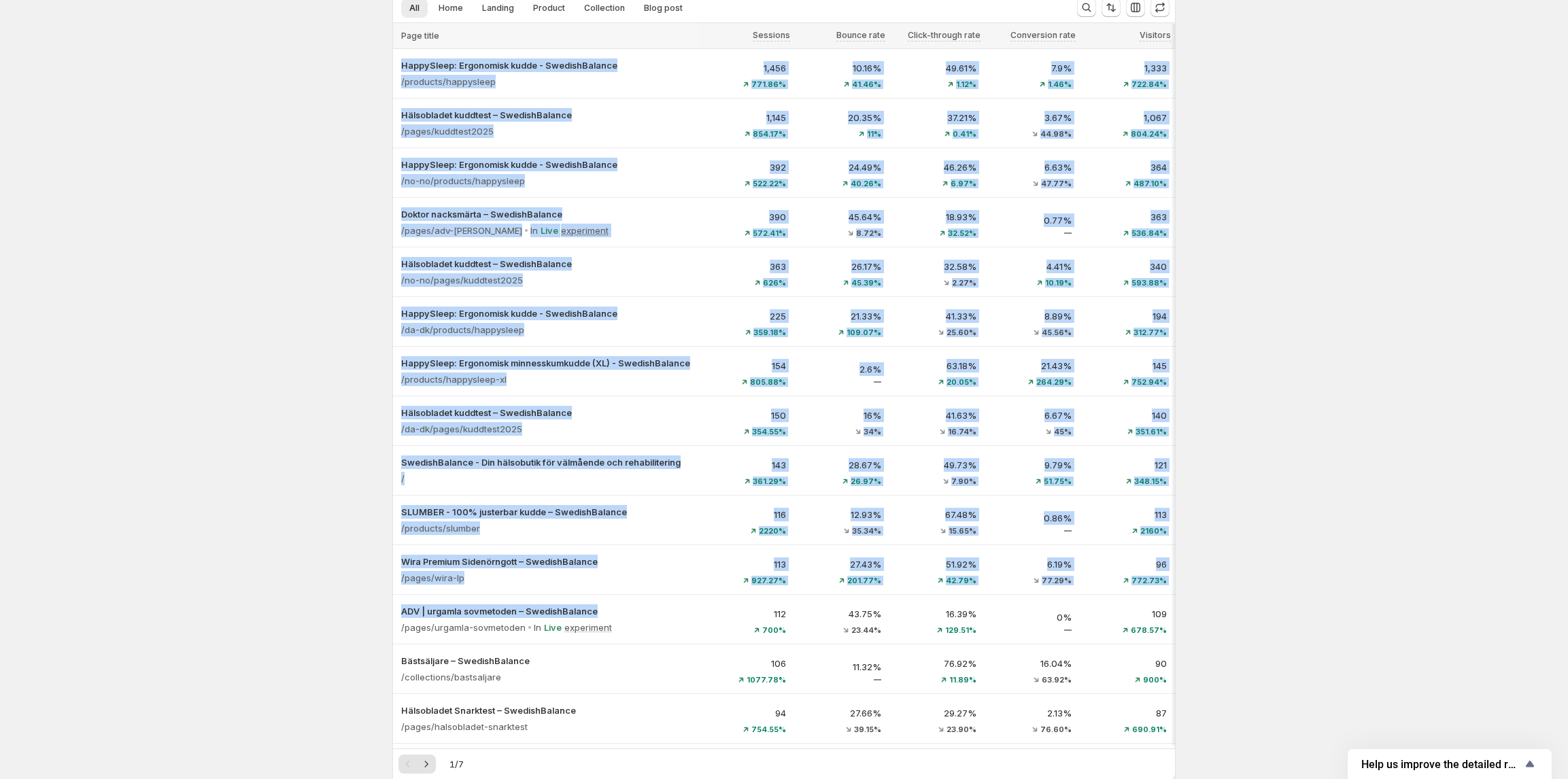
drag, startPoint x: 400, startPoint y: 632, endPoint x: 349, endPoint y: 634, distance: 51.0
click at [349, 634] on div "Analytics. This page is ready Analytics Oct 11, 2025 - Oct 13, 2025 Currency: S…" at bounding box center [784, 528] width 1568 height 1239
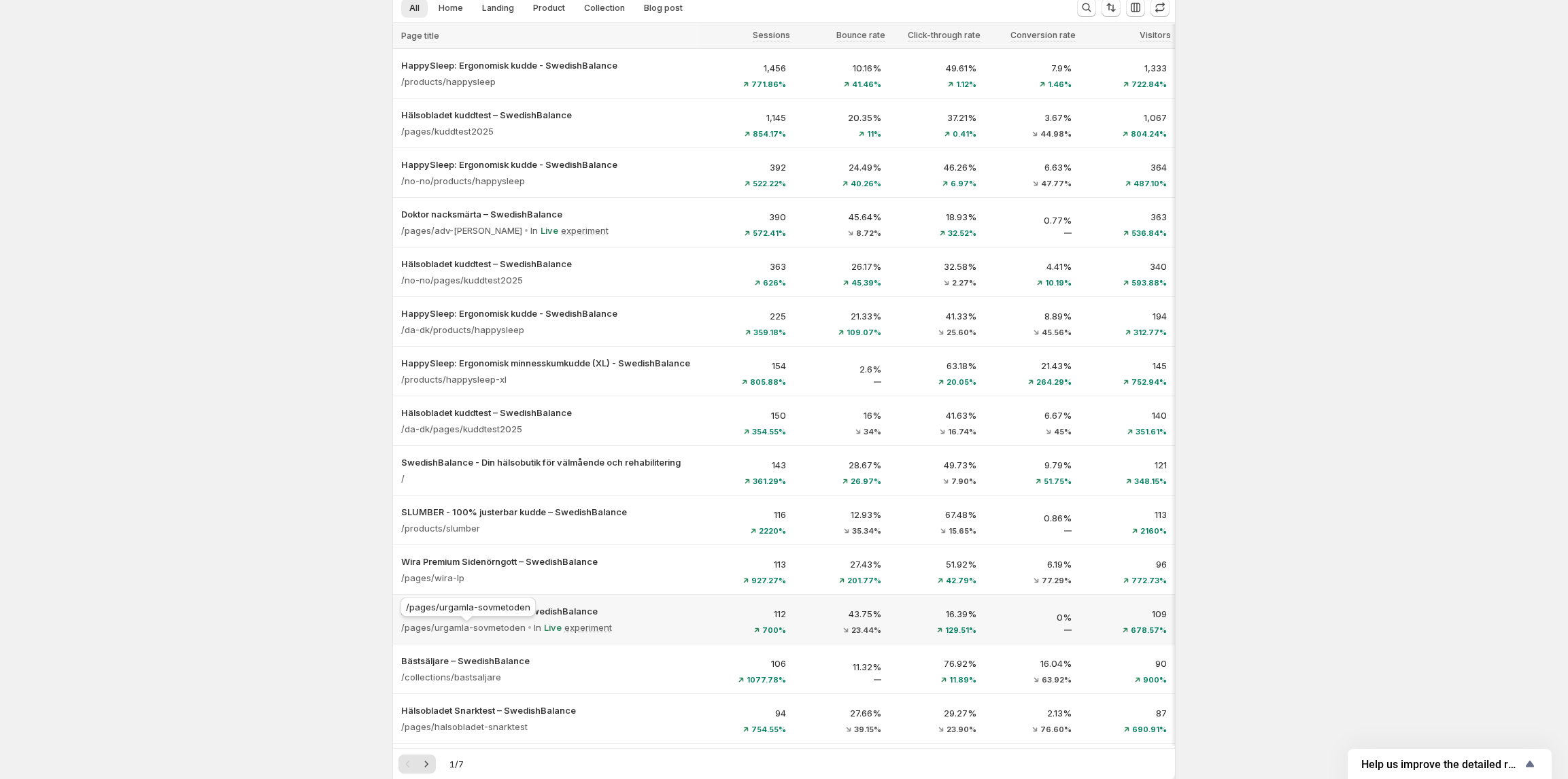
click at [522, 607] on div "/pages/urgamla-sovmetoden" at bounding box center [467, 609] width 140 height 30
click at [523, 607] on div "ADV | urgamla sovmetoden – SwedishBalance /pages/urgamla-sovmetoden In Live exp…" at bounding box center [546, 619] width 306 height 49
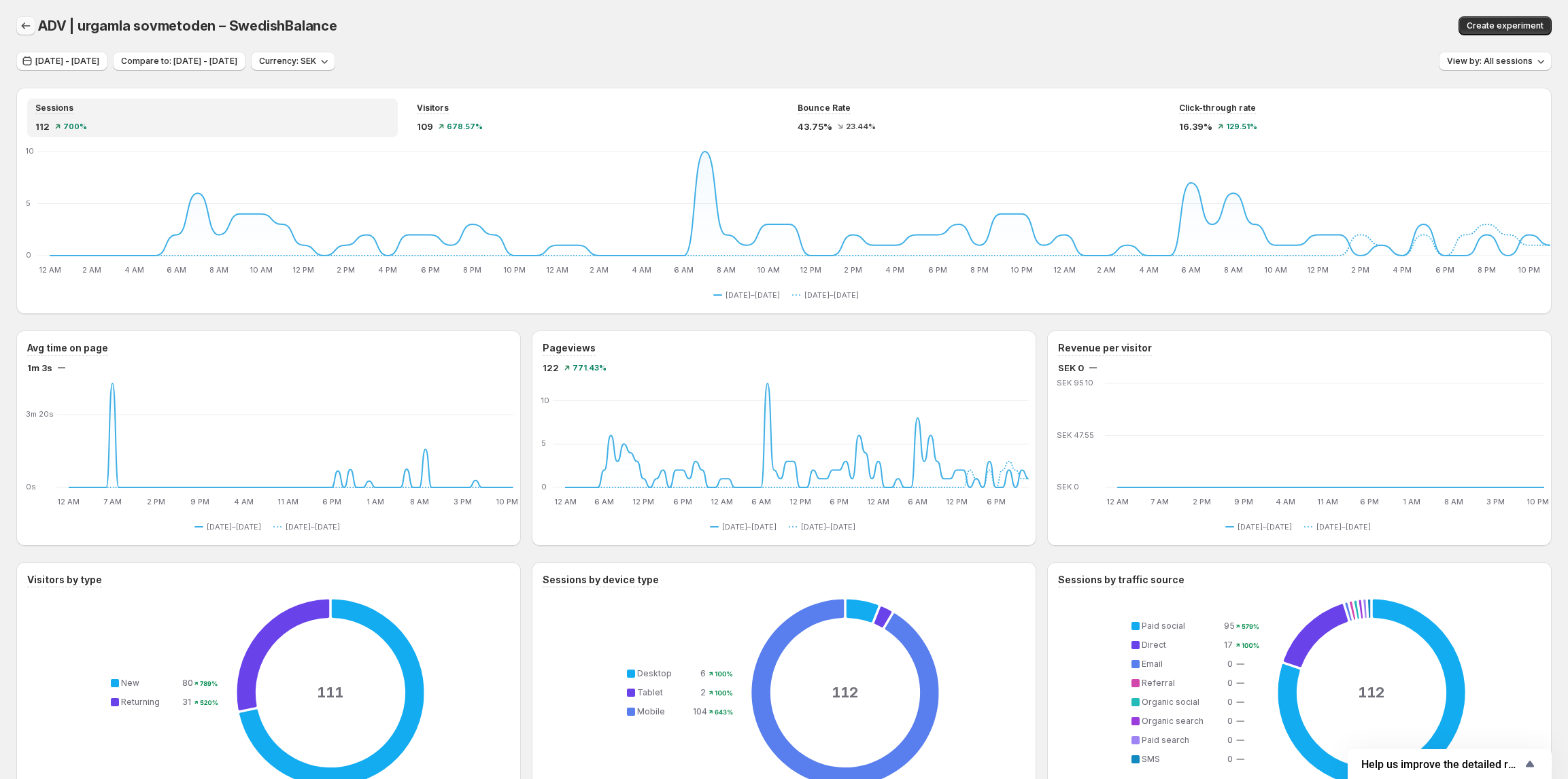
click at [27, 24] on icon "button" at bounding box center [25, 25] width 13 height 13
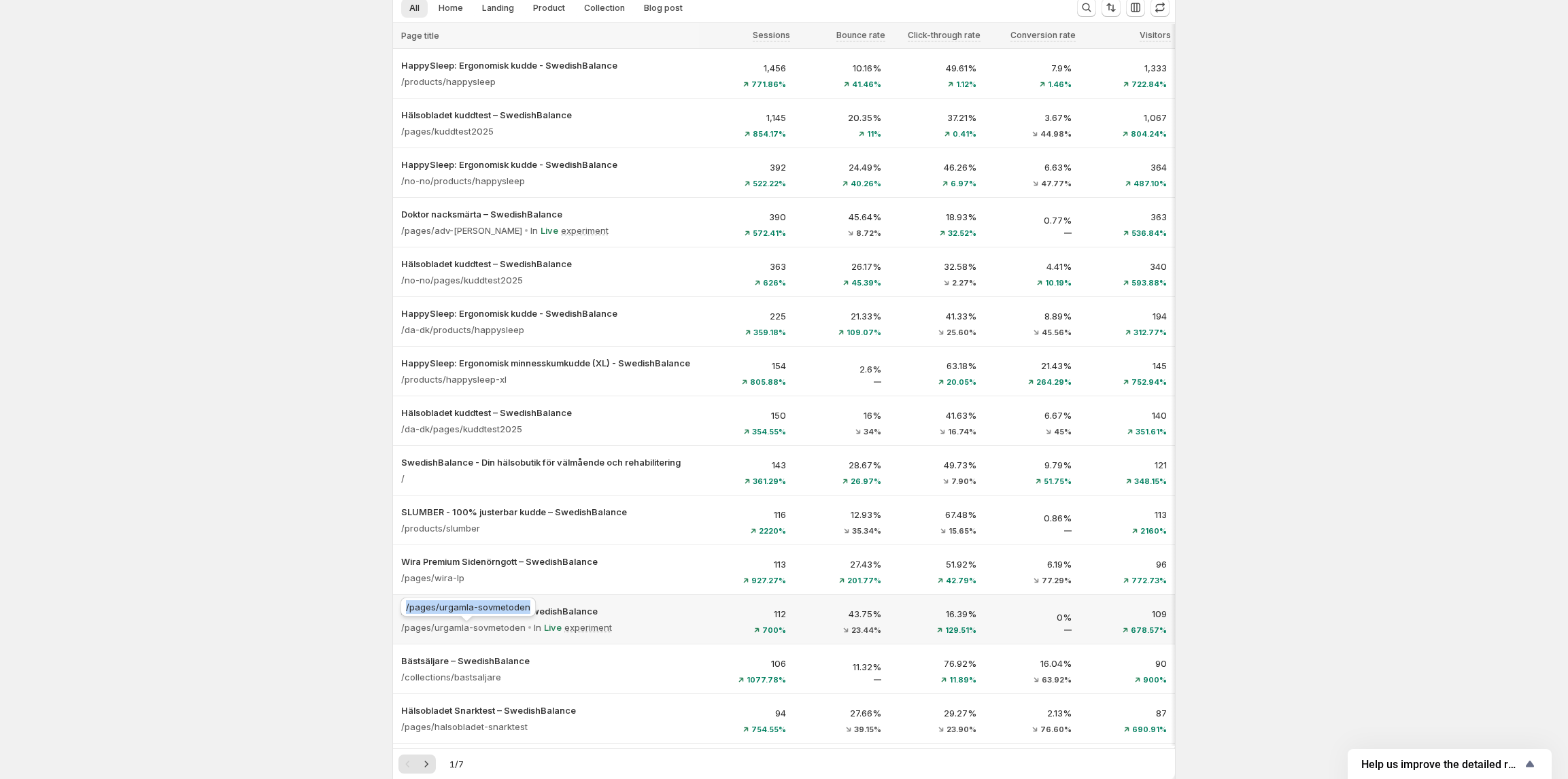
copy span "/pages/urgamla-sovmetoden"
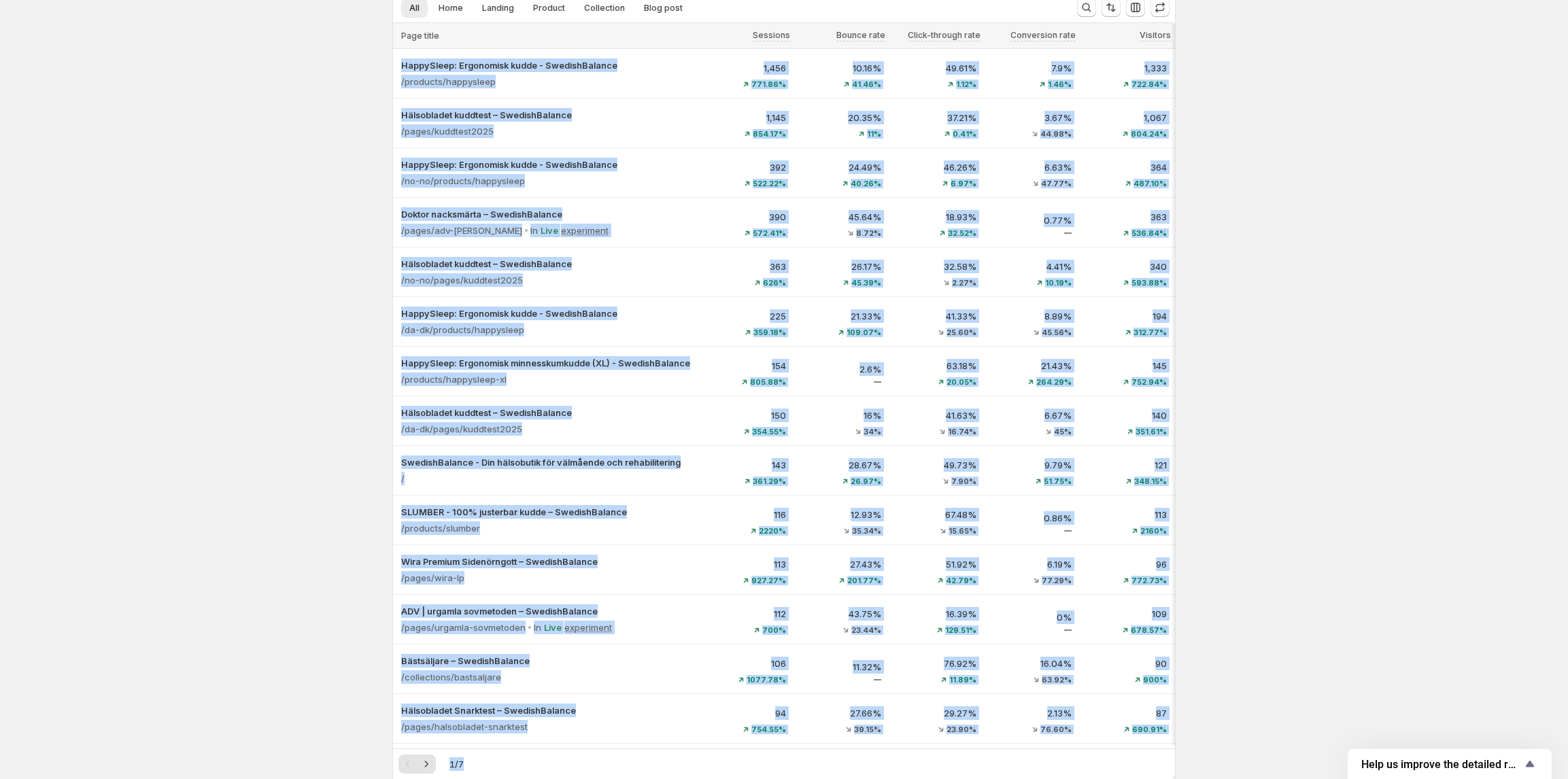
drag, startPoint x: 526, startPoint y: 604, endPoint x: 304, endPoint y: 609, distance: 222.1
drag, startPoint x: 304, startPoint y: 609, endPoint x: 313, endPoint y: 592, distance: 19.2
click at [303, 609] on div "Analytics. This page is ready Analytics Oct 11, 2025 - Oct 13, 2025 Currency: S…" at bounding box center [784, 528] width 1568 height 1239
click at [257, 510] on div "Analytics. This page is ready Analytics Oct 11, 2025 - Oct 13, 2025 Currency: S…" at bounding box center [784, 528] width 1568 height 1239
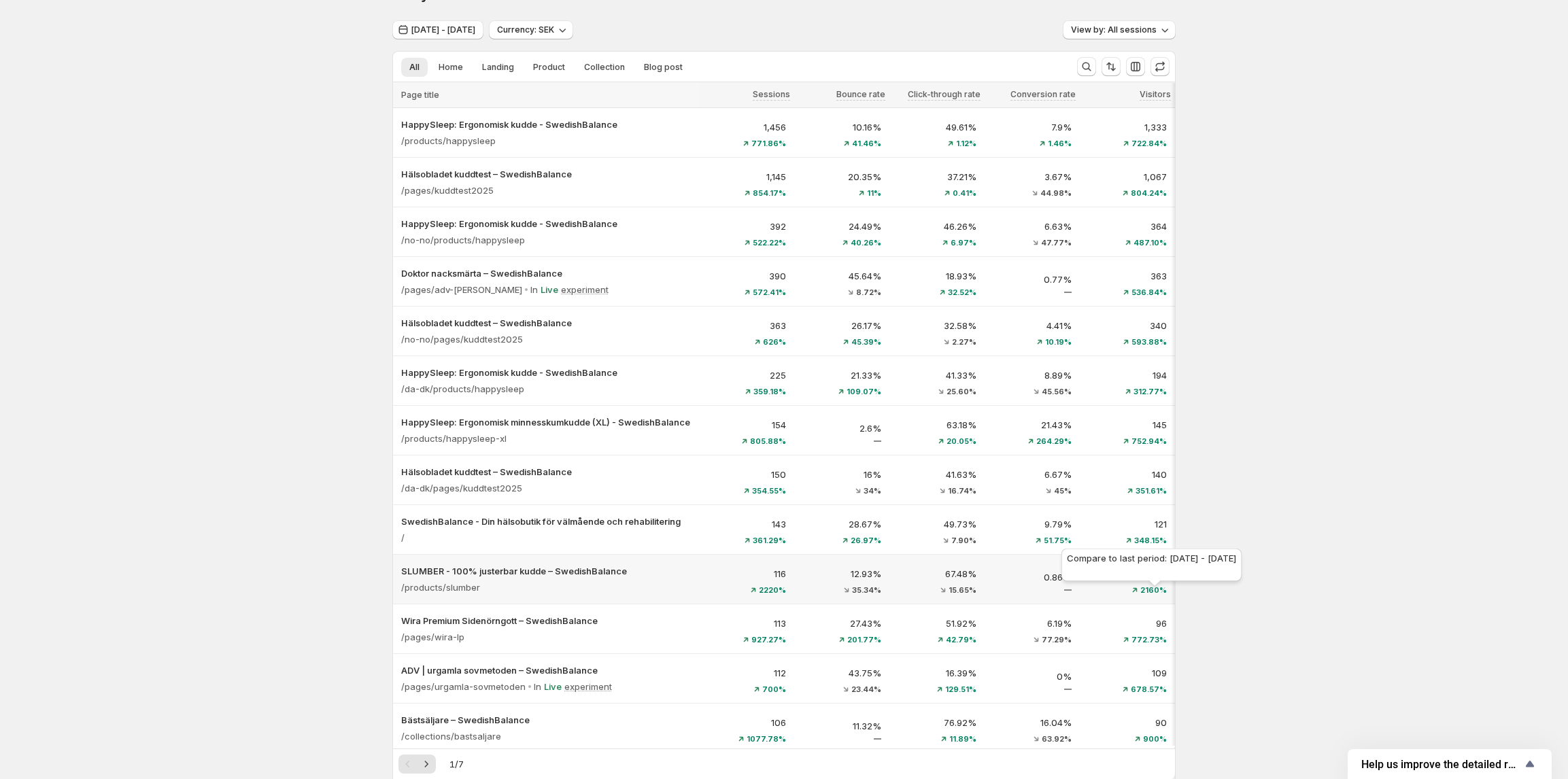
scroll to position [0, 0]
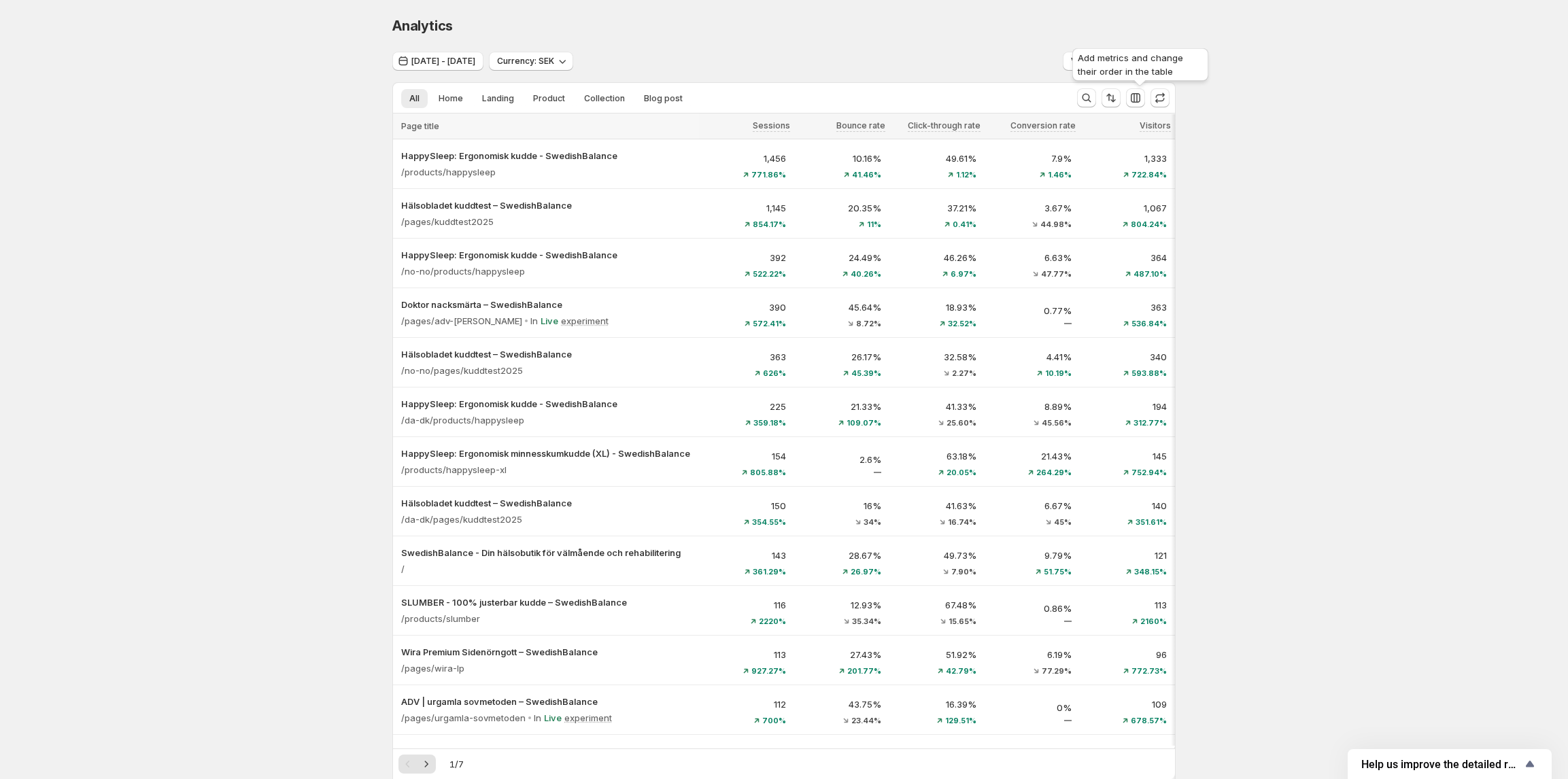
click at [1137, 62] on div "Add metrics and change their order in the table" at bounding box center [1140, 67] width 141 height 43
click at [1002, 58] on div "Oct 11, 2025 - Oct 13, 2025 Currency: SEK View by: All sessions" at bounding box center [783, 61] width 783 height 20
click at [1094, 58] on span "View by: All sessions" at bounding box center [1113, 61] width 86 height 11
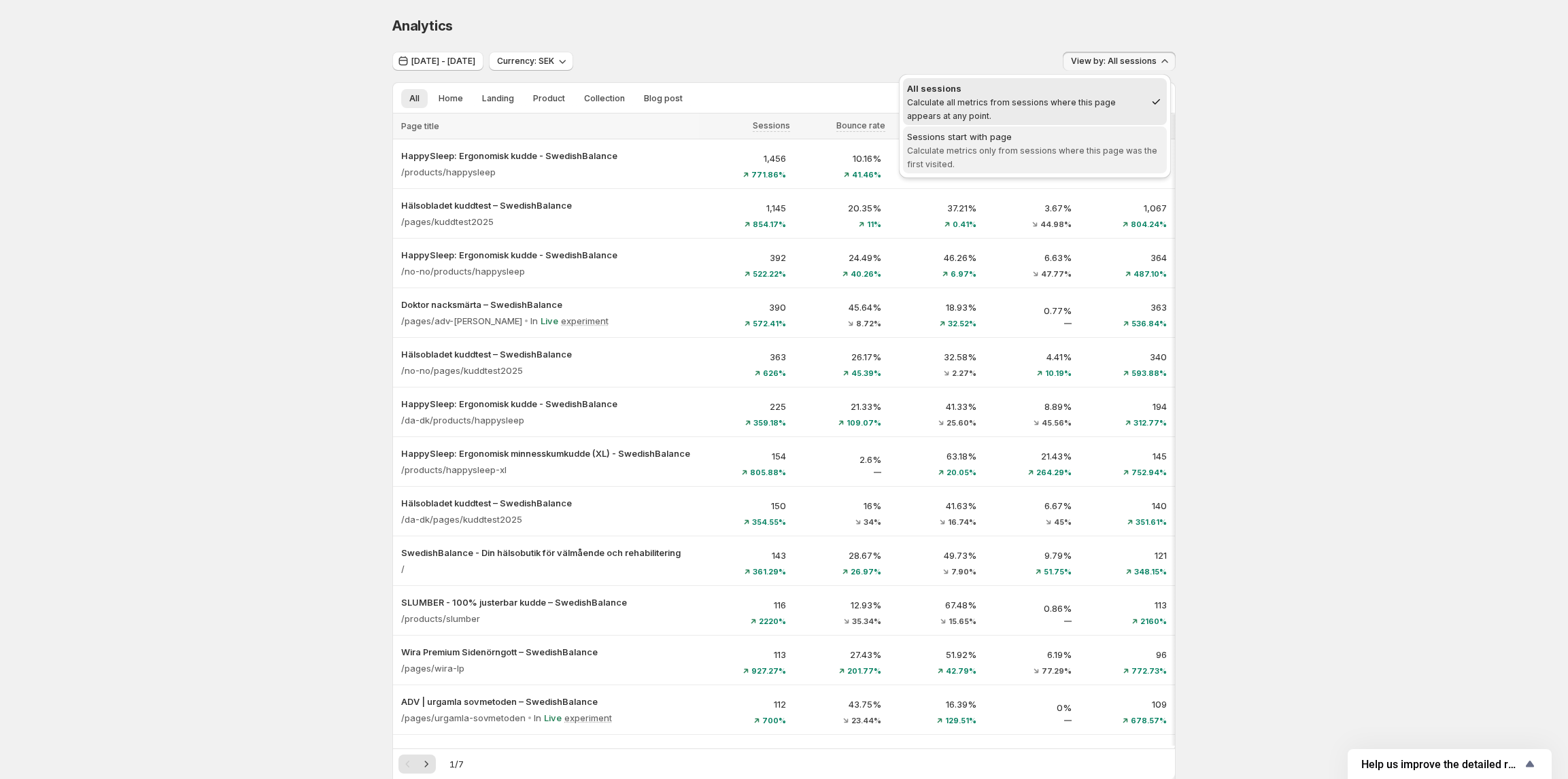
click at [1060, 154] on span "Calculate metrics only from sessions where this page was the first visited." at bounding box center [1031, 156] width 250 height 24
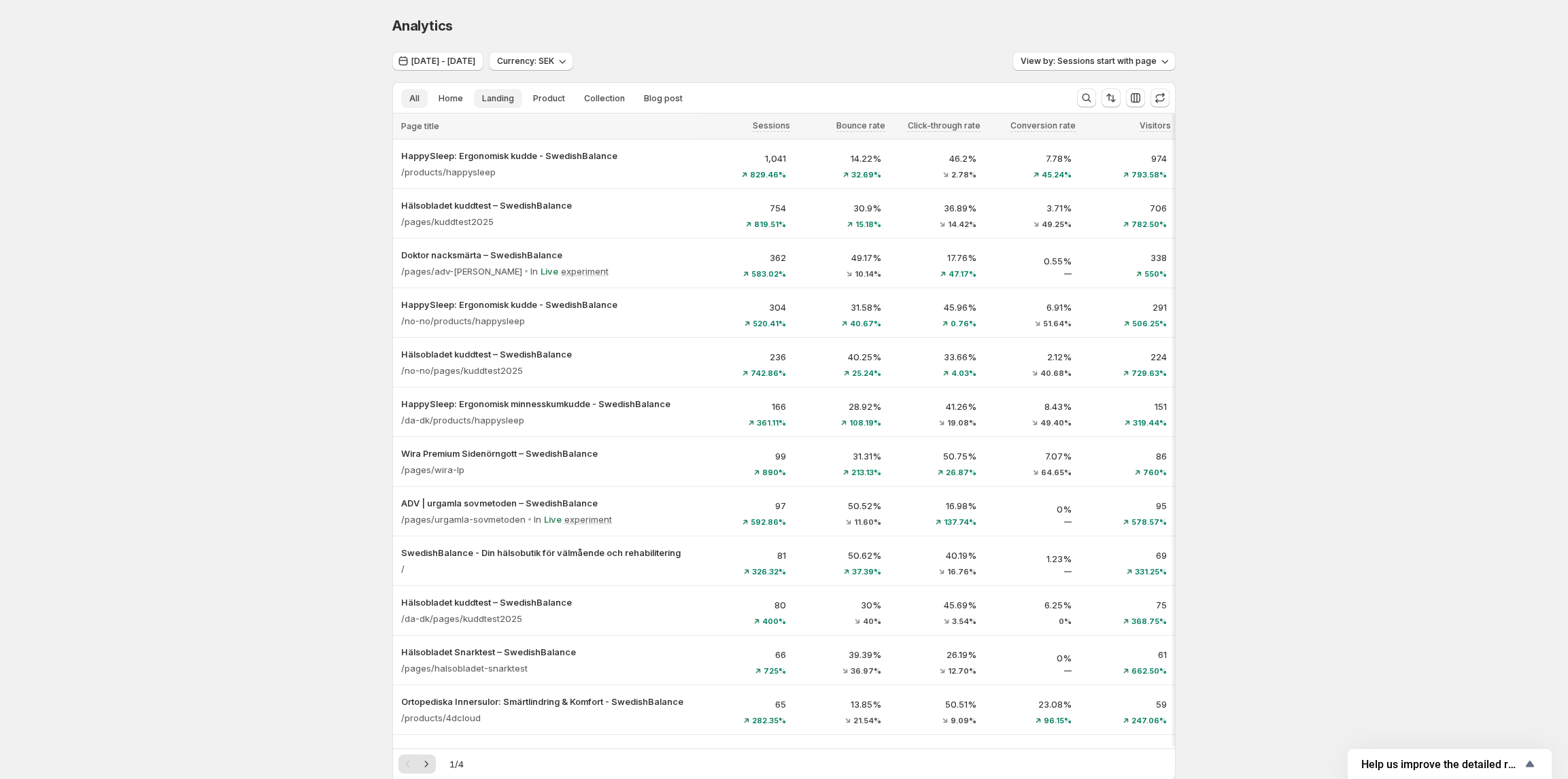
click at [495, 99] on span "Landing" at bounding box center [498, 99] width 32 height 11
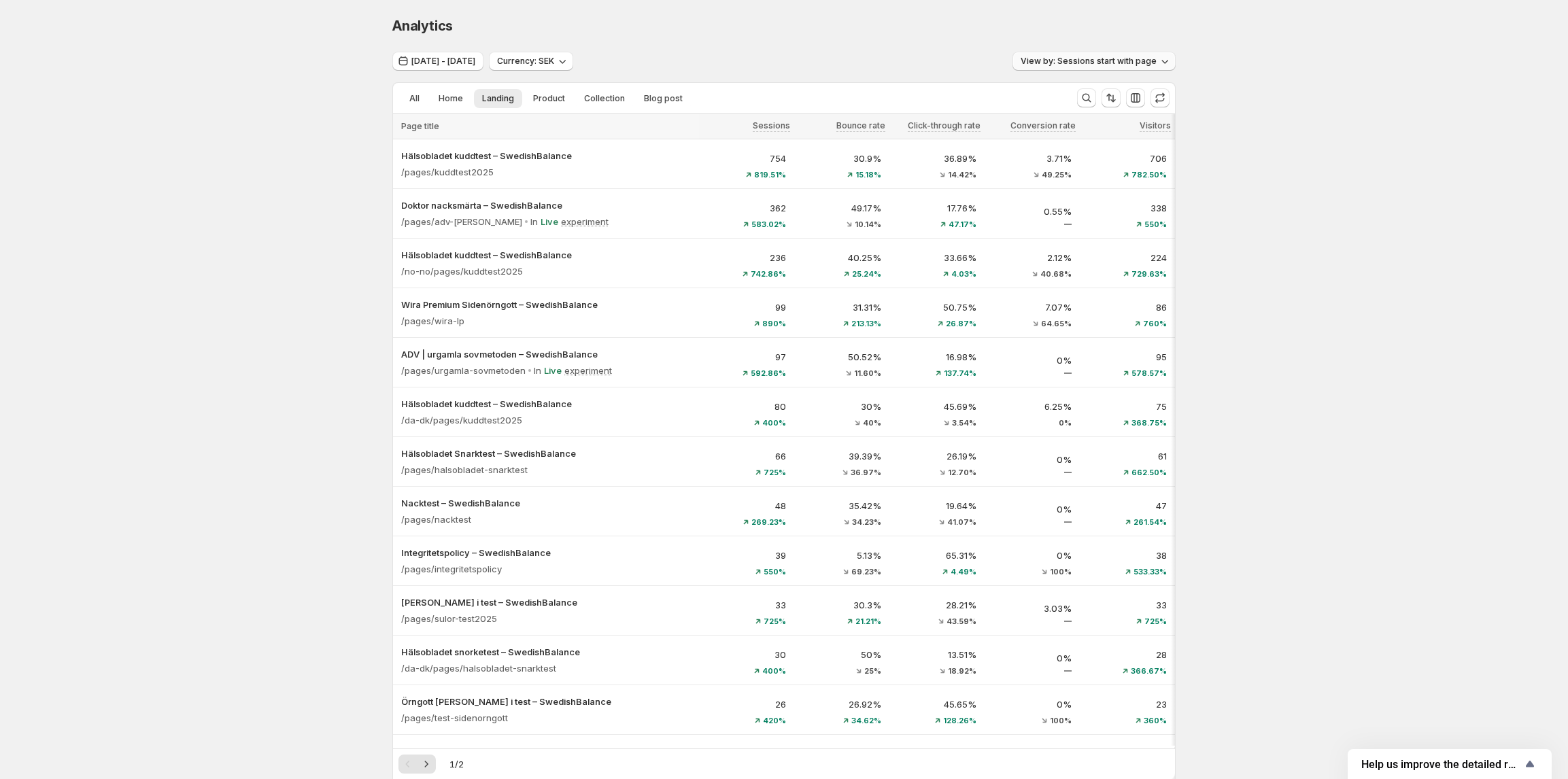
click at [1070, 65] on span "View by: Sessions start with page" at bounding box center [1088, 61] width 136 height 11
click at [1048, 121] on span "All sessions Calculate all metrics from sessions where this page appears at any…" at bounding box center [1034, 102] width 255 height 41
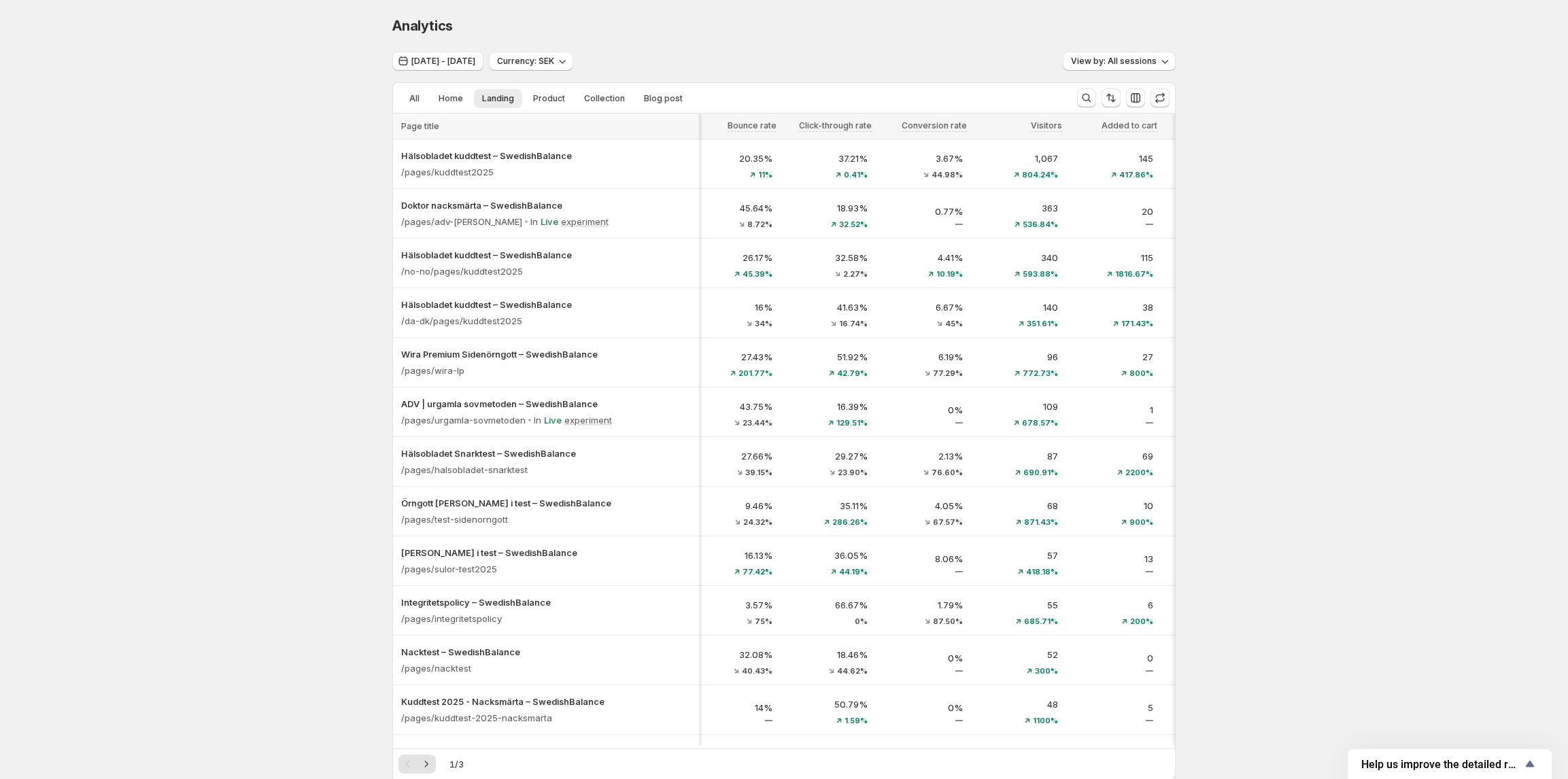
scroll to position [0, 147]
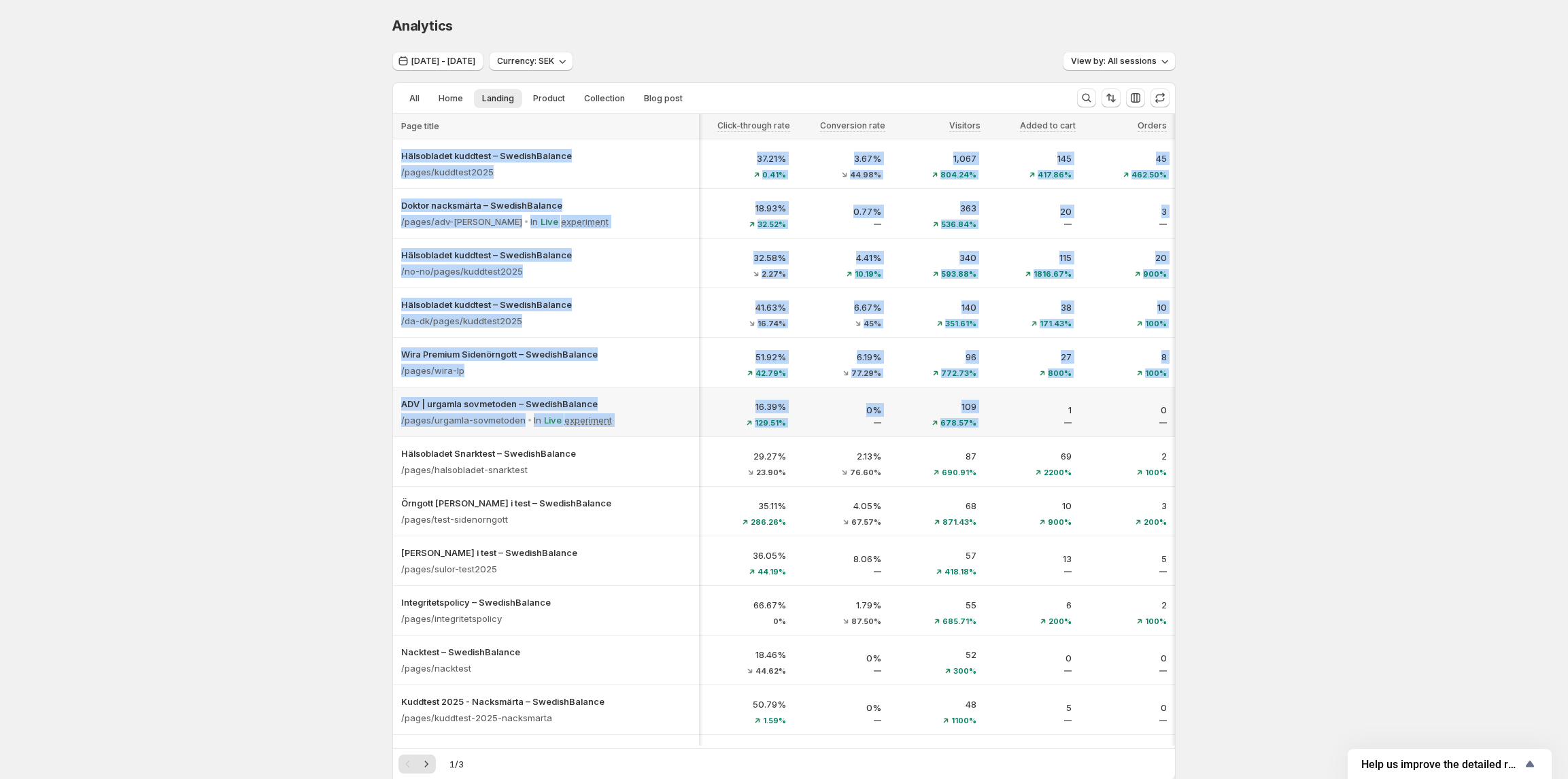
drag, startPoint x: 1195, startPoint y: 411, endPoint x: 1068, endPoint y: 406, distance: 127.1
click at [1051, 416] on div "Analytics. This page is ready Analytics Oct 11, 2025 - Oct 13, 2025 Currency: S…" at bounding box center [784, 619] width 1568 height 1239
click at [1347, 284] on div "Analytics. This page is ready Analytics Oct 11, 2025 - Oct 13, 2025 Currency: S…" at bounding box center [784, 619] width 1568 height 1239
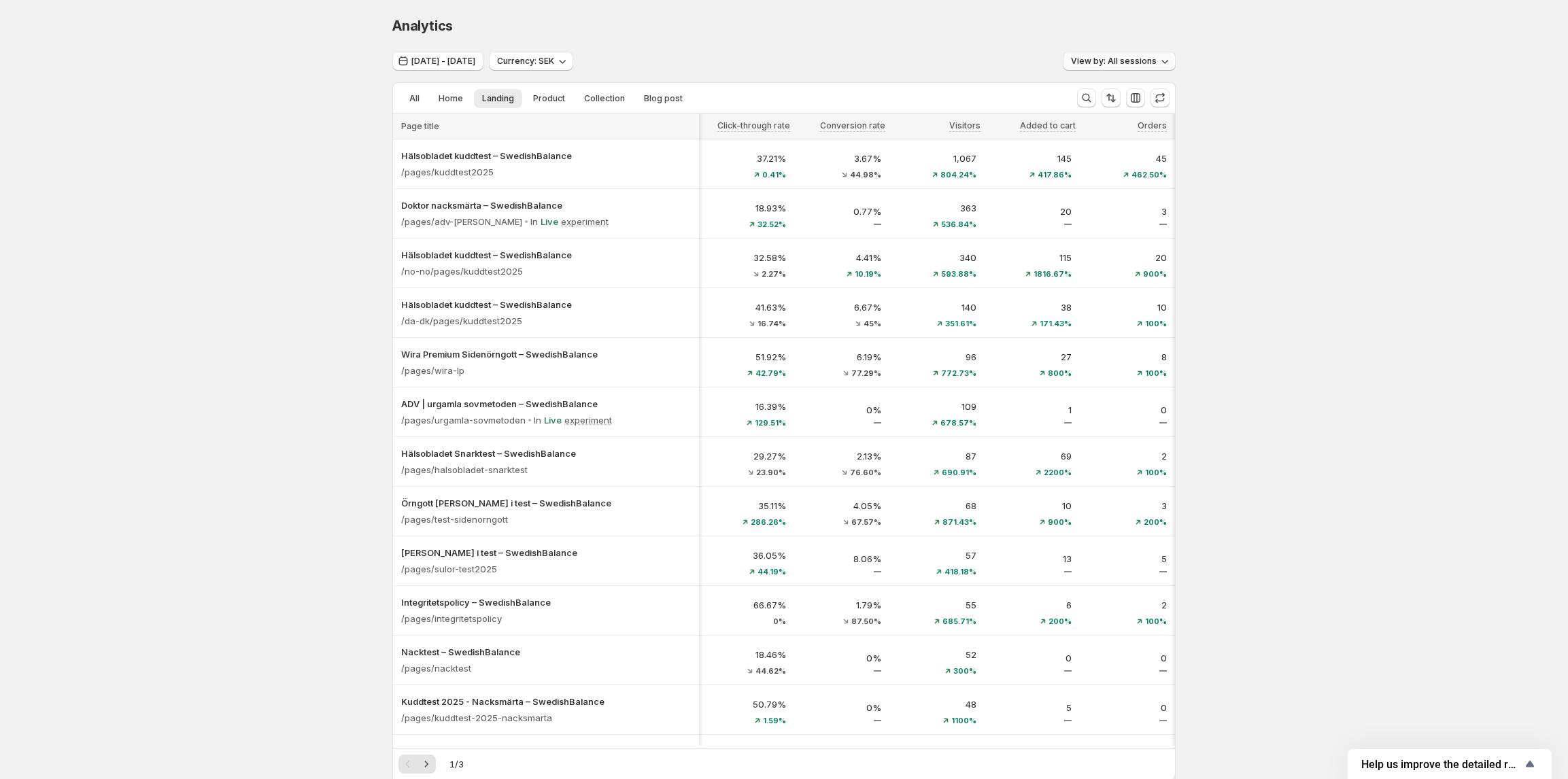
click at [1126, 55] on button "View by: All sessions" at bounding box center [1119, 61] width 113 height 19
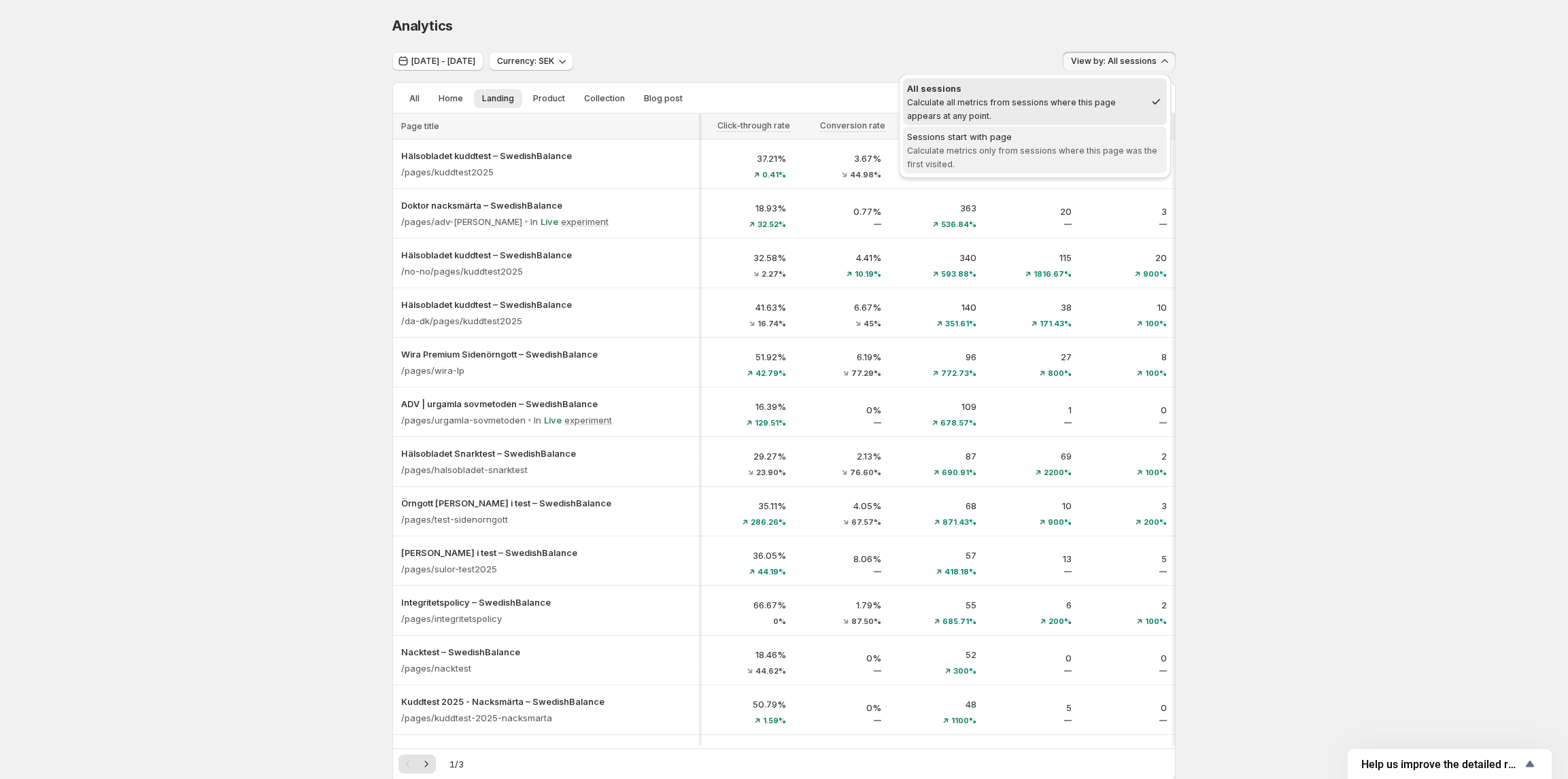
click at [1105, 132] on div "Sessions start with page" at bounding box center [1034, 137] width 255 height 13
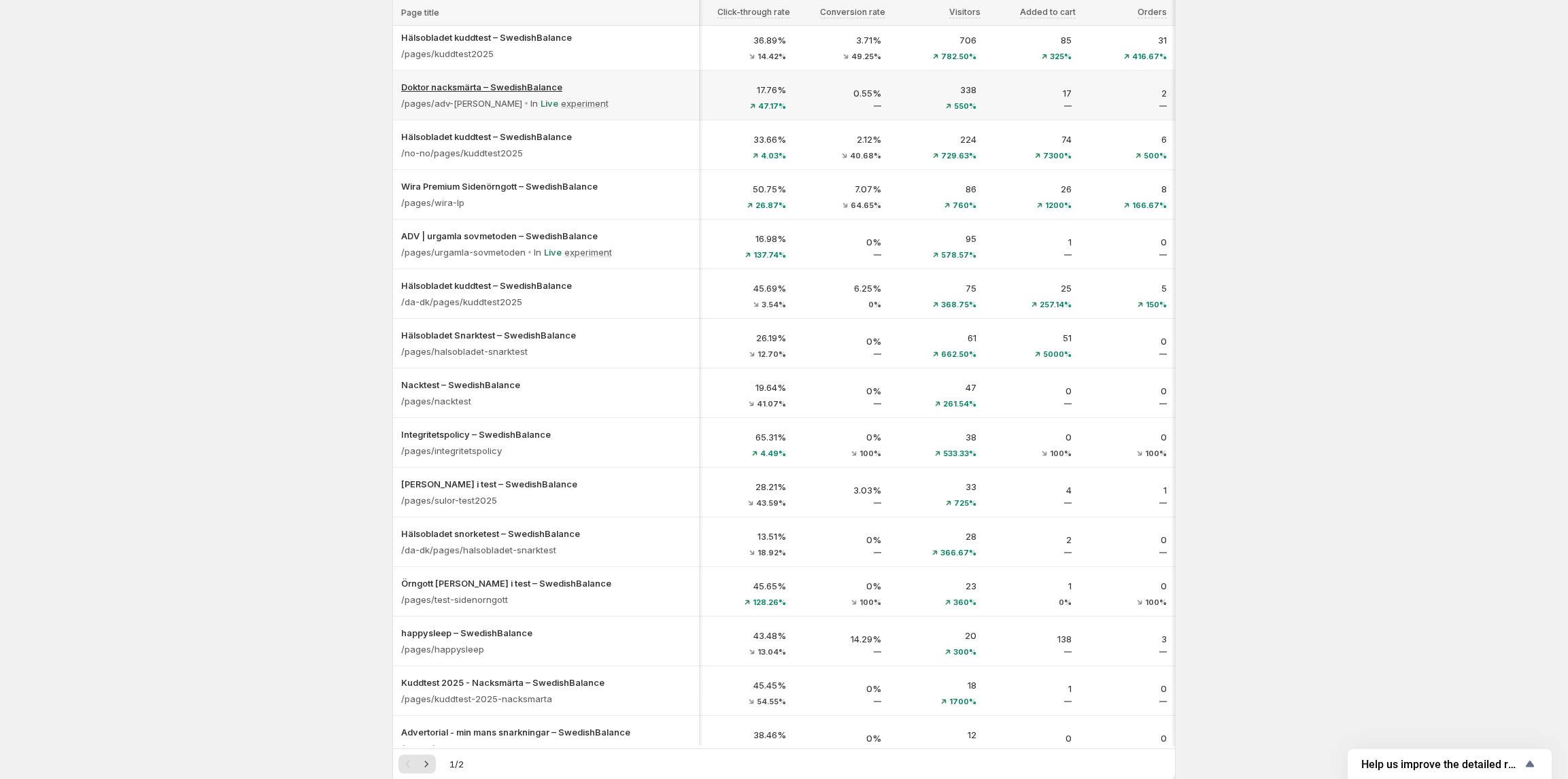
scroll to position [0, 0]
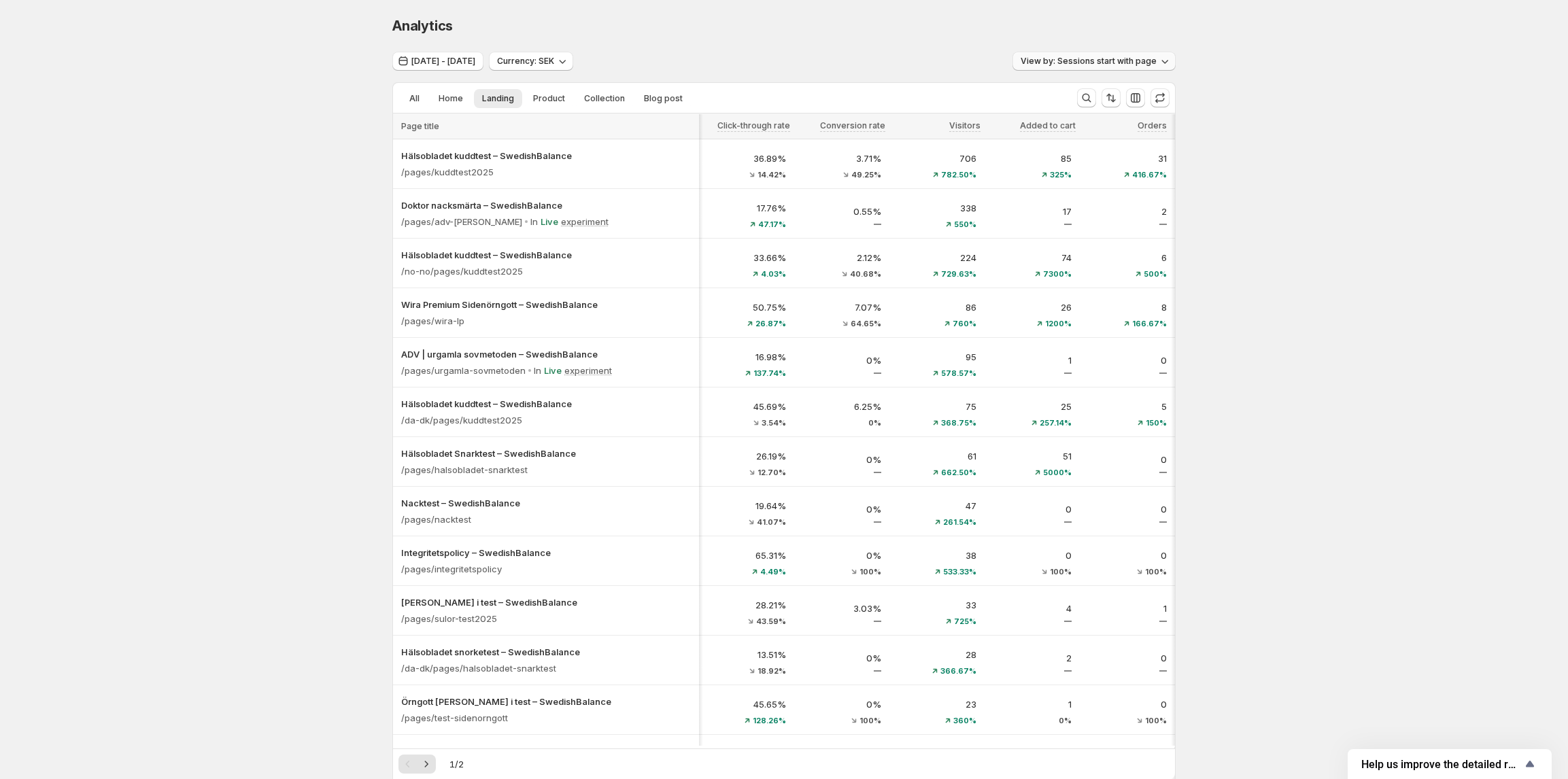
click at [1087, 55] on button "View by: Sessions start with page" at bounding box center [1093, 61] width 163 height 19
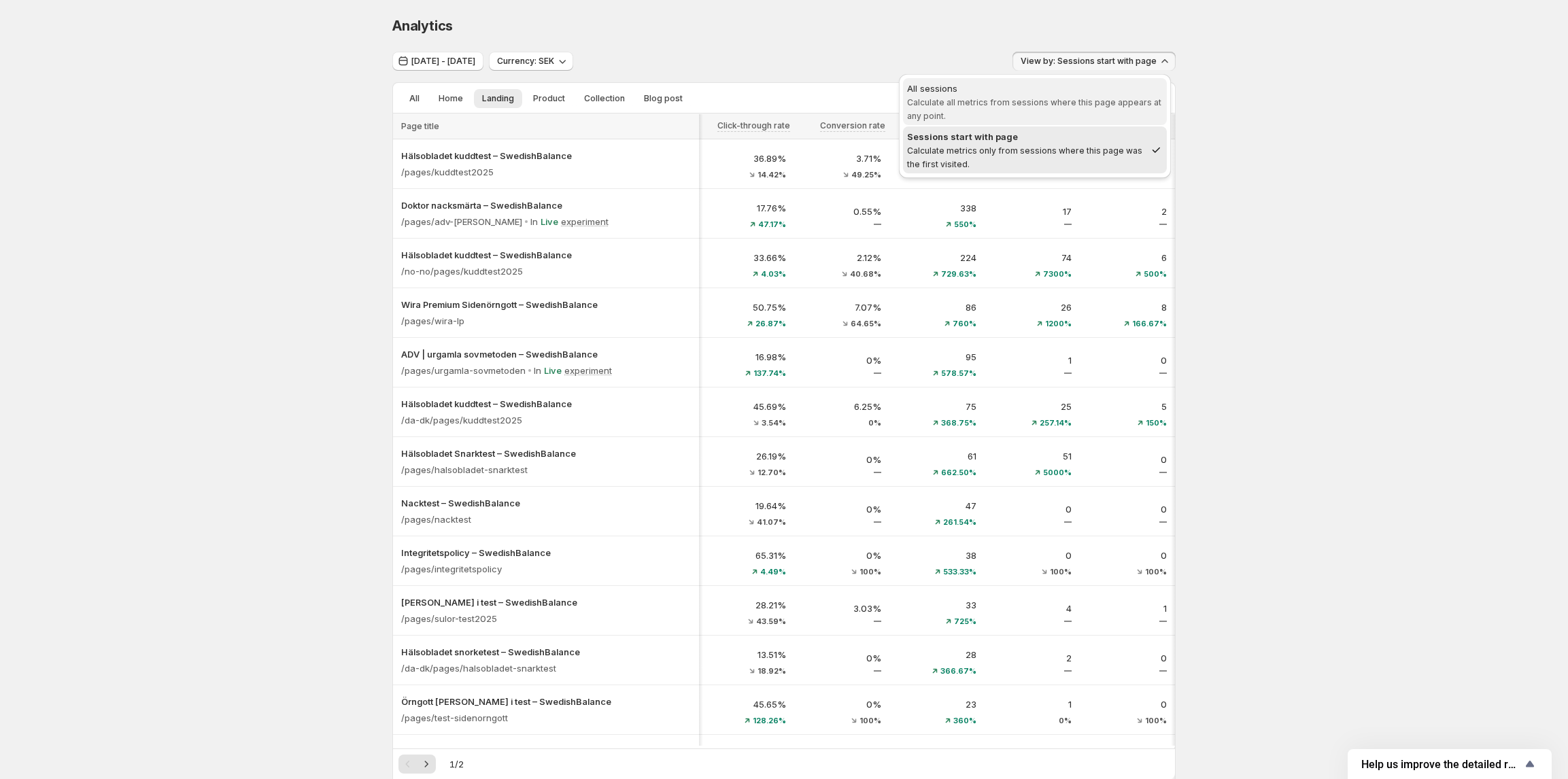
click at [1075, 96] on span "All sessions Calculate all metrics from sessions where this page appears at any…" at bounding box center [1034, 102] width 255 height 41
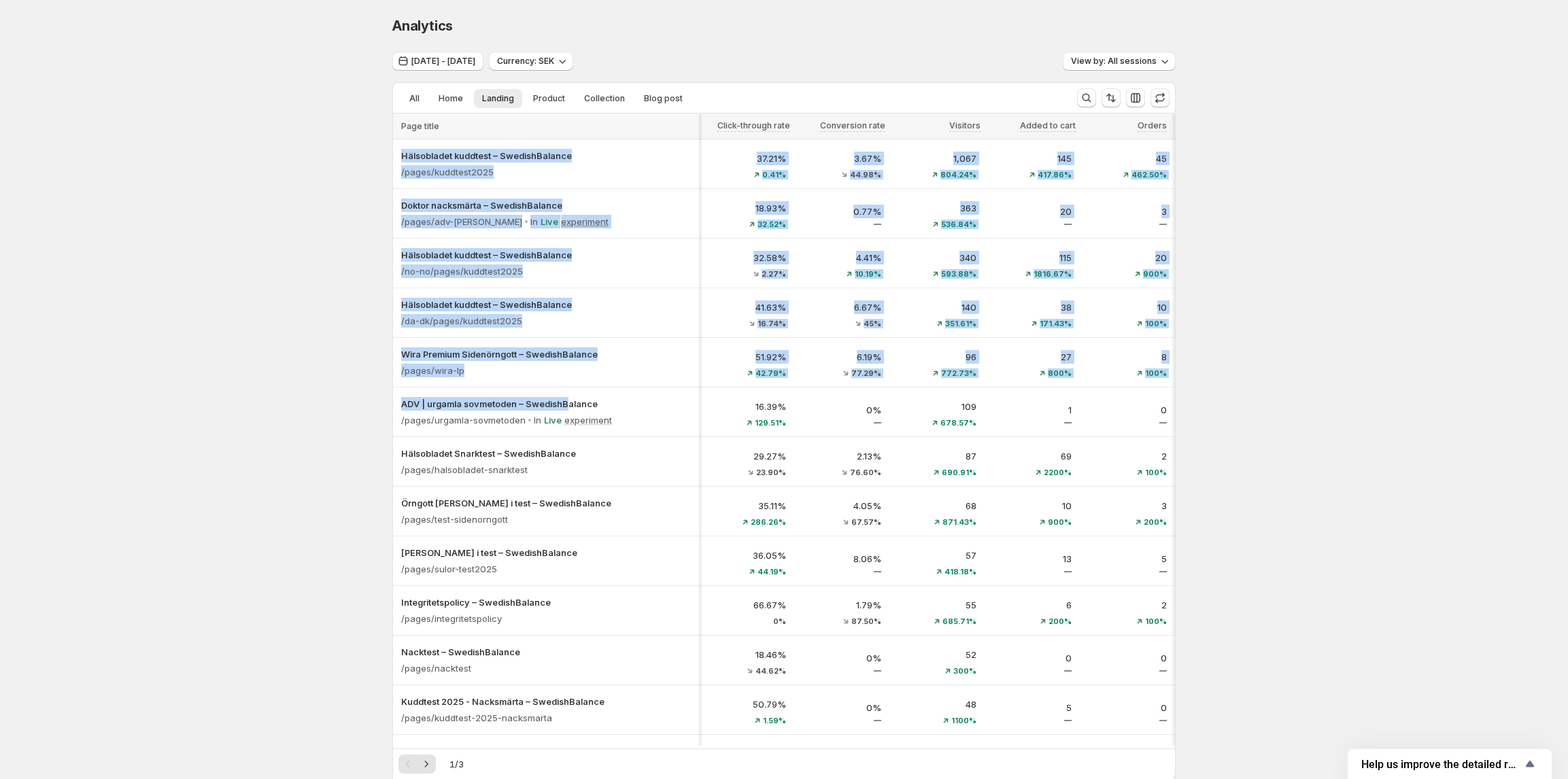
drag, startPoint x: 382, startPoint y: 401, endPoint x: 1225, endPoint y: 412, distance: 843.1
click at [1225, 412] on div "Analytics. This page is ready Analytics Oct 11, 2025 - Oct 13, 2025 Currency: S…" at bounding box center [784, 619] width 1568 height 1239
click at [1240, 412] on div "Analytics. This page is ready Analytics Oct 11, 2025 - Oct 13, 2025 Currency: S…" at bounding box center [784, 619] width 1568 height 1239
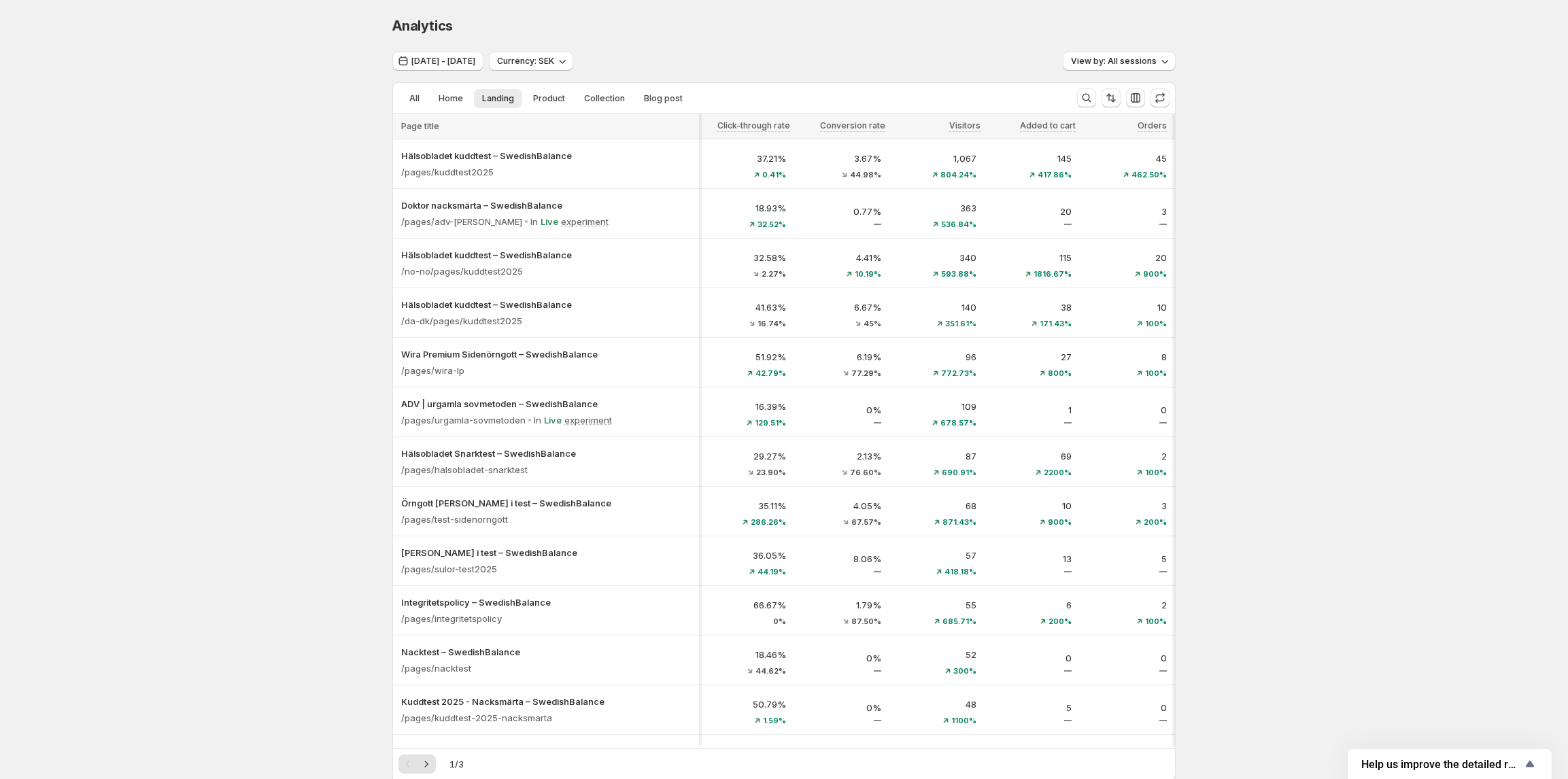
click at [1055, 749] on div "1 / 3" at bounding box center [784, 763] width 782 height 30
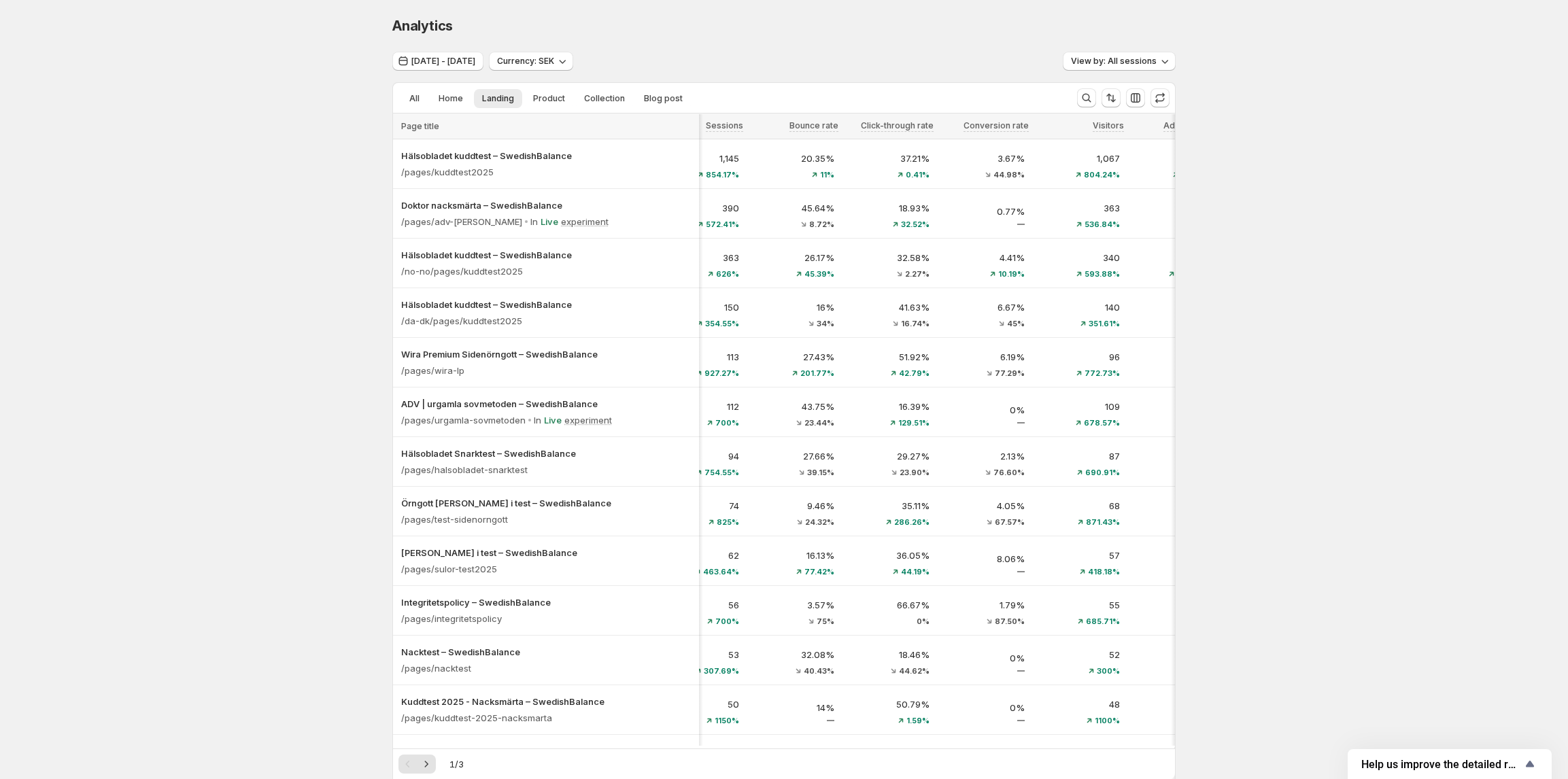
scroll to position [0, 30]
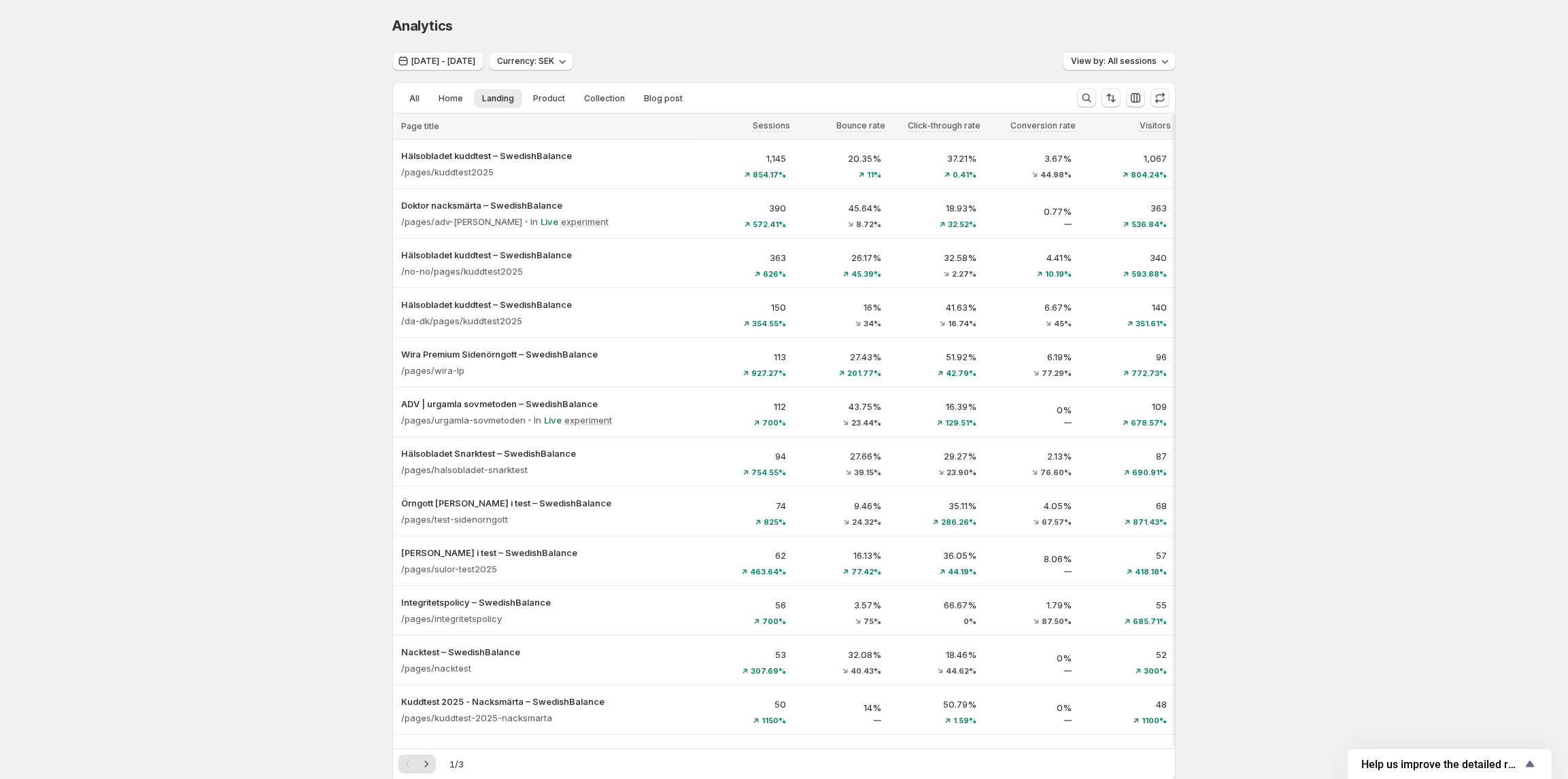
drag, startPoint x: 829, startPoint y: 749, endPoint x: 860, endPoint y: 752, distance: 31.1
click at [860, 752] on div "1 / 3" at bounding box center [784, 763] width 782 height 30
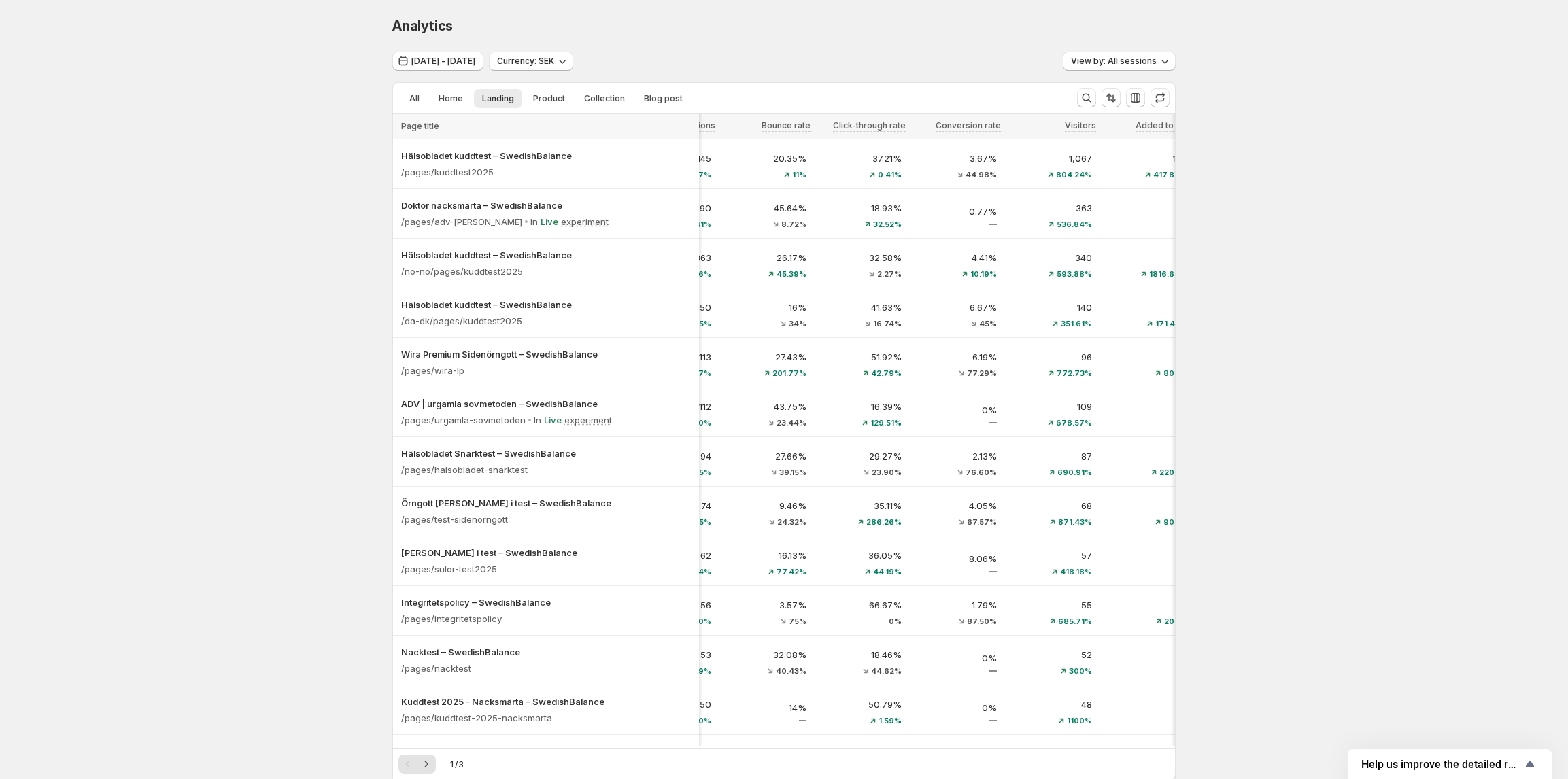
scroll to position [0, 89]
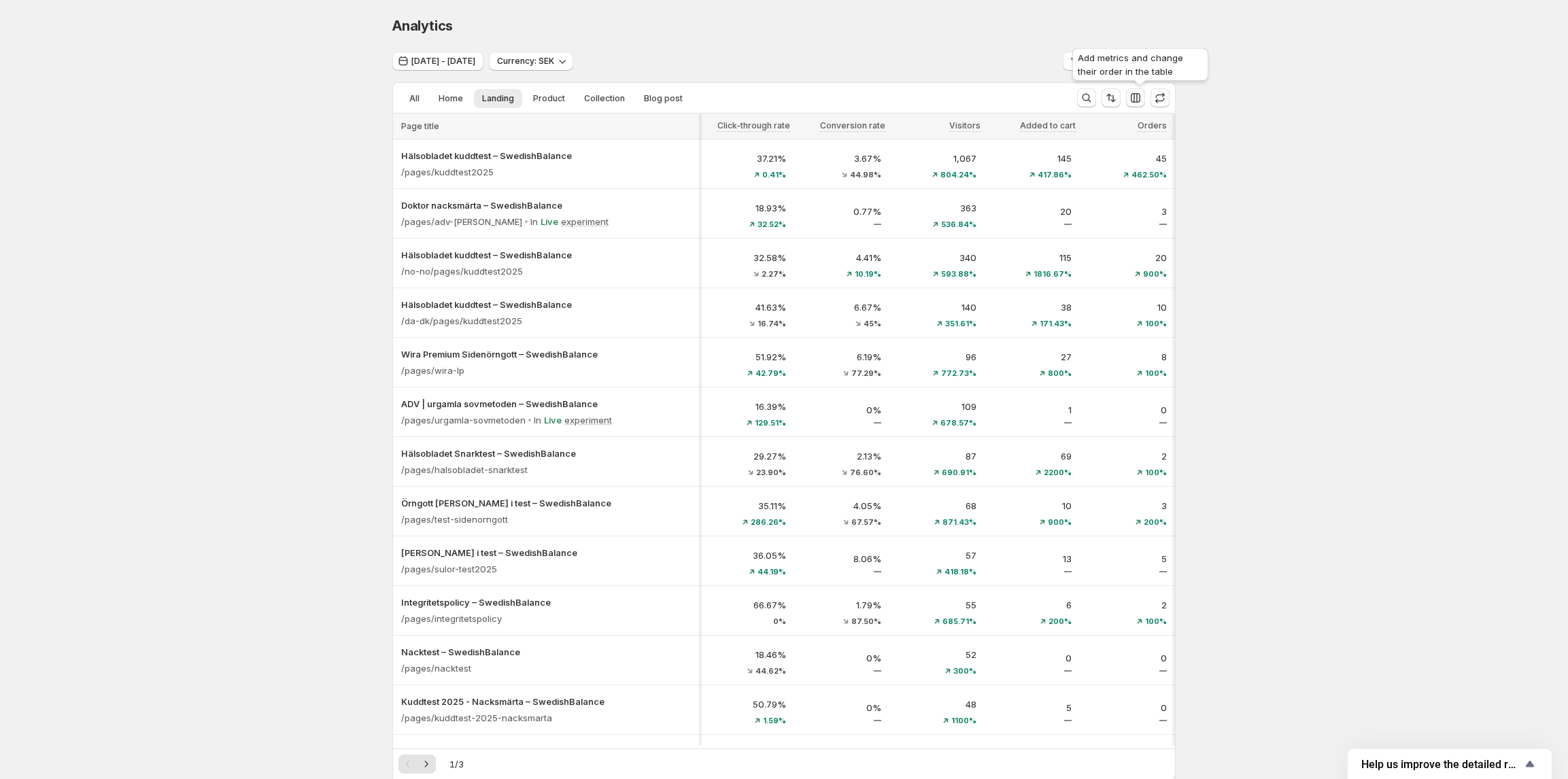
click at [1140, 99] on icon "button" at bounding box center [1135, 98] width 13 height 13
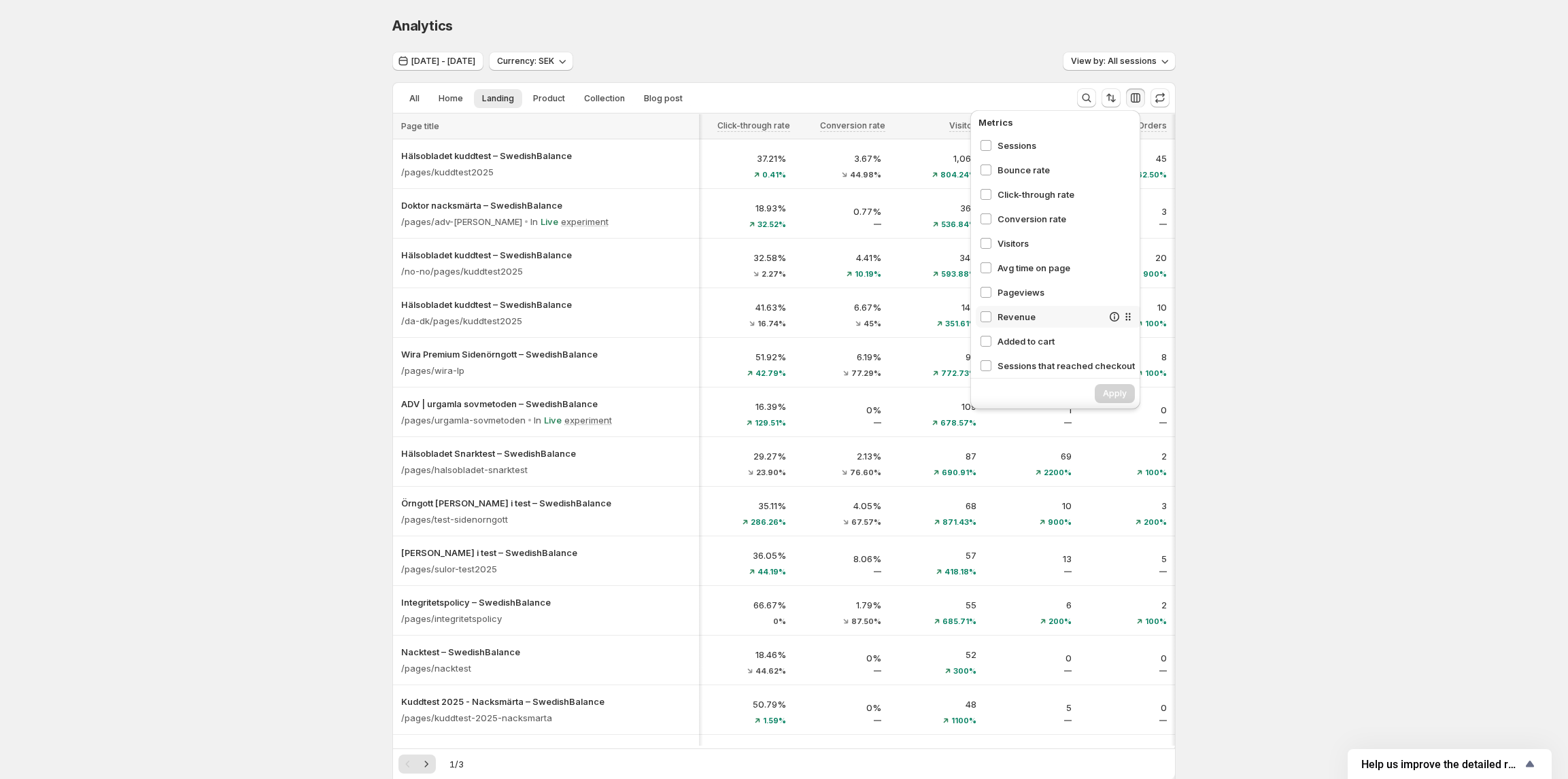
click at [1010, 316] on span "Revenue" at bounding box center [1049, 316] width 105 height 13
click at [1117, 395] on span "Apply" at bounding box center [1114, 394] width 24 height 11
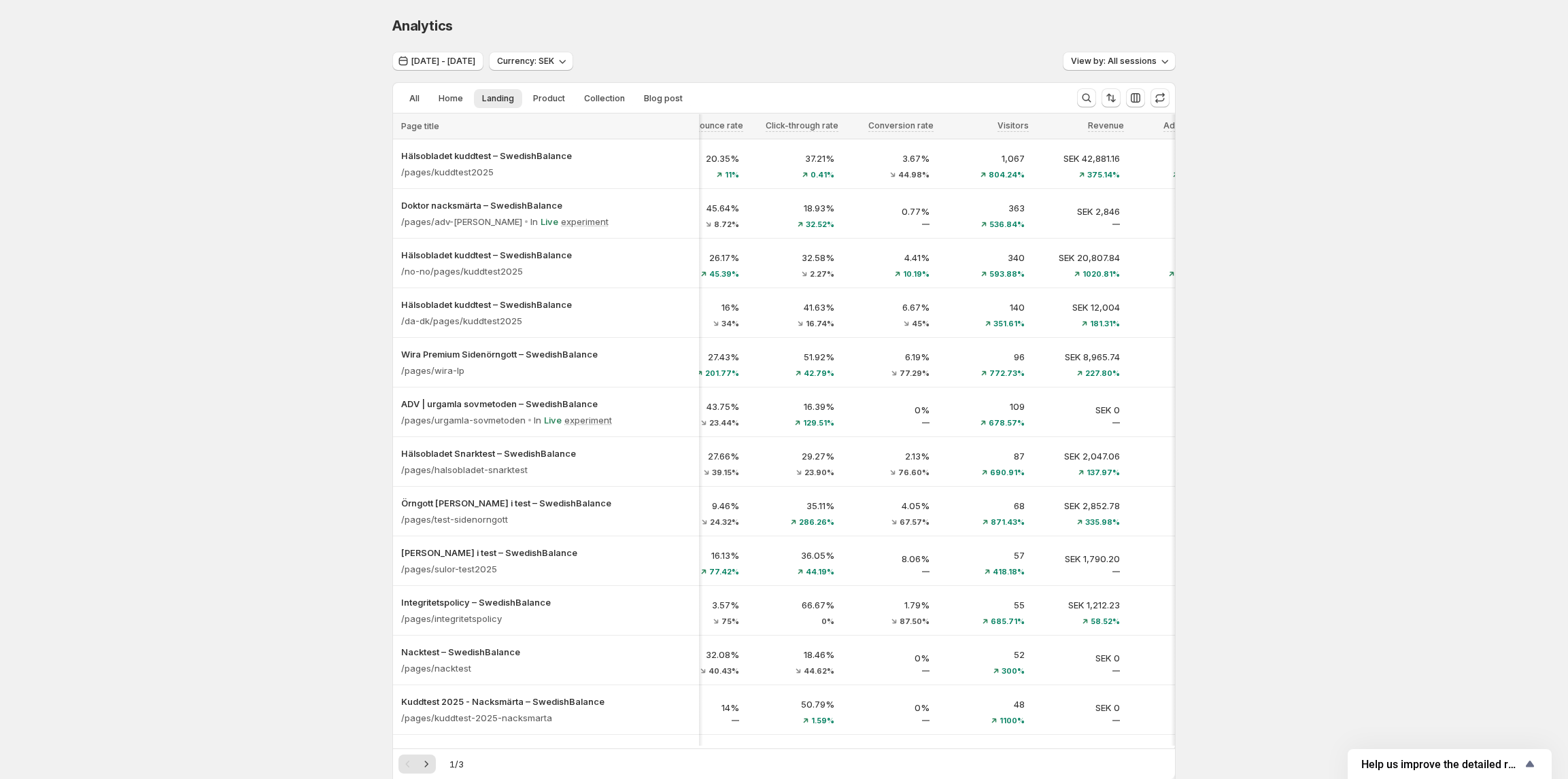
scroll to position [0, 189]
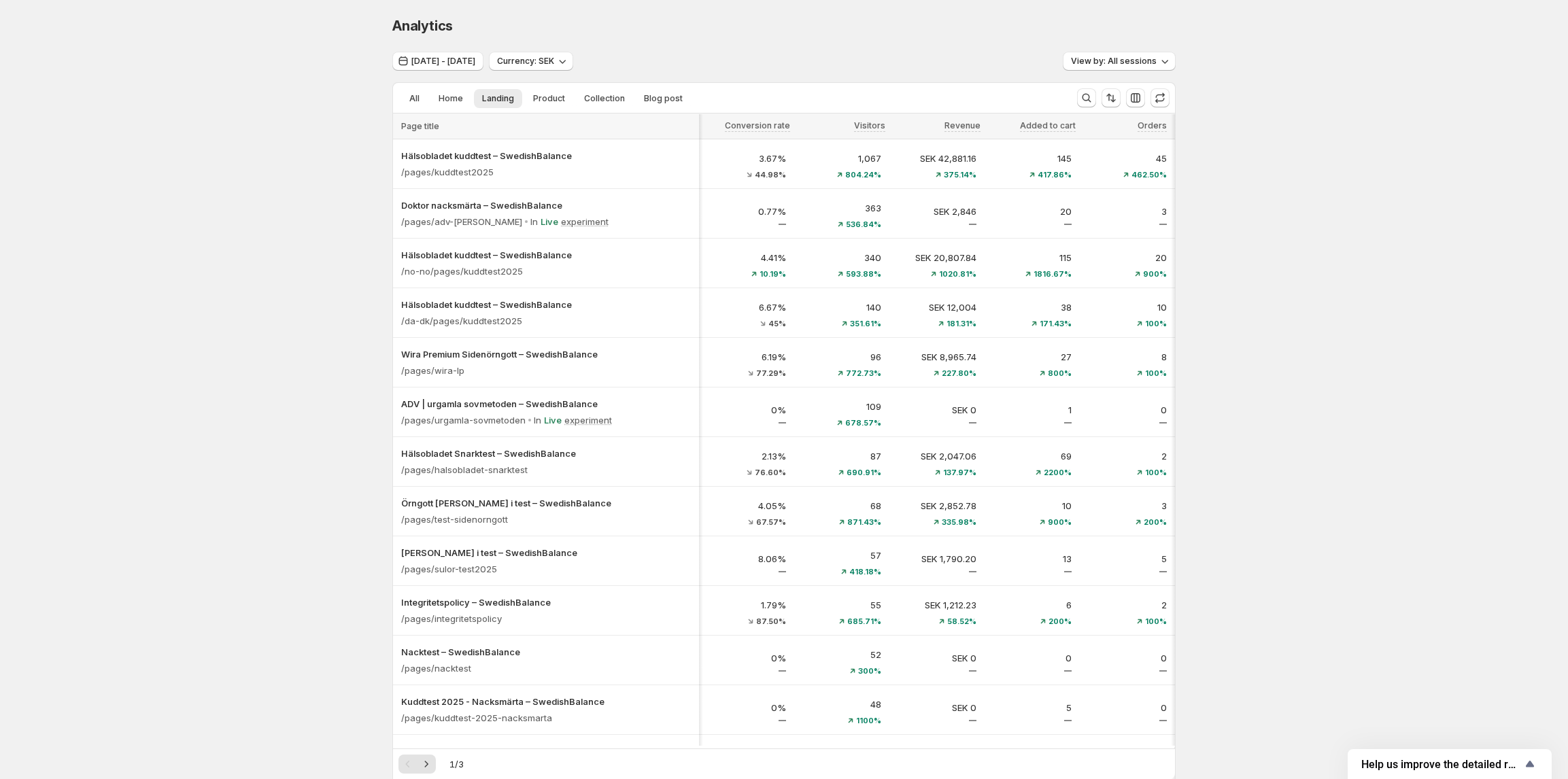
drag, startPoint x: 1212, startPoint y: 418, endPoint x: 1249, endPoint y: 409, distance: 38.1
click at [1249, 409] on div "Analytics. This page is ready Analytics Oct 11, 2025 - Oct 13, 2025 Currency: S…" at bounding box center [784, 619] width 1568 height 1239
click at [1278, 425] on div "Analytics. This page is ready Analytics Oct 11, 2025 - Oct 13, 2025 Currency: S…" at bounding box center [784, 619] width 1568 height 1239
click at [433, 63] on span "[DATE] - [DATE]" at bounding box center [443, 61] width 64 height 11
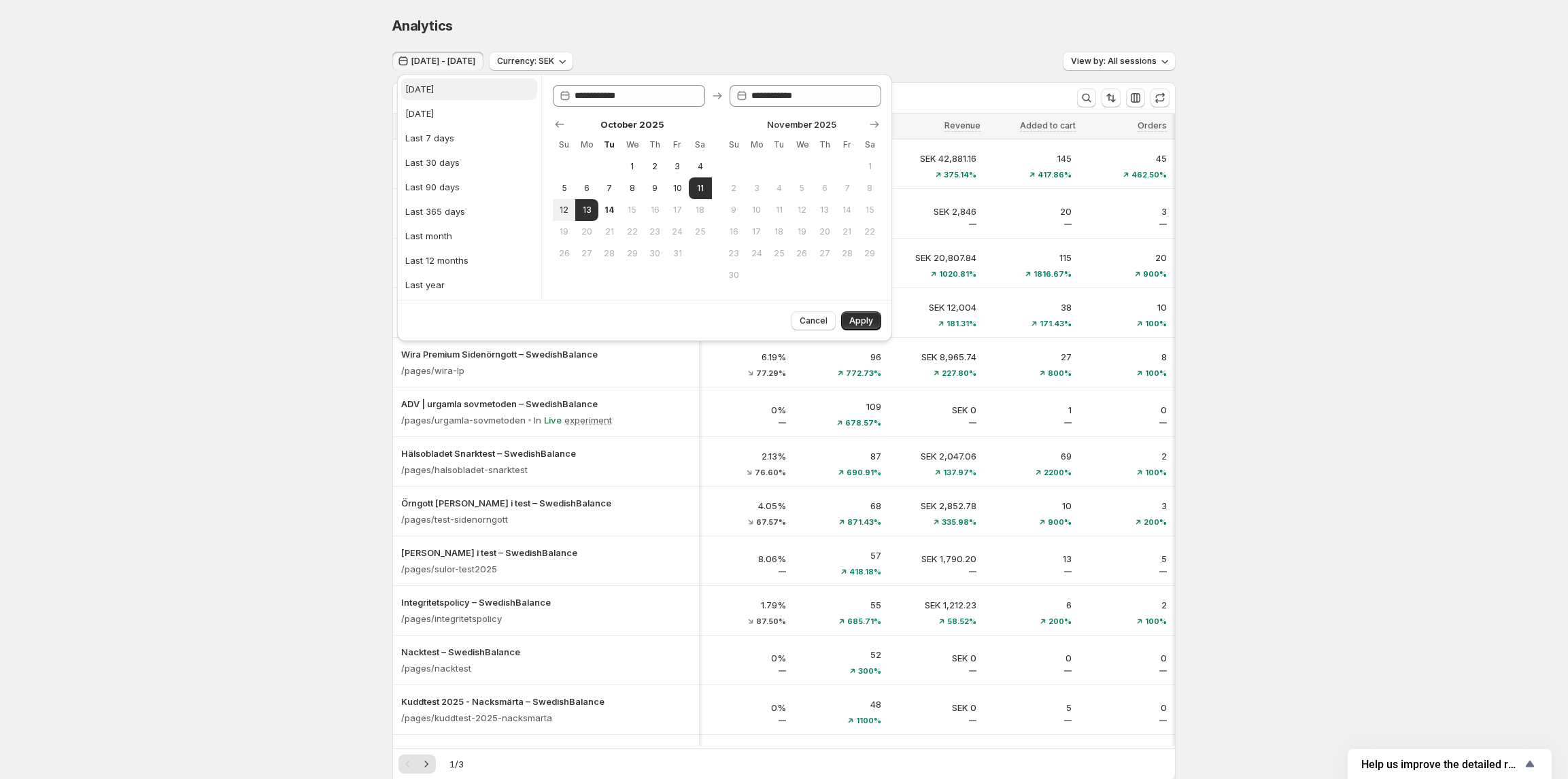
click at [441, 89] on button "Today" at bounding box center [469, 89] width 136 height 22
type input "**********"
click at [854, 316] on button "Apply" at bounding box center [860, 320] width 41 height 19
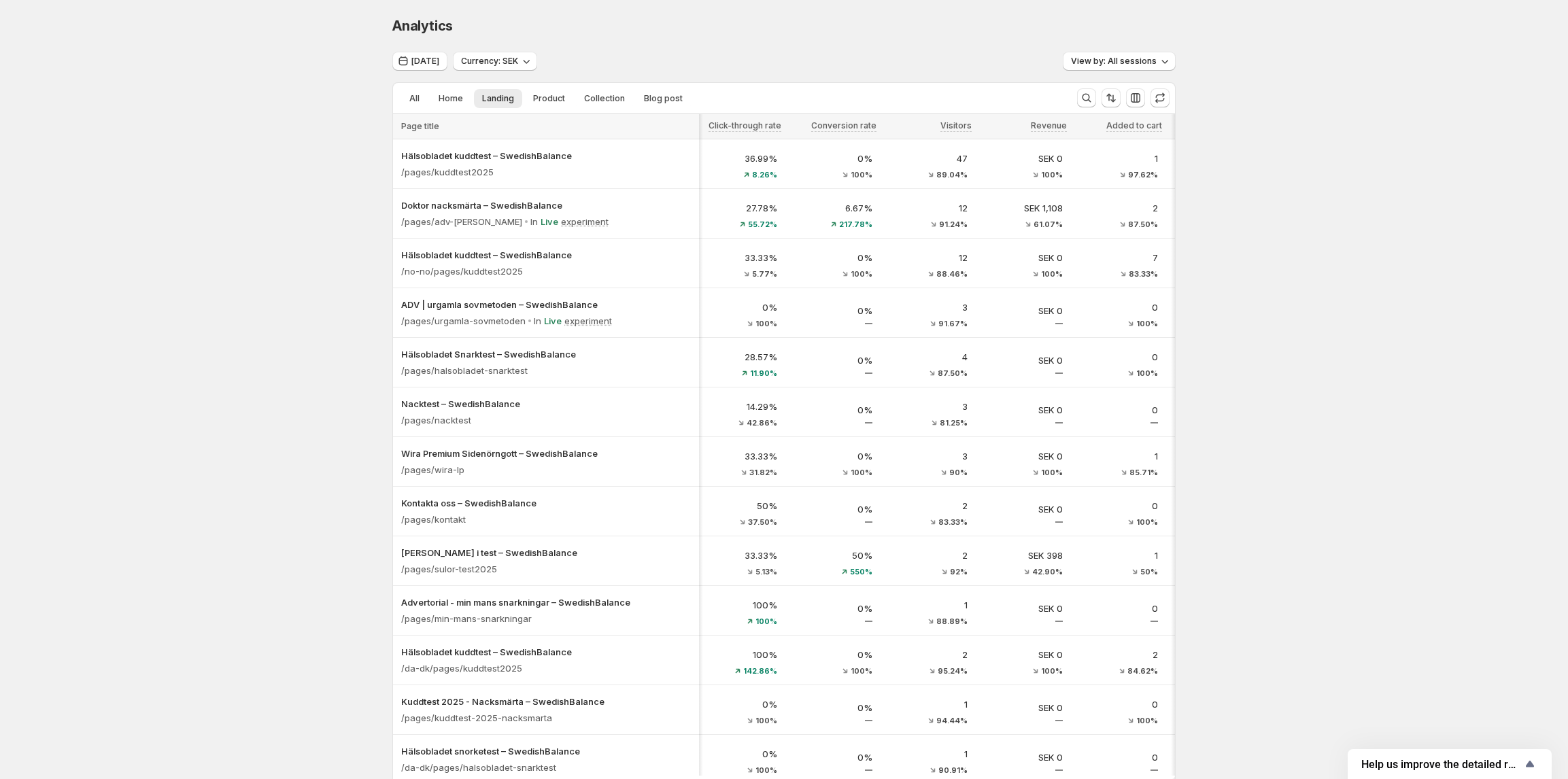
scroll to position [0, 234]
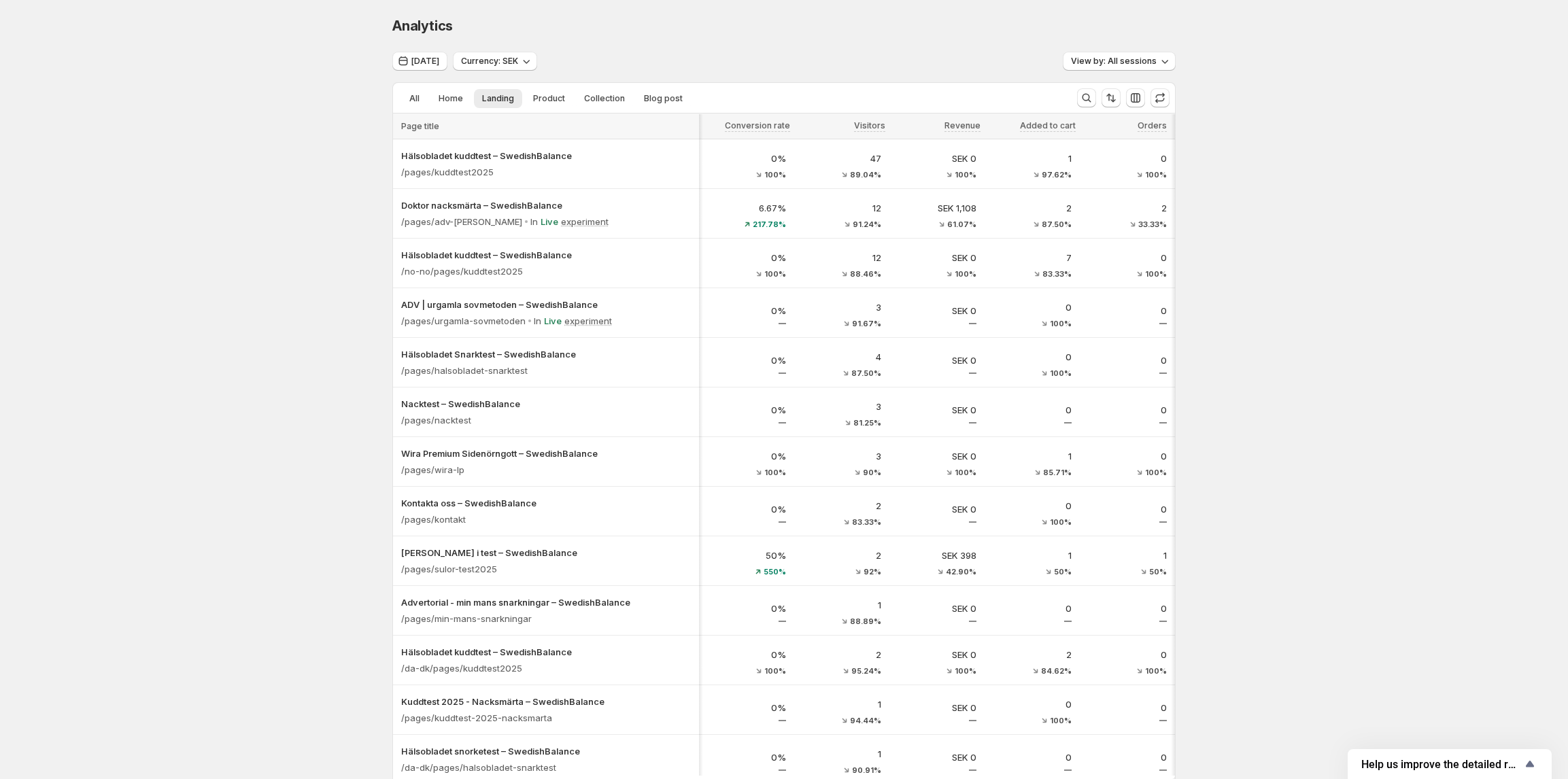
drag, startPoint x: 1208, startPoint y: 216, endPoint x: 1222, endPoint y: 216, distance: 14.0
click at [1222, 216] on div "Analytics. This page is ready Analytics Today Currency: SEK View by: All sessio…" at bounding box center [784, 505] width 1568 height 1010
click at [1246, 219] on div "Analytics. This page is ready Analytics Today Currency: SEK View by: All sessio…" at bounding box center [784, 505] width 1568 height 1010
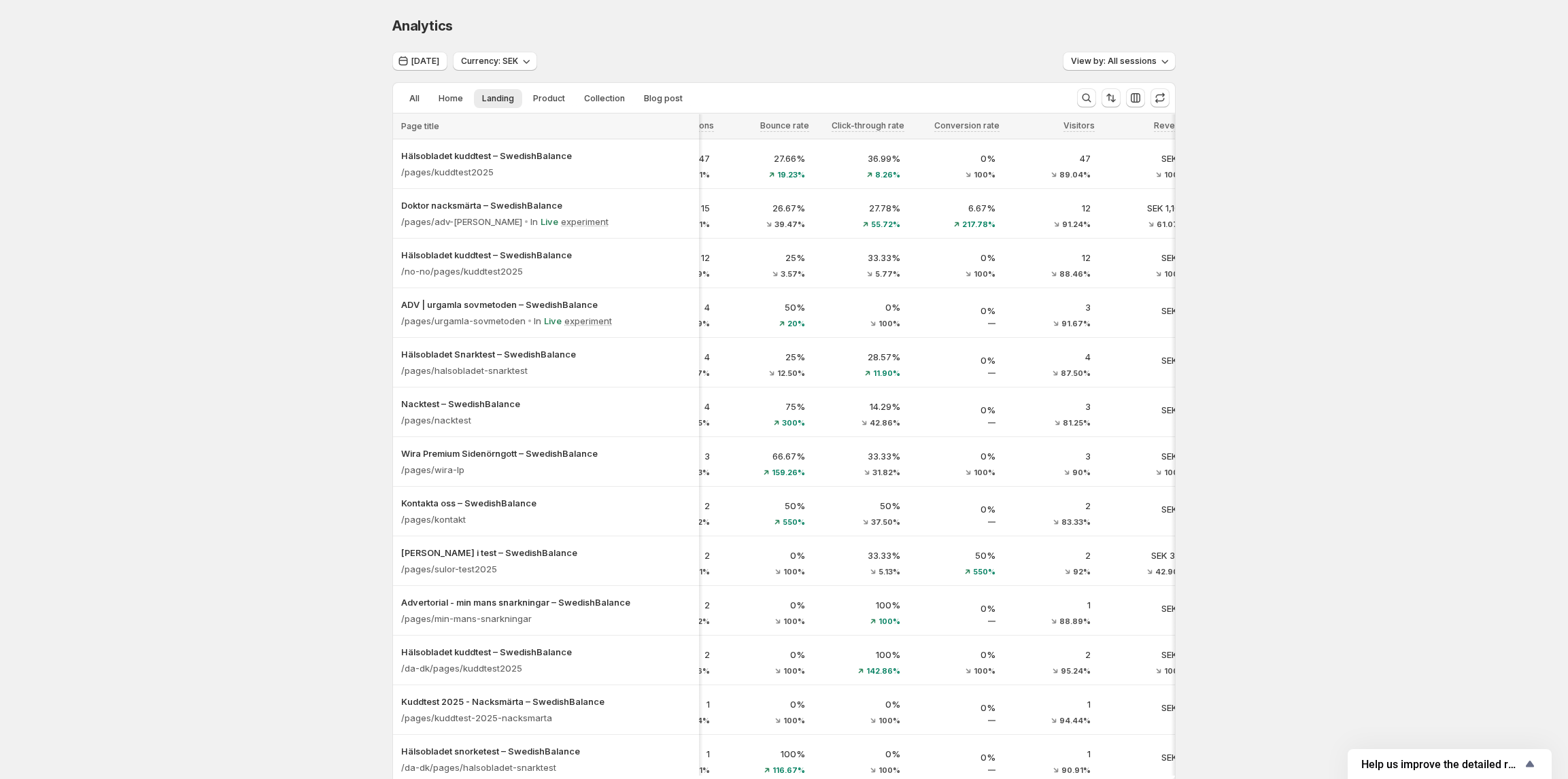
scroll to position [0, 36]
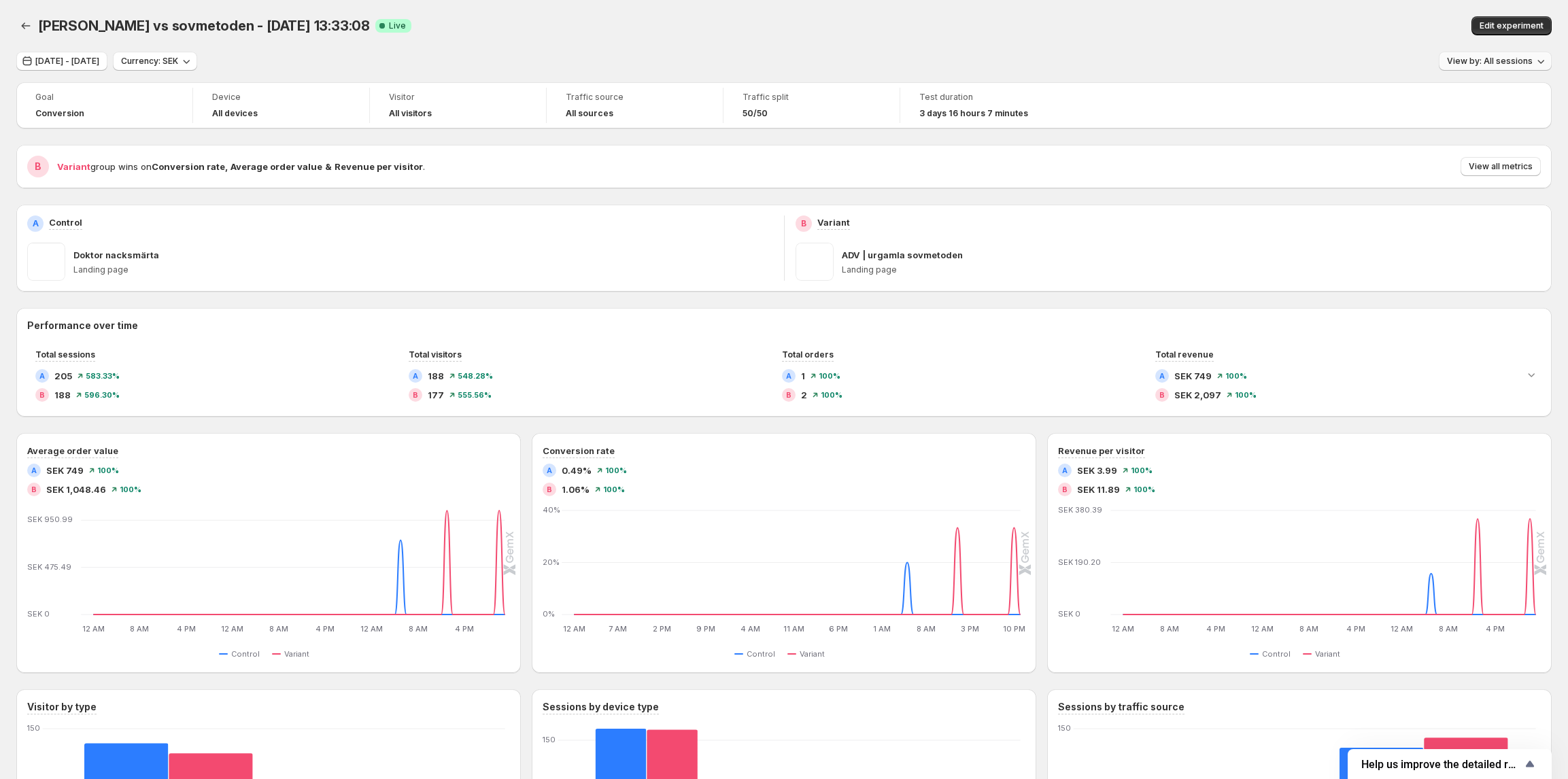
click at [1489, 66] on span "View by: All sessions" at bounding box center [1489, 61] width 86 height 11
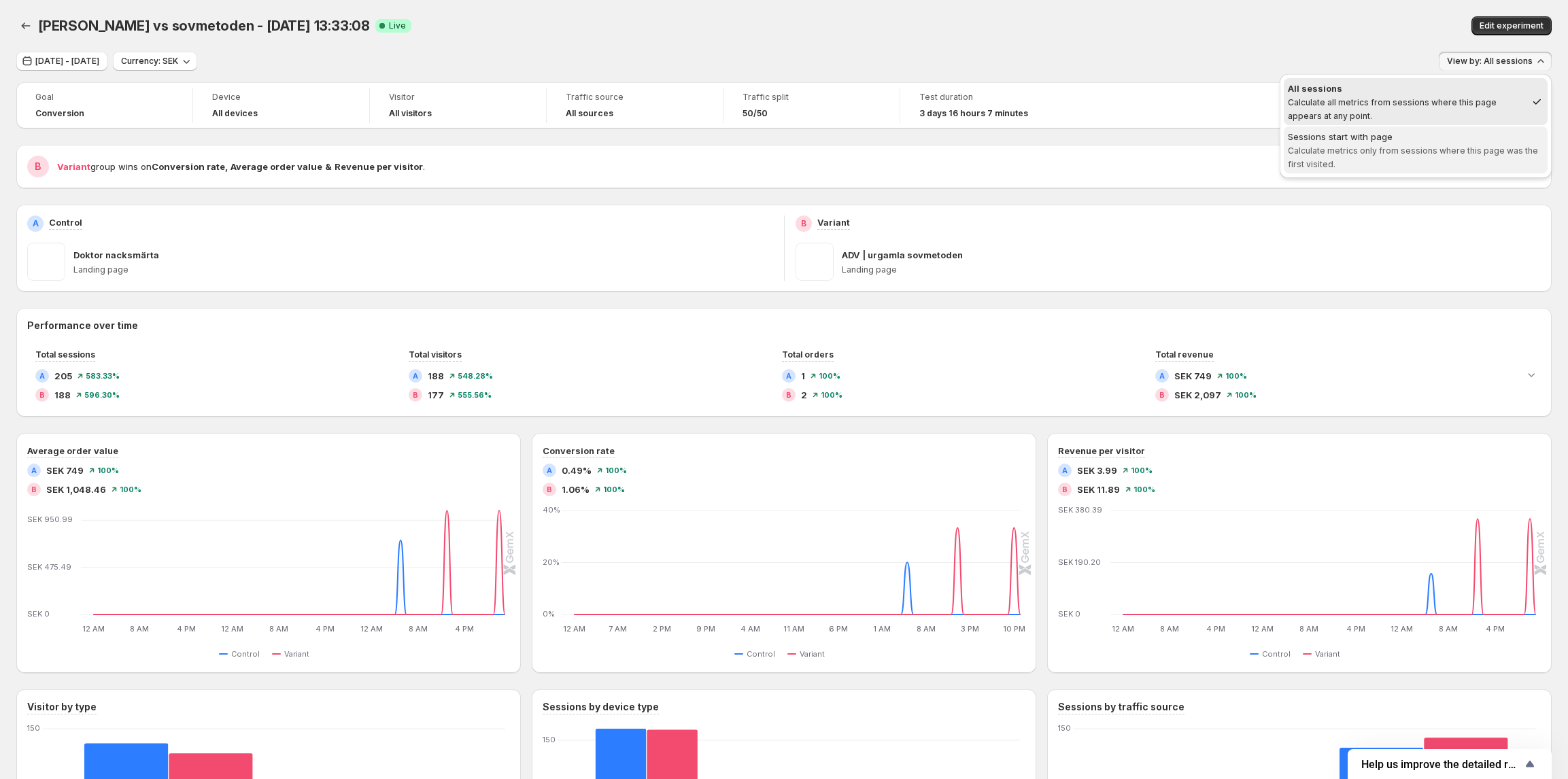
click at [1456, 136] on div "Sessions start with page" at bounding box center [1414, 137] width 255 height 13
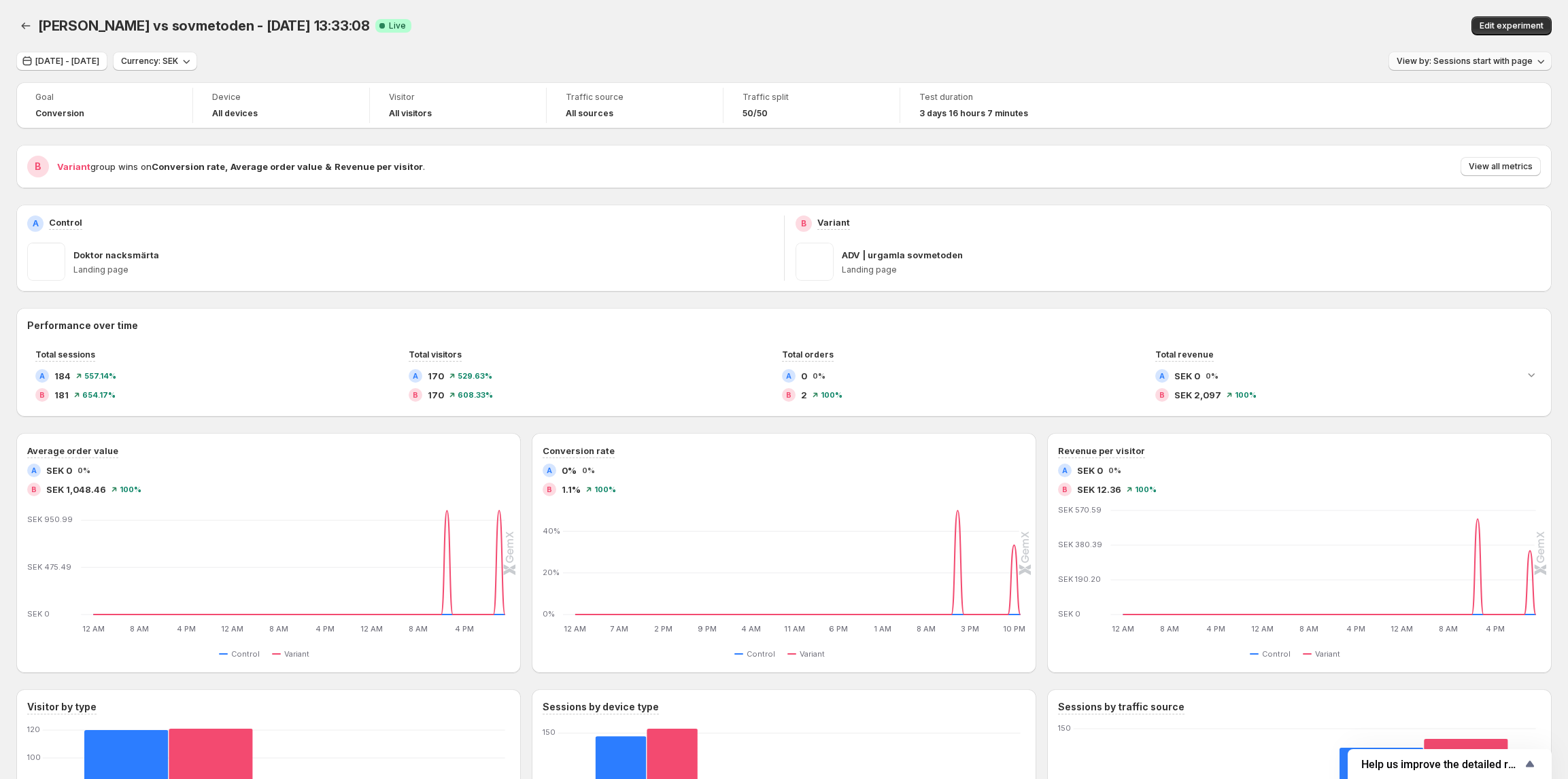
click at [1494, 59] on span "View by: Sessions start with page" at bounding box center [1464, 61] width 136 height 11
click at [1453, 96] on span "All sessions Calculate all metrics from sessions where this page appears at any…" at bounding box center [1414, 102] width 255 height 41
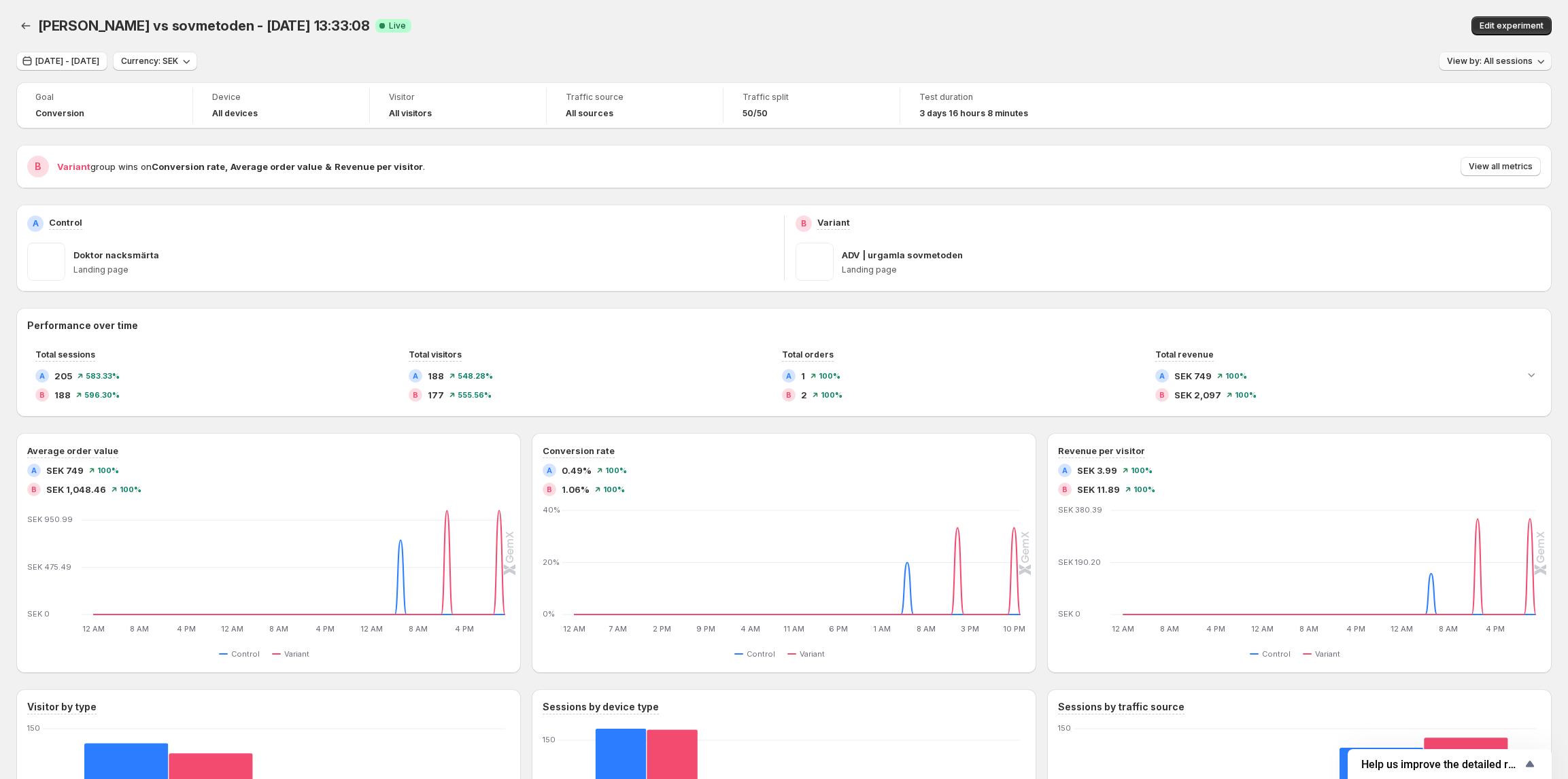
click at [1483, 66] on span "View by: All sessions" at bounding box center [1489, 61] width 86 height 11
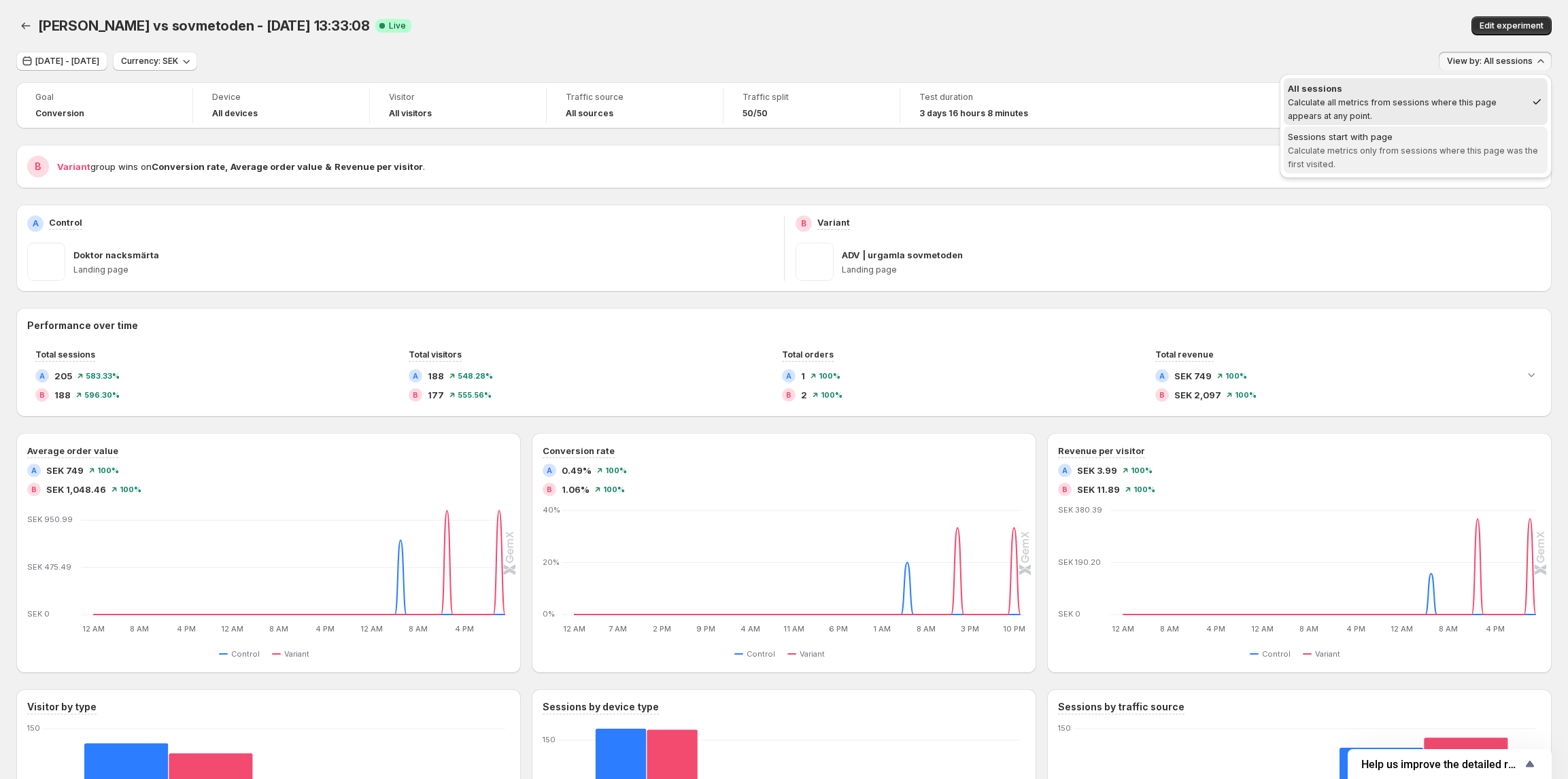
click at [1452, 153] on span "Calculate metrics only from sessions where this page was the first visited." at bounding box center [1412, 156] width 250 height 24
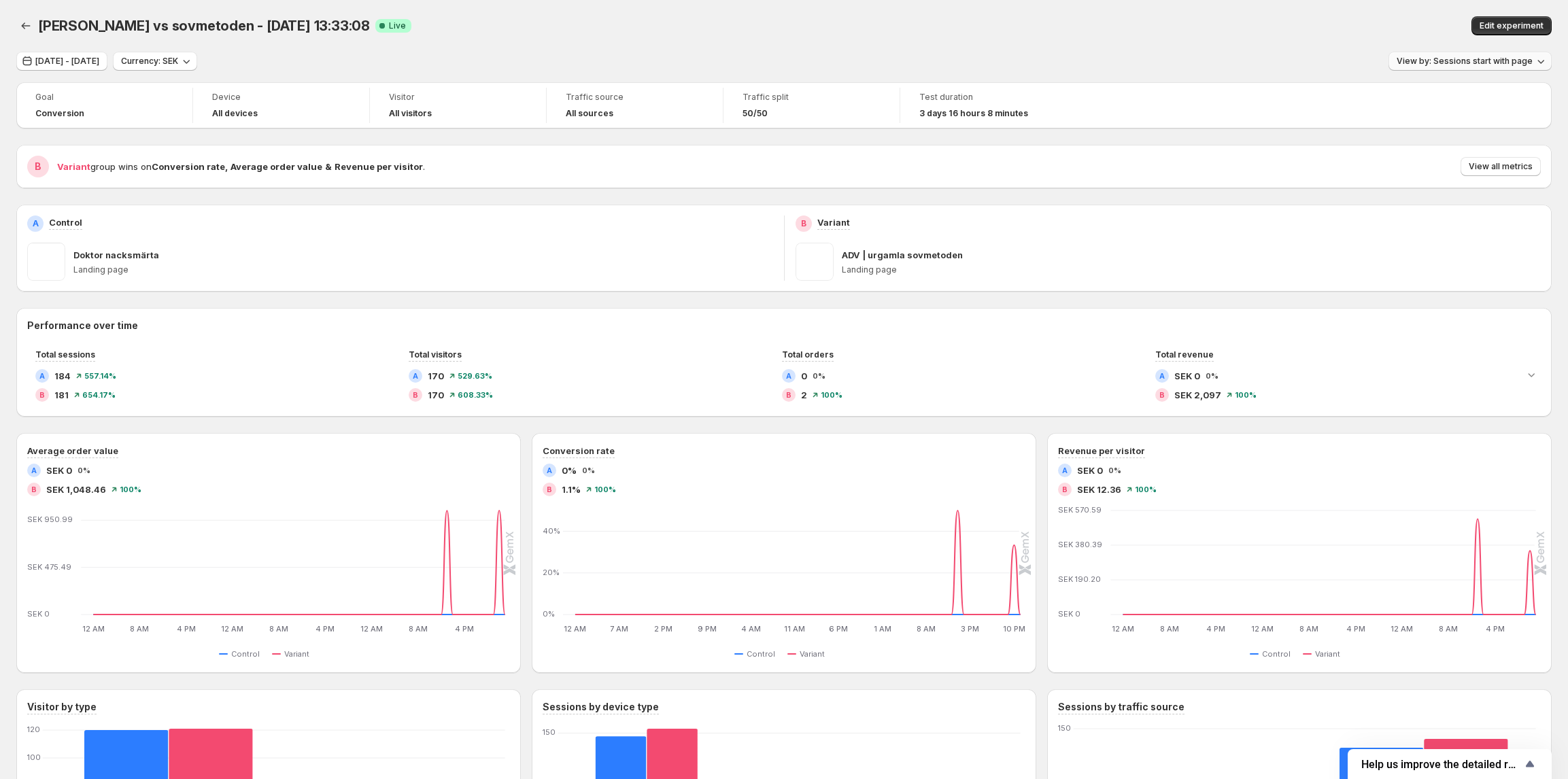
click at [1526, 55] on button "View by: Sessions start with page" at bounding box center [1469, 61] width 163 height 19
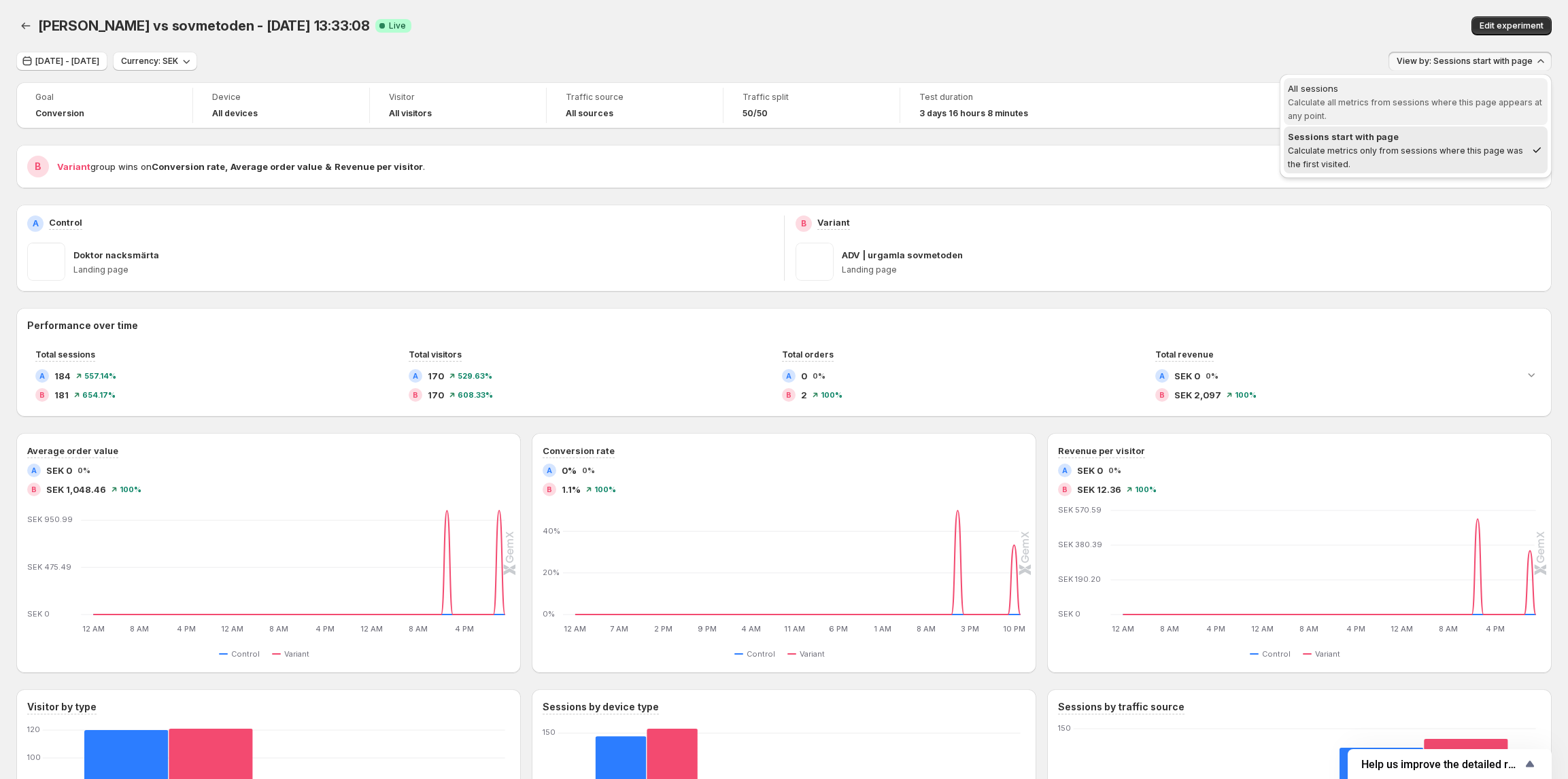
click at [1461, 92] on div "All sessions" at bounding box center [1414, 89] width 255 height 13
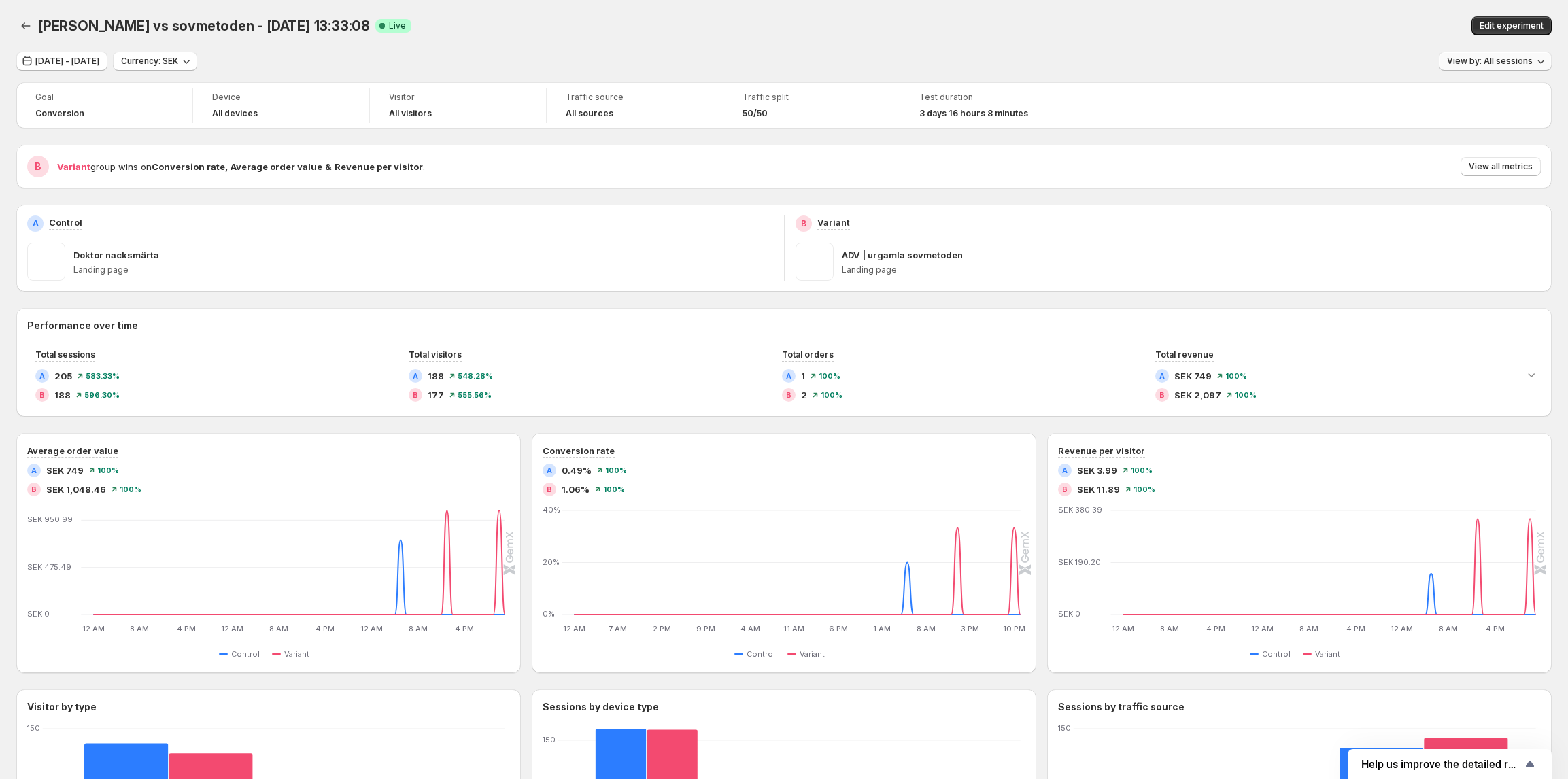
click at [1468, 65] on span "View by: All sessions" at bounding box center [1489, 61] width 86 height 11
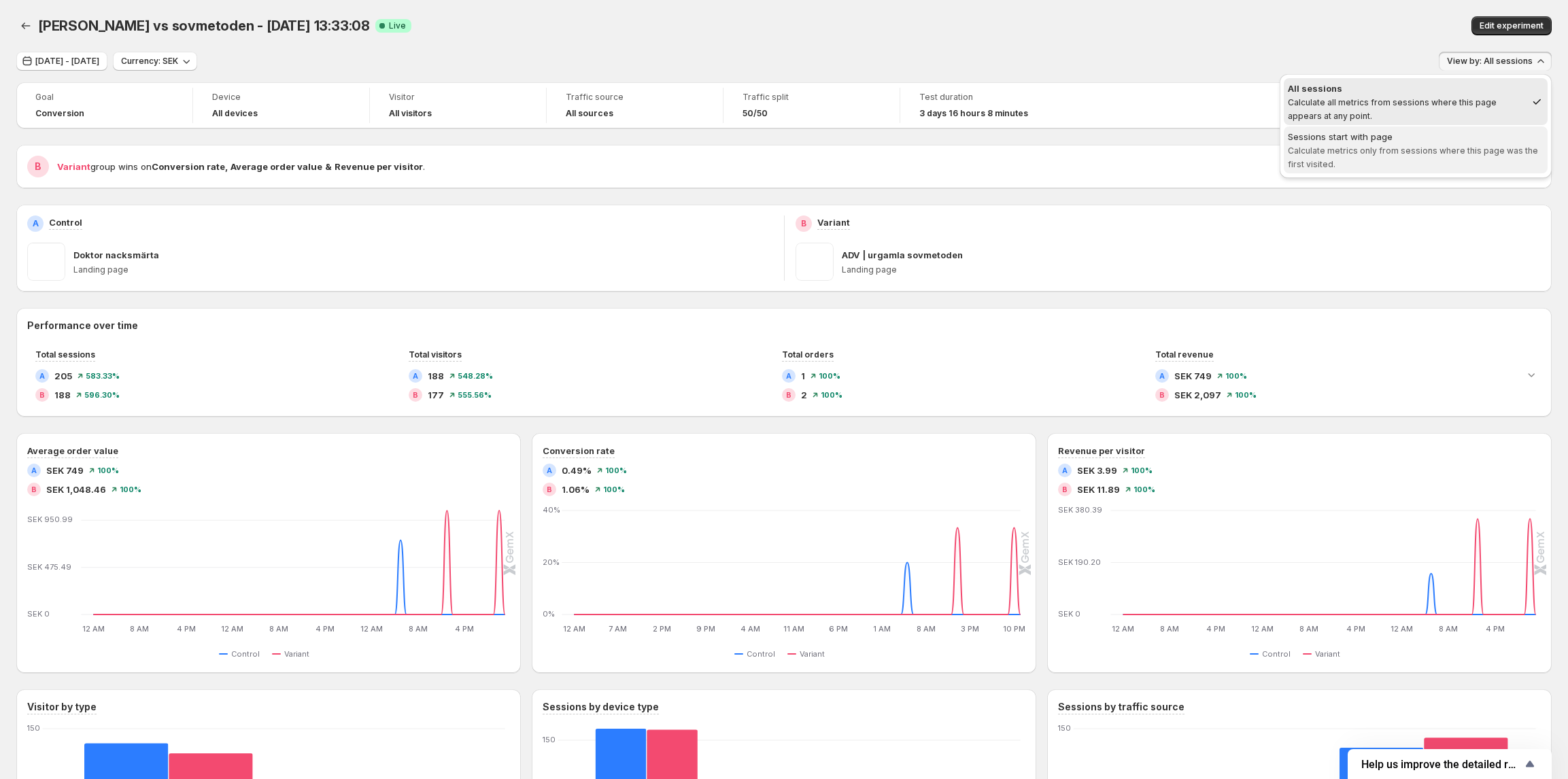
click at [1436, 150] on span "Calculate metrics only from sessions where this page was the first visited." at bounding box center [1412, 156] width 250 height 24
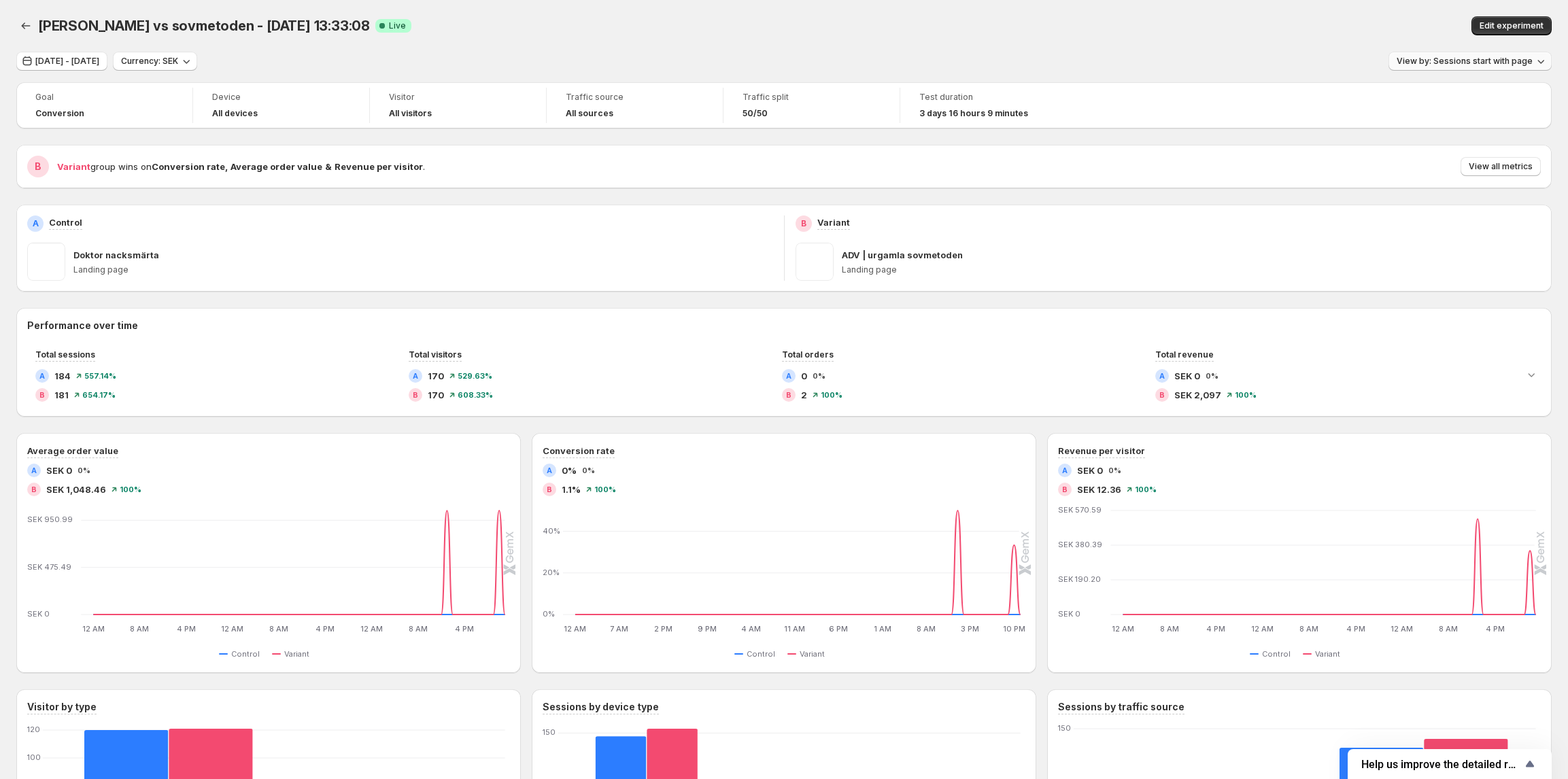
click at [1493, 60] on span "View by: Sessions start with page" at bounding box center [1464, 61] width 136 height 11
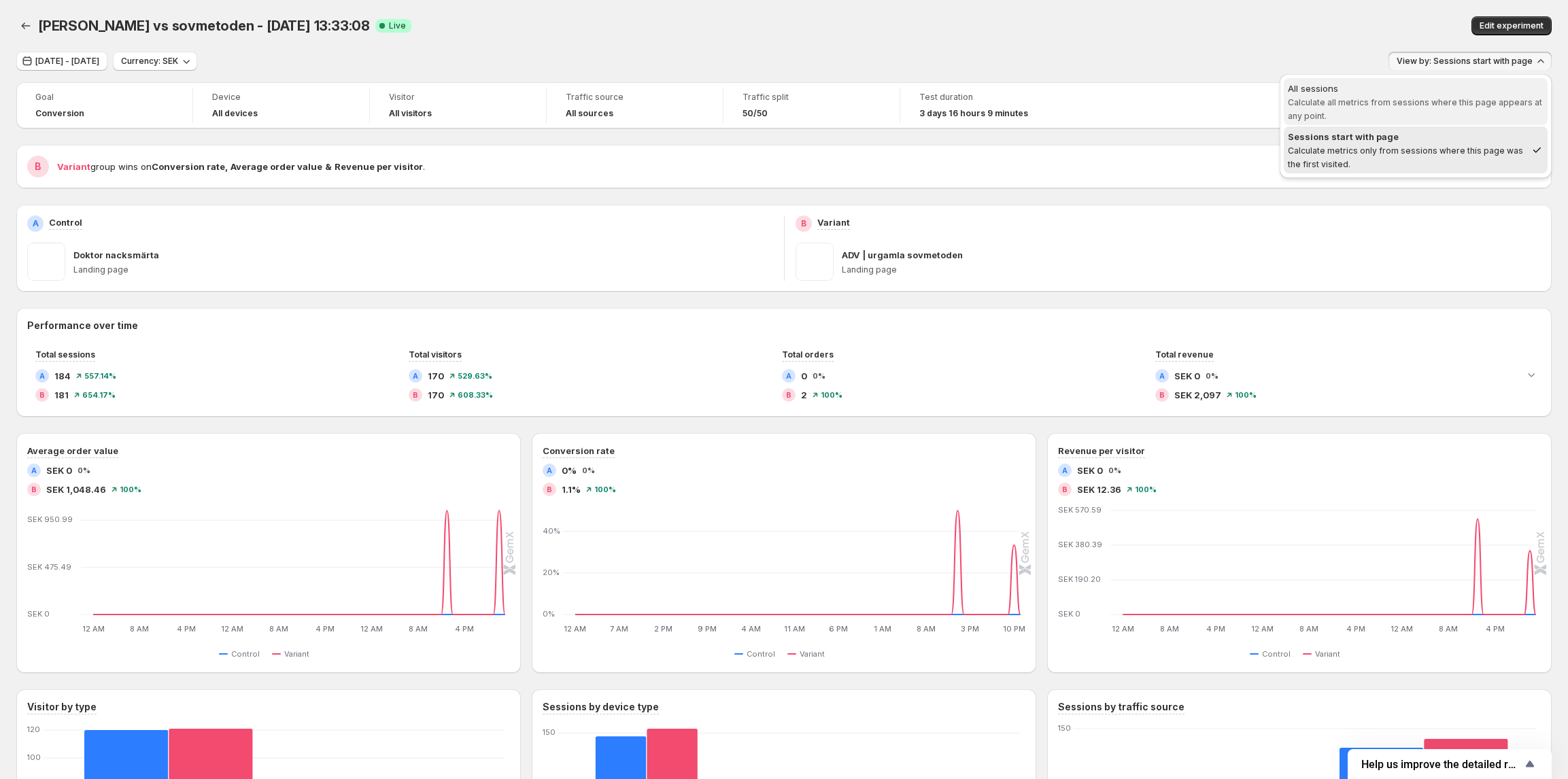
click at [1433, 113] on span "All sessions Calculate all metrics from sessions where this page appears at any…" at bounding box center [1414, 102] width 255 height 41
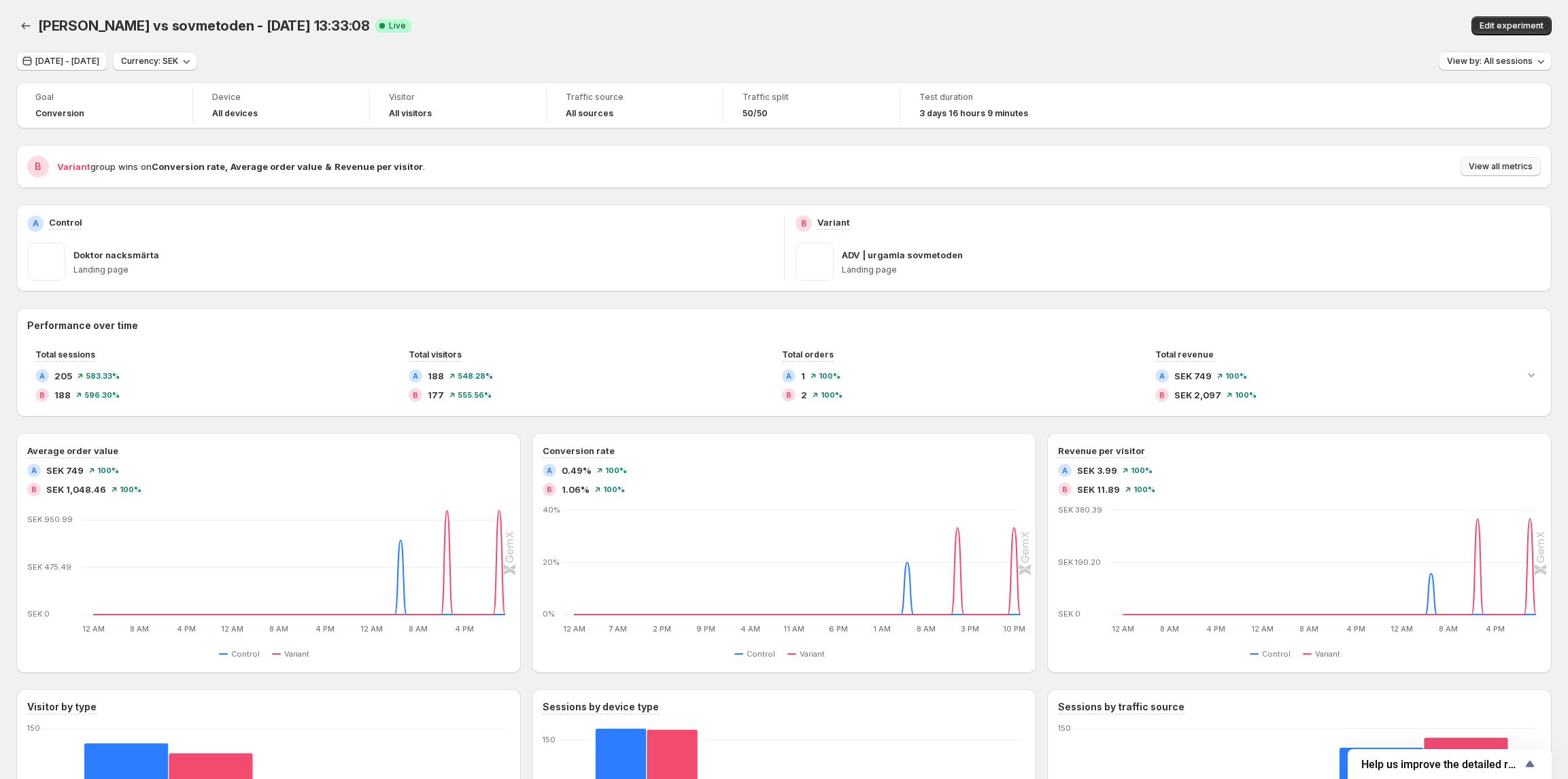
click at [1494, 167] on span "View all metrics" at bounding box center [1500, 167] width 64 height 11
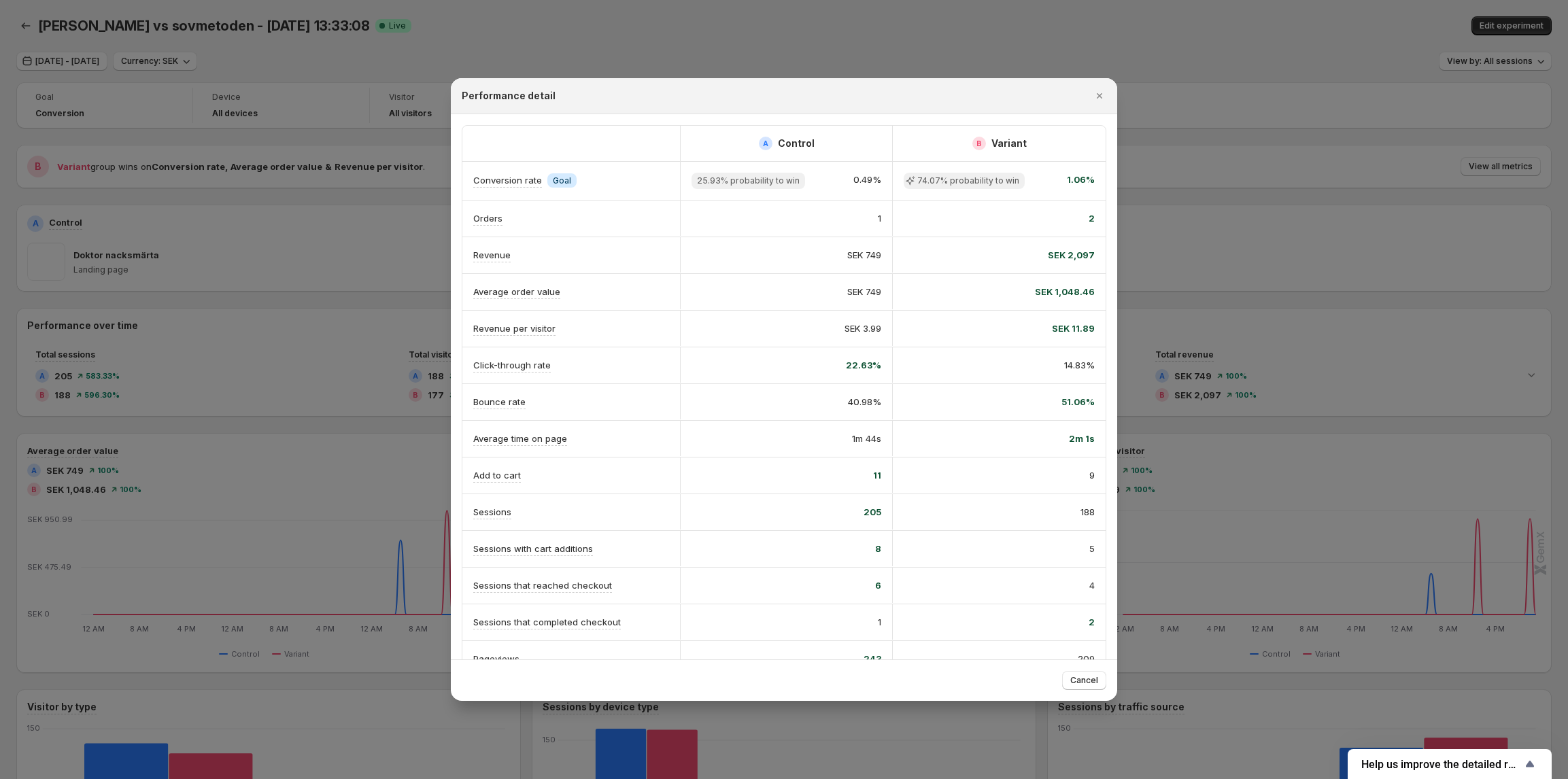
click at [1233, 138] on div at bounding box center [784, 389] width 1568 height 779
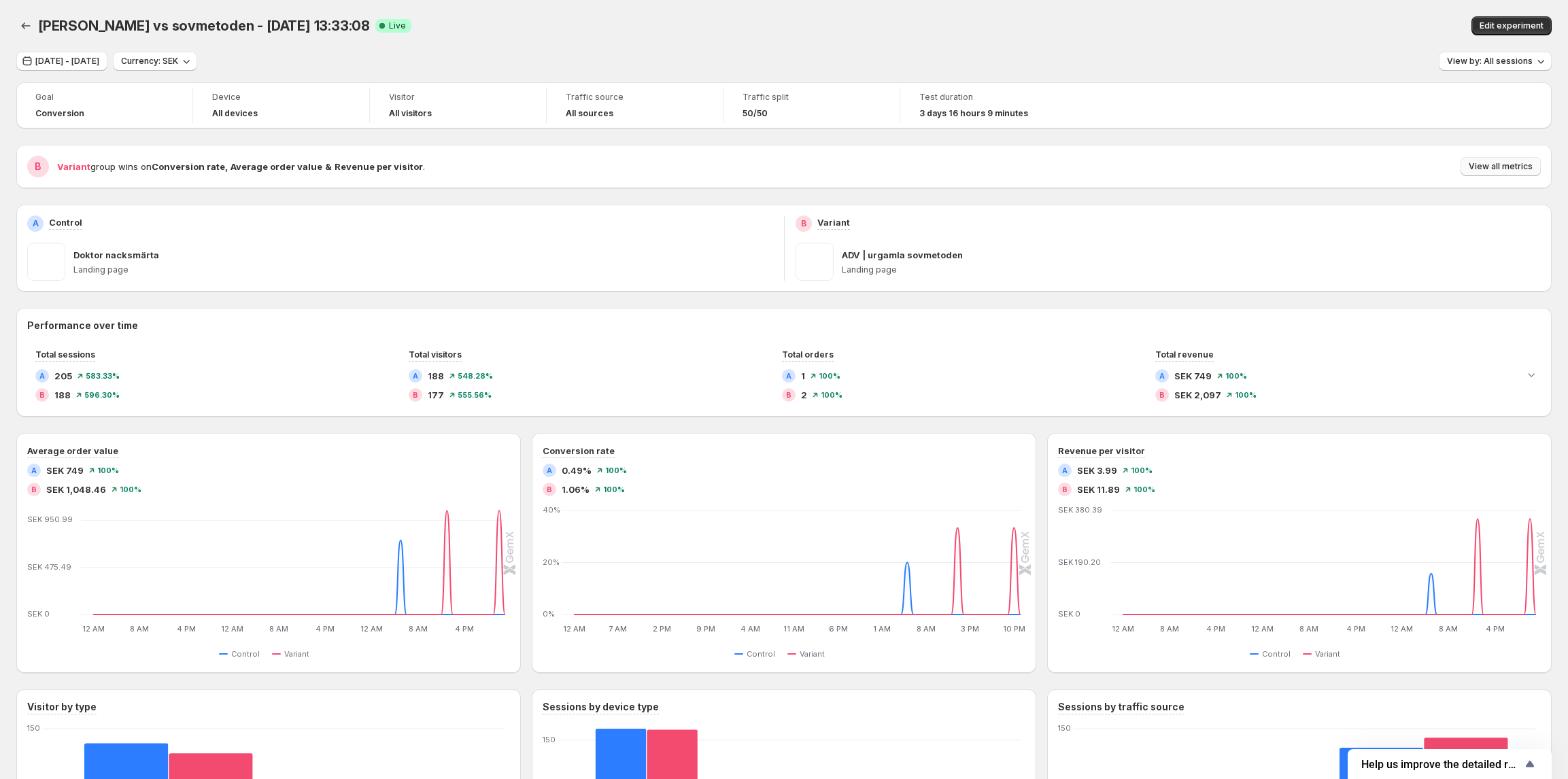
click at [1499, 170] on span "View all metrics" at bounding box center [1500, 167] width 64 height 11
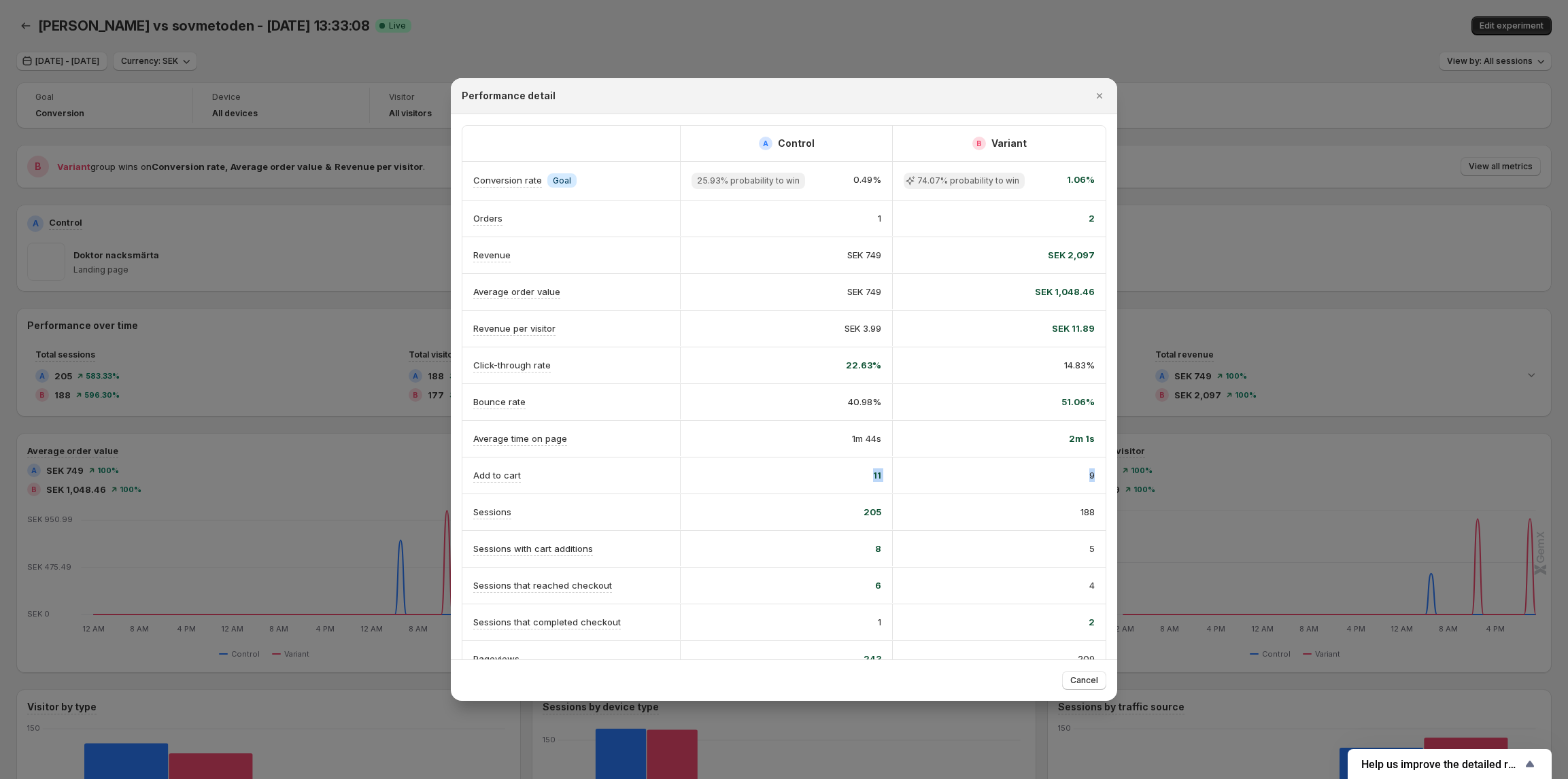
drag, startPoint x: 821, startPoint y: 487, endPoint x: 1100, endPoint y: 484, distance: 279.0
click at [1100, 484] on div "A Control B Variant Conversion rate Info Goal 25.93% probability to win 0.49% 7…" at bounding box center [783, 419] width 666 height 611
click at [332, 275] on div at bounding box center [784, 389] width 1568 height 779
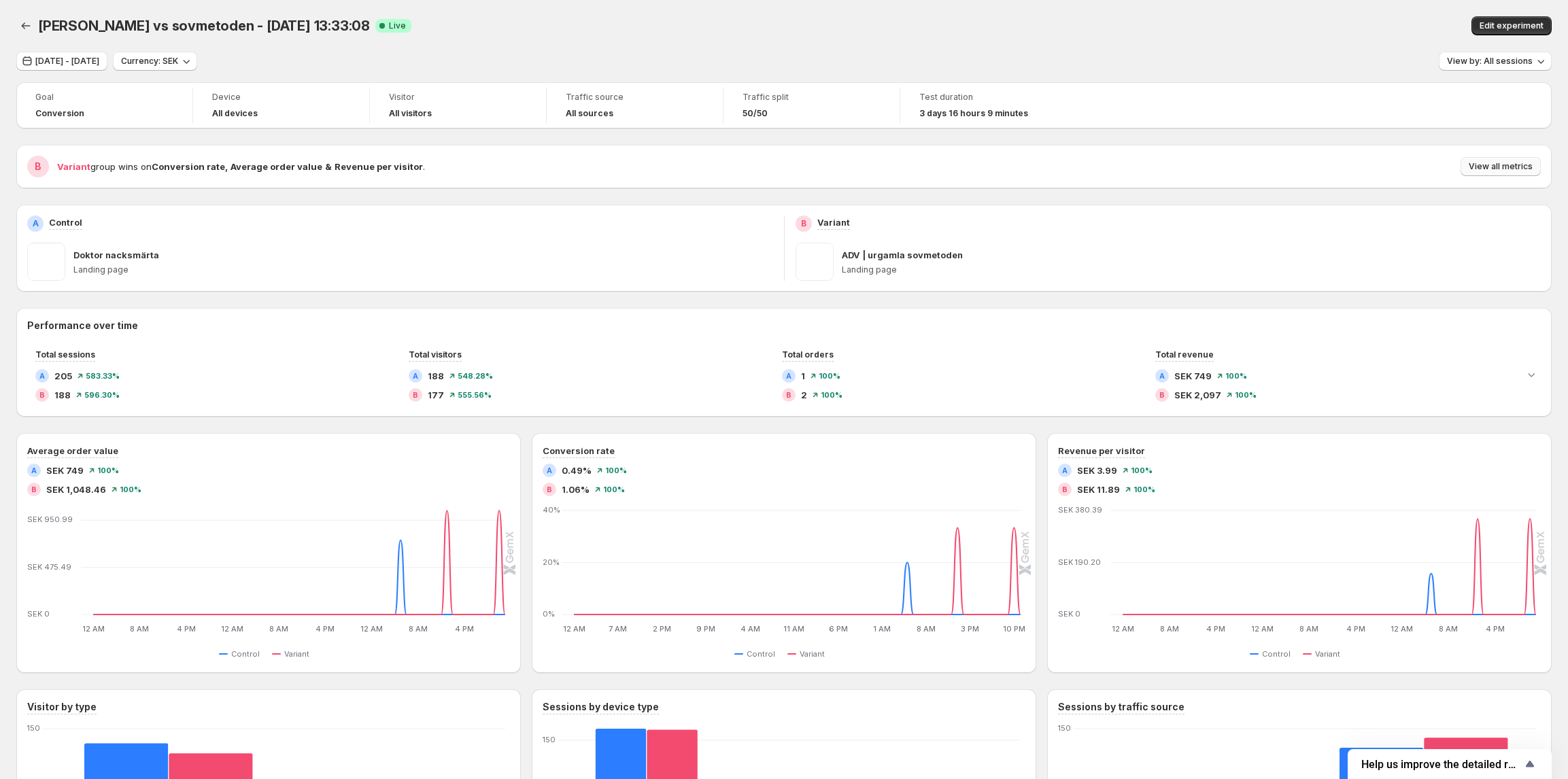
click at [1491, 159] on button "View all metrics" at bounding box center [1500, 167] width 80 height 19
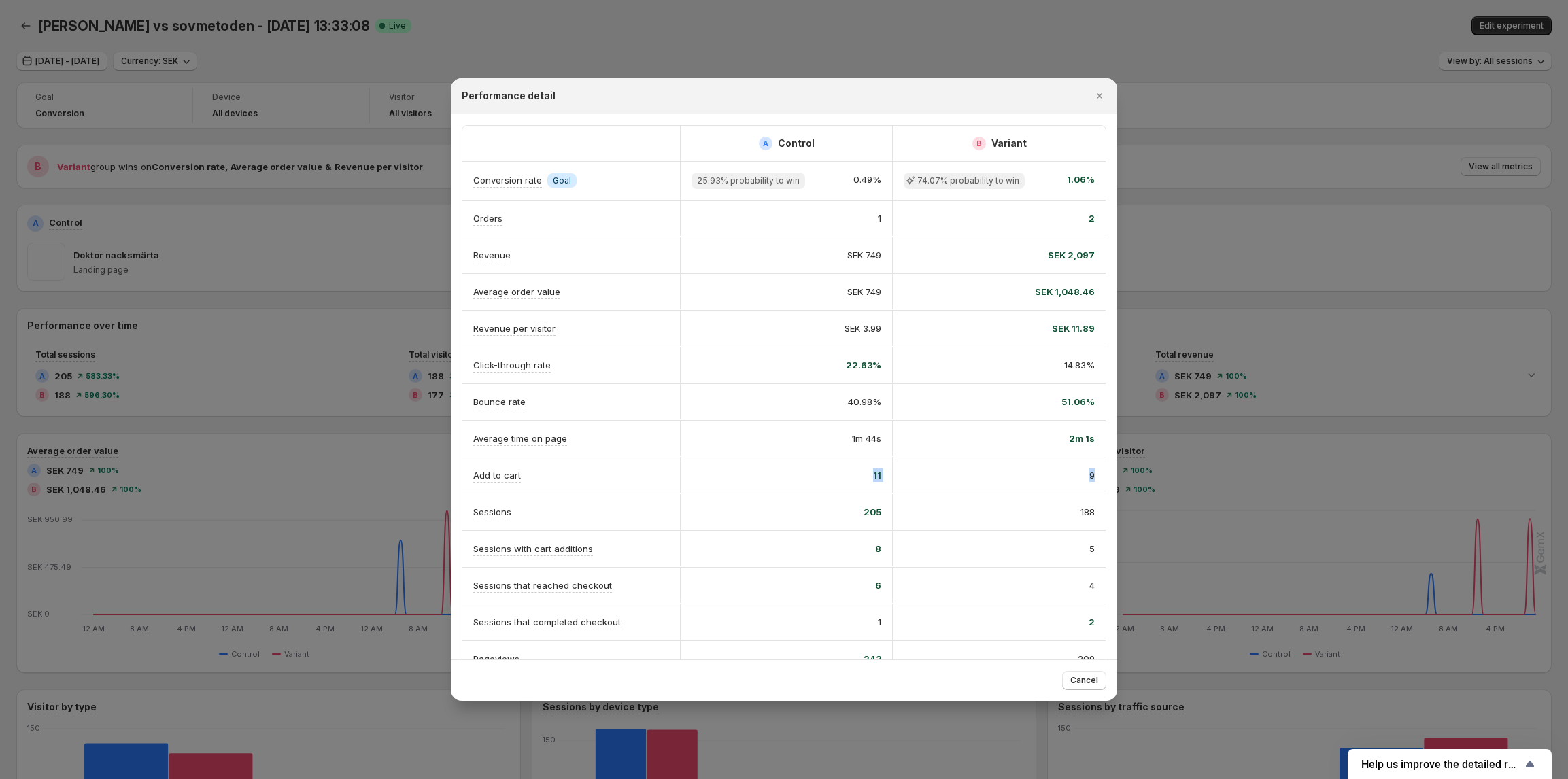
drag, startPoint x: 843, startPoint y: 492, endPoint x: 1090, endPoint y: 488, distance: 247.0
click at [1090, 488] on div "Add to cart 11 9" at bounding box center [784, 476] width 643 height 36
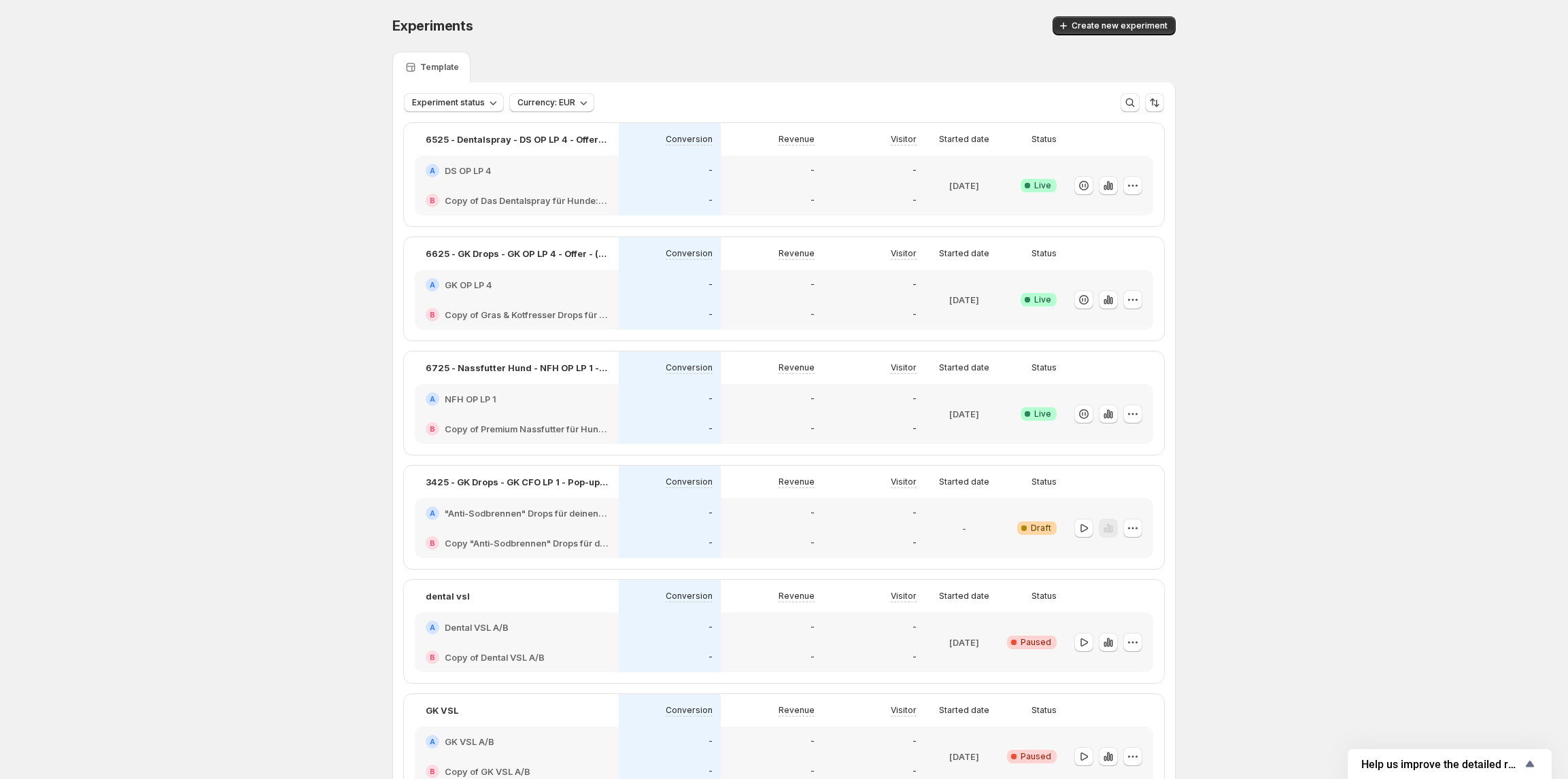
click at [503, 172] on div "A DS OP LP 4" at bounding box center [516, 170] width 182 height 13
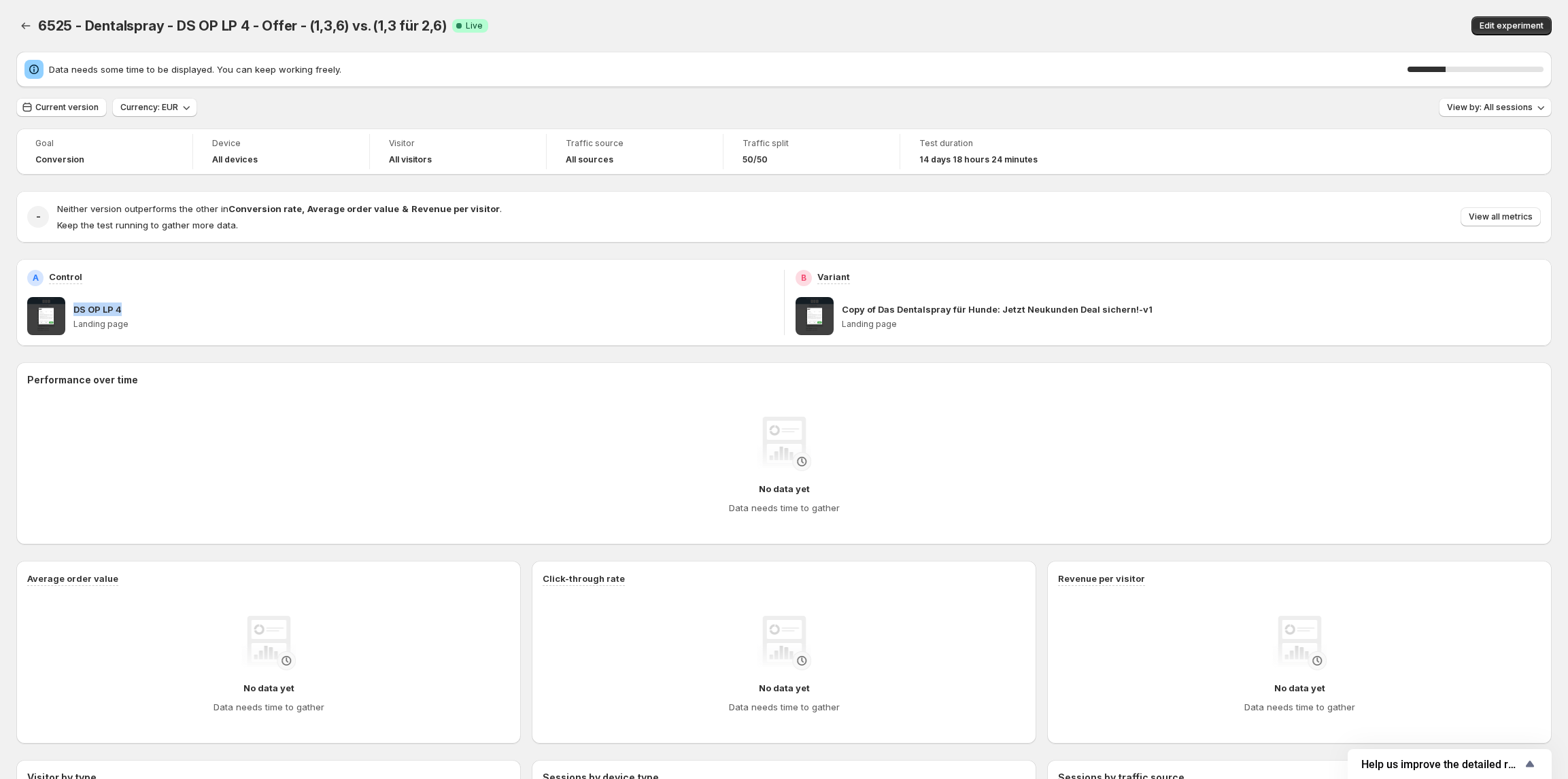
drag, startPoint x: 72, startPoint y: 311, endPoint x: 148, endPoint y: 305, distance: 76.2
click at [148, 305] on div "DS OP LP 4 Landing page" at bounding box center [400, 316] width 745 height 38
copy p "DS OP LP 4"
click at [1501, 22] on span "Edit experiment" at bounding box center [1511, 26] width 64 height 11
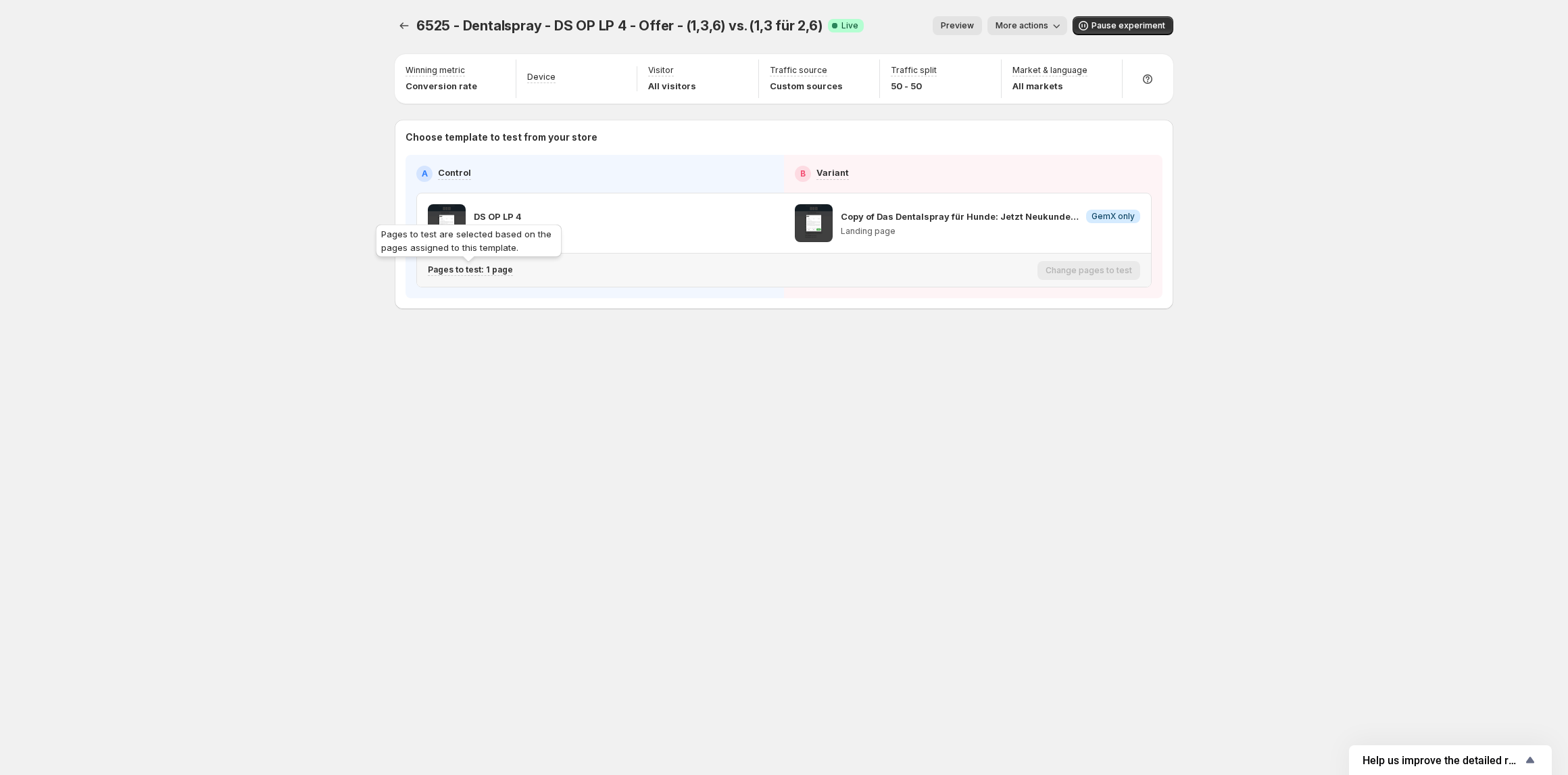
click at [473, 272] on p "Pages to test: 1 page" at bounding box center [470, 270] width 85 height 11
click at [677, 342] on icon "button" at bounding box center [680, 341] width 13 height 13
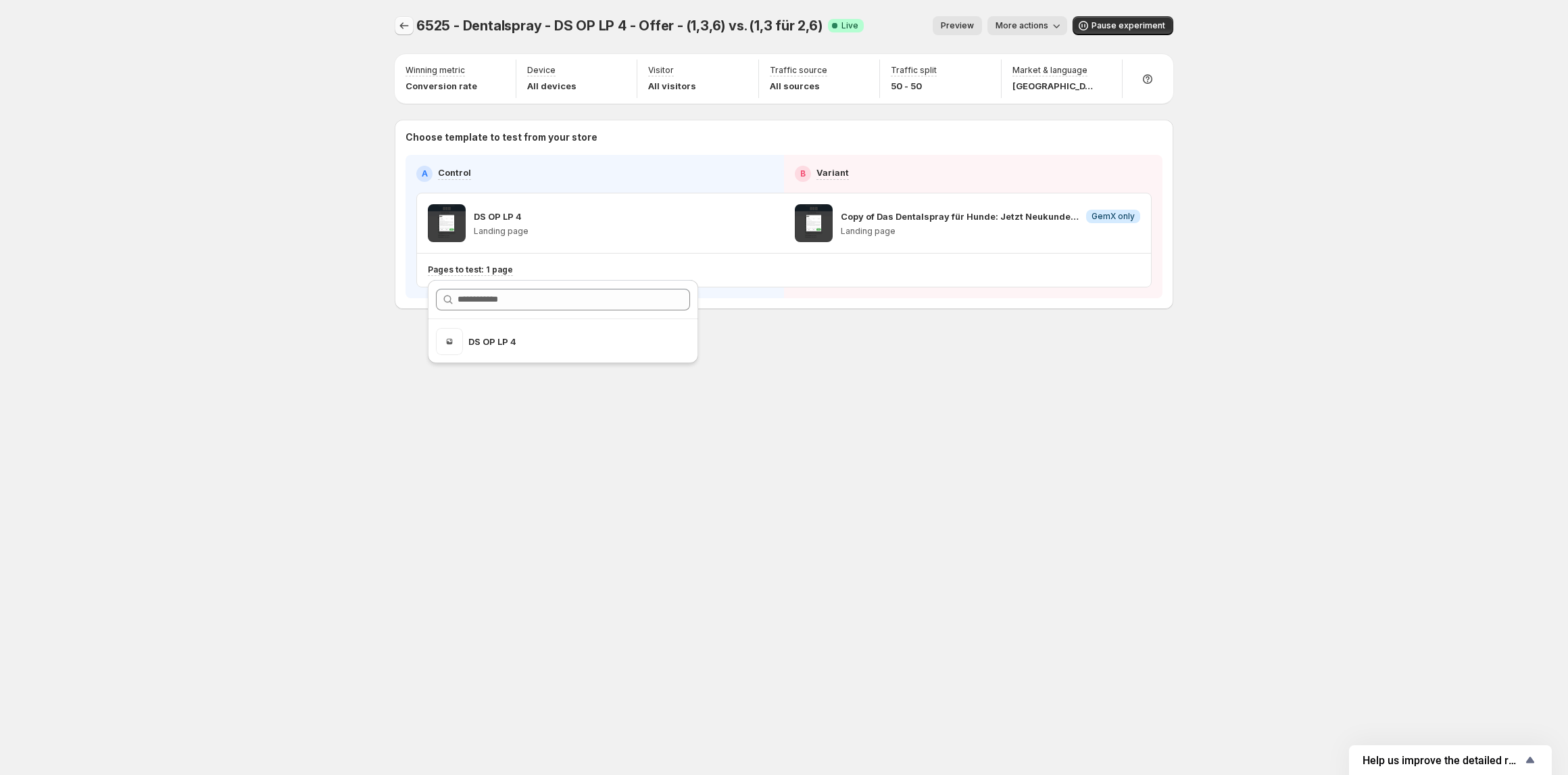
click at [404, 22] on icon "Experiments" at bounding box center [404, 25] width 13 height 13
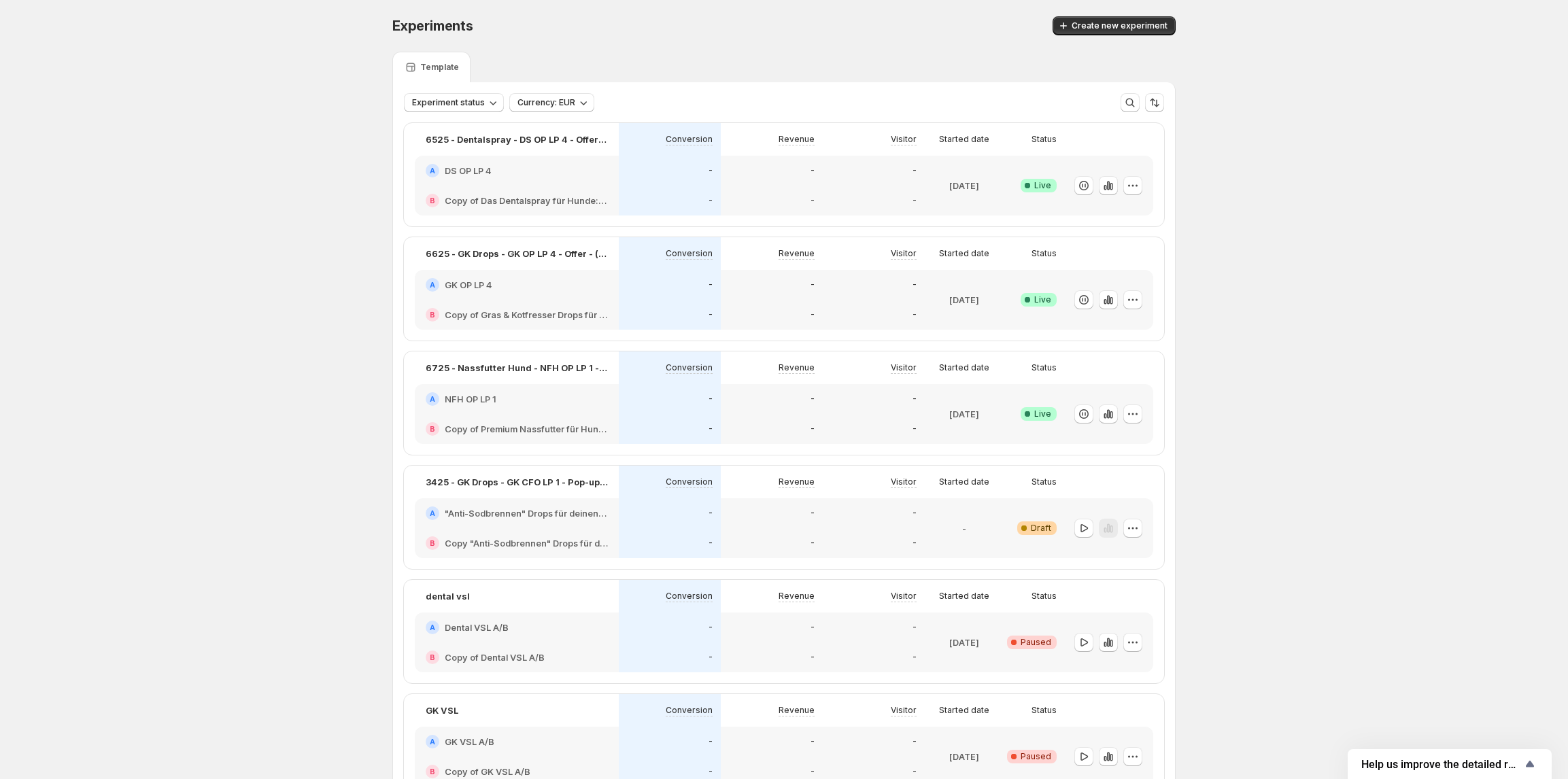
click at [762, 178] on div "-" at bounding box center [772, 170] width 102 height 30
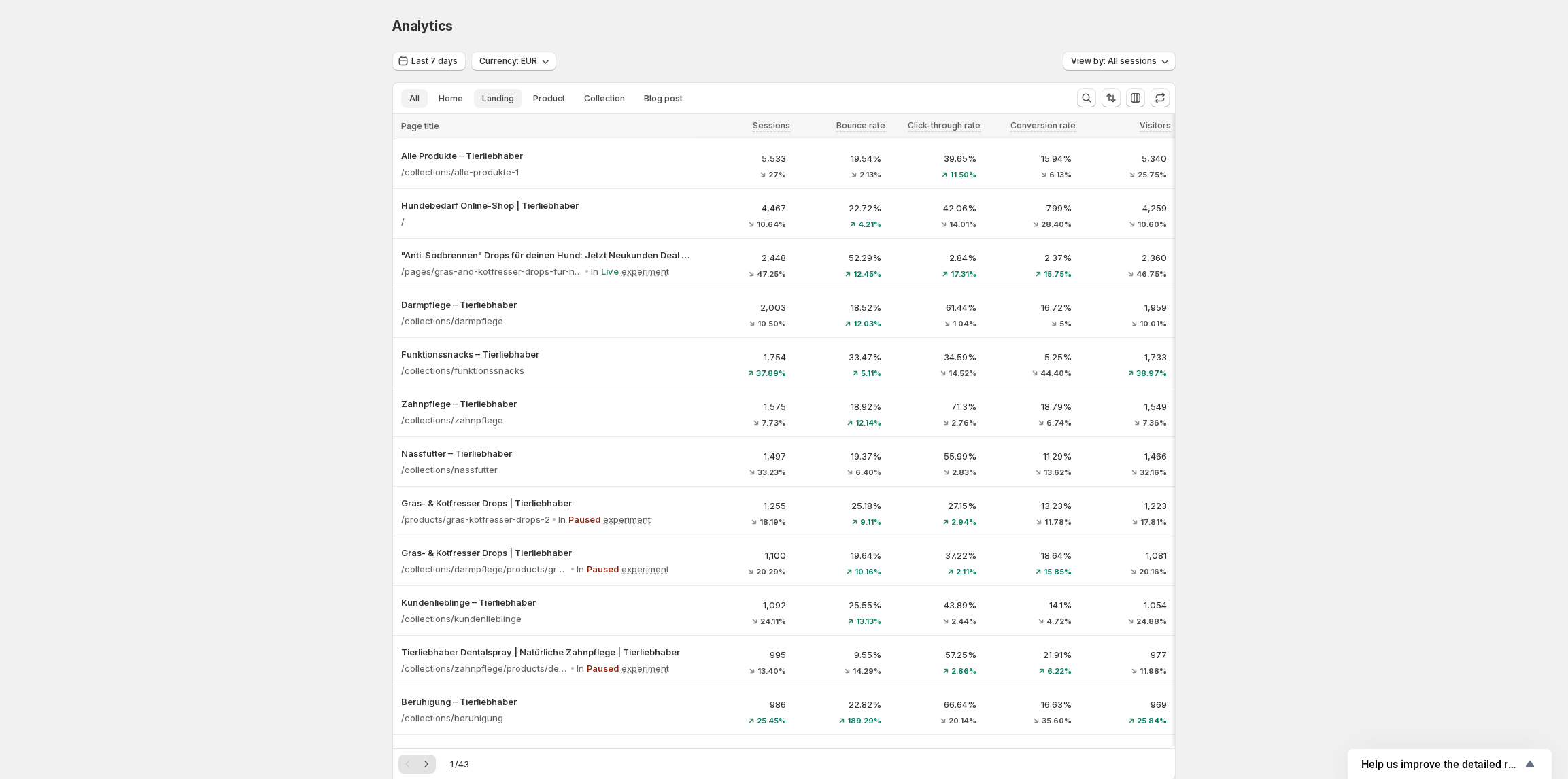
click at [494, 94] on span "Landing" at bounding box center [498, 99] width 32 height 11
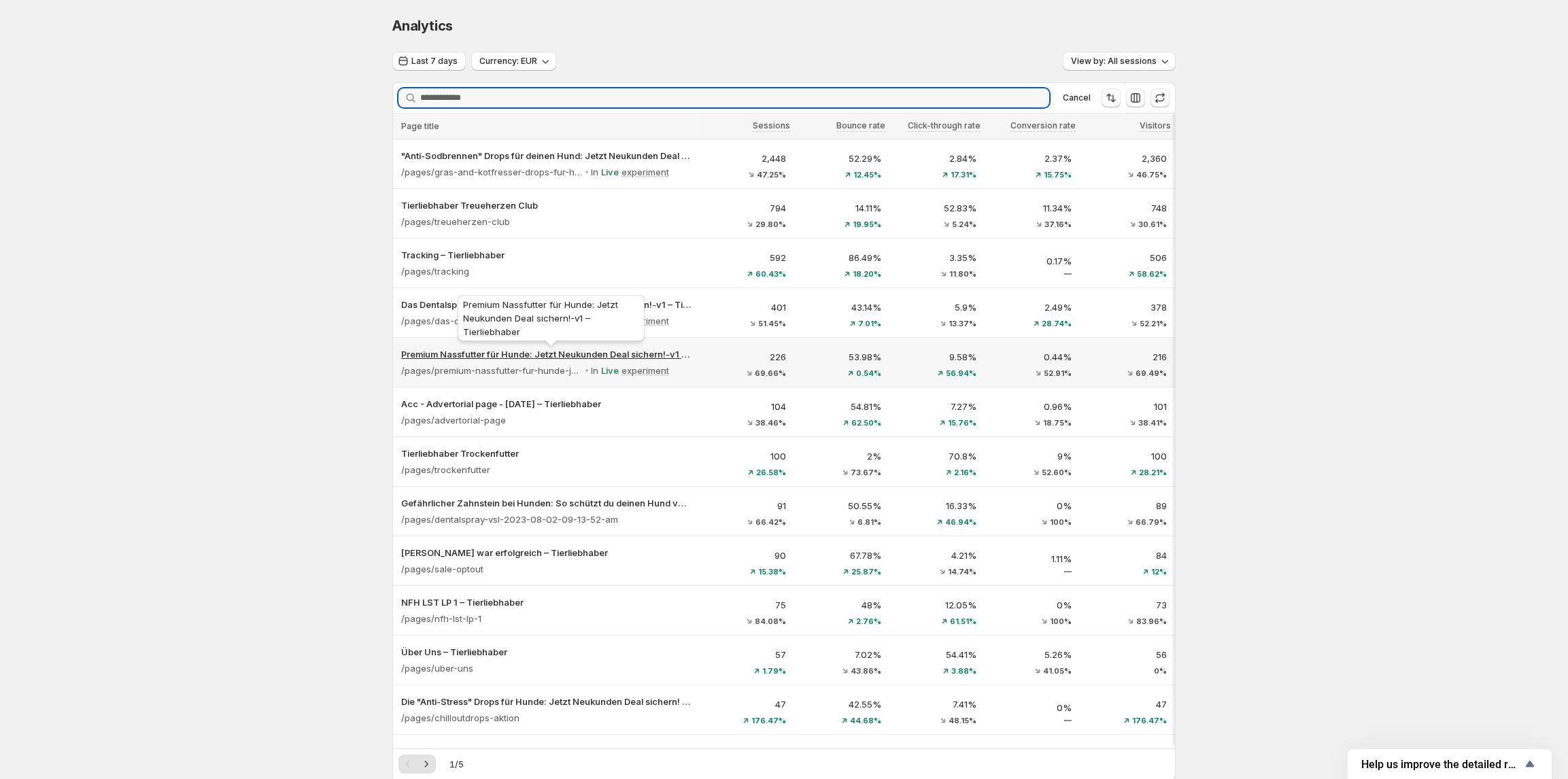
type input "**********"
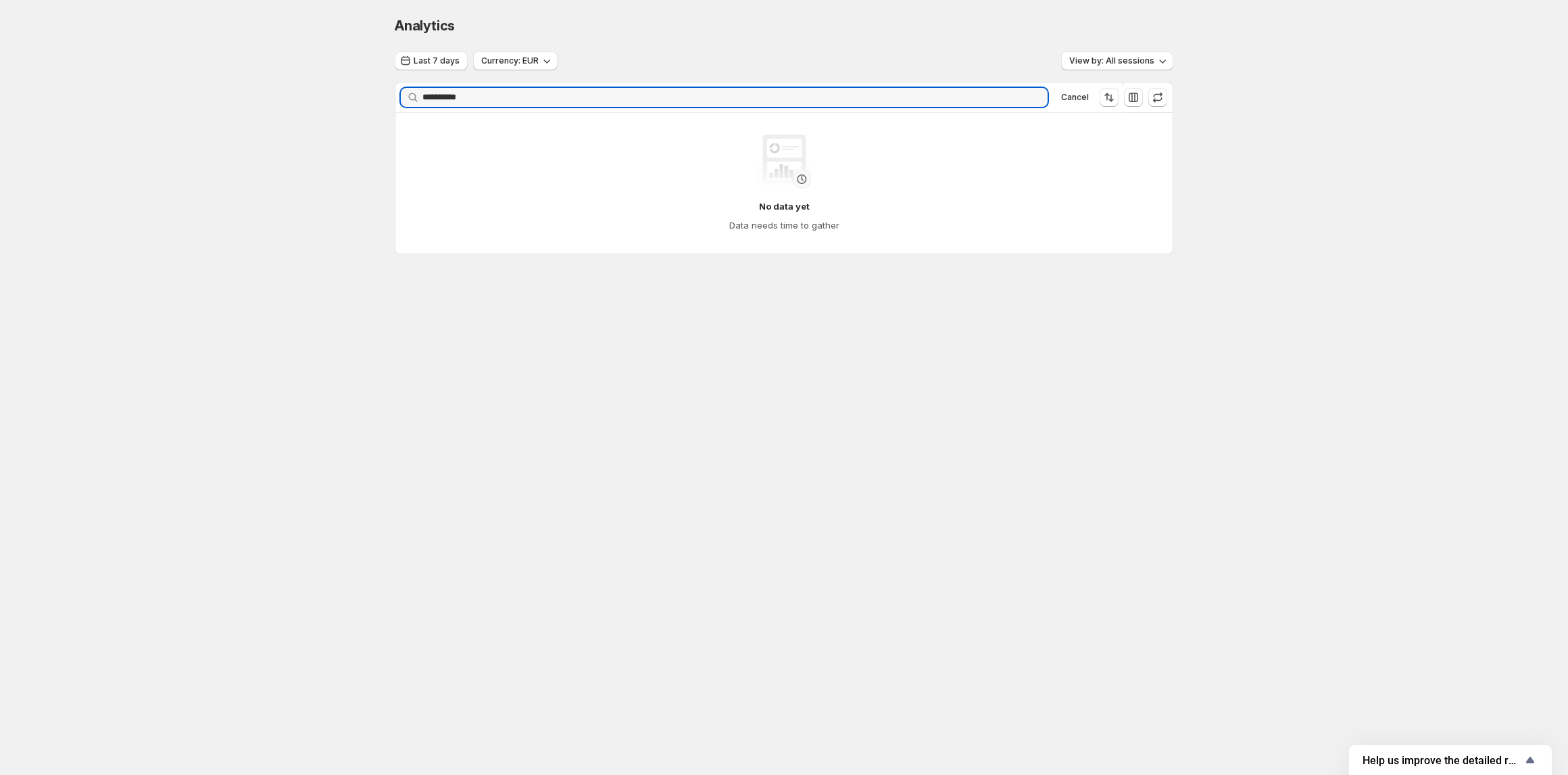
drag, startPoint x: 485, startPoint y: 100, endPoint x: 288, endPoint y: 166, distance: 207.8
click at [355, 100] on div "**********" at bounding box center [784, 163] width 1568 height 327
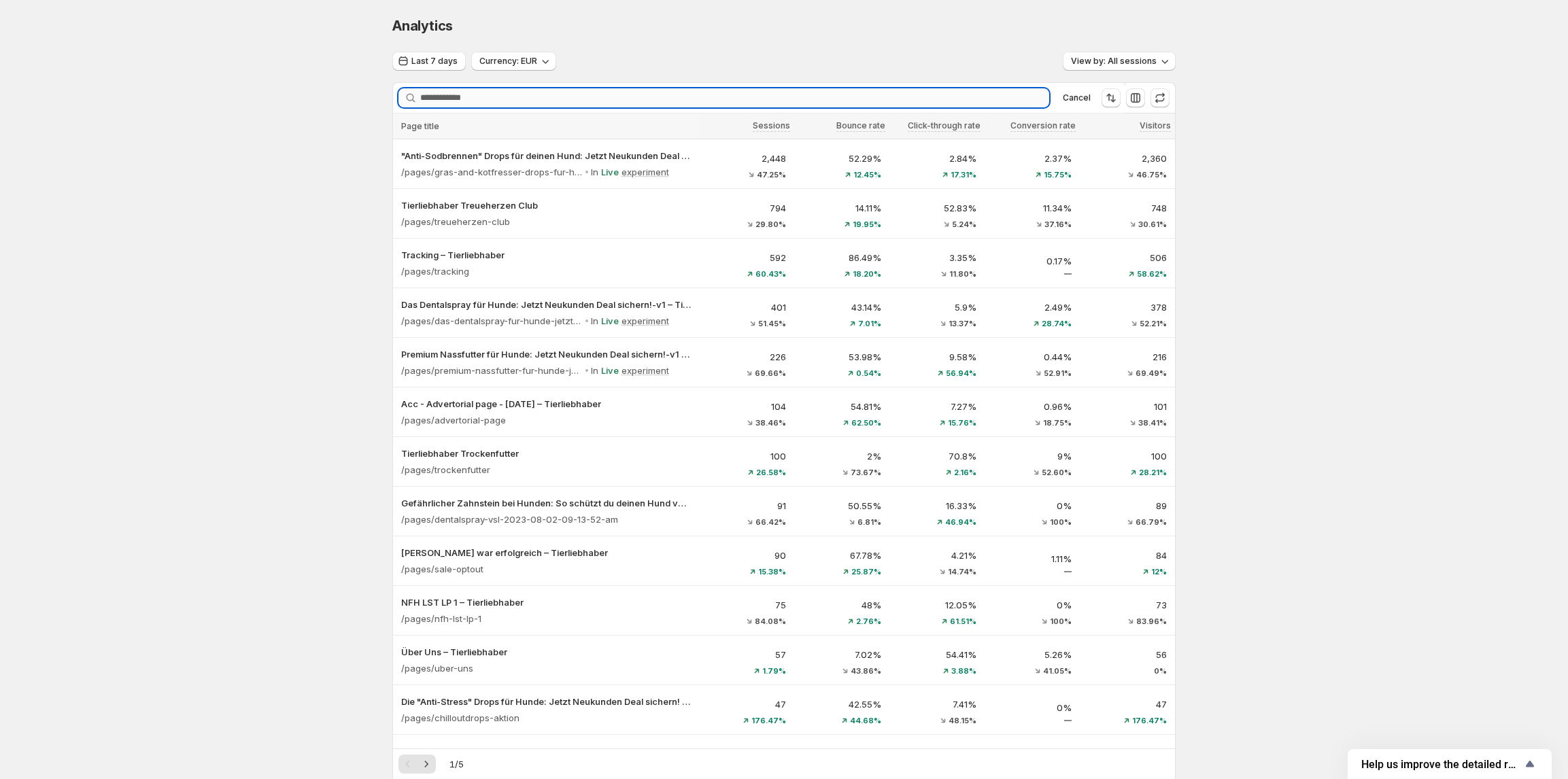
click at [540, 101] on input "Searching..." at bounding box center [734, 98] width 629 height 19
paste input "**********"
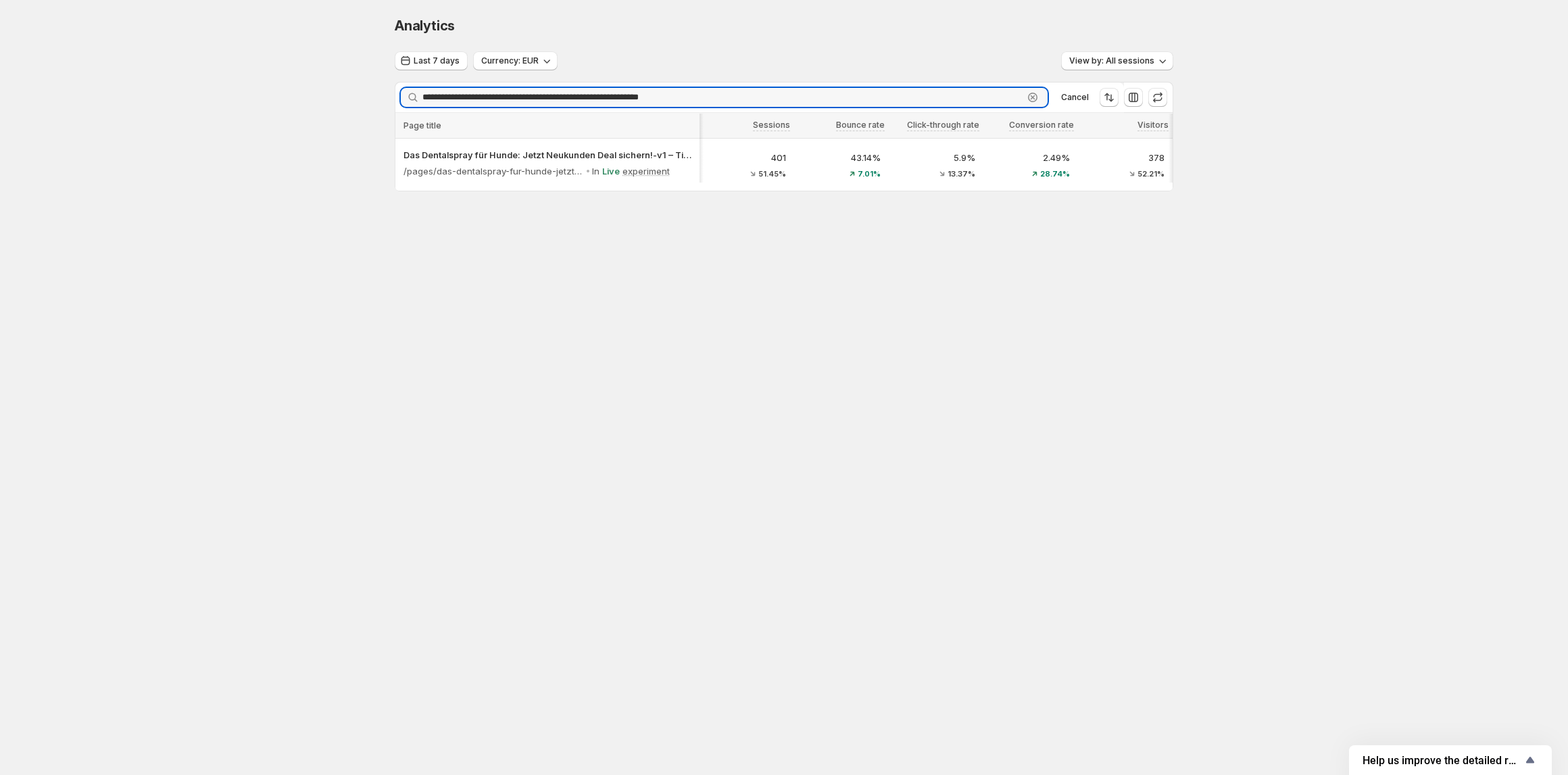
scroll to position [0, 20]
type input "**********"
click at [440, 61] on span "Last 7 days" at bounding box center [436, 61] width 46 height 11
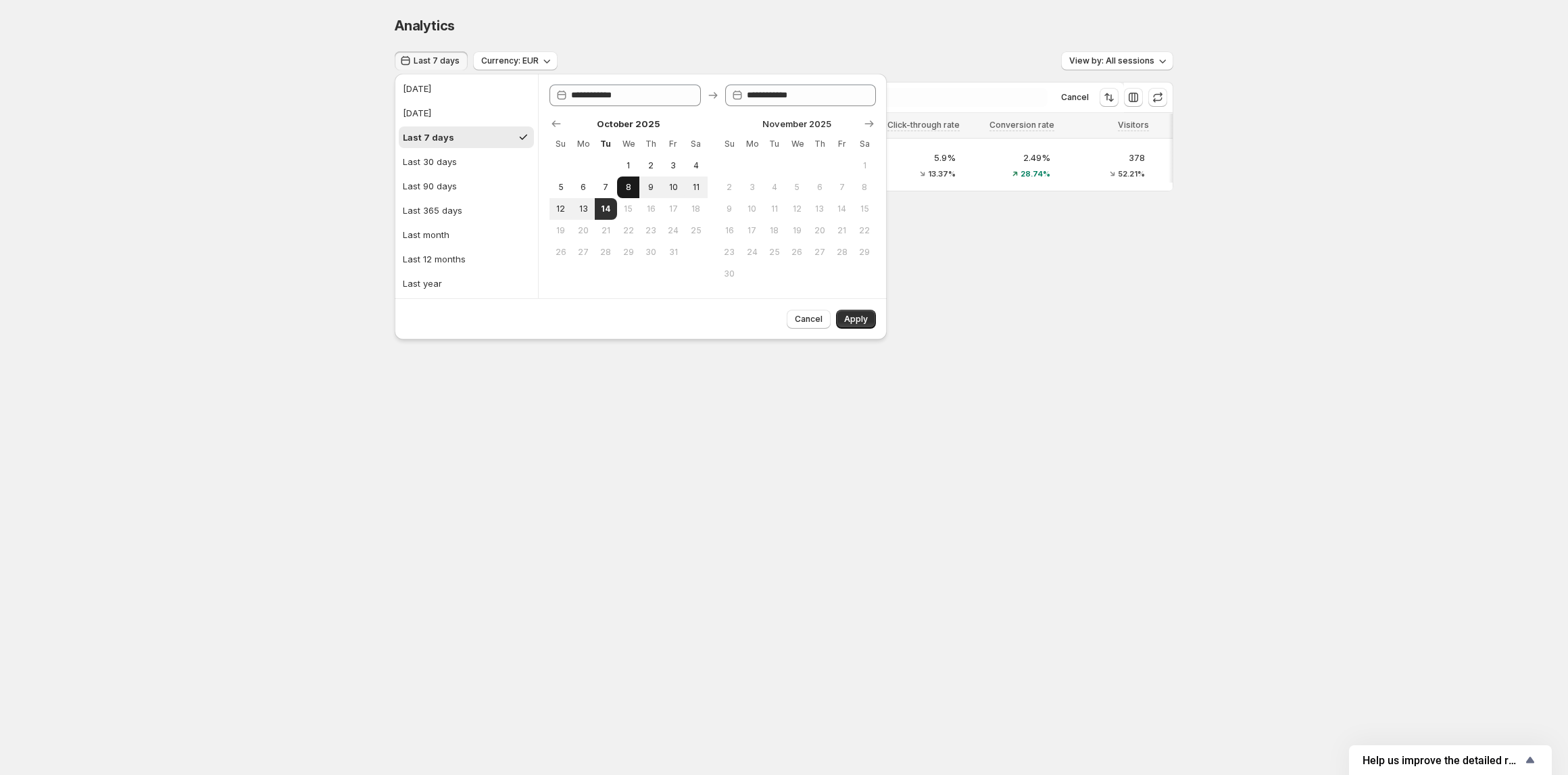
click at [631, 188] on span "8" at bounding box center [628, 187] width 11 height 11
click at [577, 201] on button "13" at bounding box center [583, 208] width 22 height 22
type input "**********"
click at [668, 189] on span "10" at bounding box center [673, 187] width 11 height 11
type input "**********"
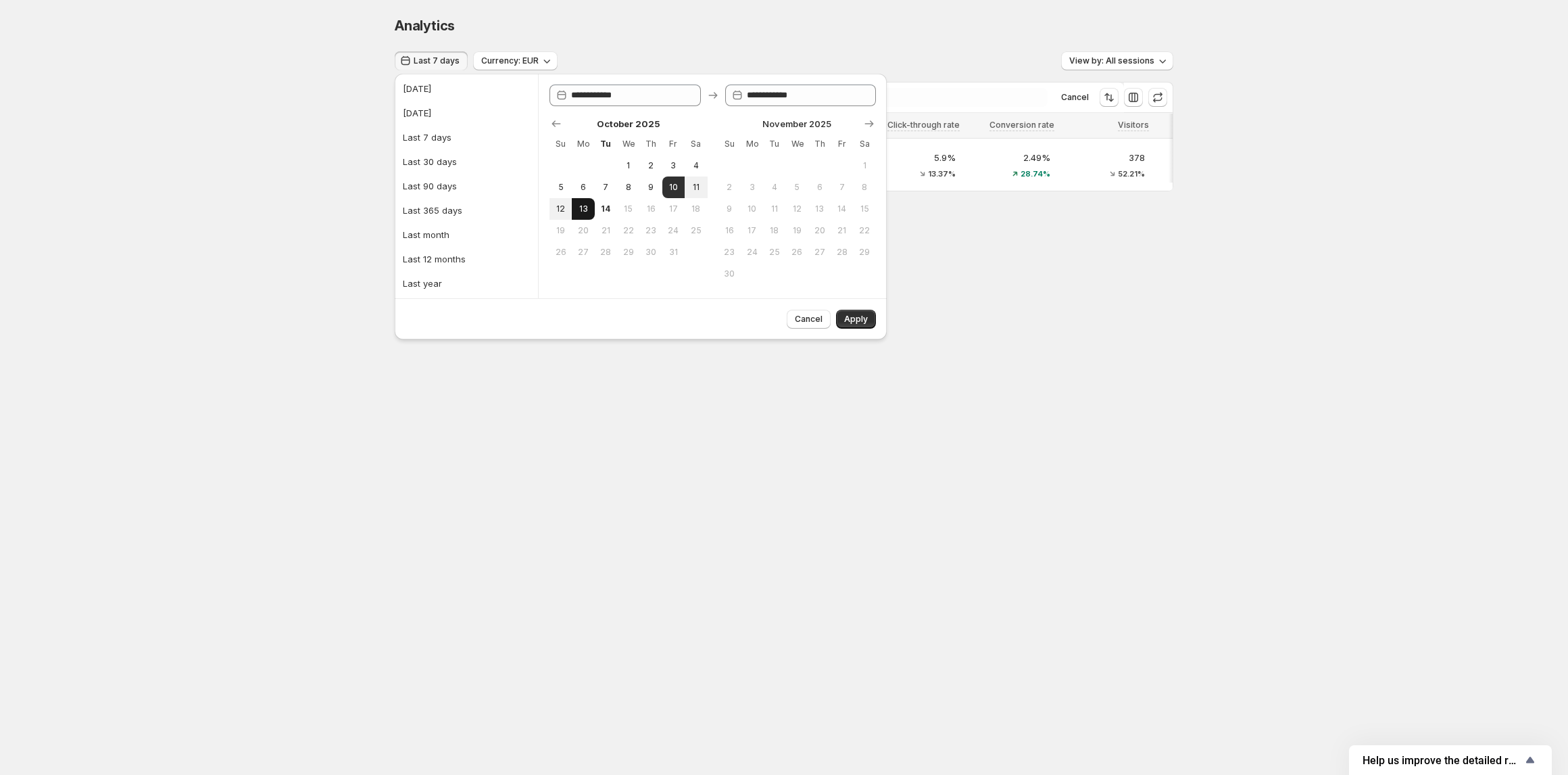
click at [577, 213] on span "13" at bounding box center [583, 209] width 11 height 11
type input "**********"
click at [854, 320] on span "Apply" at bounding box center [855, 320] width 23 height 11
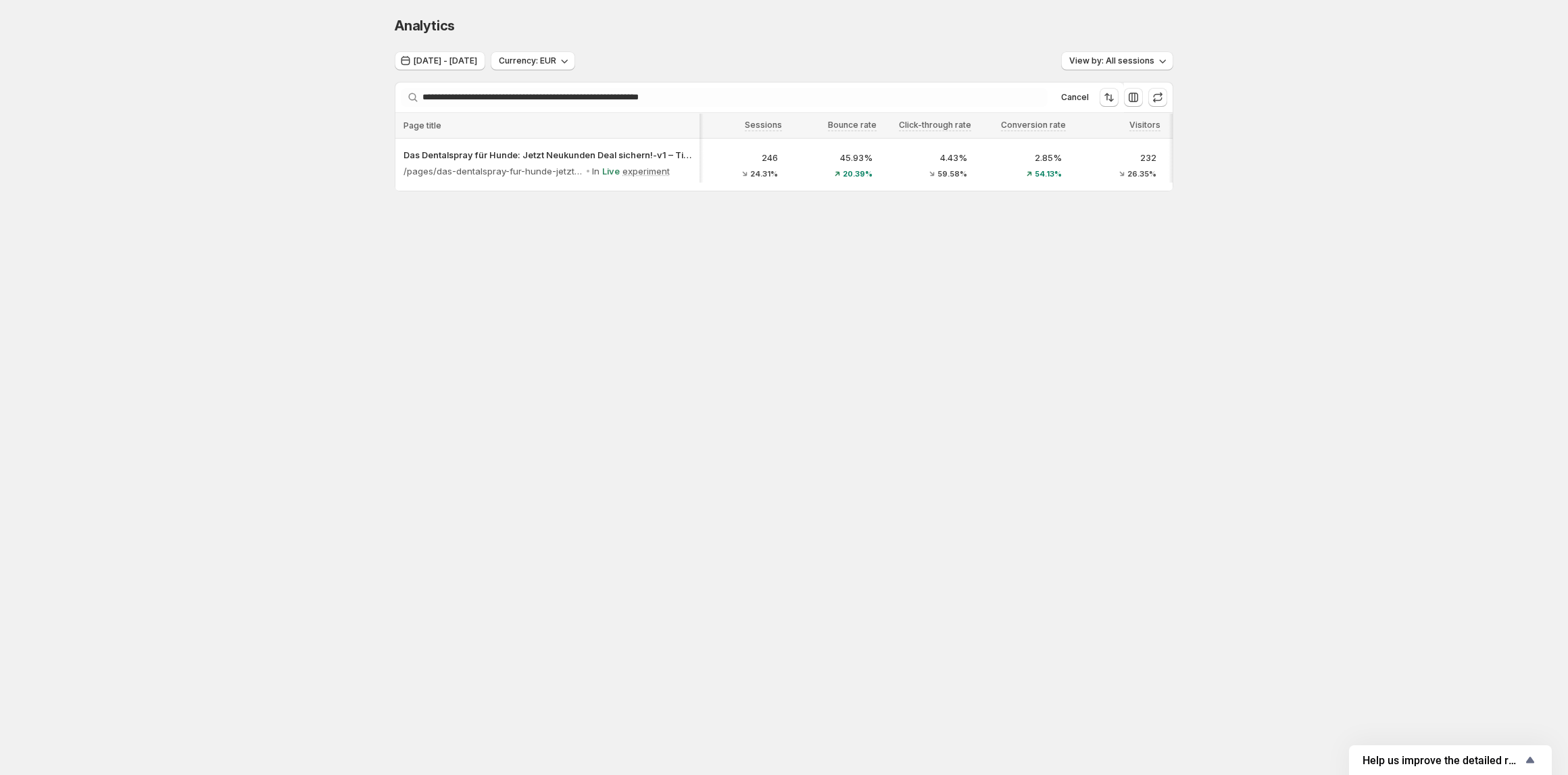
scroll to position [0, 0]
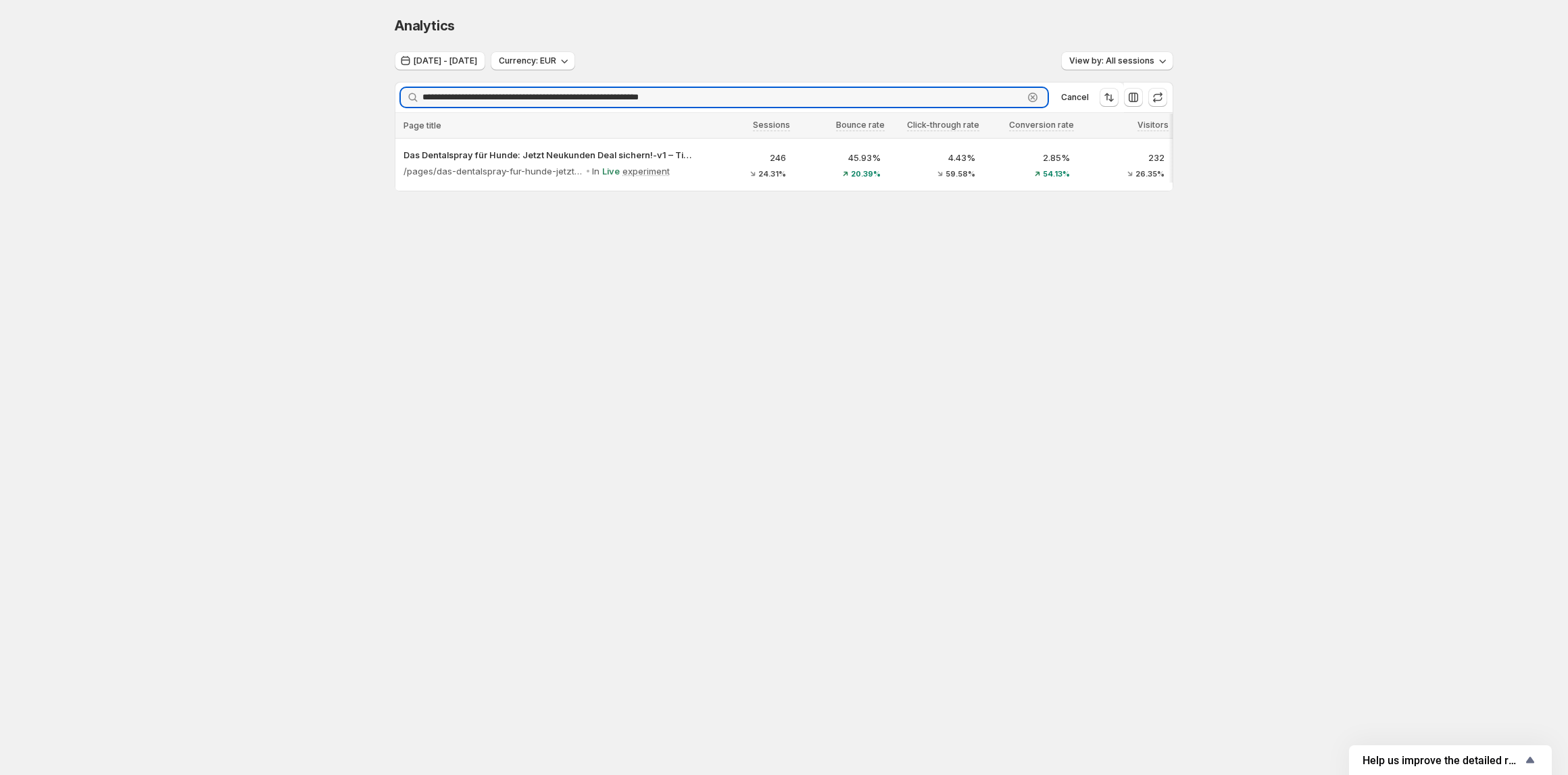
drag, startPoint x: 739, startPoint y: 98, endPoint x: 393, endPoint y: 104, distance: 346.1
click at [399, 101] on div "**********" at bounding box center [760, 97] width 729 height 30
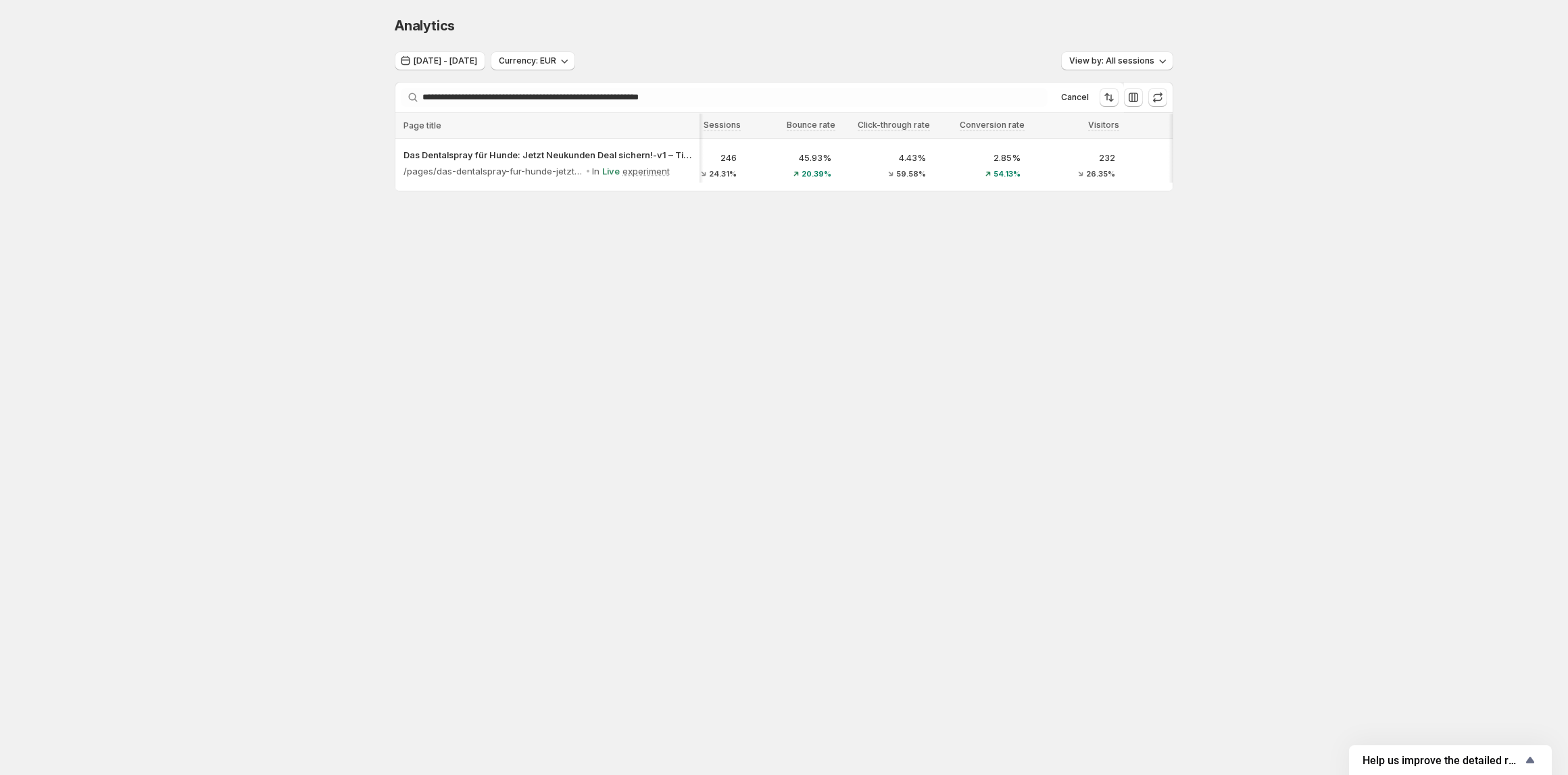
scroll to position [0, 153]
click at [1136, 95] on icon "button" at bounding box center [1133, 97] width 9 height 9
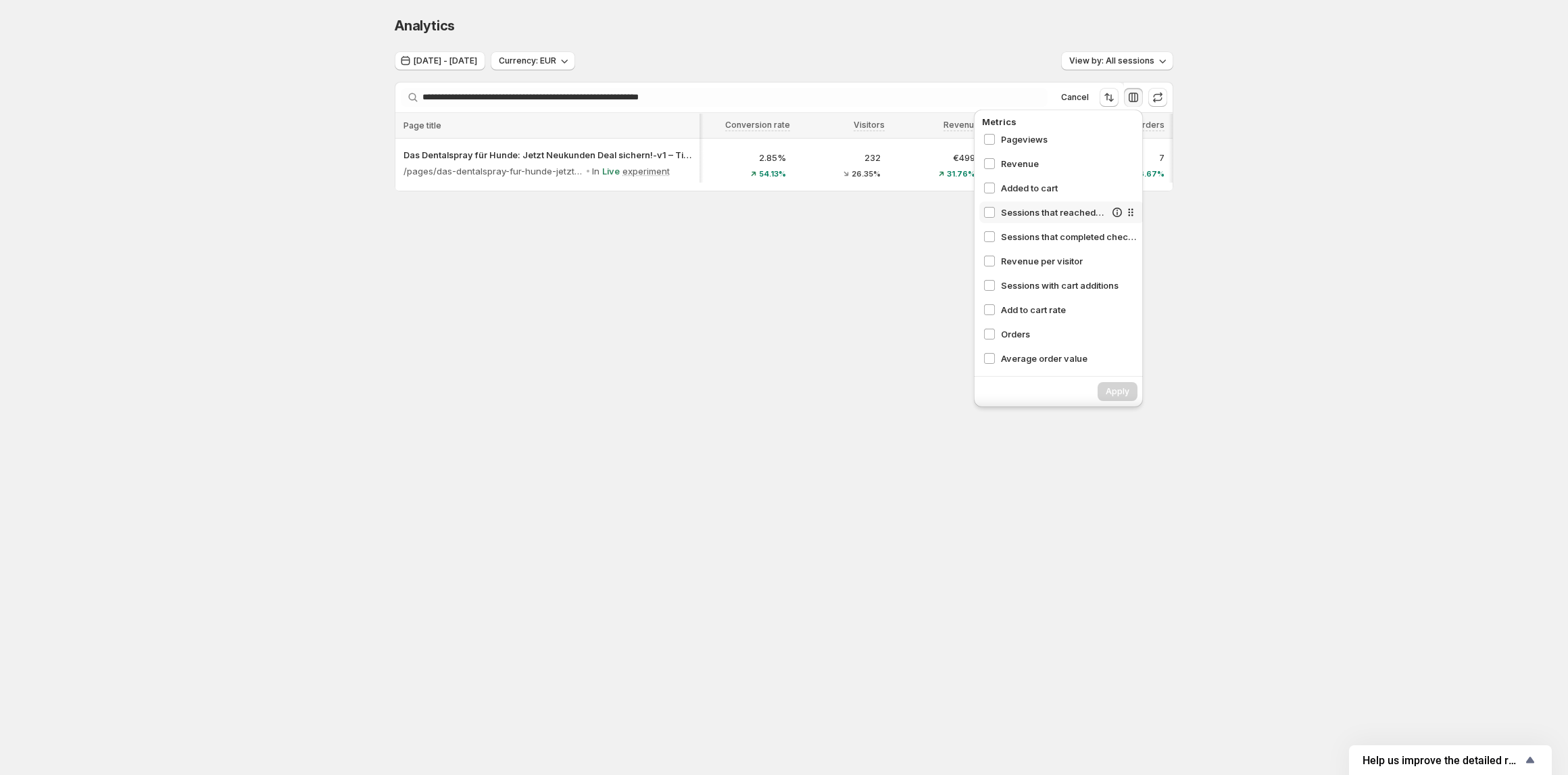
scroll to position [152, 0]
click at [830, 274] on body "**********" at bounding box center [784, 387] width 1568 height 775
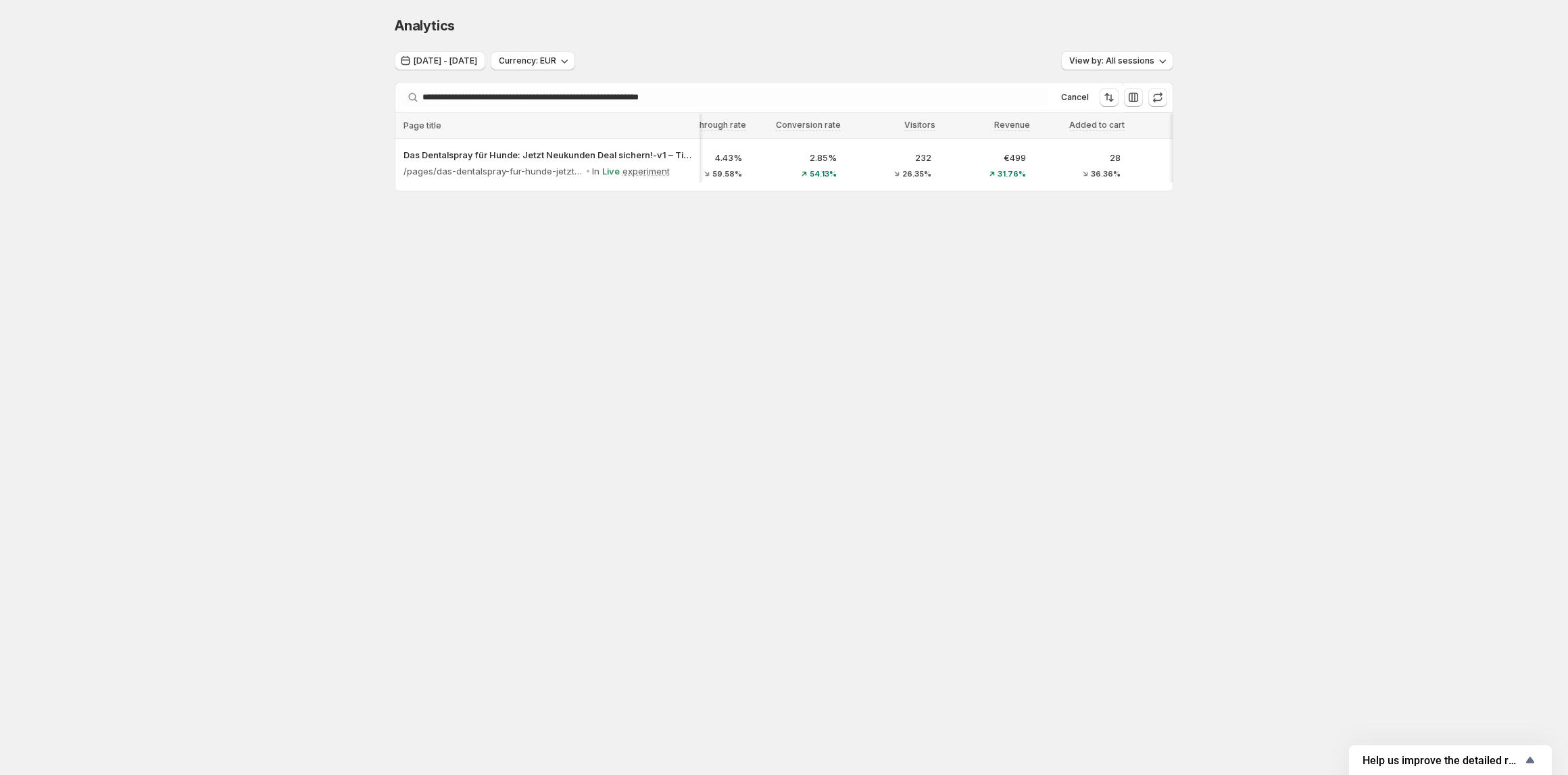
scroll to position [0, 190]
click at [1161, 60] on icon "button" at bounding box center [1162, 61] width 13 height 13
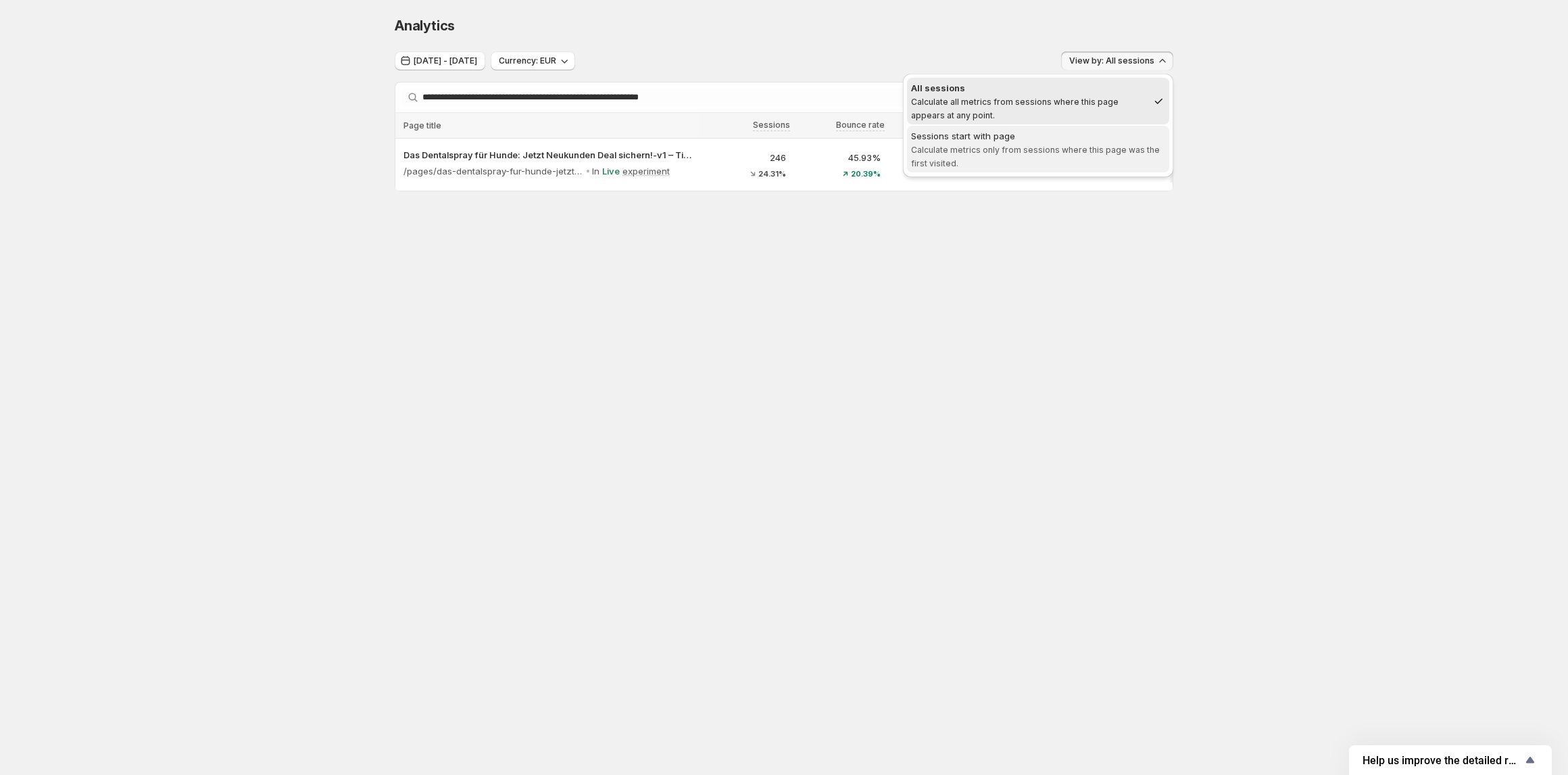
click at [990, 142] on span "Sessions start with page Calculate metrics only from sessions where this page w…" at bounding box center [1037, 149] width 254 height 40
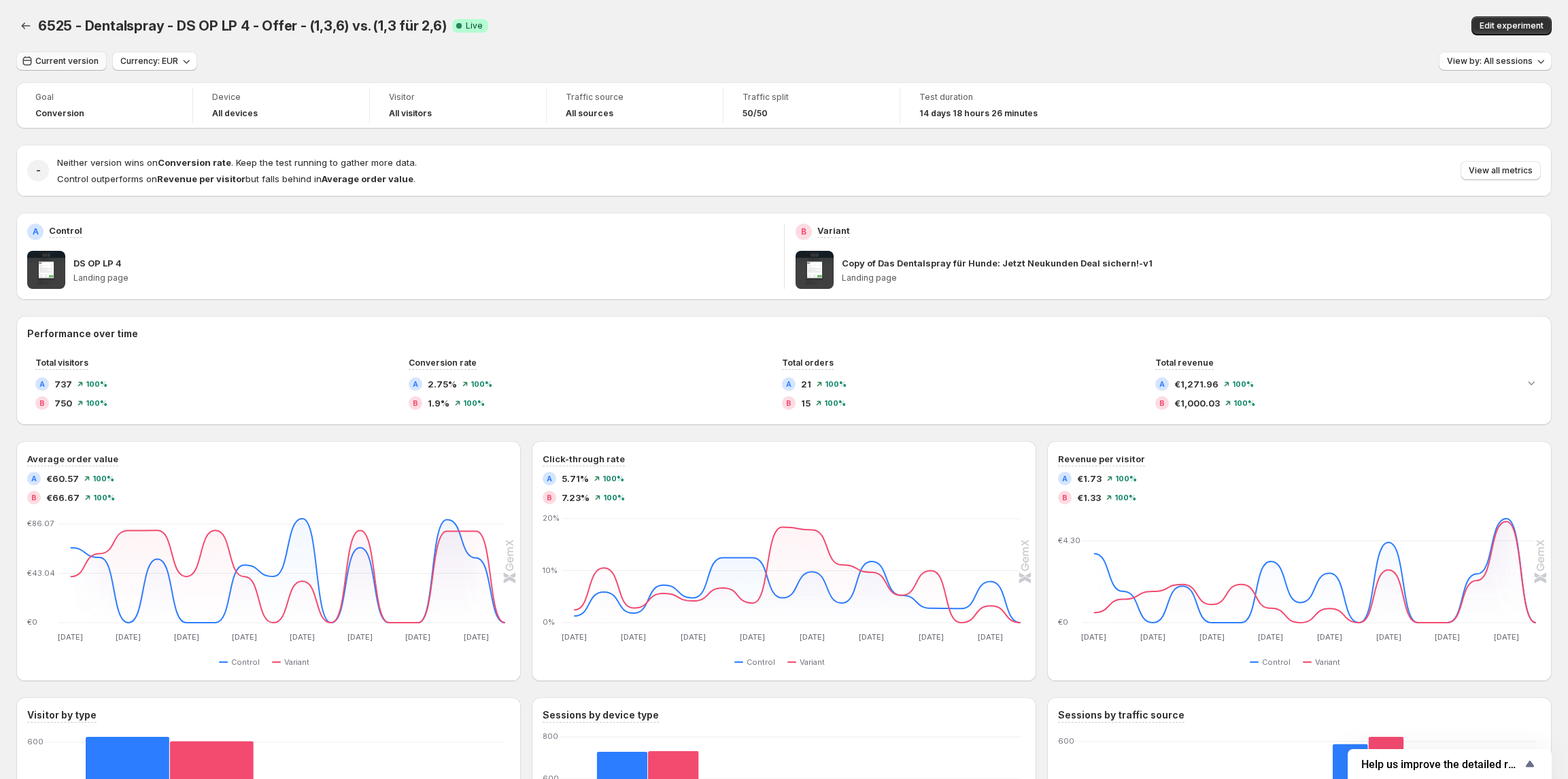
click at [65, 66] on span "Current version" at bounding box center [67, 61] width 63 height 11
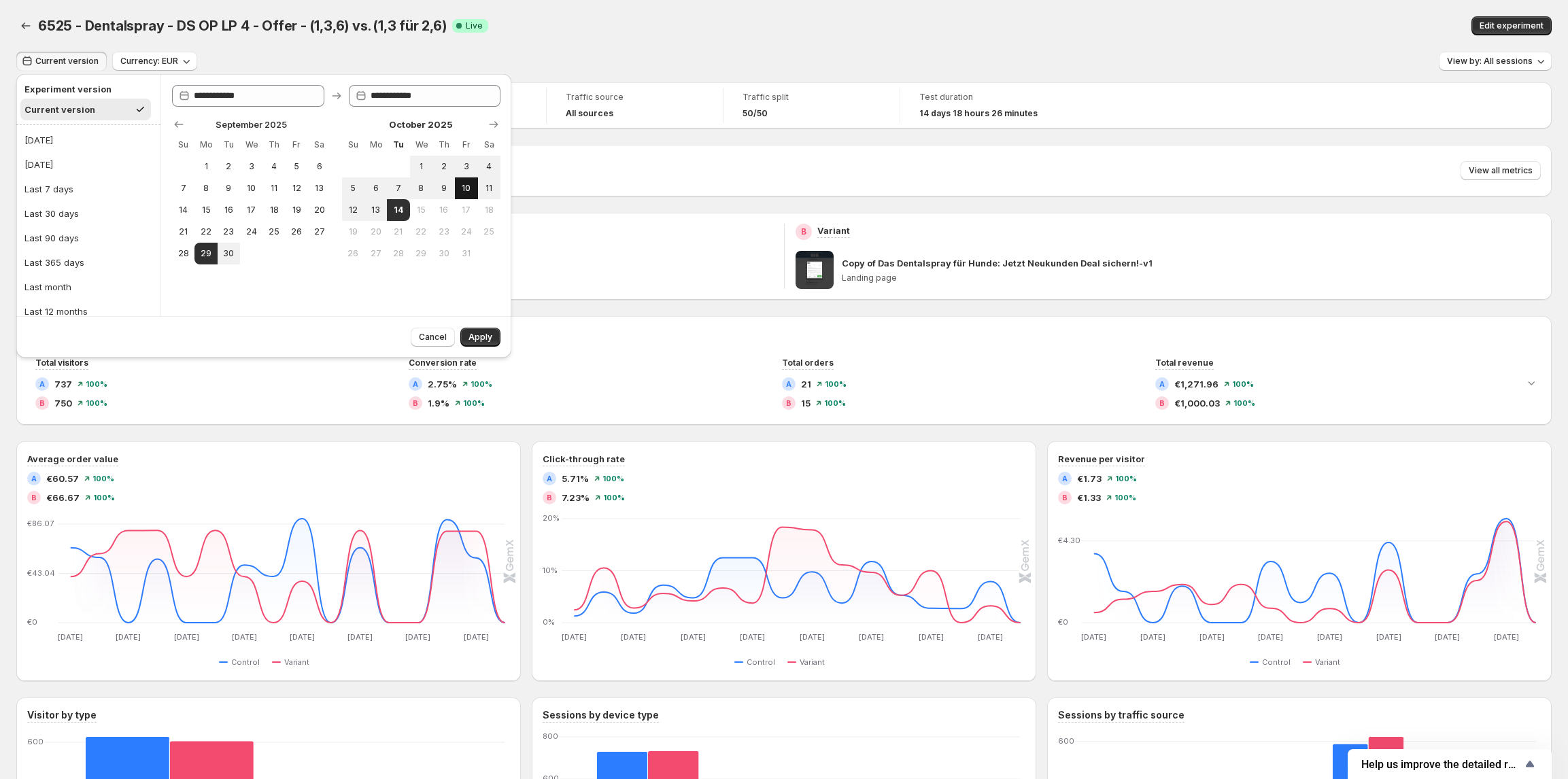
click at [461, 189] on span "10" at bounding box center [466, 188] width 11 height 11
type input "**********"
click at [378, 204] on span "13" at bounding box center [375, 210] width 11 height 11
type input "**********"
click at [477, 335] on span "Apply" at bounding box center [480, 337] width 24 height 11
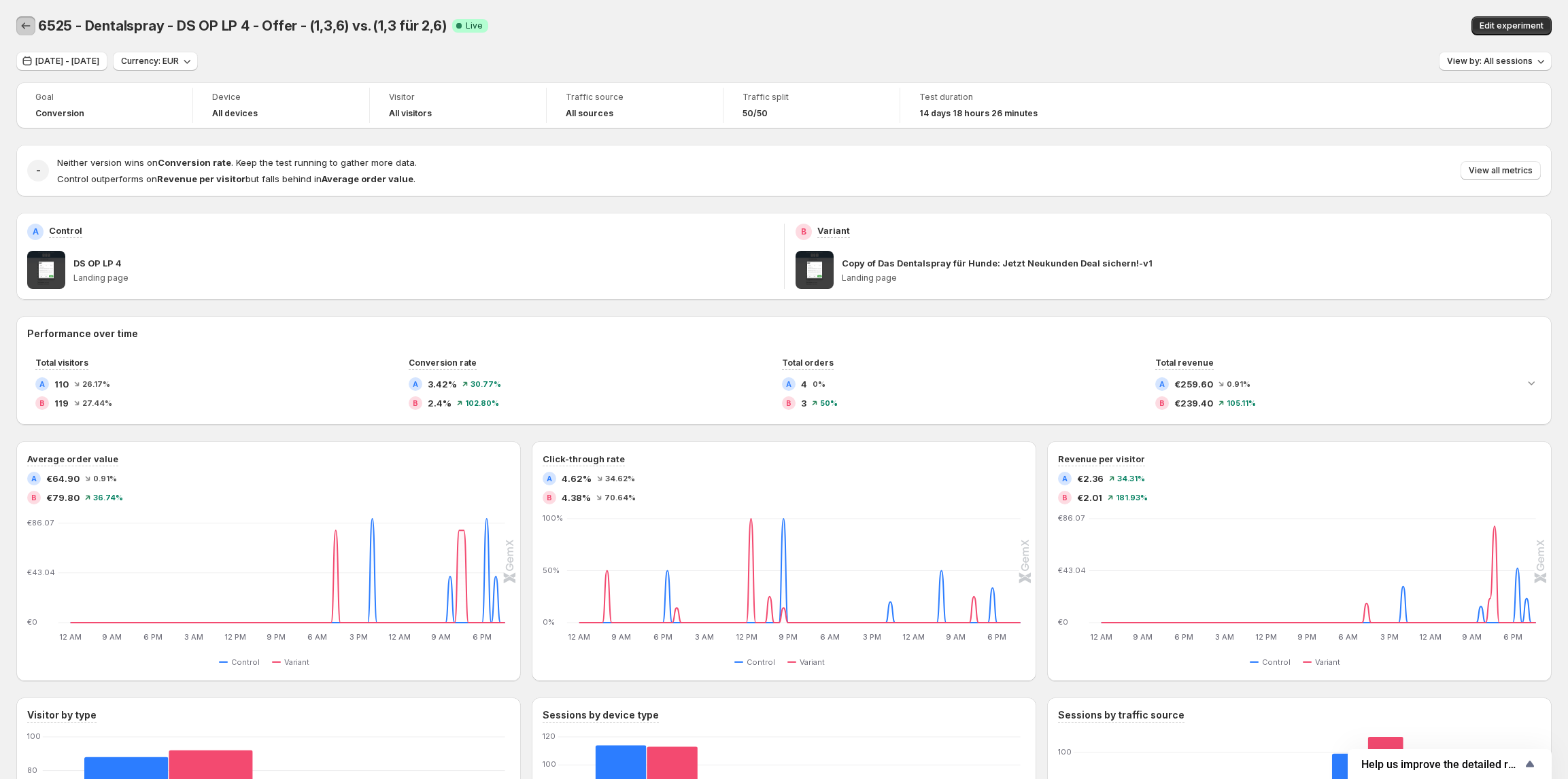
drag, startPoint x: 20, startPoint y: 25, endPoint x: 170, endPoint y: 182, distance: 217.1
click at [20, 25] on icon "Back" at bounding box center [25, 25] width 13 height 13
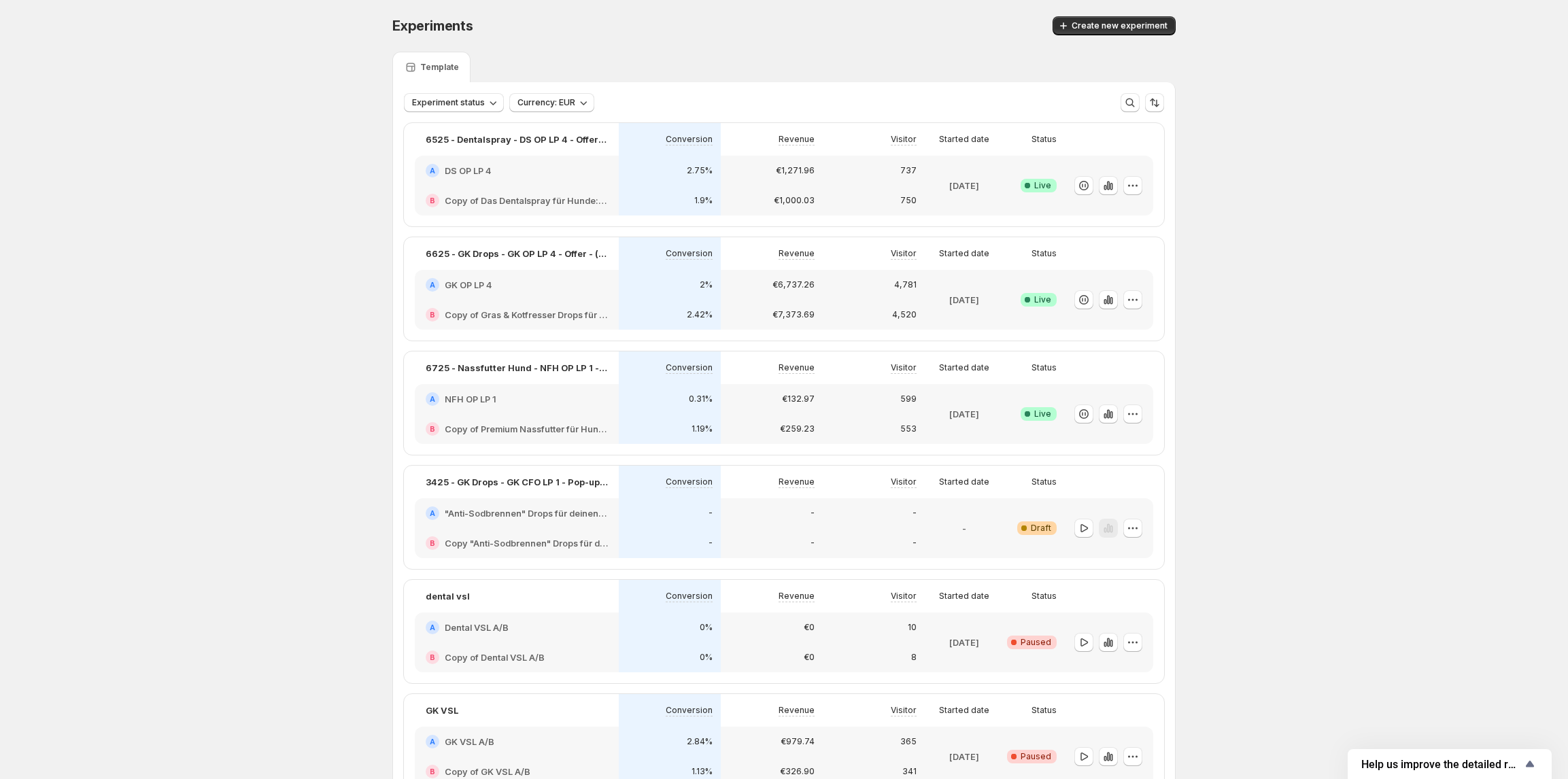
click at [499, 161] on div "A DS OP LP 4" at bounding box center [516, 170] width 204 height 30
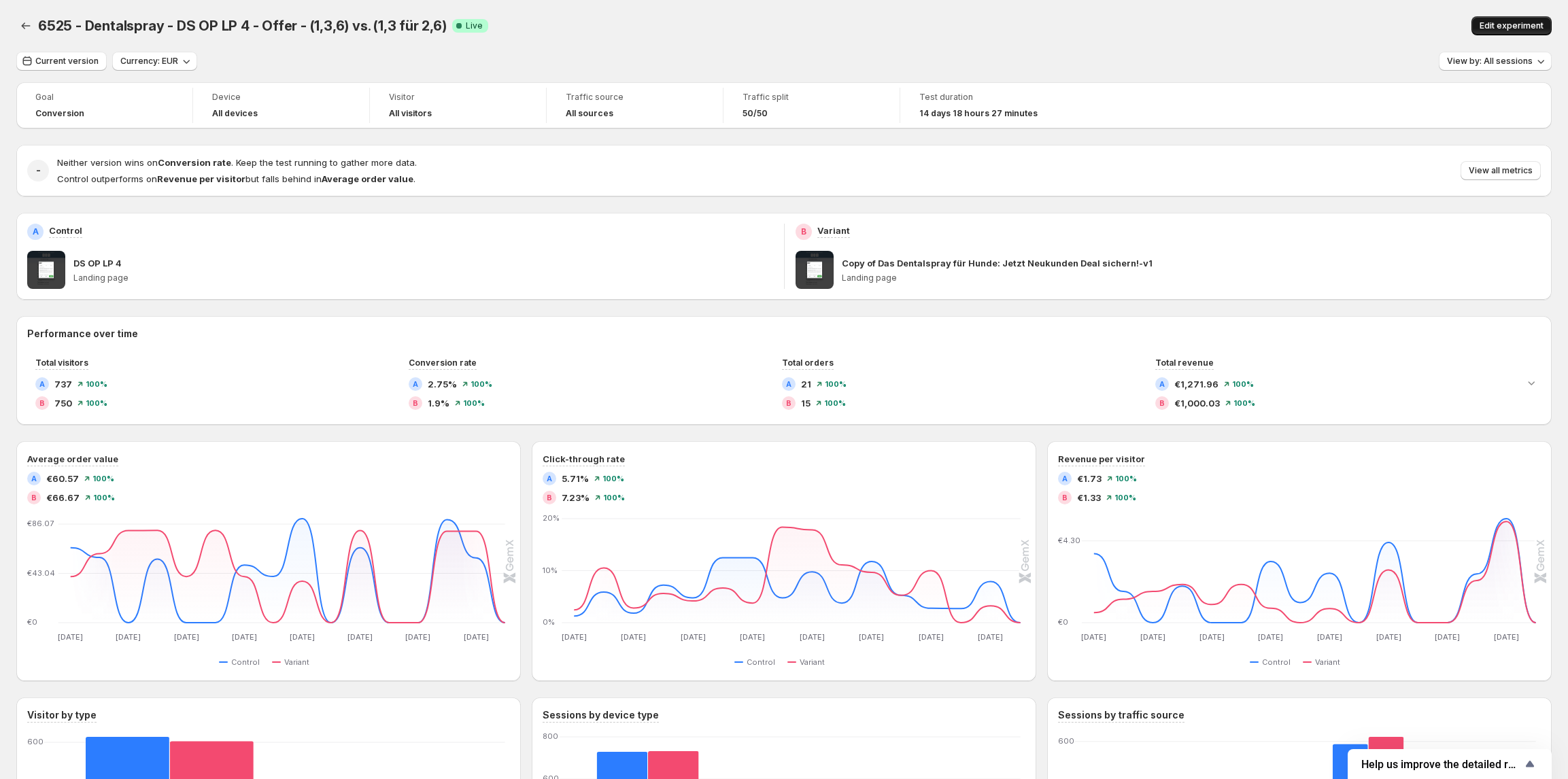
click at [1532, 21] on span "Edit experiment" at bounding box center [1511, 26] width 64 height 11
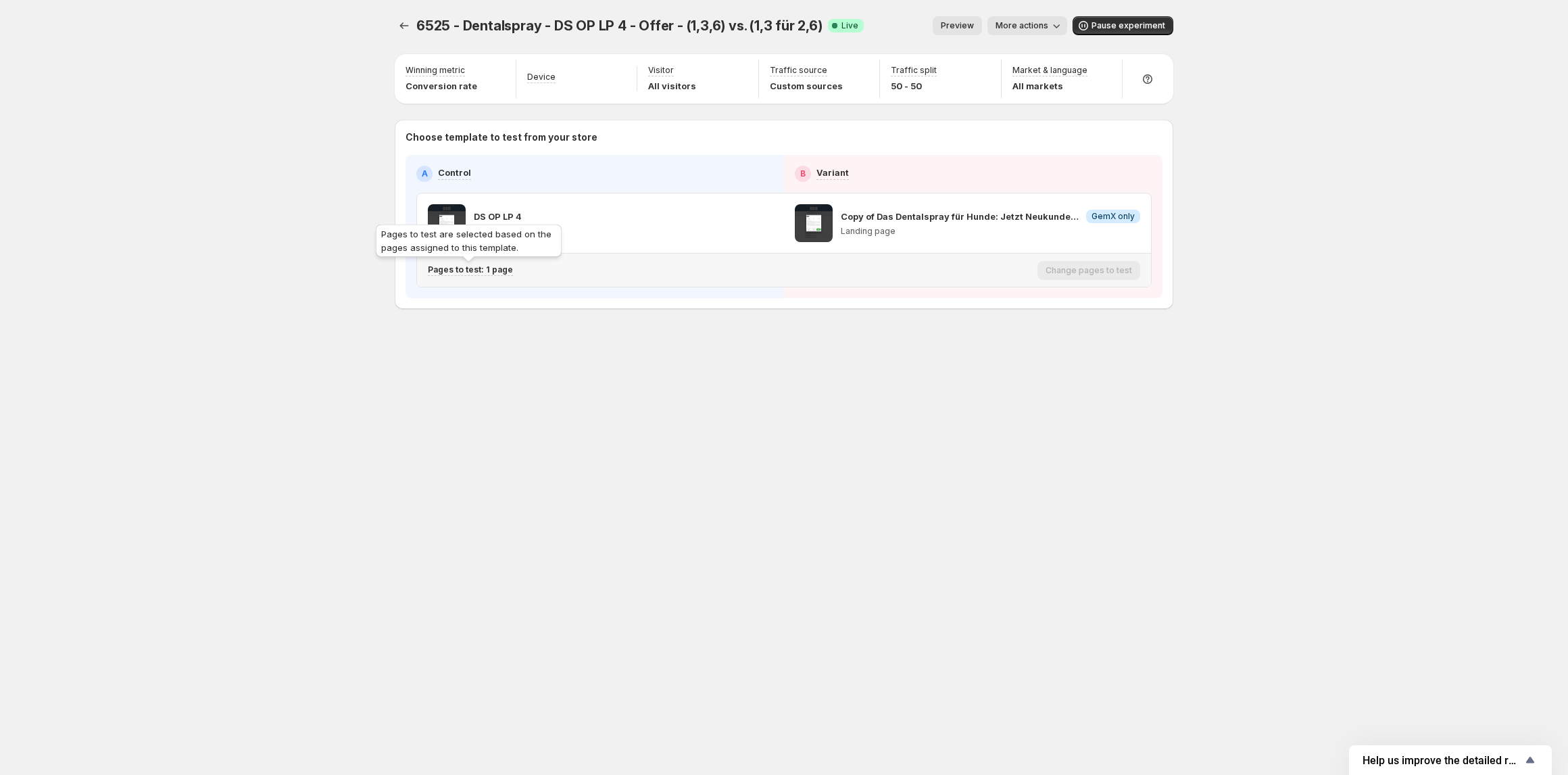
click at [486, 269] on p "Pages to test: 1 page" at bounding box center [470, 270] width 85 height 11
click at [681, 343] on icon "button" at bounding box center [680, 341] width 9 height 9
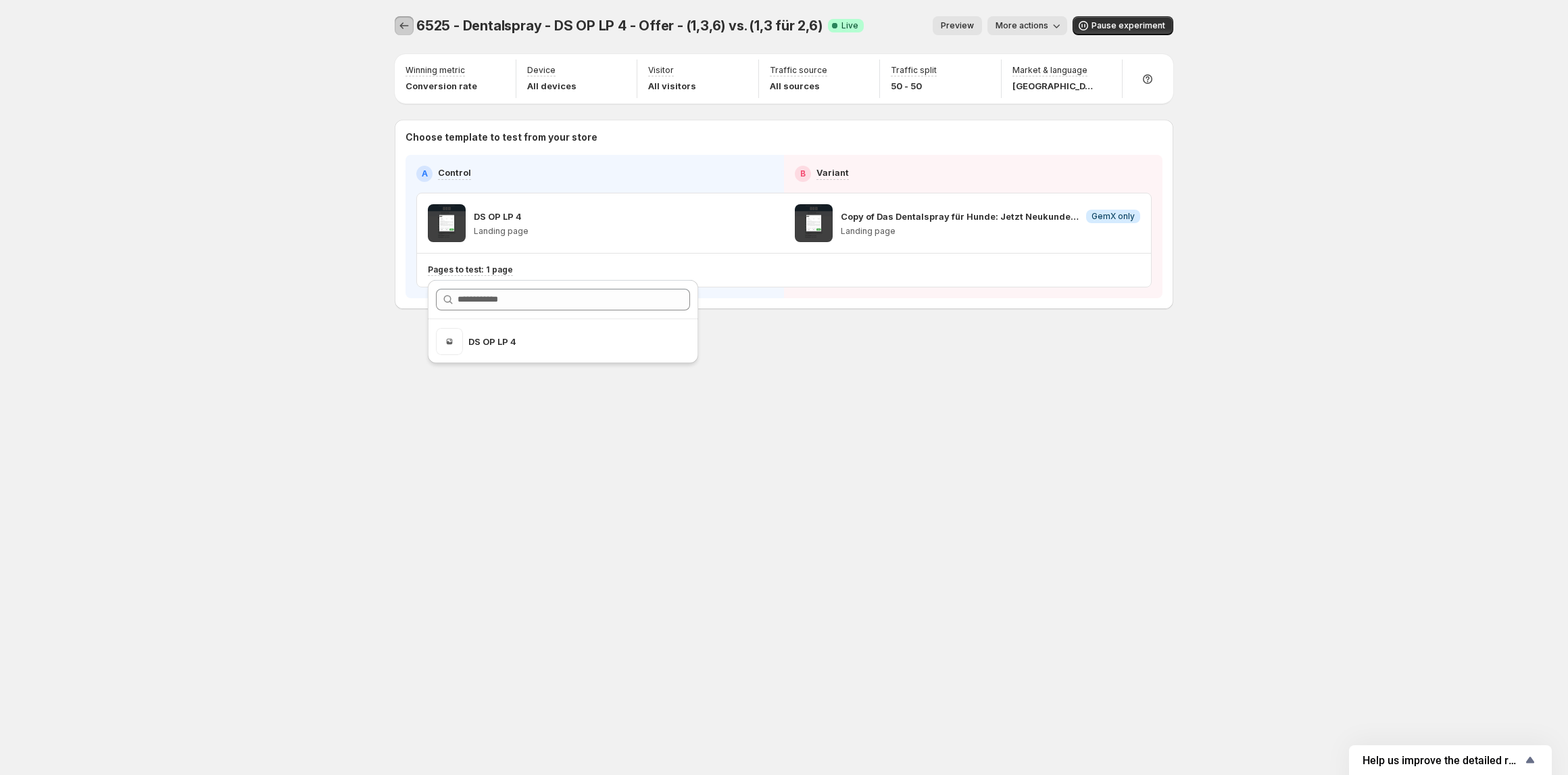
drag, startPoint x: 406, startPoint y: 20, endPoint x: 460, endPoint y: 21, distance: 54.0
click at [407, 20] on icon "Experiments" at bounding box center [404, 25] width 13 height 13
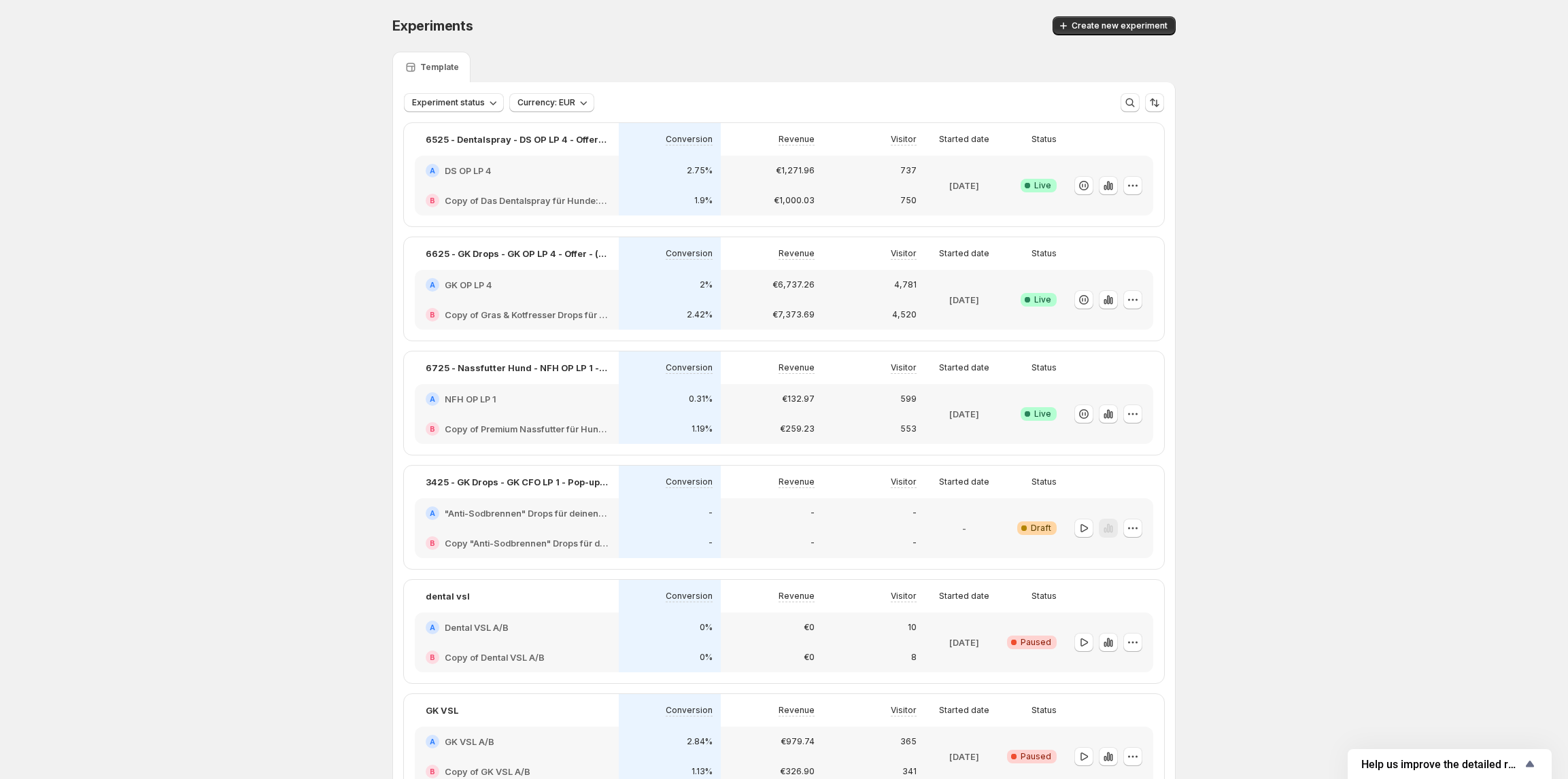
click at [841, 175] on div "737" at bounding box center [874, 170] width 86 height 13
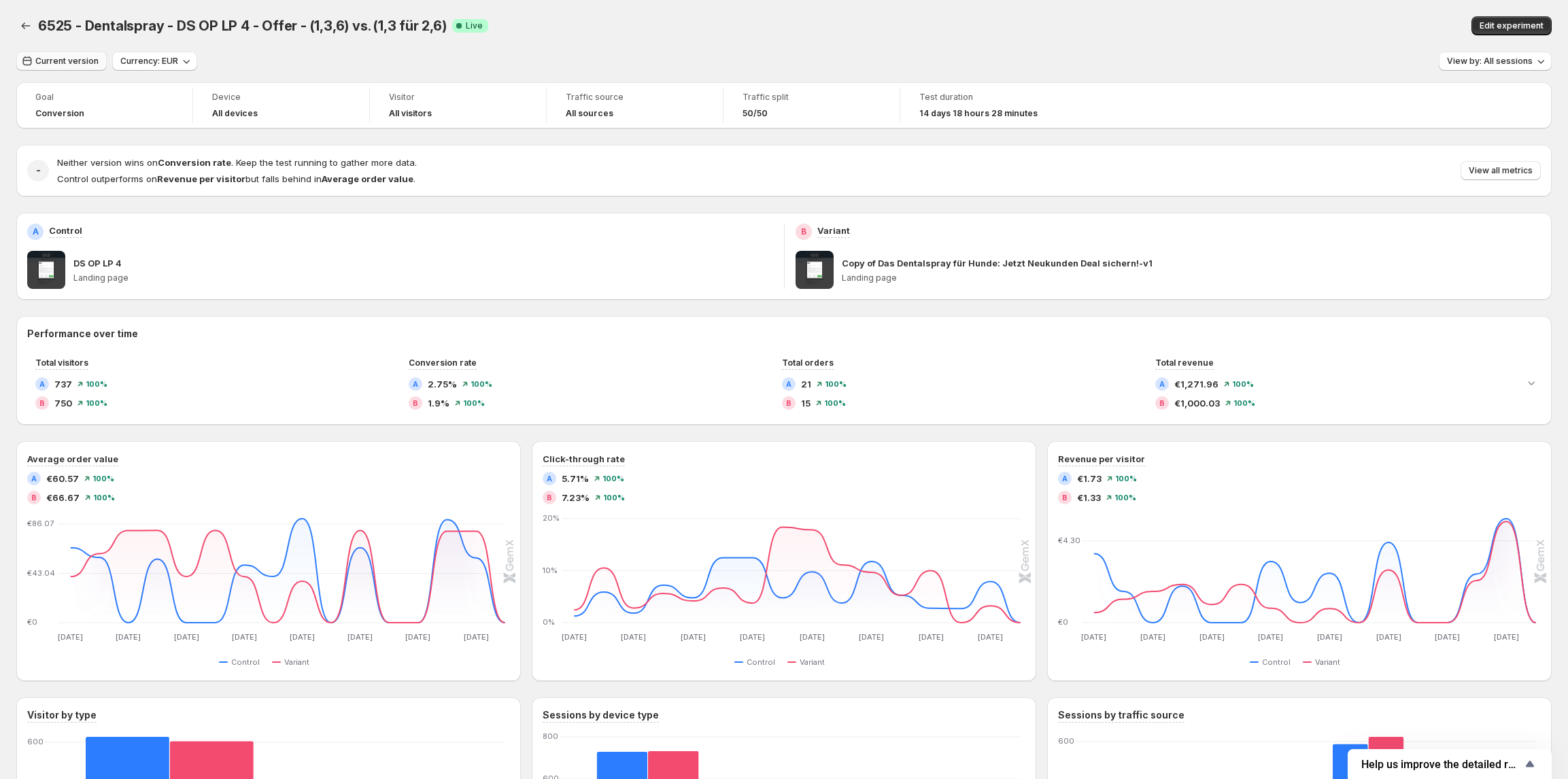
click at [74, 61] on span "Current version" at bounding box center [67, 61] width 63 height 11
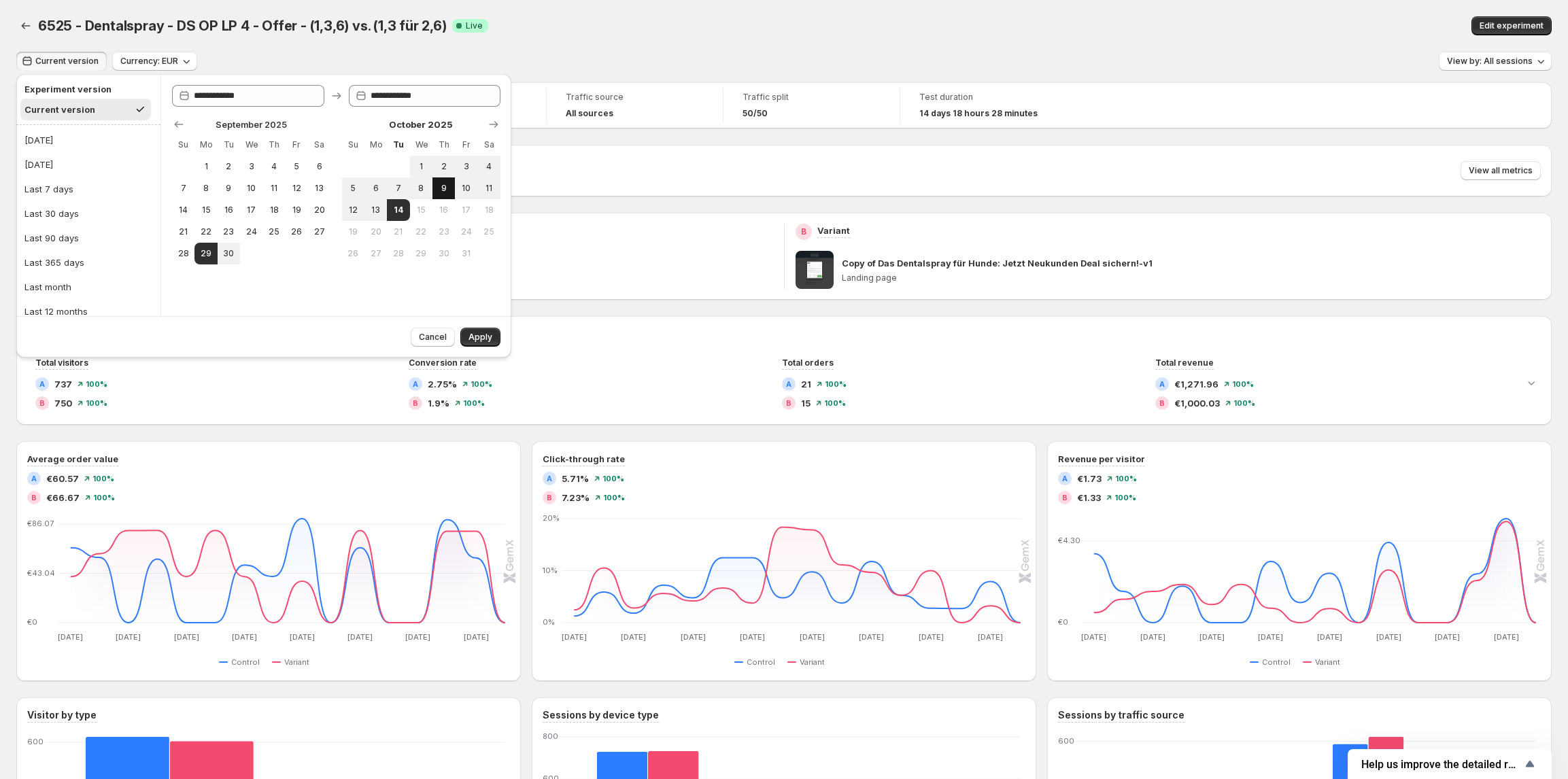
drag, startPoint x: 461, startPoint y: 183, endPoint x: 447, endPoint y: 191, distance: 16.1
click at [461, 184] on span "10" at bounding box center [466, 188] width 11 height 11
type input "**********"
click at [378, 215] on span "13" at bounding box center [375, 210] width 11 height 11
type input "**********"
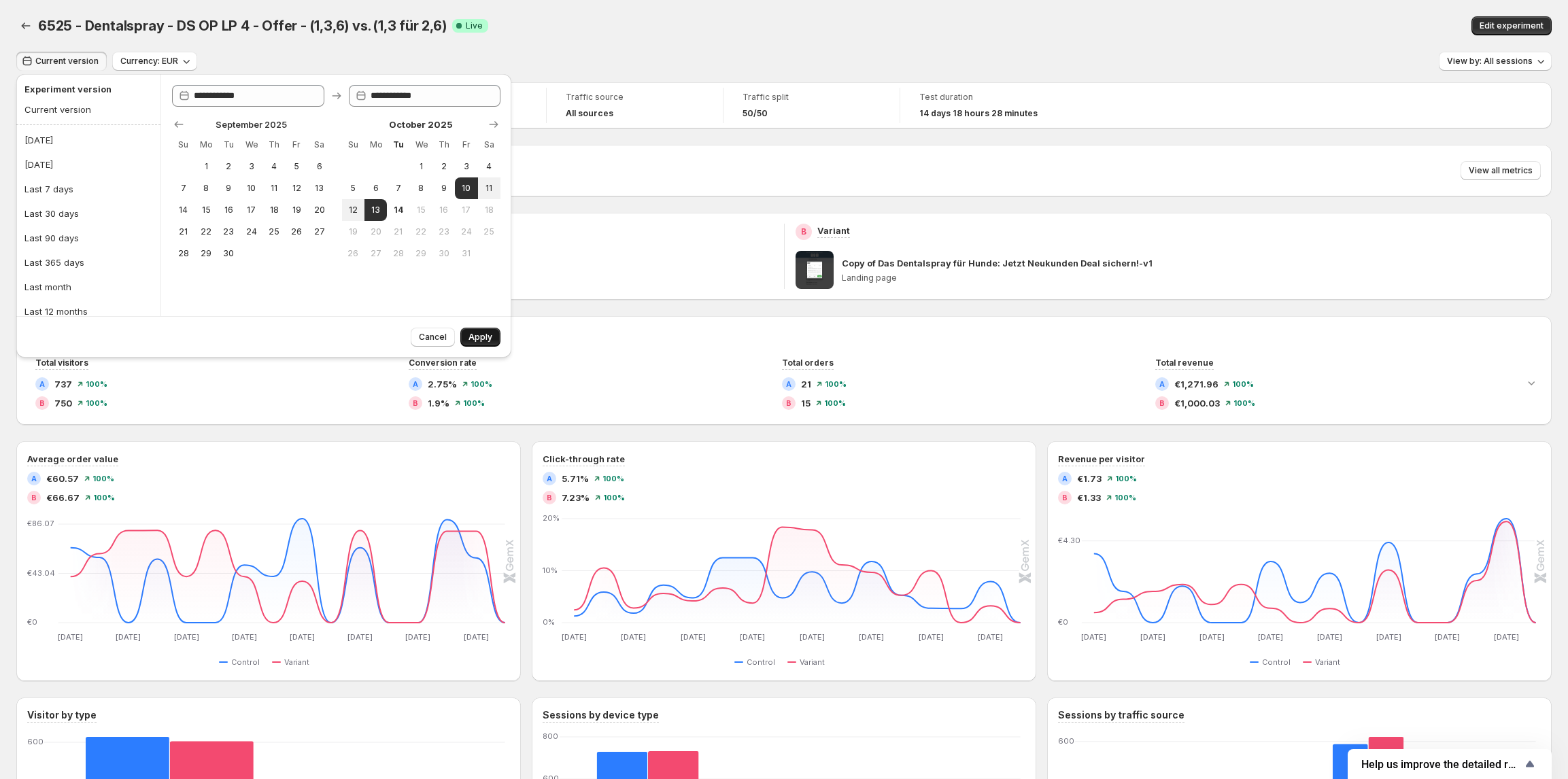
click at [476, 335] on span "Apply" at bounding box center [480, 337] width 24 height 11
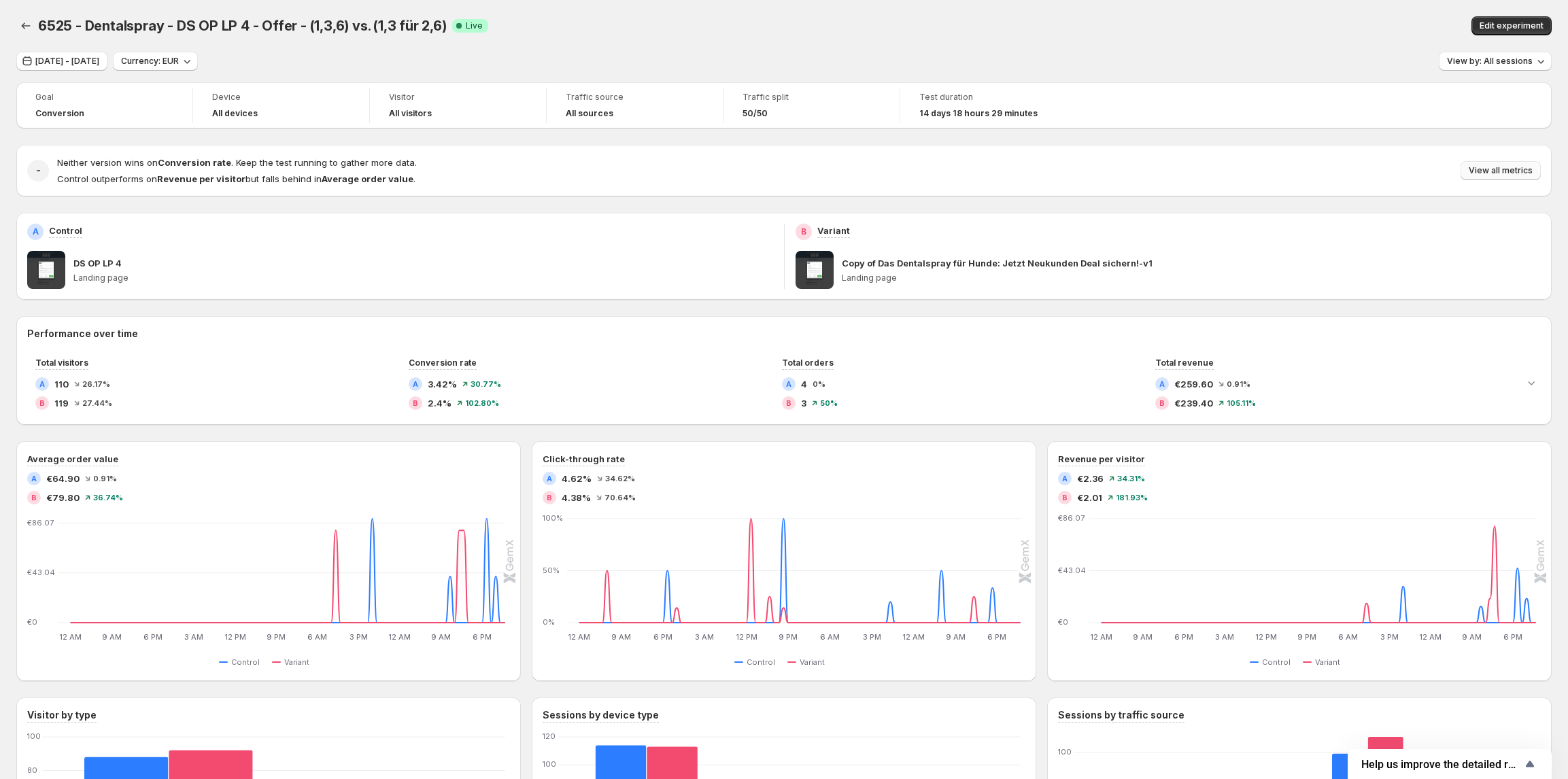
click at [1482, 172] on span "View all metrics" at bounding box center [1500, 170] width 64 height 11
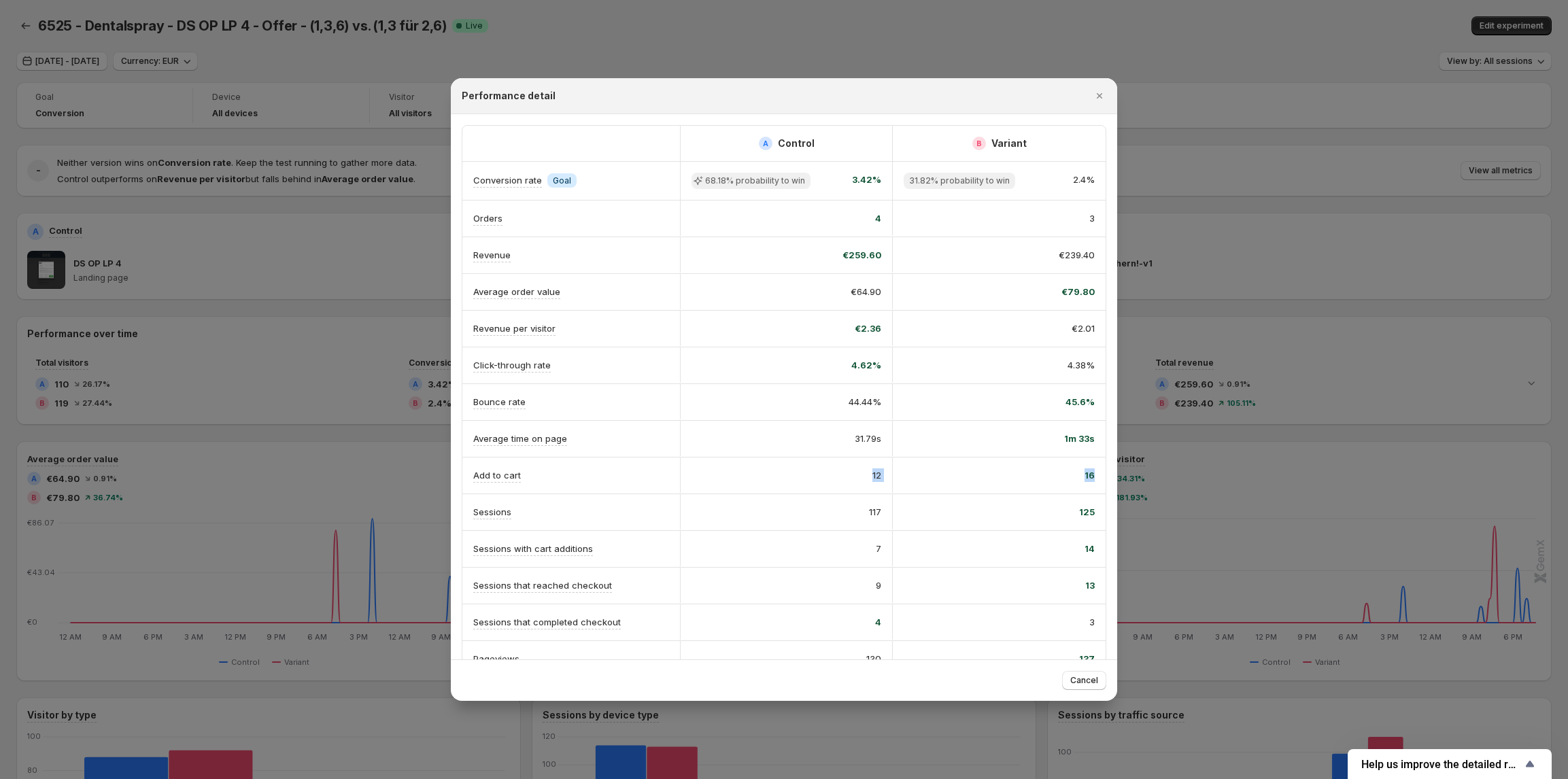
drag, startPoint x: 858, startPoint y: 484, endPoint x: 1097, endPoint y: 489, distance: 239.1
click at [1096, 488] on div "Add to cart 12 16" at bounding box center [784, 476] width 643 height 36
click at [368, 291] on div at bounding box center [784, 389] width 1568 height 779
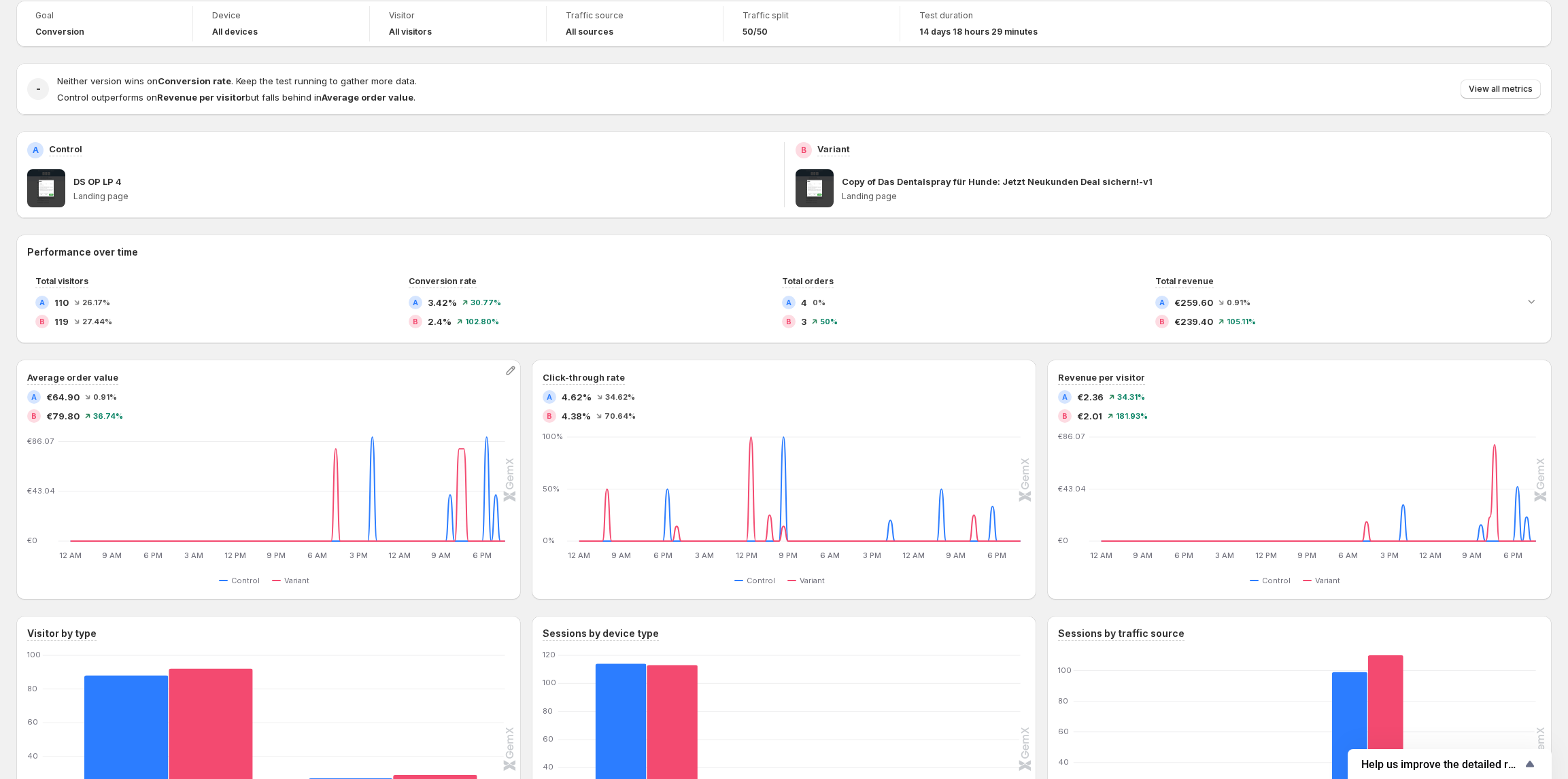
scroll to position [90, 0]
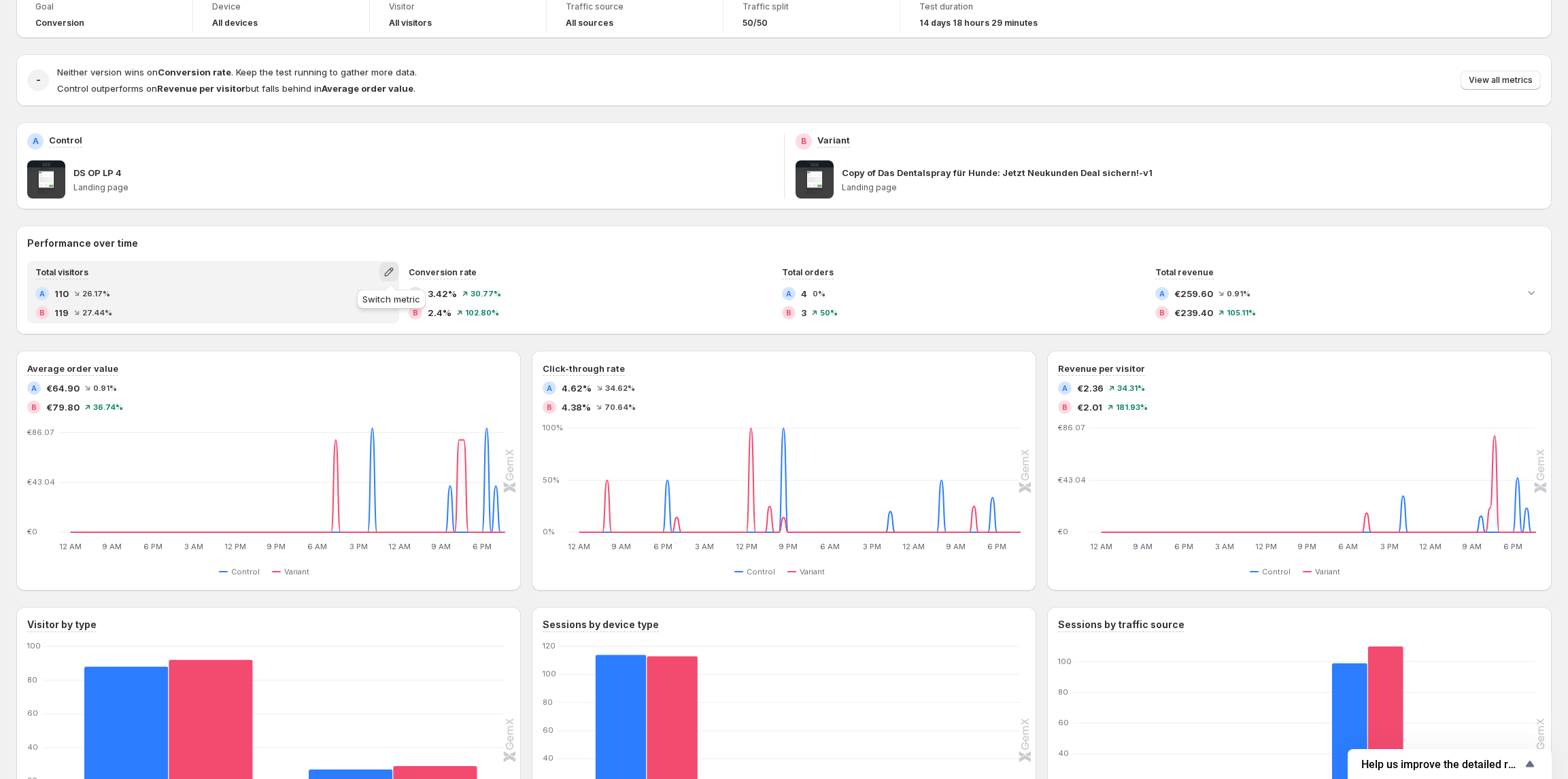
click at [386, 276] on icon "button" at bounding box center [388, 271] width 13 height 13
click at [343, 300] on span "Total sessions" at bounding box center [327, 300] width 61 height 11
click at [384, 272] on icon "button" at bounding box center [388, 271] width 13 height 13
click at [373, 297] on span "Total visitors" at bounding box center [390, 300] width 188 height 13
click at [392, 272] on icon "button" at bounding box center [388, 271] width 13 height 13
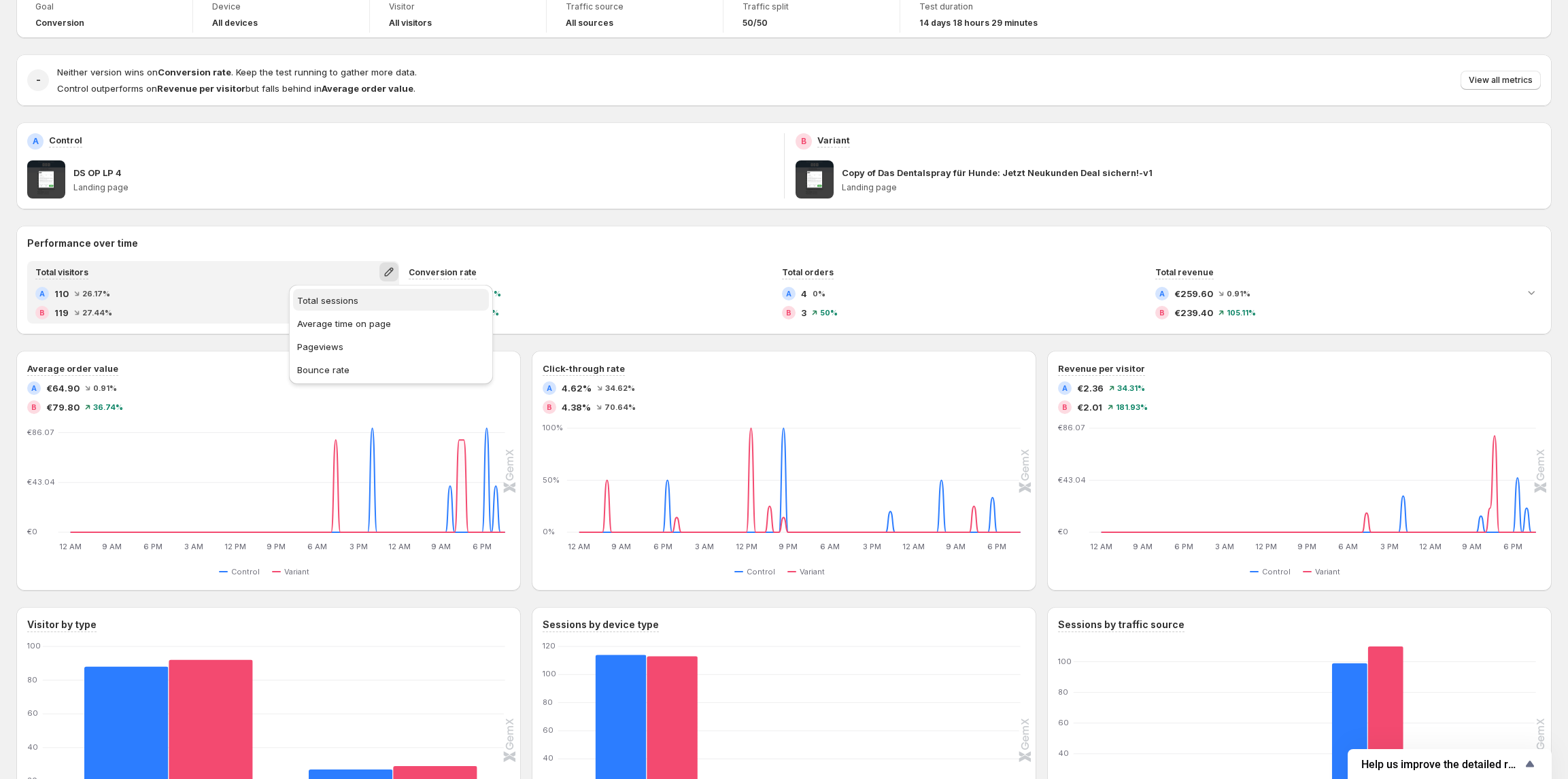
click at [368, 295] on span "Total sessions" at bounding box center [390, 300] width 188 height 13
click at [392, 269] on icon "button" at bounding box center [388, 271] width 8 height 8
click at [324, 302] on span "Total visitors" at bounding box center [323, 300] width 54 height 11
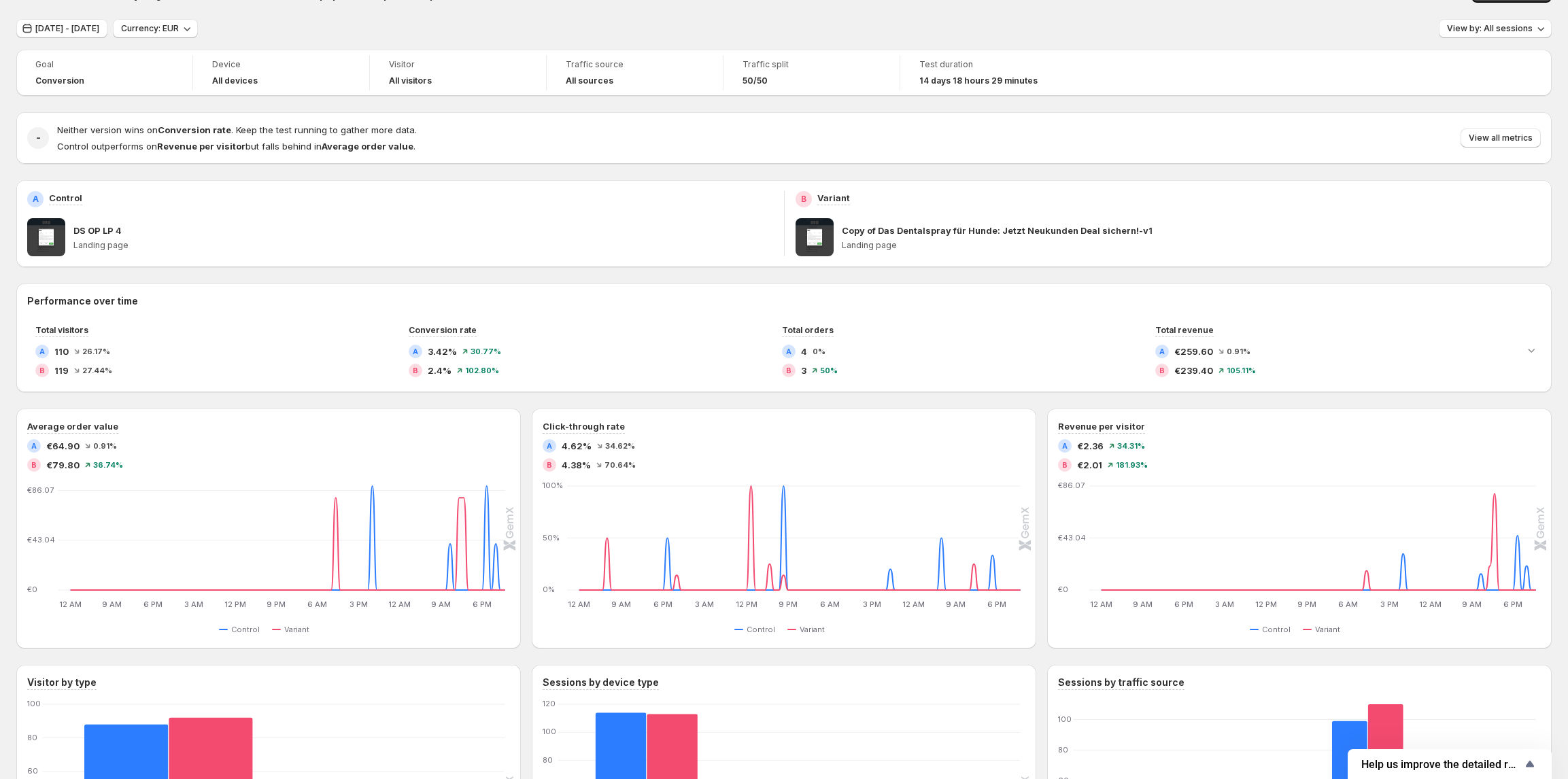
scroll to position [0, 0]
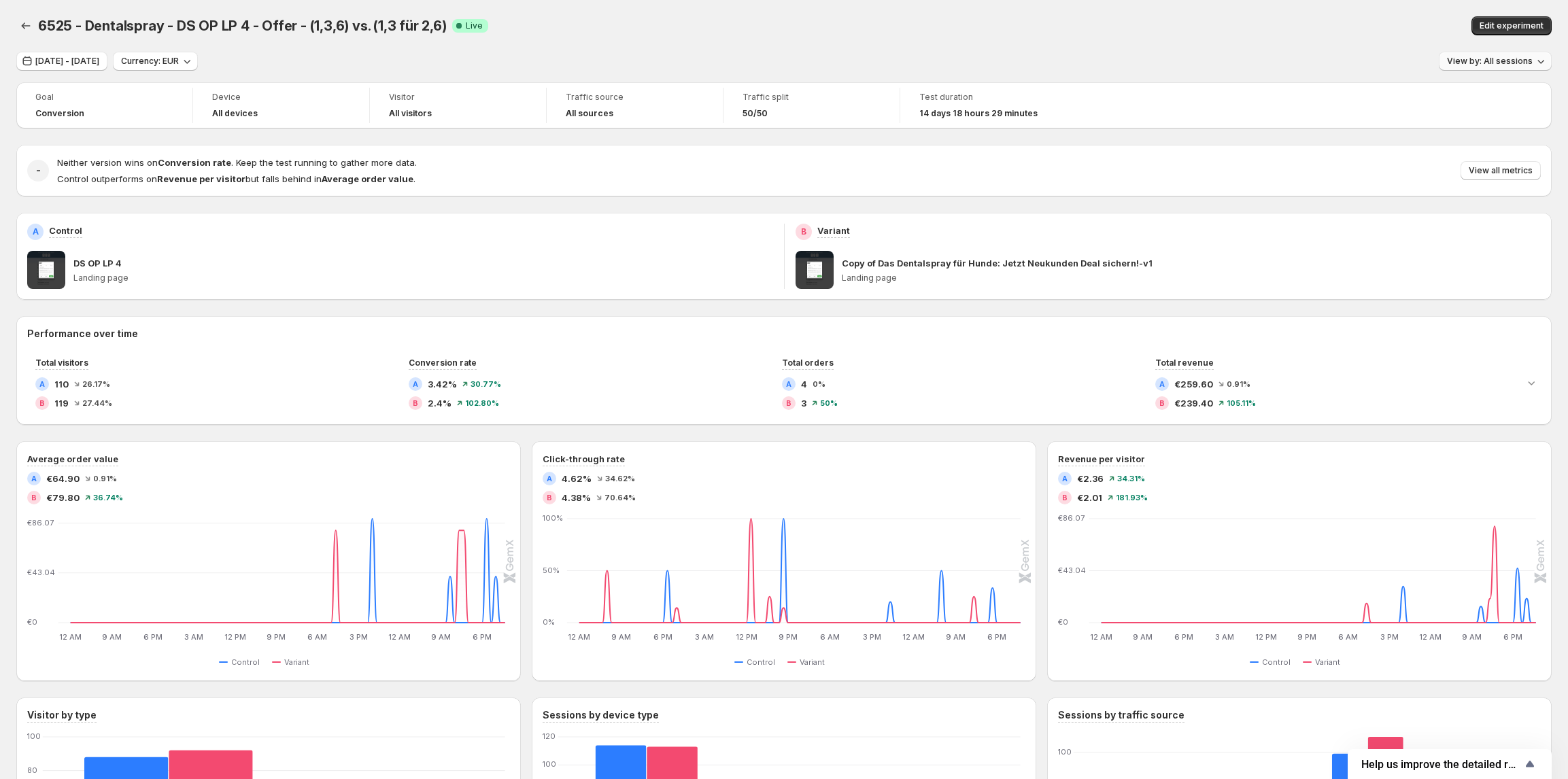
click at [1531, 58] on span "View by: All sessions" at bounding box center [1489, 61] width 86 height 11
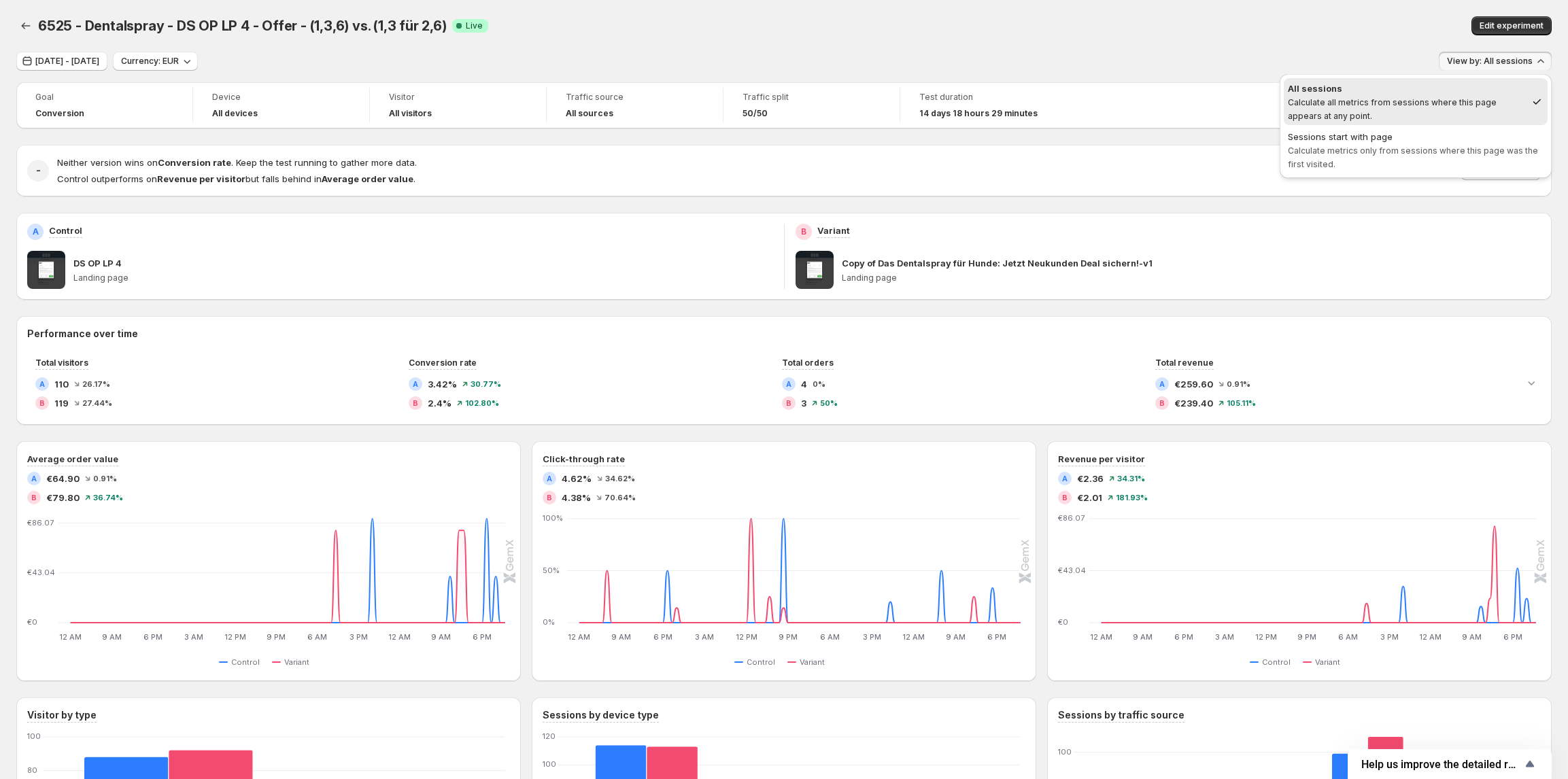
click at [1390, 122] on span "All sessions Calculate all metrics from sessions where this page appears at any…" at bounding box center [1406, 102] width 238 height 41
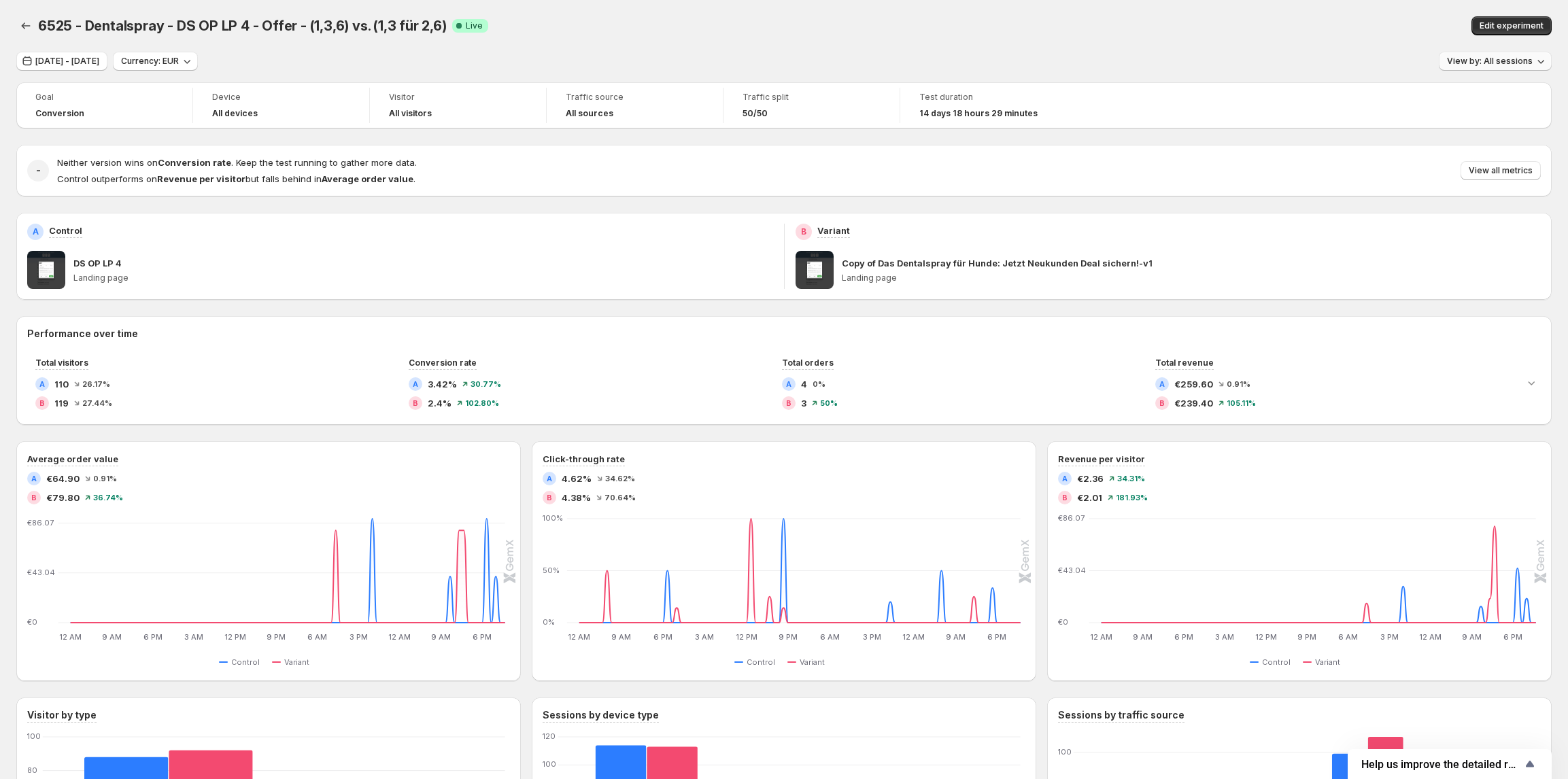
click at [1541, 67] on button "View by: All sessions" at bounding box center [1495, 61] width 113 height 19
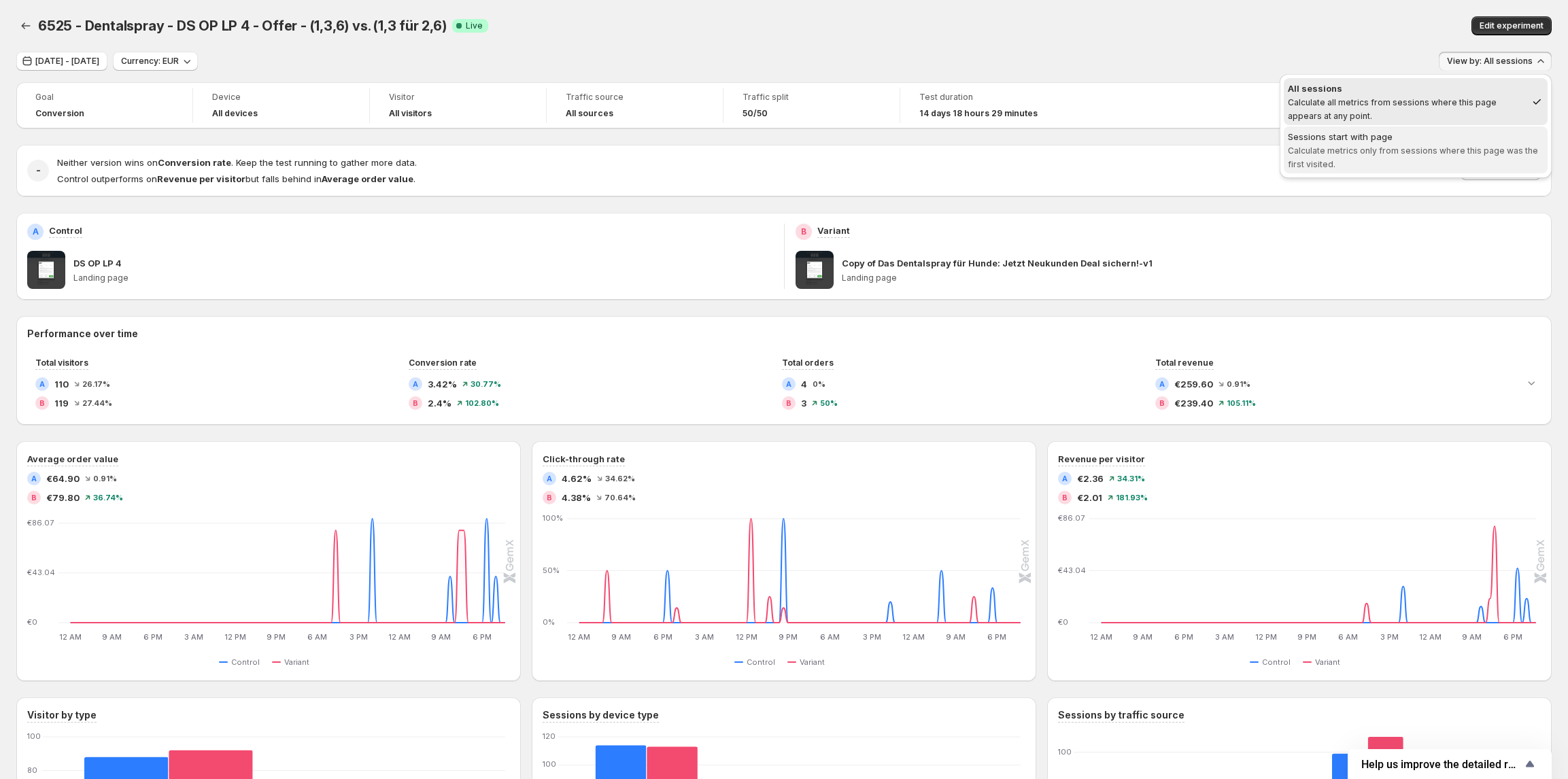
click at [1439, 140] on div "Sessions start with page" at bounding box center [1414, 137] width 255 height 13
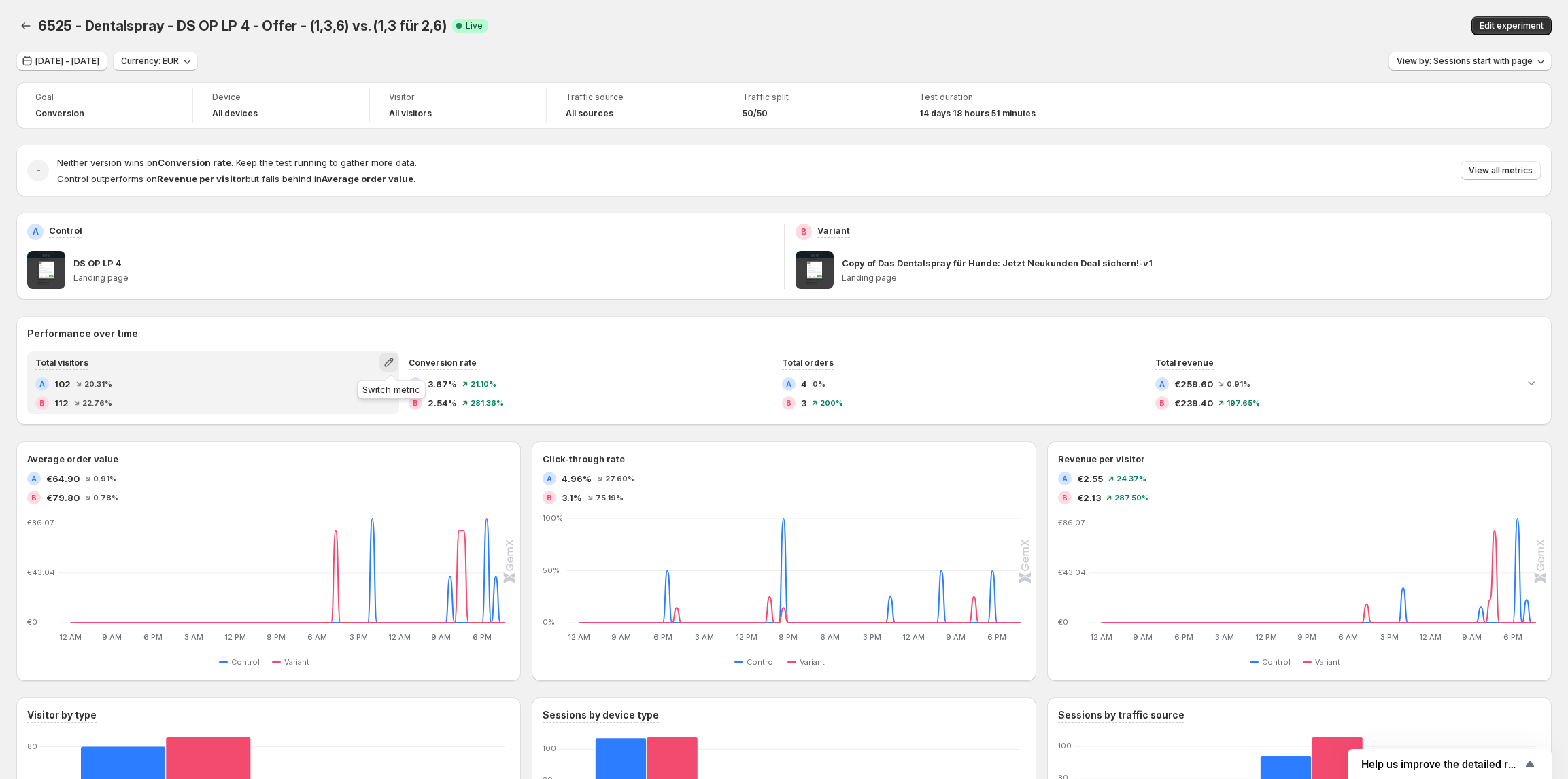
click at [386, 365] on icon "button" at bounding box center [388, 362] width 8 height 8
click at [369, 396] on span "Total sessions" at bounding box center [390, 391] width 188 height 13
click at [389, 363] on icon "button" at bounding box center [388, 362] width 13 height 13
click at [371, 393] on span "Total visitors" at bounding box center [390, 391] width 188 height 13
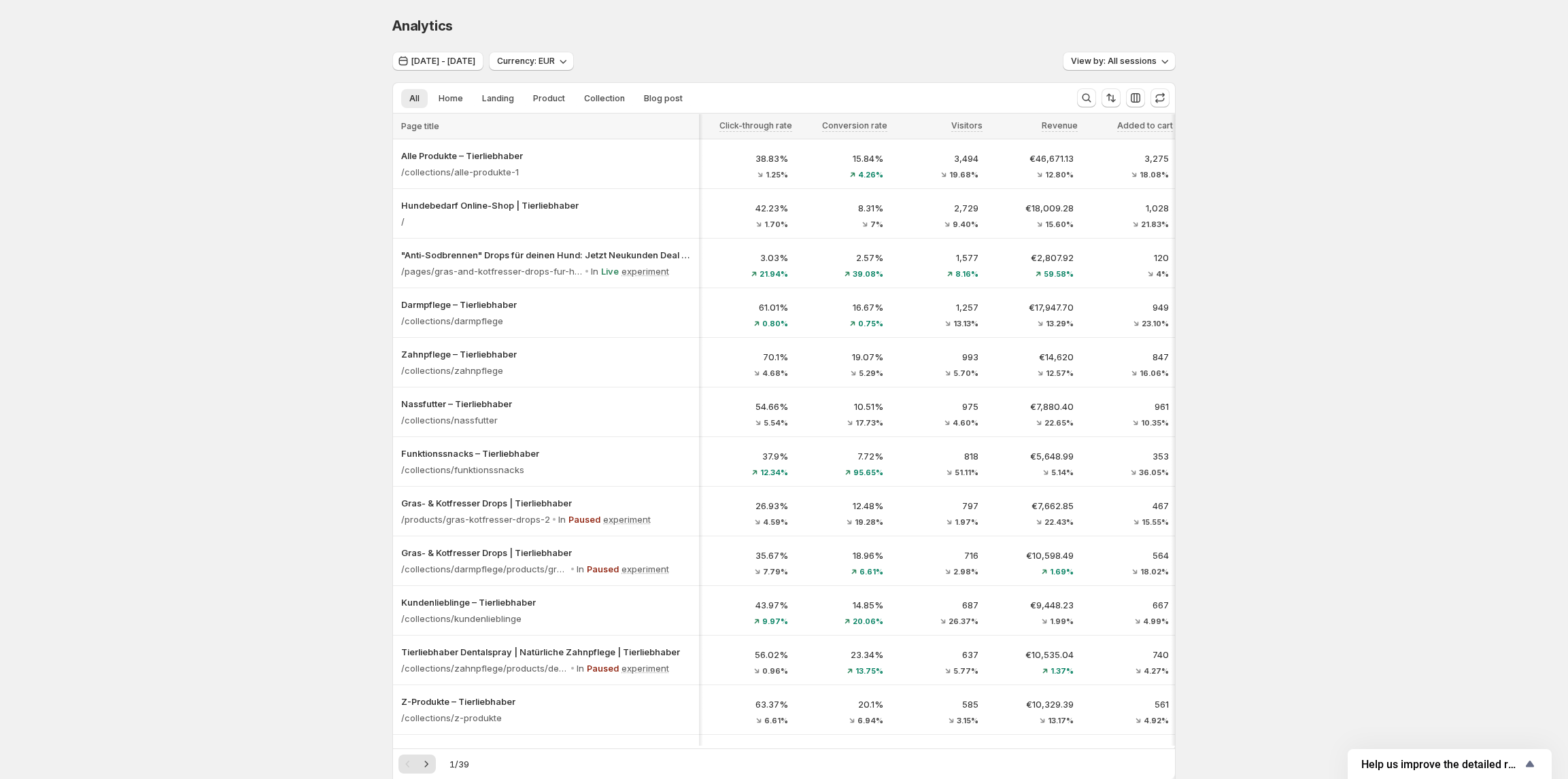
scroll to position [0, 74]
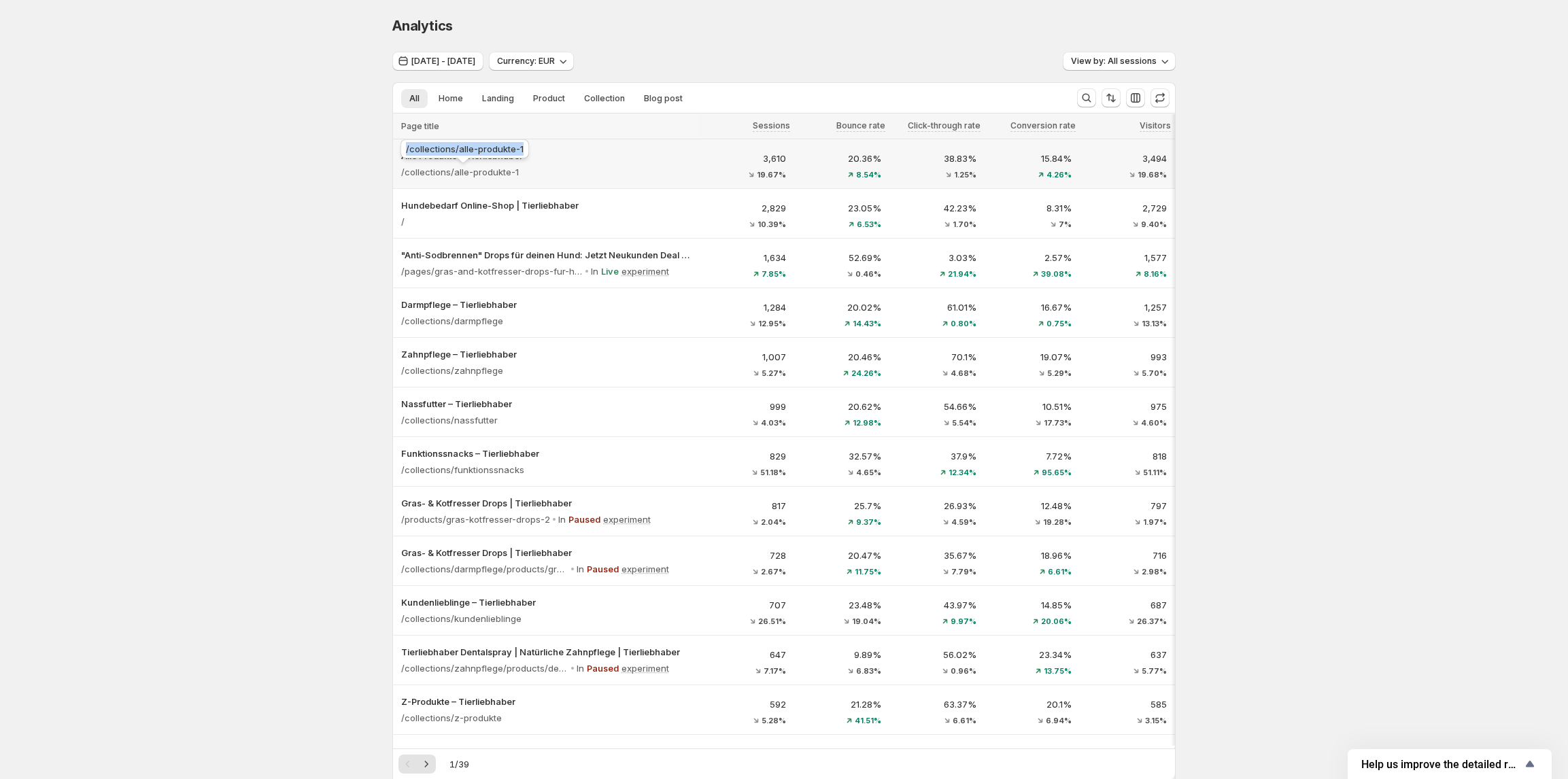
copy span "/collections/alle-produkte-1"
drag, startPoint x: 520, startPoint y: 148, endPoint x: 400, endPoint y: 147, distance: 120.0
click at [400, 147] on div "/collections/alle-produkte-1" at bounding box center [465, 152] width 134 height 30
click at [267, 157] on div "Analytics. This page is ready Analytics Oct 10, 2025 - Oct 13, 2025 Currency: E…" at bounding box center [784, 619] width 1568 height 1239
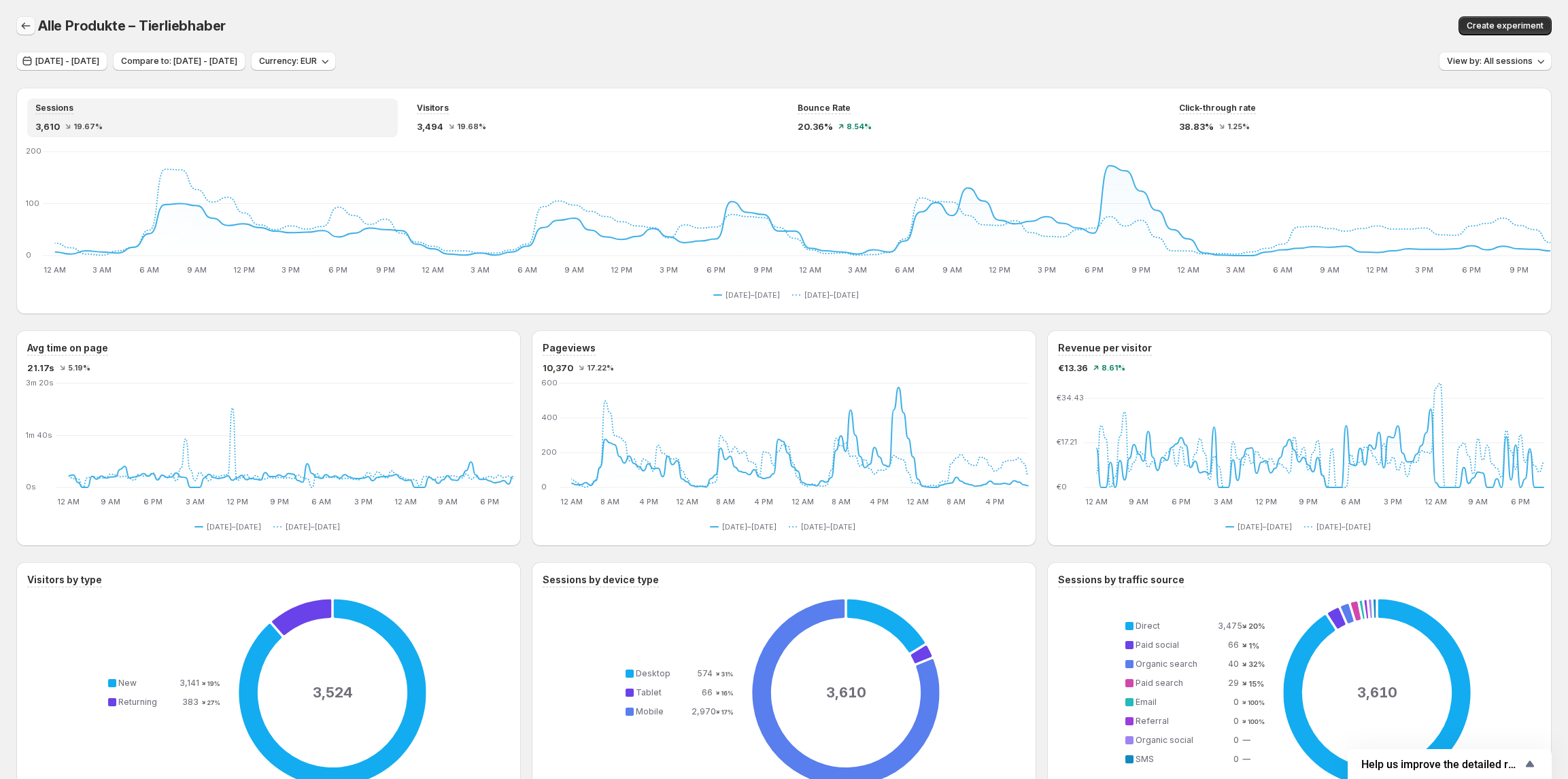
click at [22, 22] on icon "button" at bounding box center [25, 25] width 13 height 13
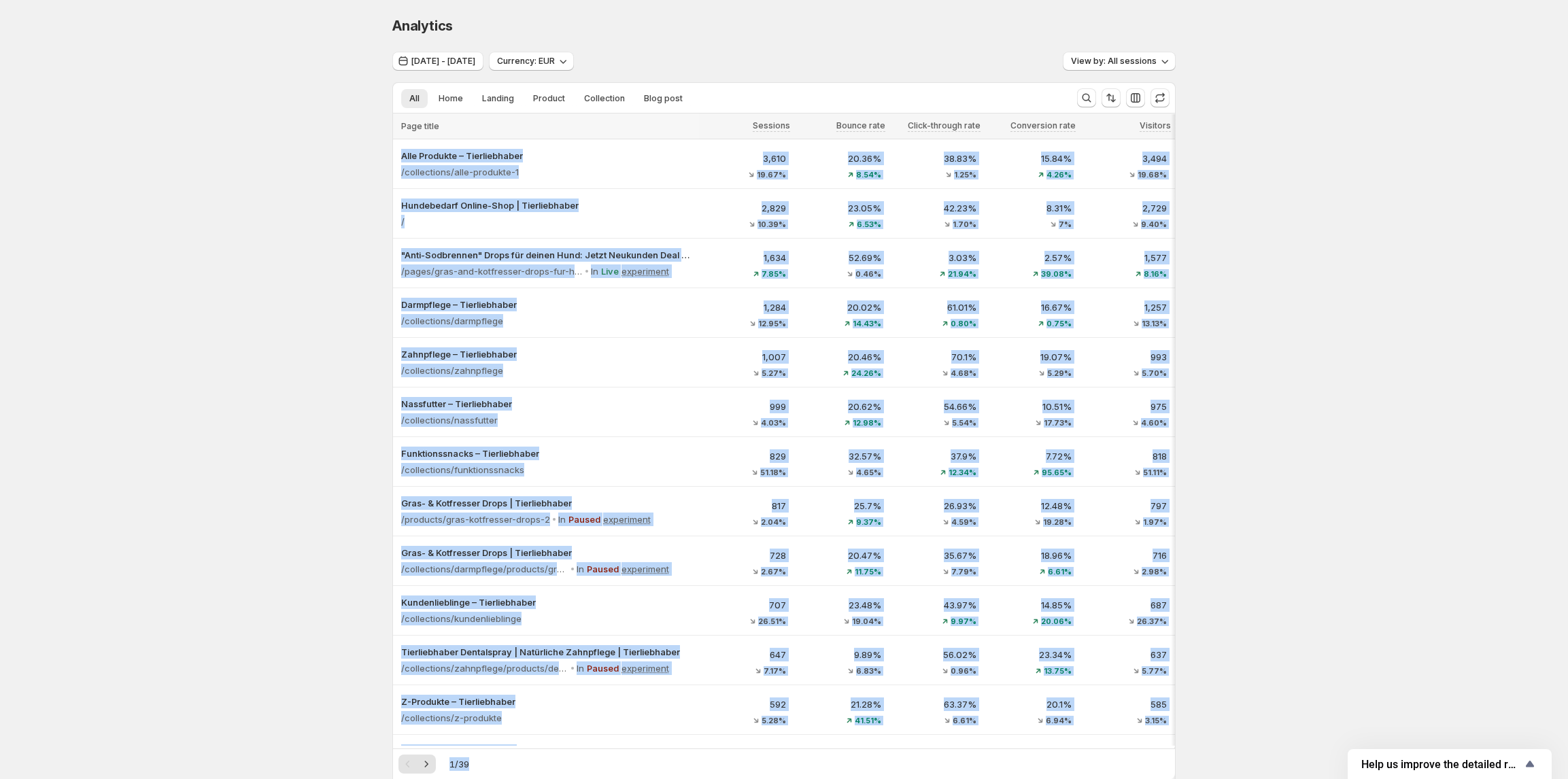
copy span "/collections/alle-produkte-1"
drag, startPoint x: 525, startPoint y: 148, endPoint x: 384, endPoint y: 156, distance: 141.2
click at [314, 155] on div "Analytics. This page is ready Analytics Oct 10, 2025 - Oct 13, 2025 Currency: E…" at bounding box center [784, 619] width 1568 height 1239
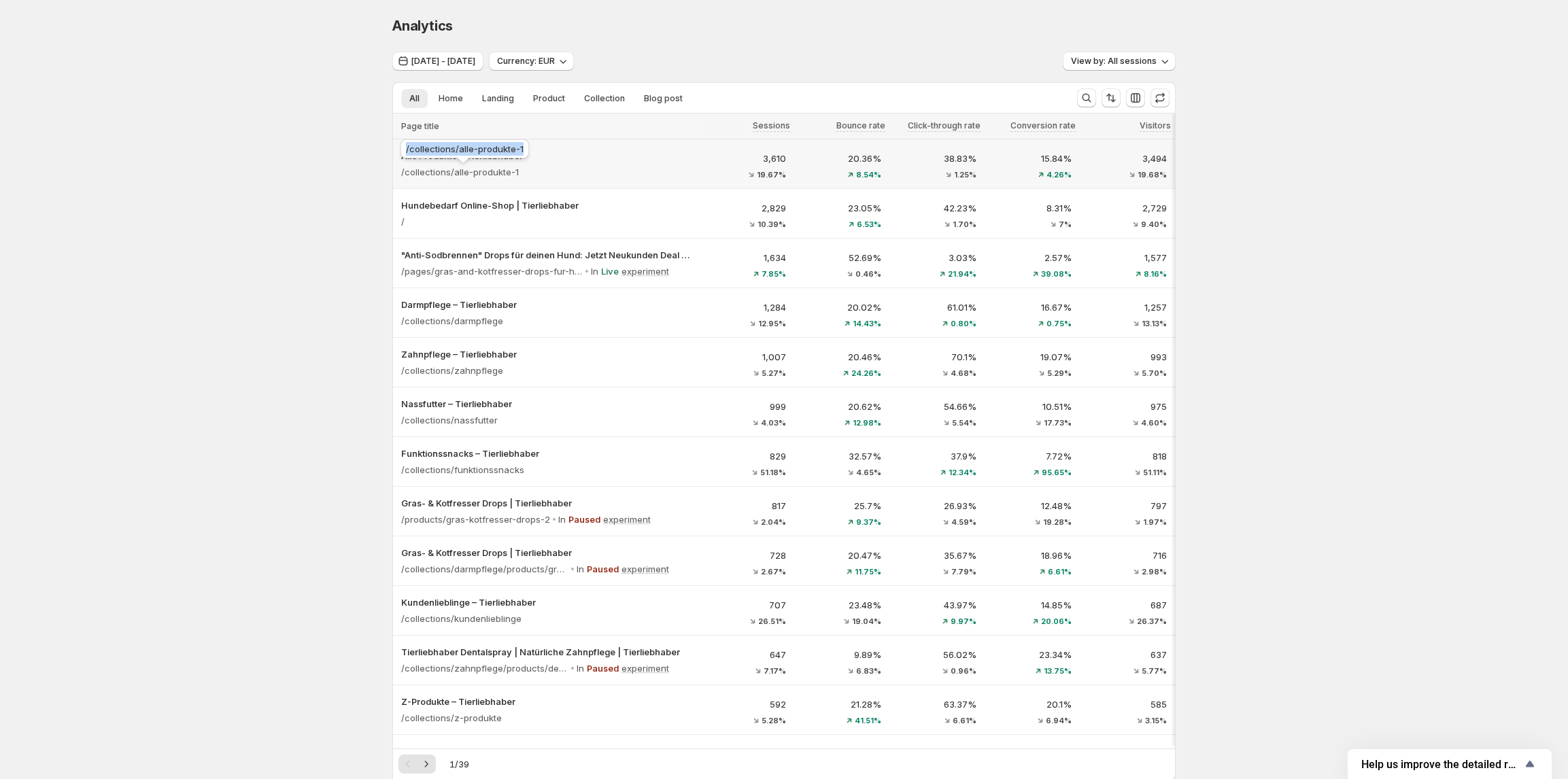
copy span "/collections/alle-produkte-1"
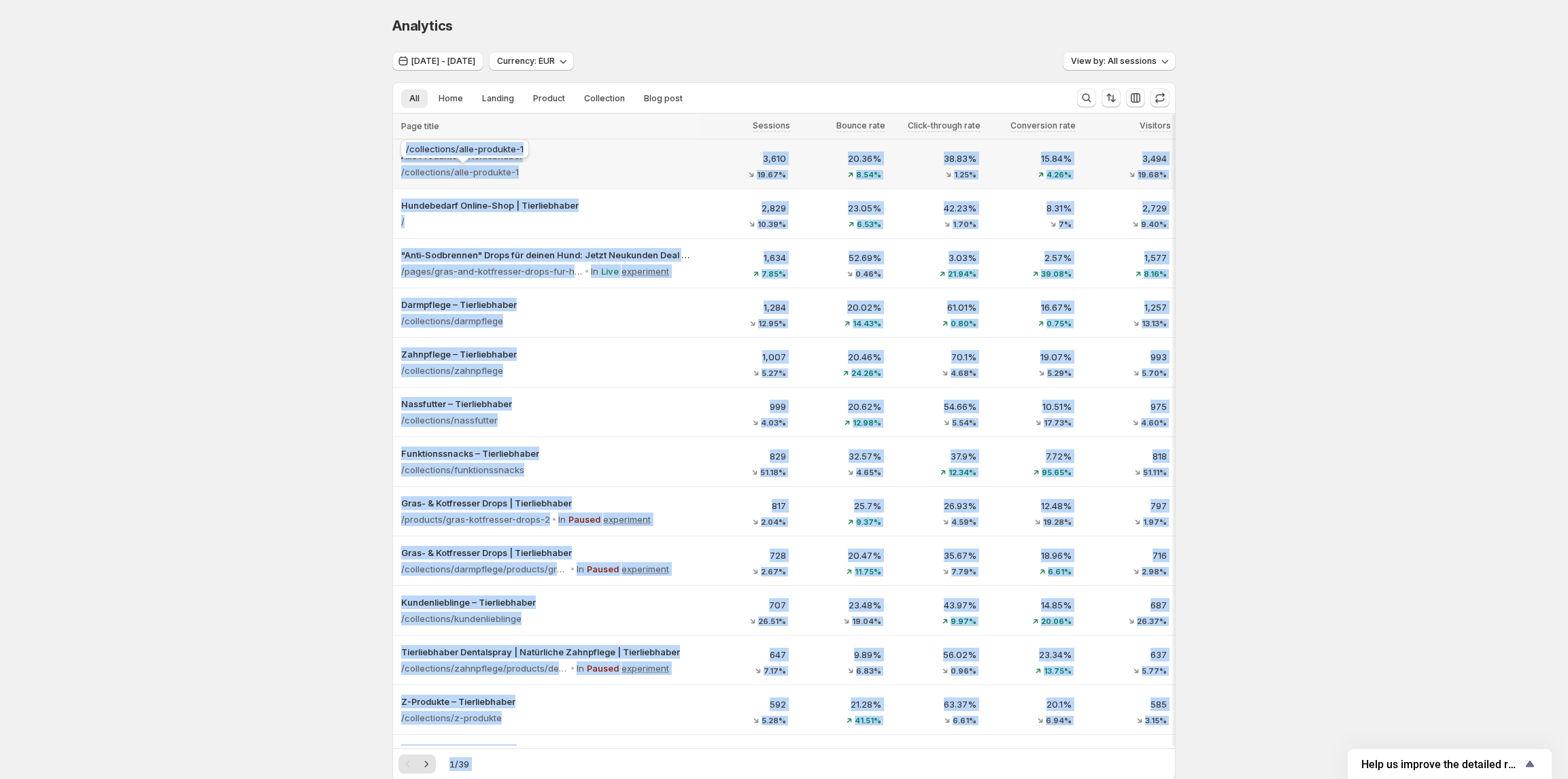
drag, startPoint x: 523, startPoint y: 150, endPoint x: 334, endPoint y: 153, distance: 189.0
click at [333, 153] on div "Analytics. This page is ready Analytics Oct 10, 2025 - Oct 13, 2025 Currency: E…" at bounding box center [784, 619] width 1568 height 1239
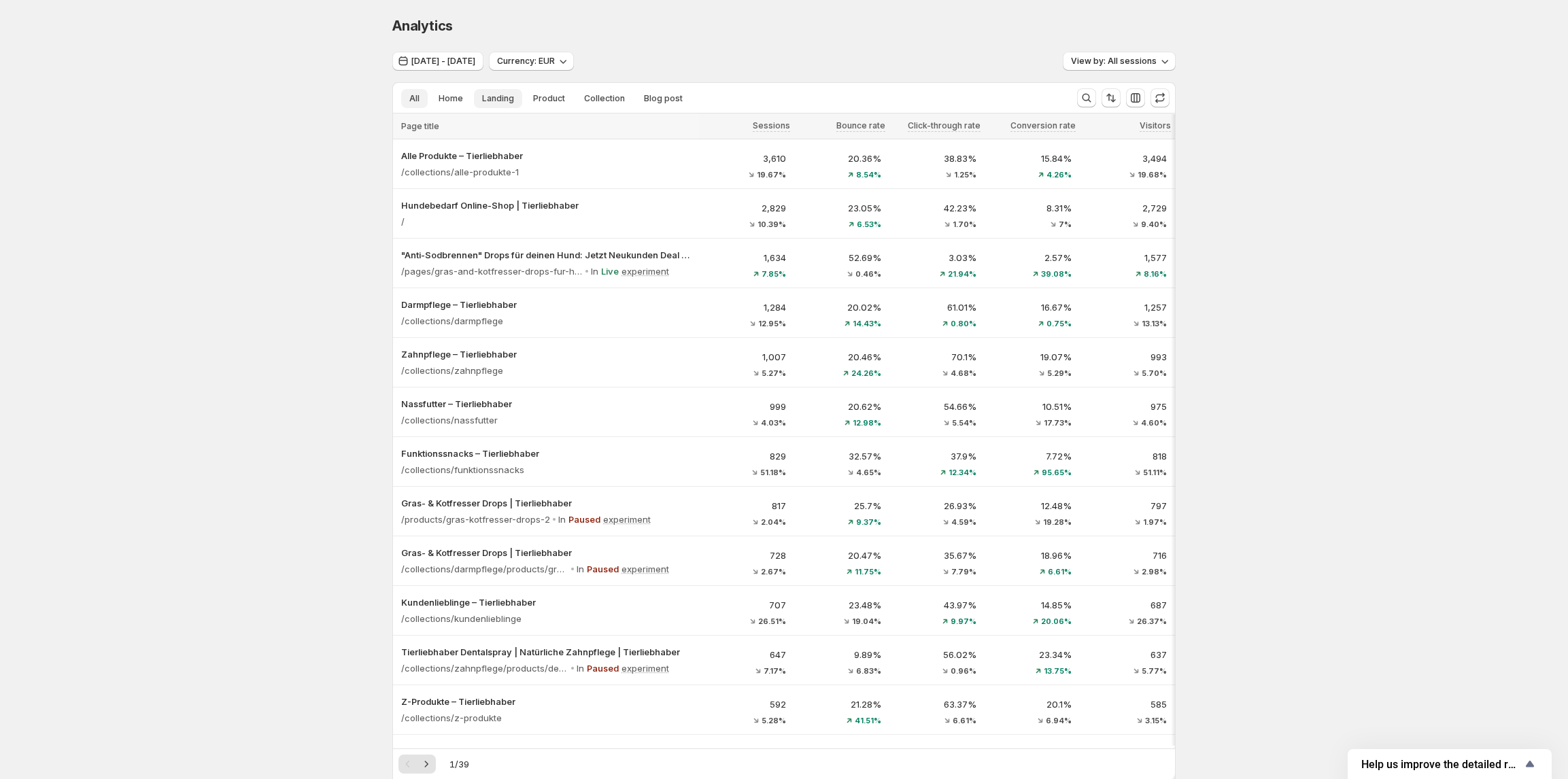
click at [506, 99] on span "Landing" at bounding box center [498, 99] width 32 height 11
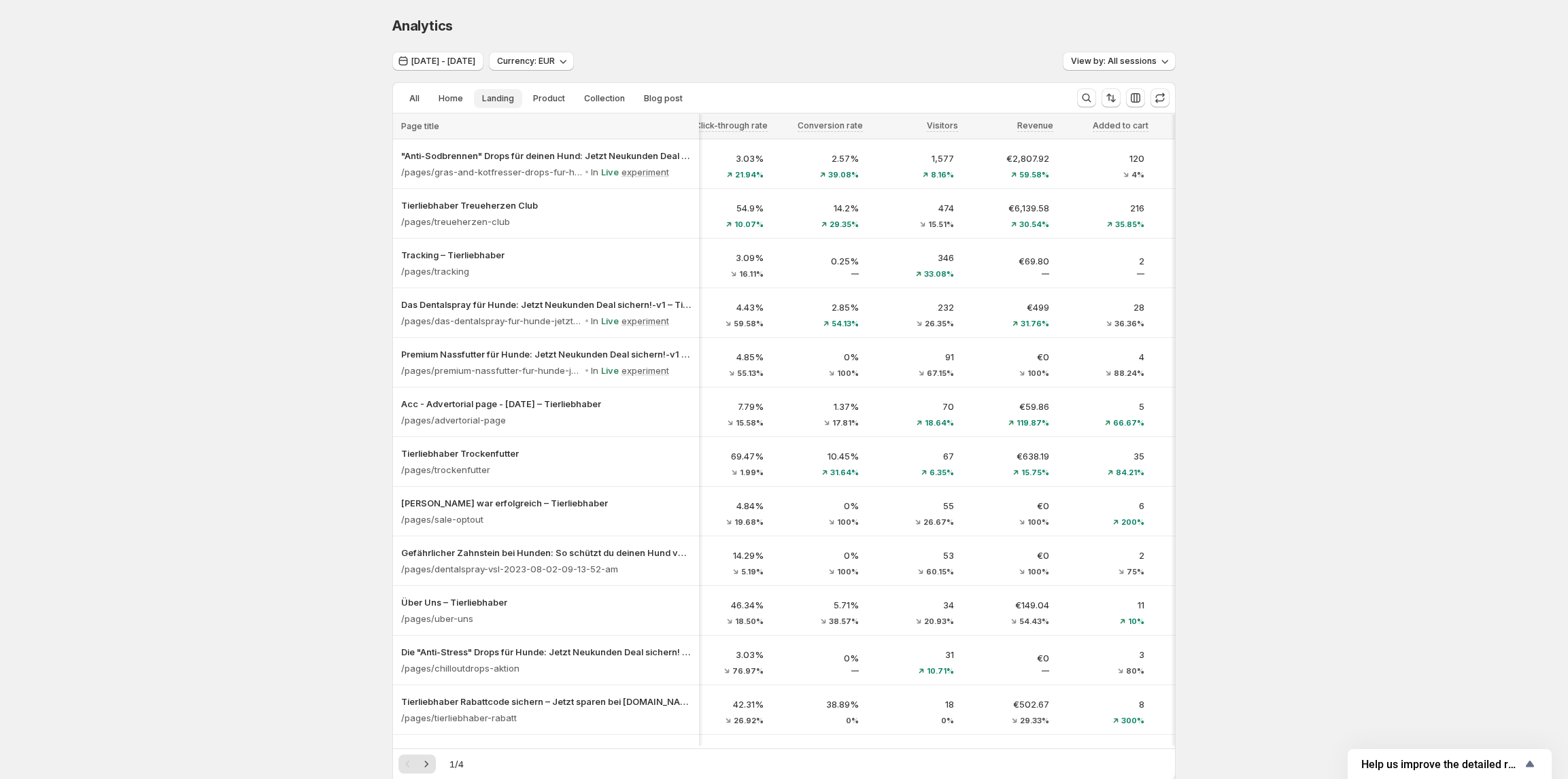
scroll to position [0, 196]
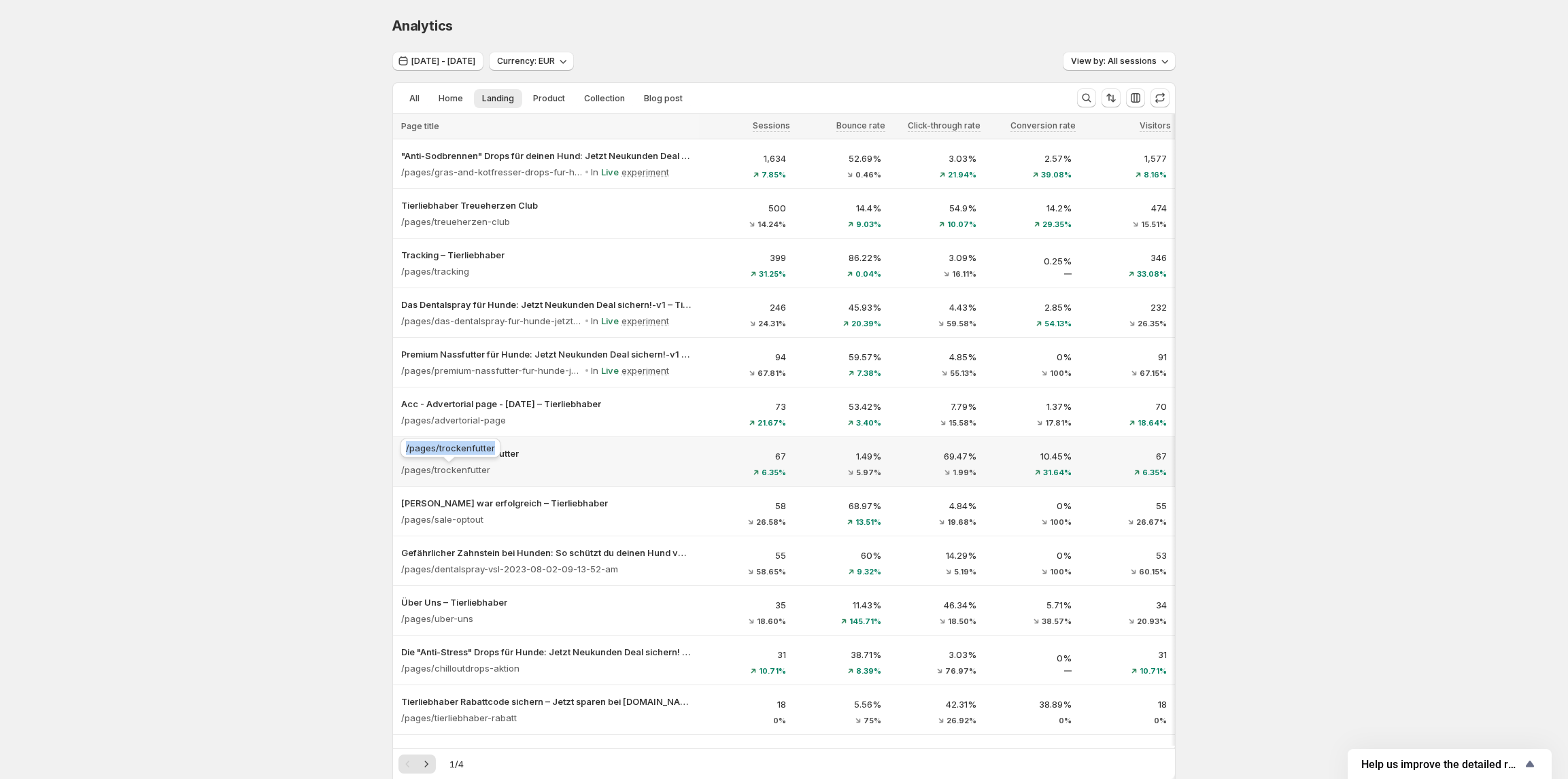
copy span "/pages/trockenfutter"
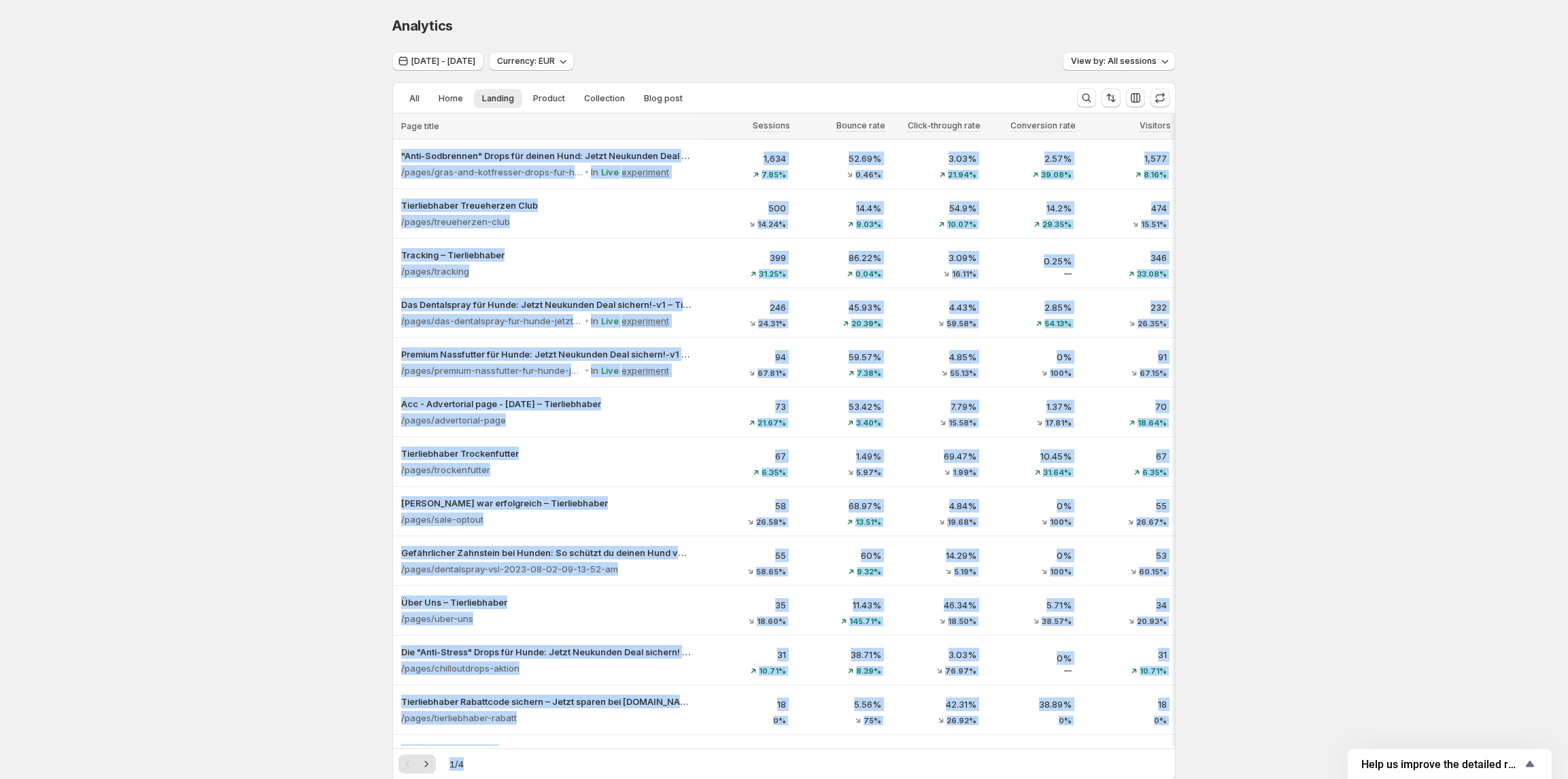
drag, startPoint x: 498, startPoint y: 449, endPoint x: 357, endPoint y: 452, distance: 141.0
click at [352, 458] on div "Analytics. This page is ready Analytics Oct 10, 2025 - Oct 13, 2025 Currency: E…" at bounding box center [784, 619] width 1568 height 1239
click at [375, 474] on div "Analytics. This page is ready Analytics Oct 10, 2025 - Oct 13, 2025 Currency: E…" at bounding box center [784, 619] width 1568 height 1239
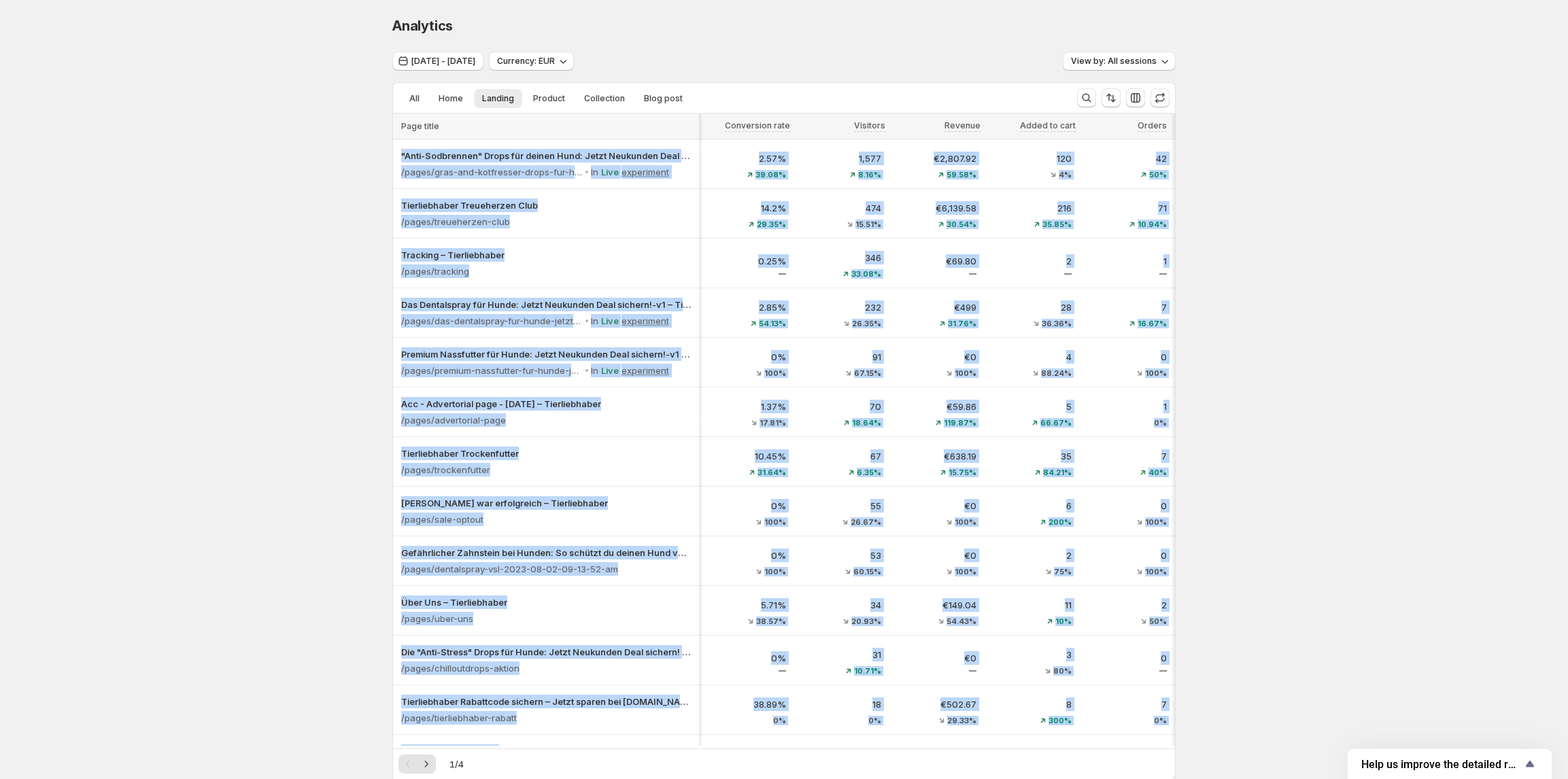
drag, startPoint x: 835, startPoint y: 740, endPoint x: 1459, endPoint y: 700, distance: 625.3
click at [1459, 700] on div "Analytics. This page is ready Analytics Oct 10, 2025 - Oct 13, 2025 Currency: E…" at bounding box center [784, 619] width 1568 height 1239
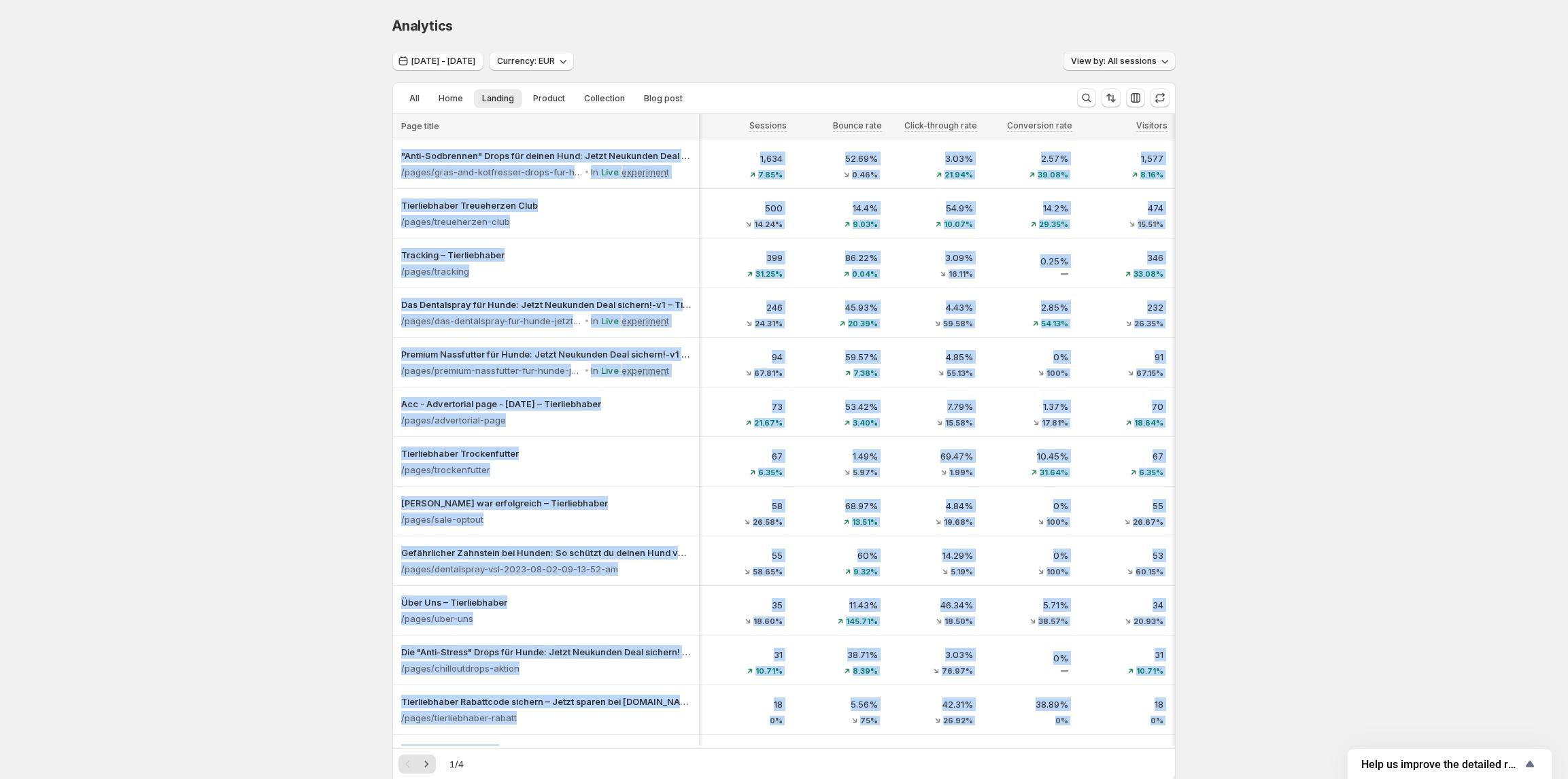
click at [1148, 64] on span "View by: All sessions" at bounding box center [1113, 61] width 86 height 11
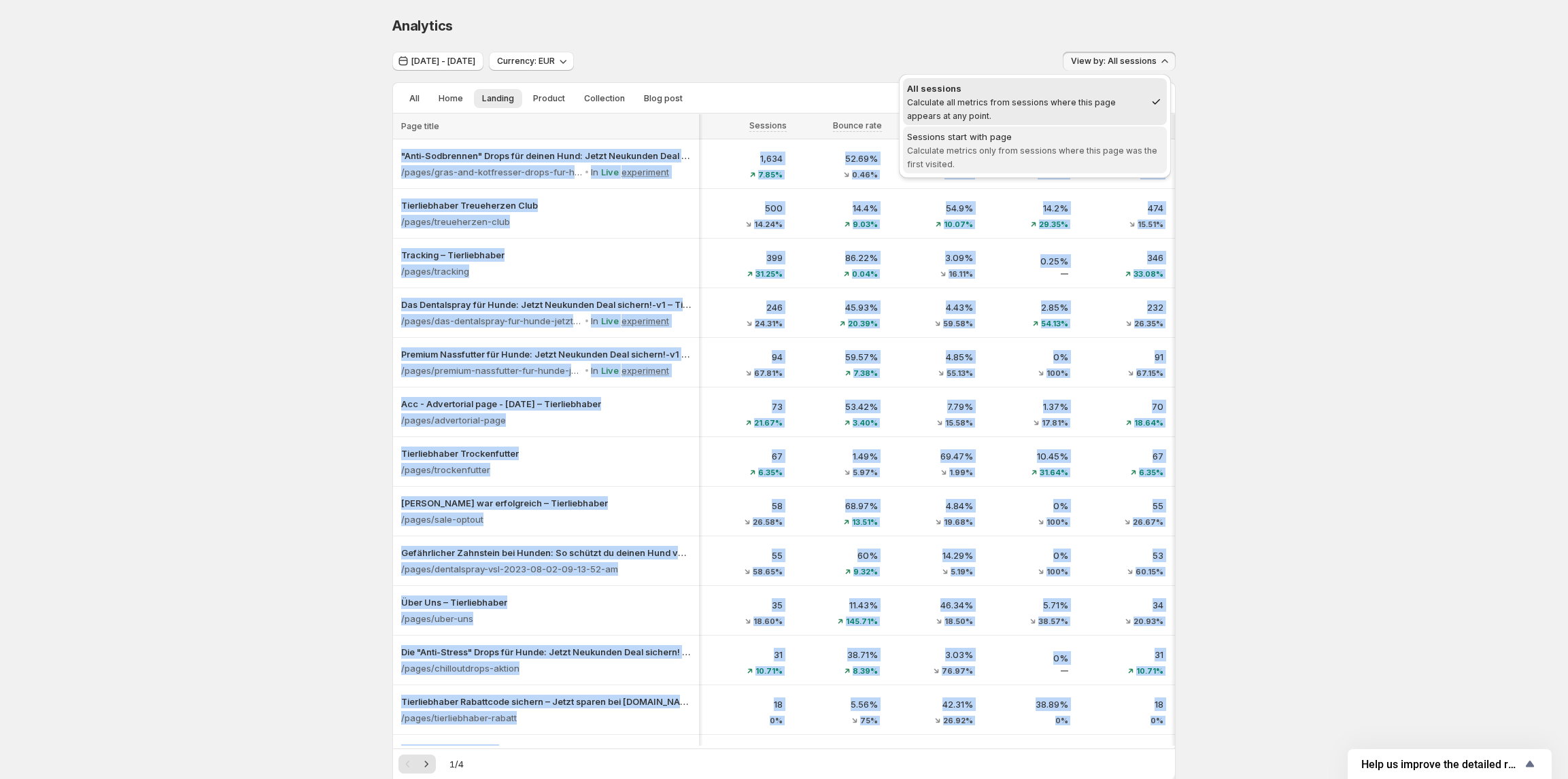
click at [1108, 140] on div "Sessions start with page" at bounding box center [1034, 137] width 255 height 13
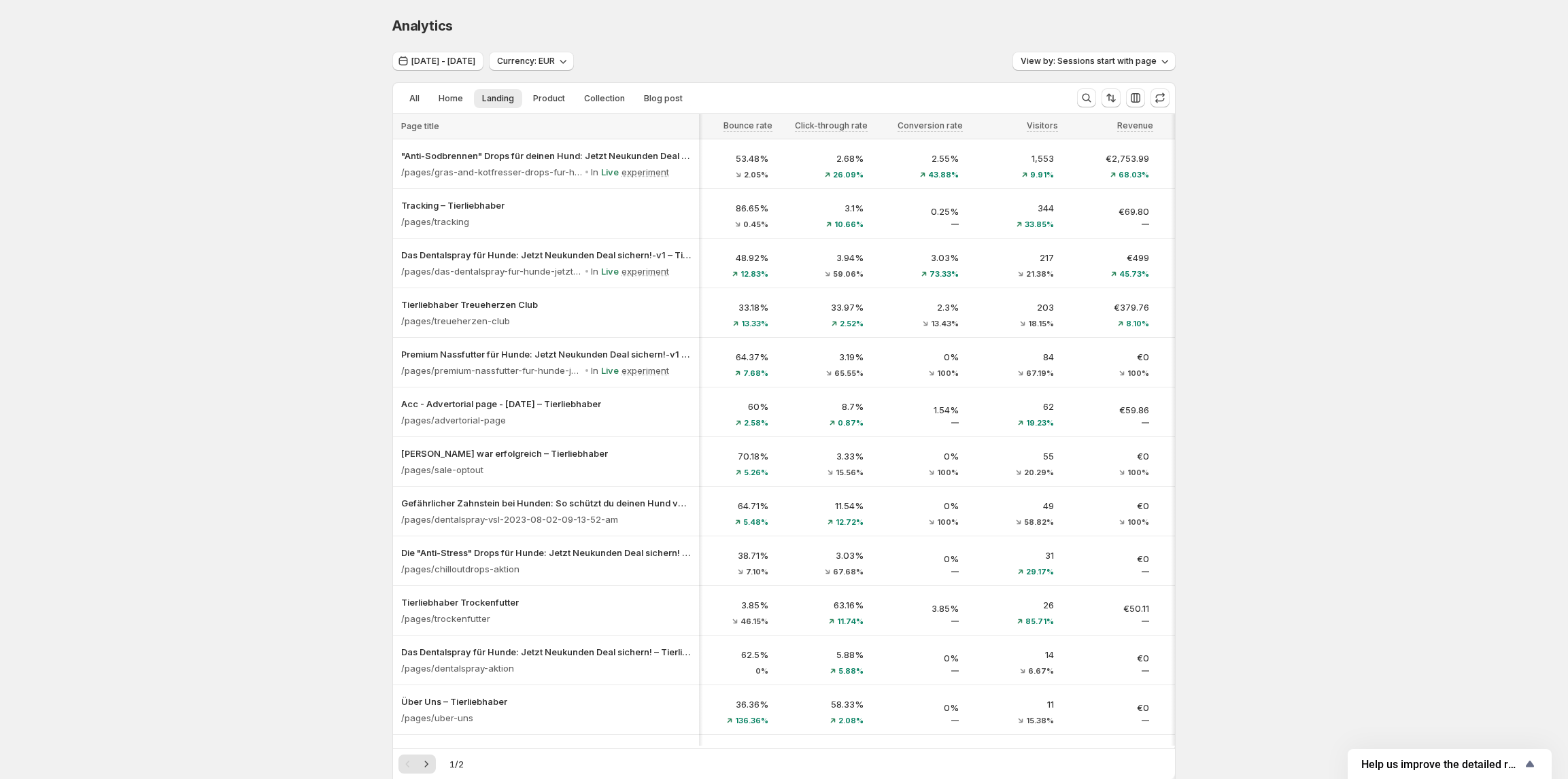
scroll to position [0, 153]
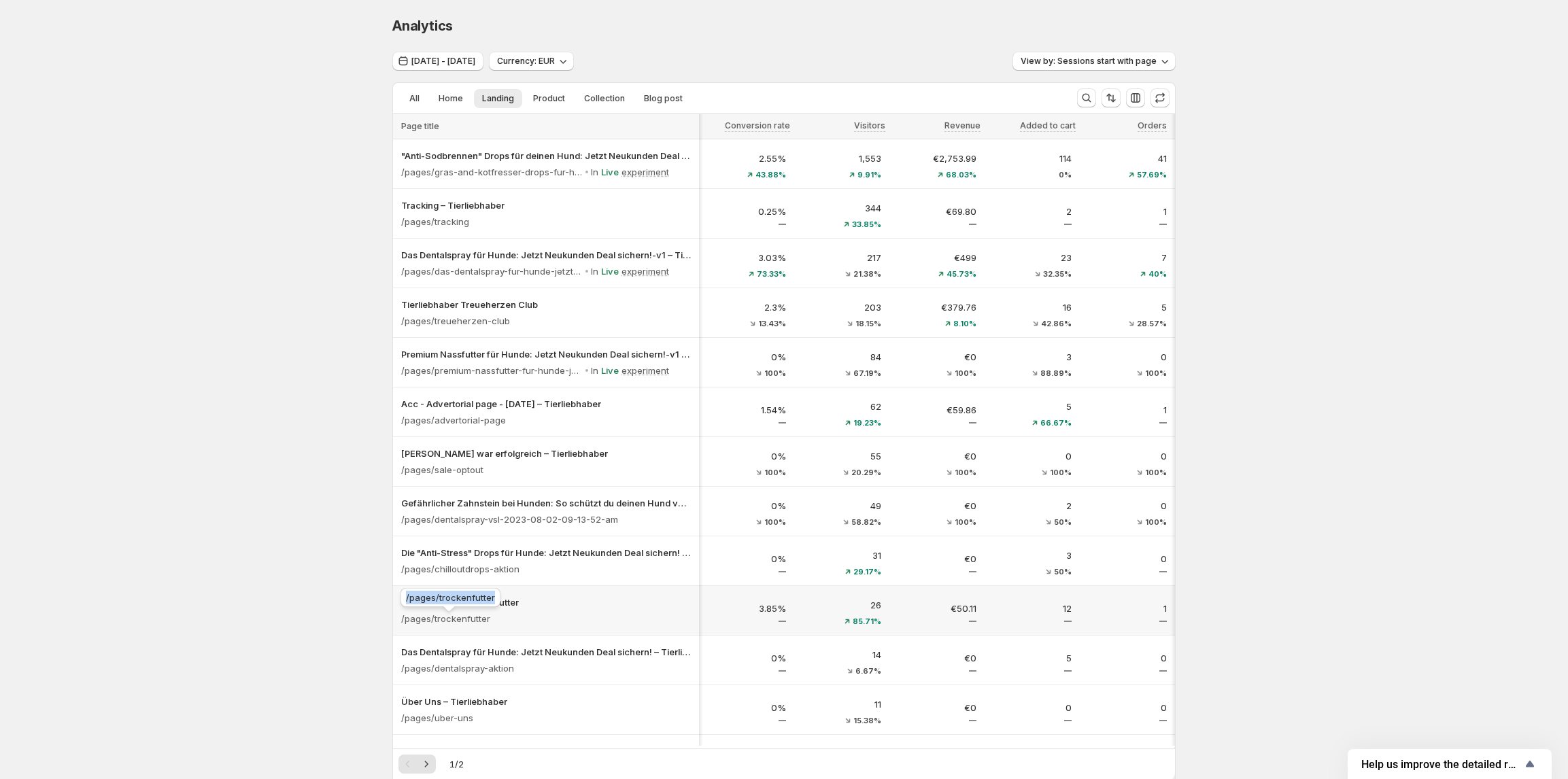
copy span "/pages/trockenfutter"
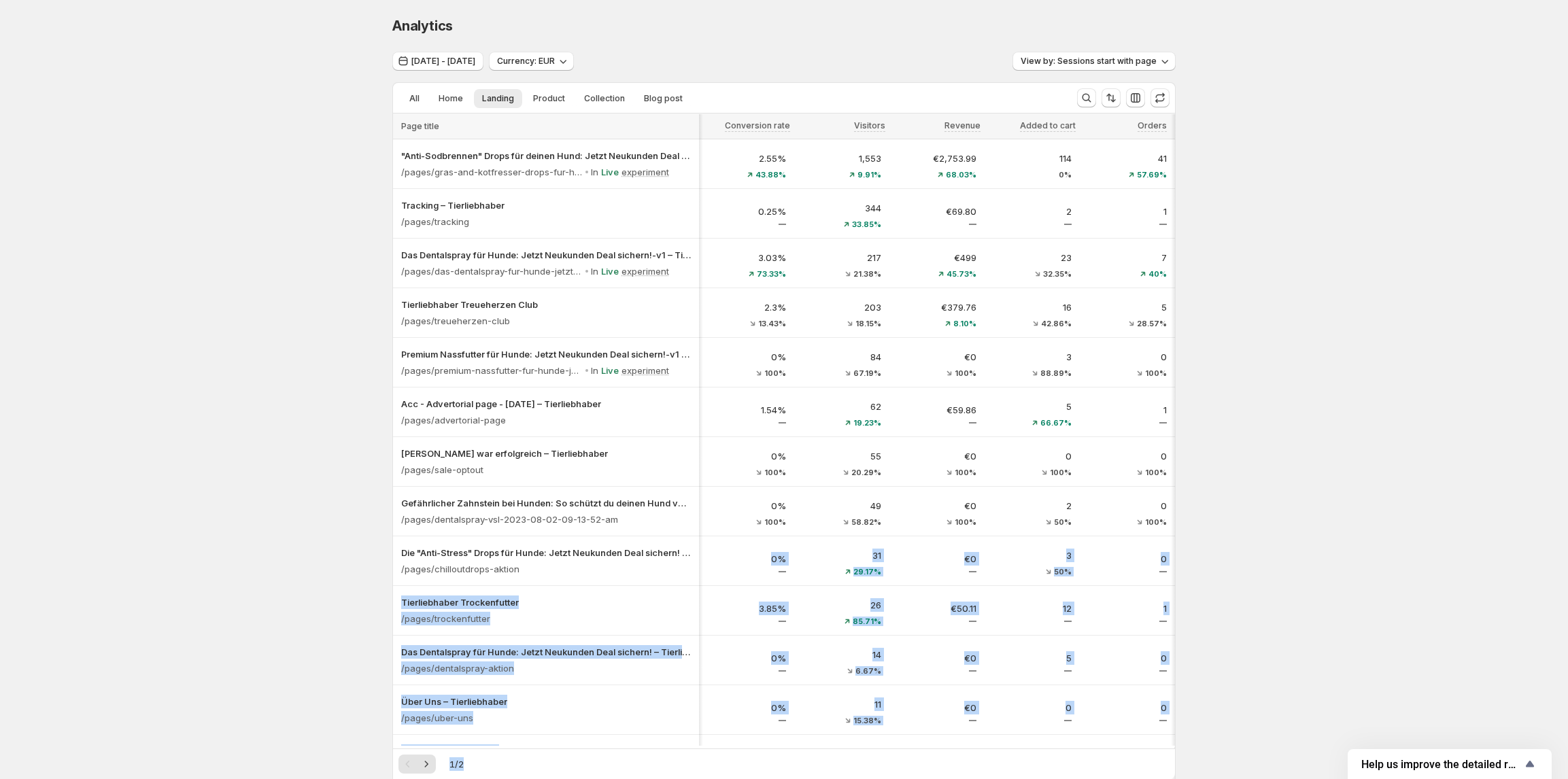
drag, startPoint x: 495, startPoint y: 596, endPoint x: 264, endPoint y: 561, distance: 233.6
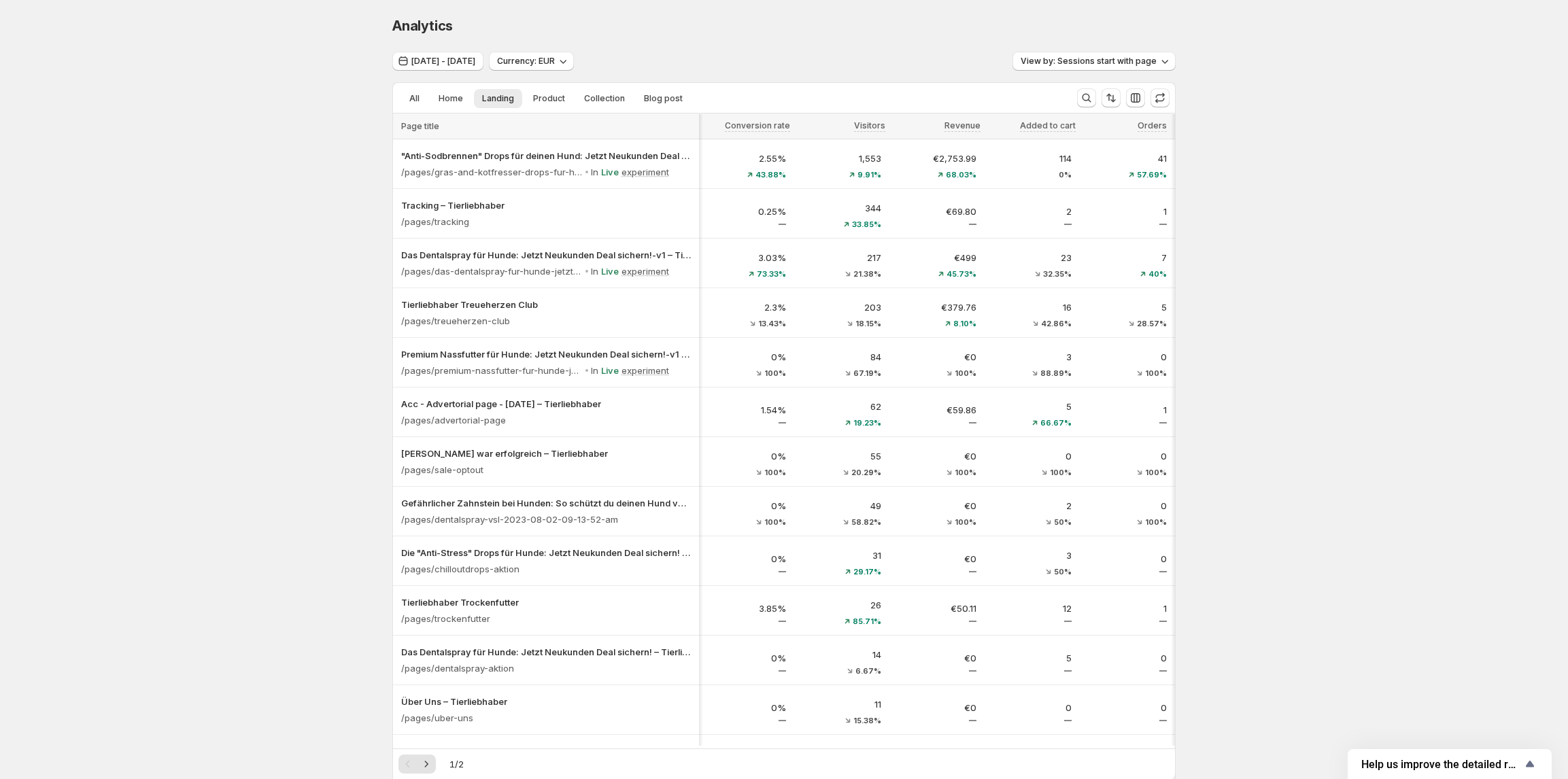
click at [252, 473] on div "Analytics. This page is ready Analytics Oct 10, 2025 - Oct 13, 2025 Currency: E…" at bounding box center [784, 619] width 1568 height 1239
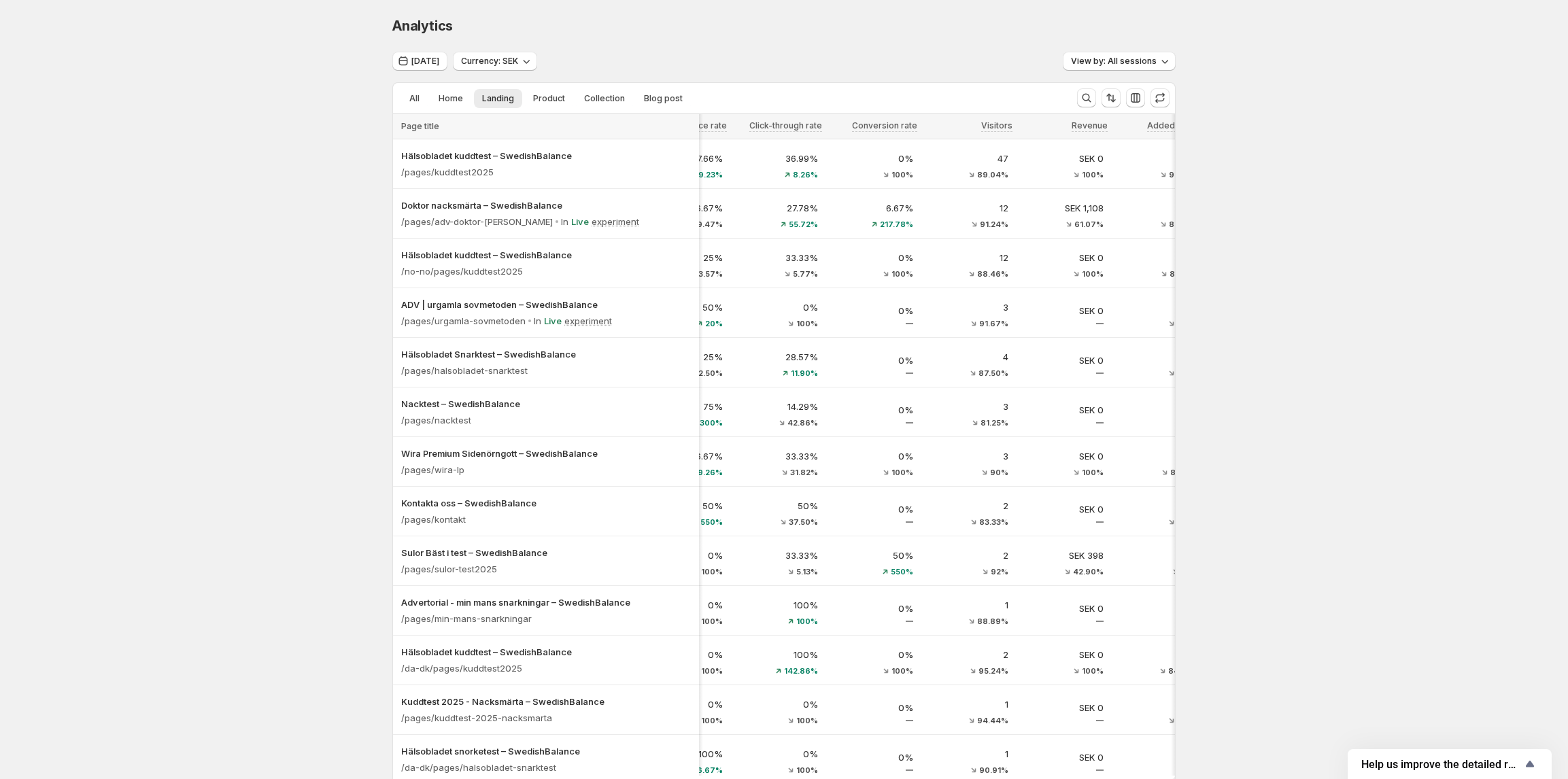
scroll to position [0, 179]
